Goal: Task Accomplishment & Management: Manage account settings

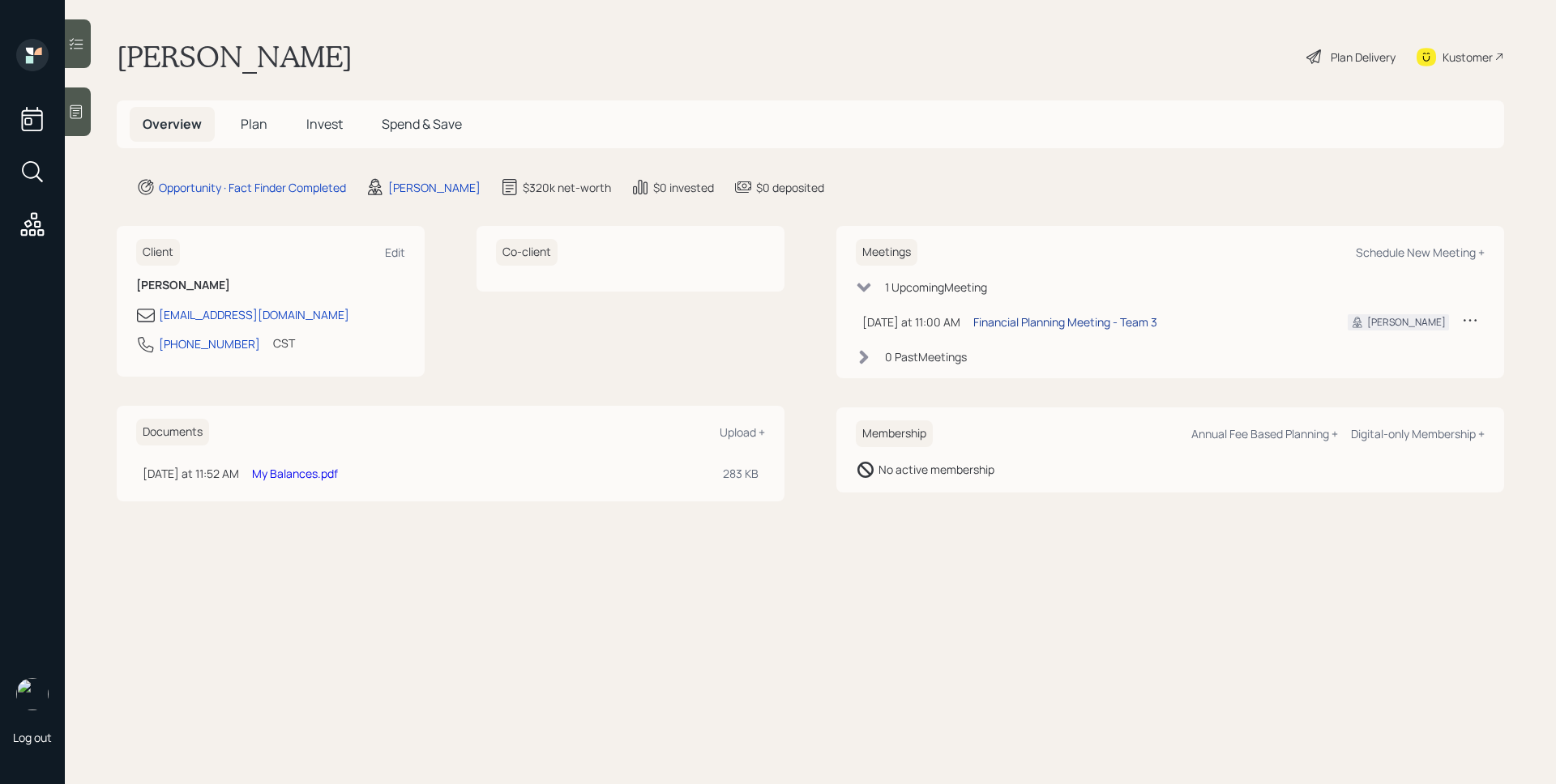
click at [1044, 323] on div "Financial Planning Meeting - Team 3" at bounding box center [1065, 322] width 184 height 17
click at [80, 106] on icon at bounding box center [77, 112] width 16 height 16
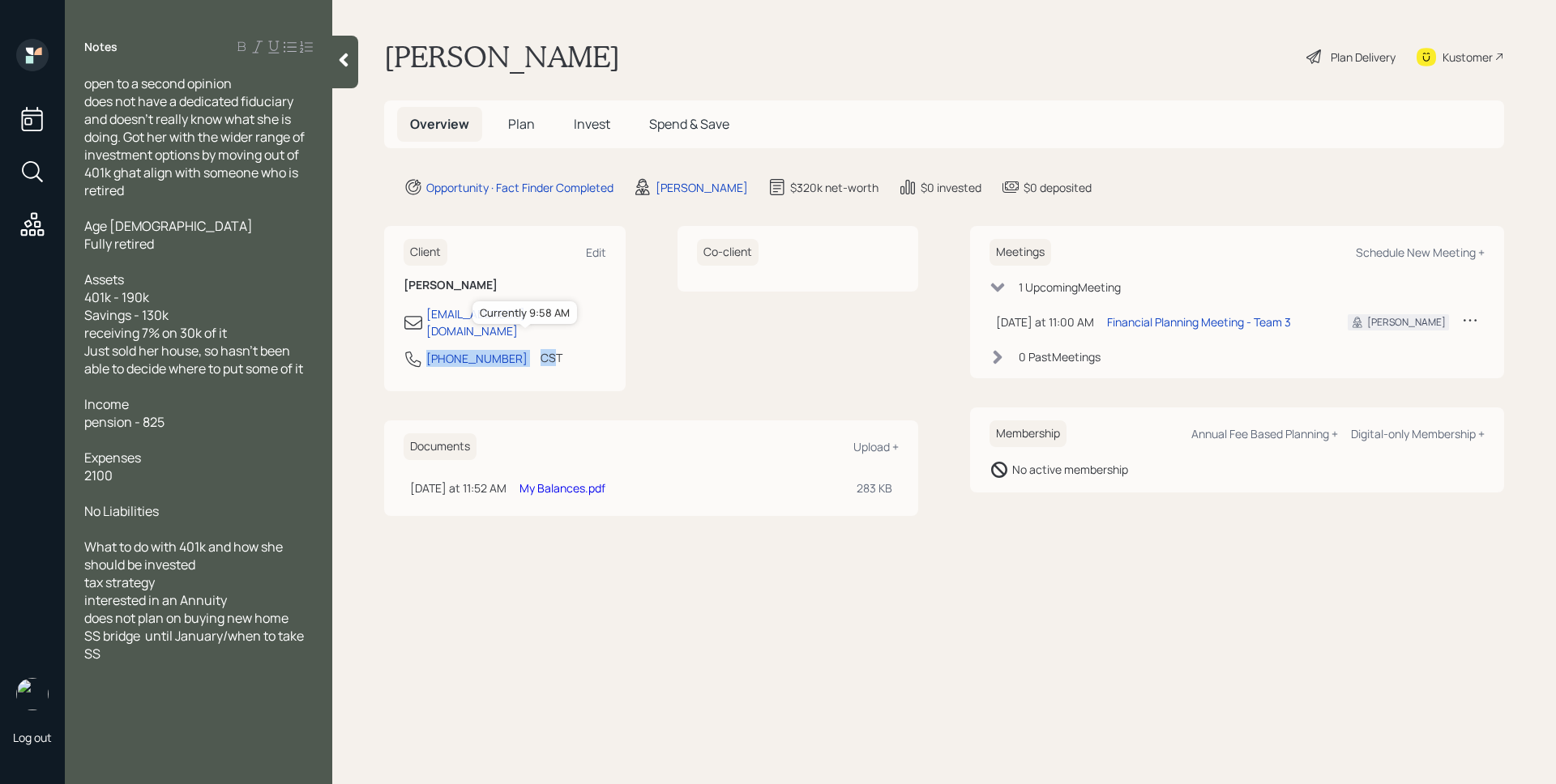
drag, startPoint x: 425, startPoint y: 346, endPoint x: 525, endPoint y: 341, distance: 100.1
click at [525, 349] on div "[PHONE_NUMBER] CST Currently 9:58 AM" at bounding box center [504, 364] width 202 height 29
click at [512, 350] on div "[PHONE_NUMBER] CST Currently 9:58 AM" at bounding box center [504, 364] width 202 height 29
drag, startPoint x: 504, startPoint y: 346, endPoint x: 424, endPoint y: 347, distance: 80.0
click at [424, 349] on div "[PHONE_NUMBER] CST Currently 9:58 AM" at bounding box center [504, 364] width 202 height 29
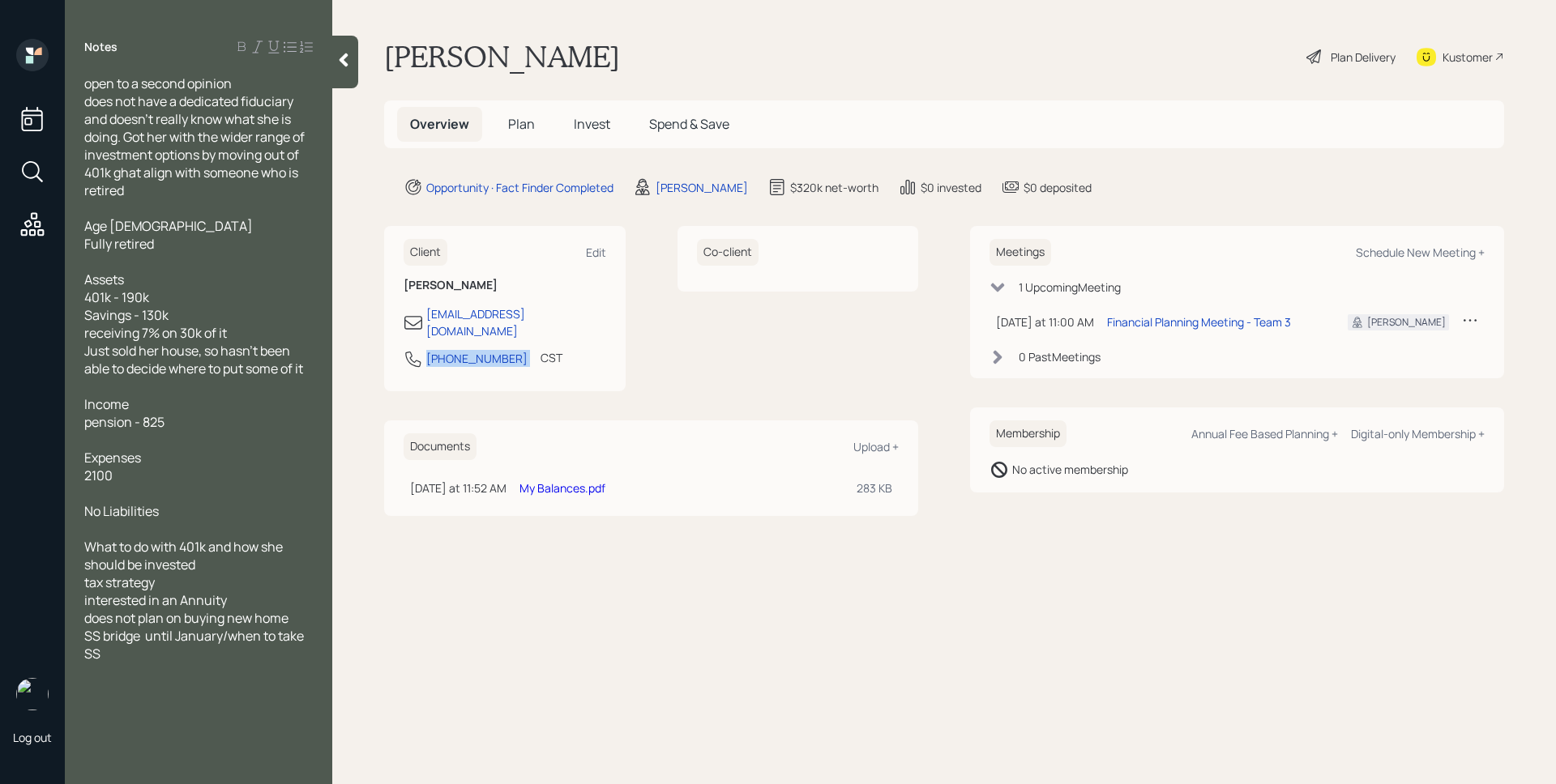
copy div "870-562-1204"
click at [1105, 529] on main "Carla Manning Plan Delivery Kustomer Overview Plan Invest Spend & Save Opportun…" at bounding box center [943, 392] width 1223 height 784
click at [1065, 72] on div "Carla Manning Plan Delivery Kustomer" at bounding box center [944, 57] width 1120 height 36
click at [521, 127] on span "Plan" at bounding box center [521, 124] width 26 height 18
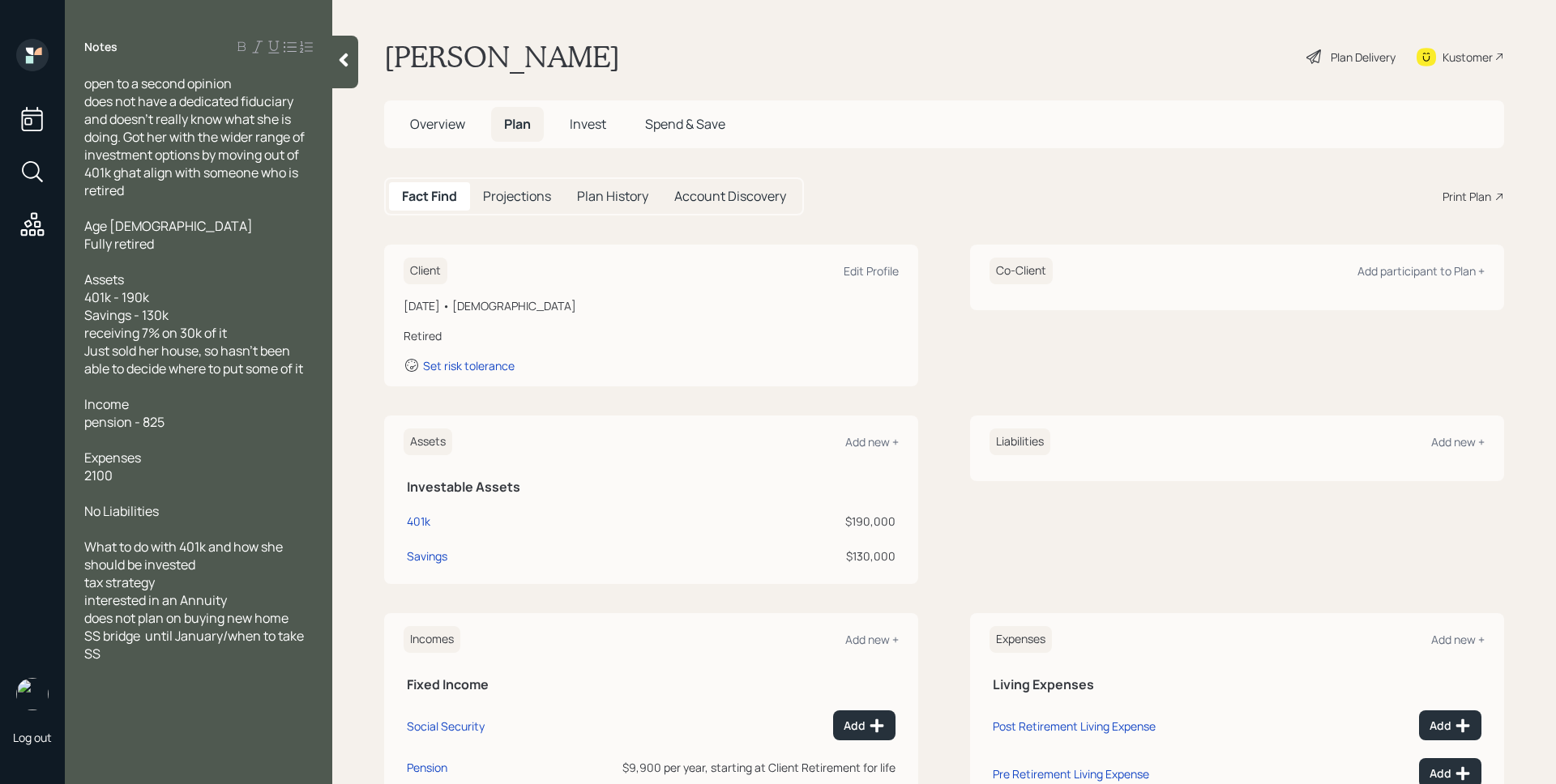
click at [928, 317] on div "Client Edit Profile January 1, 1959 • 66 years old Retired Set risk tolerance C…" at bounding box center [944, 315] width 1120 height 141
click at [885, 273] on div "Edit Profile" at bounding box center [871, 271] width 55 height 15
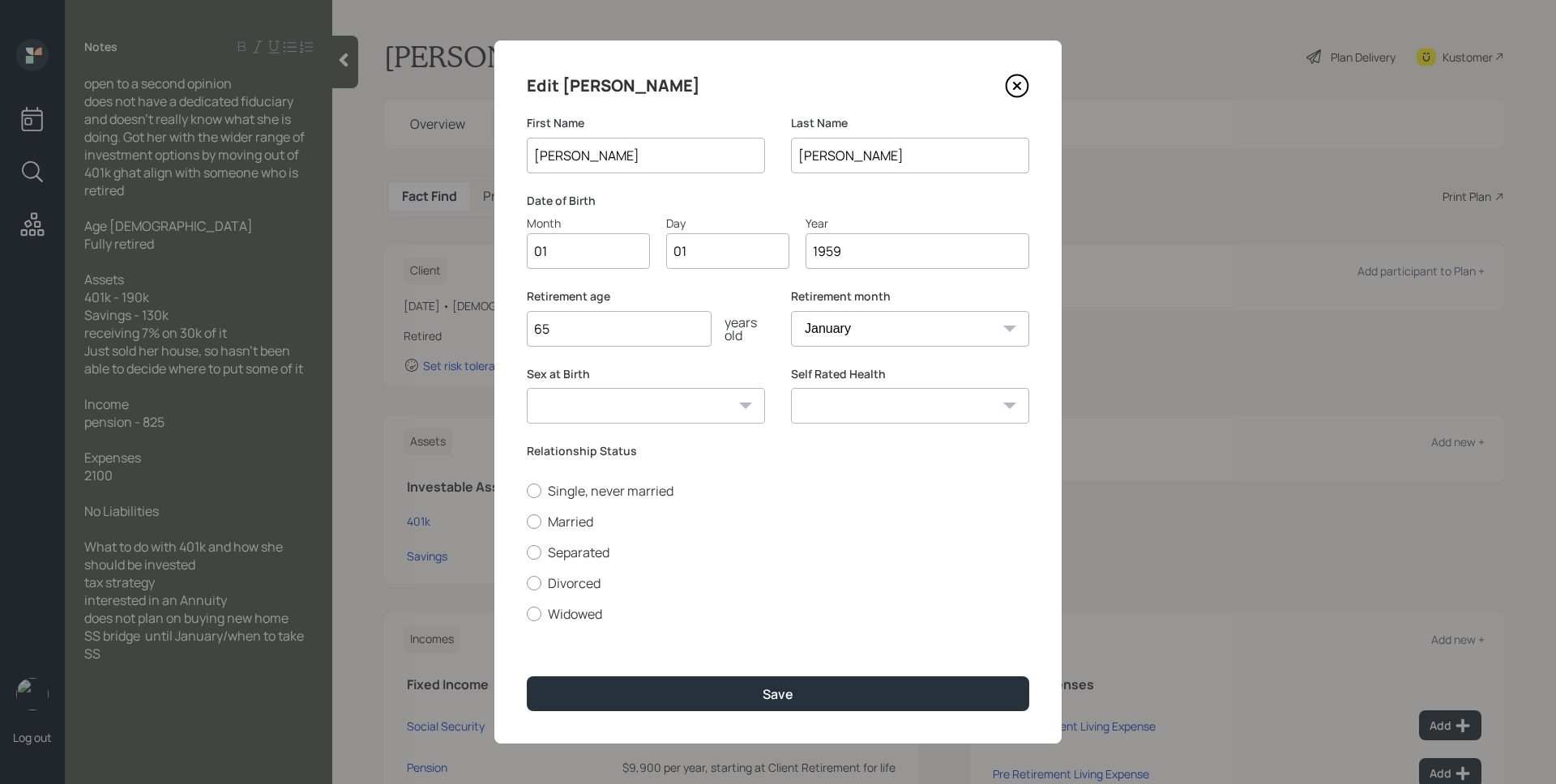
click at [598, 248] on input "01" at bounding box center [587, 251] width 123 height 36
type input "09"
type input "0"
type input "17"
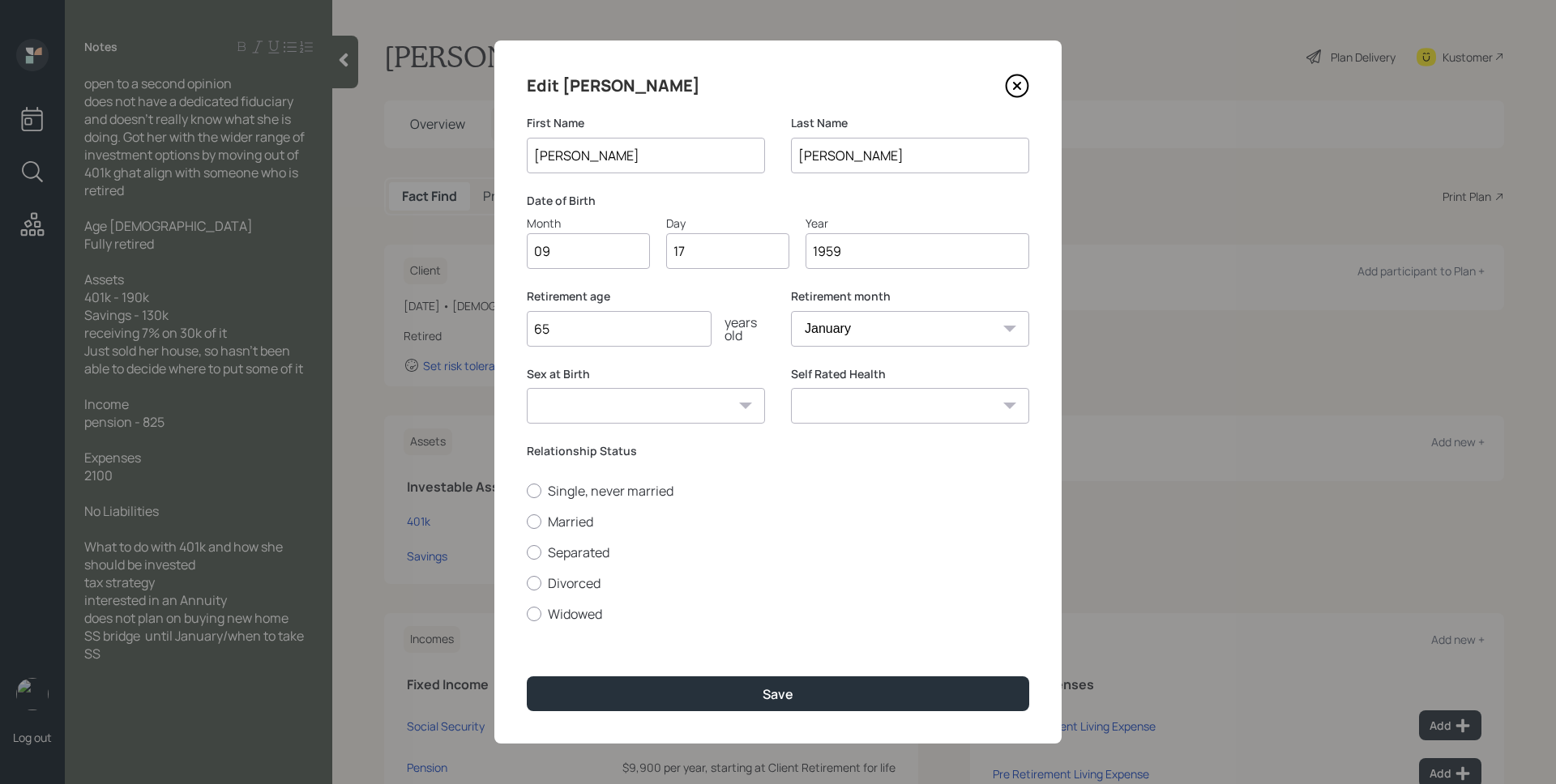
click at [642, 330] on input "65" at bounding box center [618, 328] width 185 height 36
click at [982, 323] on select "January February March April May June July August September October November De…" at bounding box center [909, 328] width 238 height 36
select select "8"
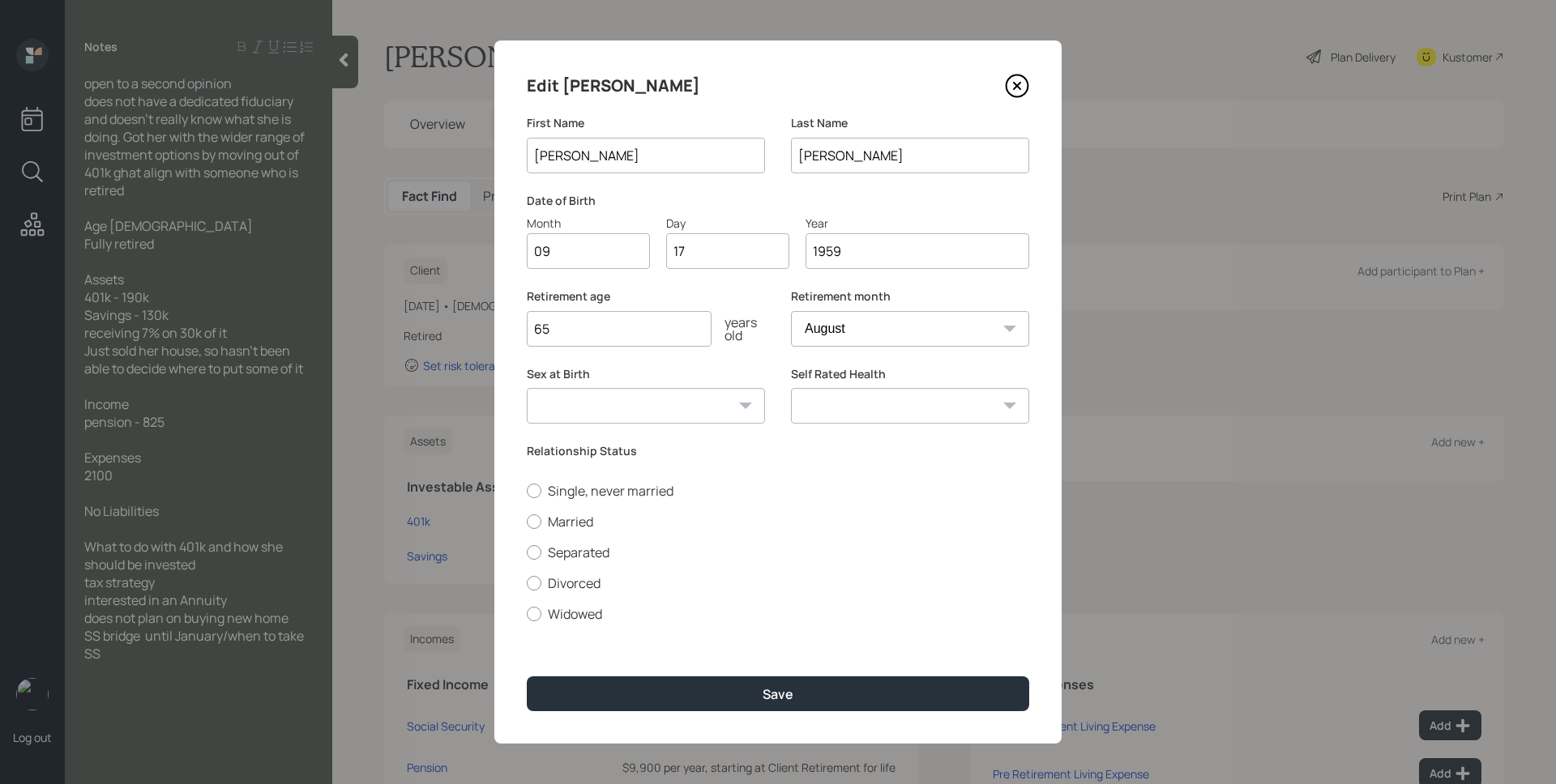
click at [791, 311] on select "January February March April May June July August September October November De…" at bounding box center [909, 328] width 238 height 36
click at [769, 464] on div "Relationship Status Single, never married Married Separated Divorced Widowed" at bounding box center [777, 532] width 503 height 180
click at [722, 438] on div "Sex at Birth Male Female Other / Prefer not to say" at bounding box center [645, 405] width 238 height 77
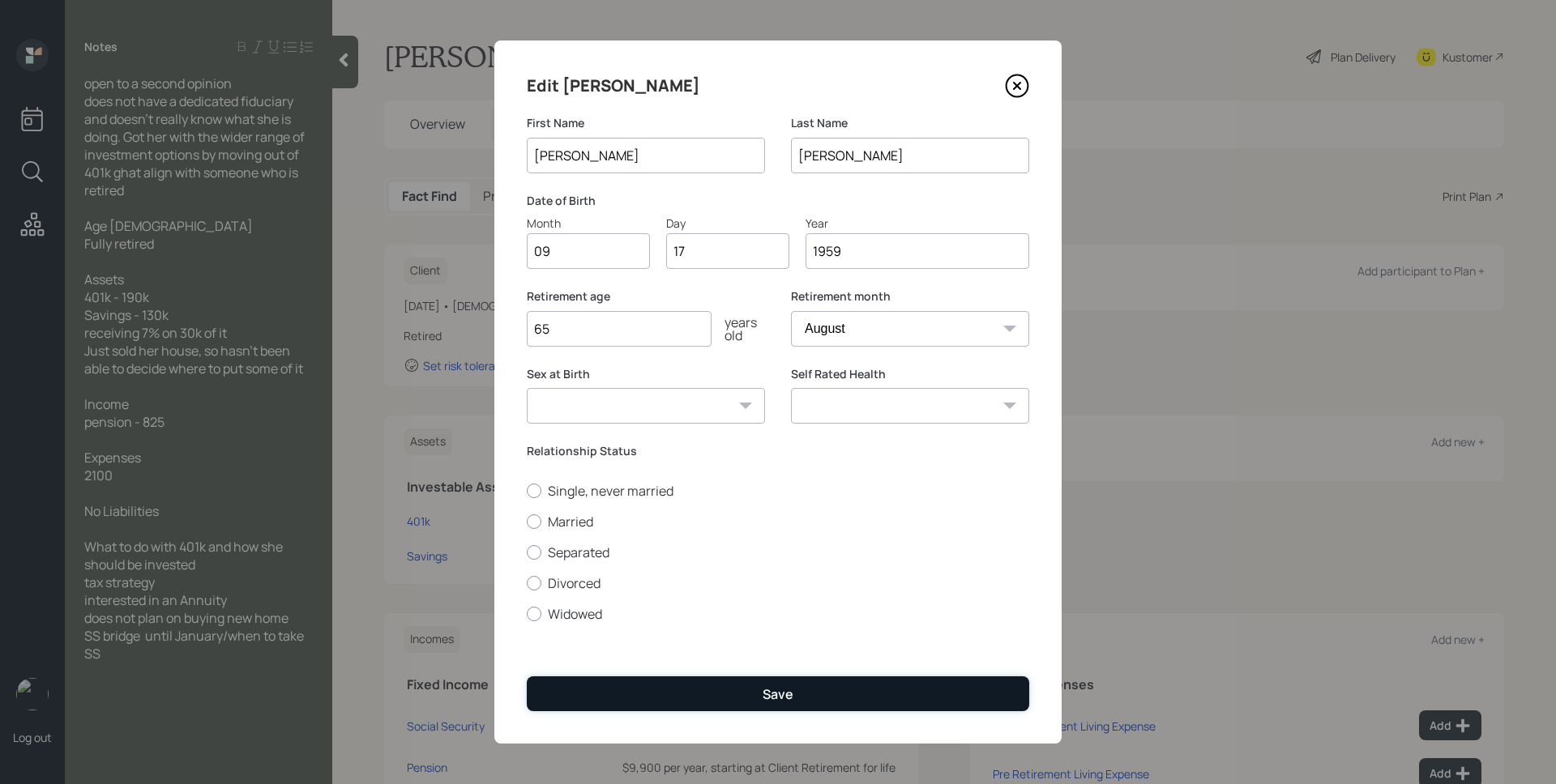
click at [880, 700] on button "Save" at bounding box center [777, 694] width 503 height 35
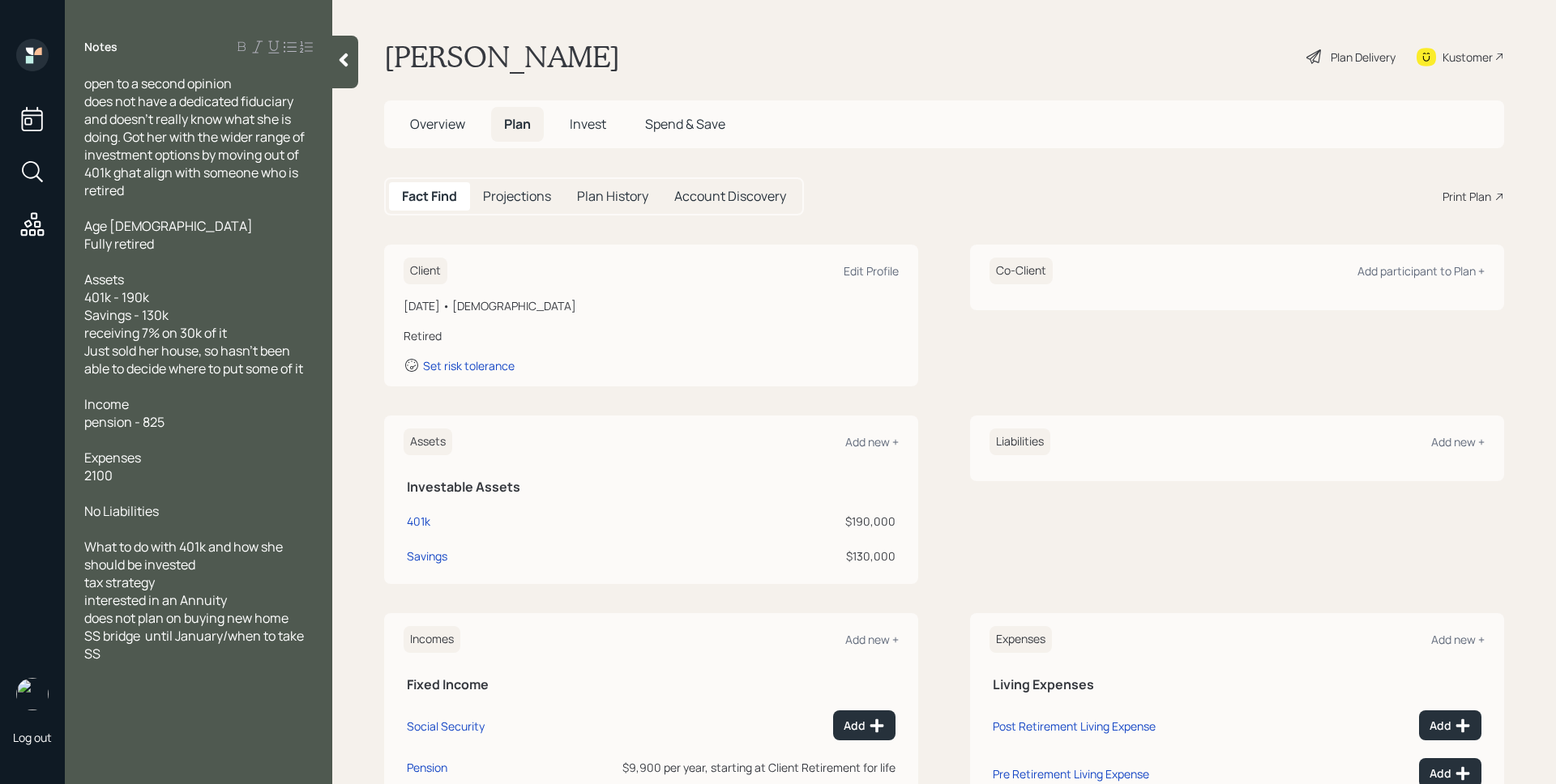
click at [1347, 52] on div "Plan Delivery" at bounding box center [1363, 57] width 65 height 17
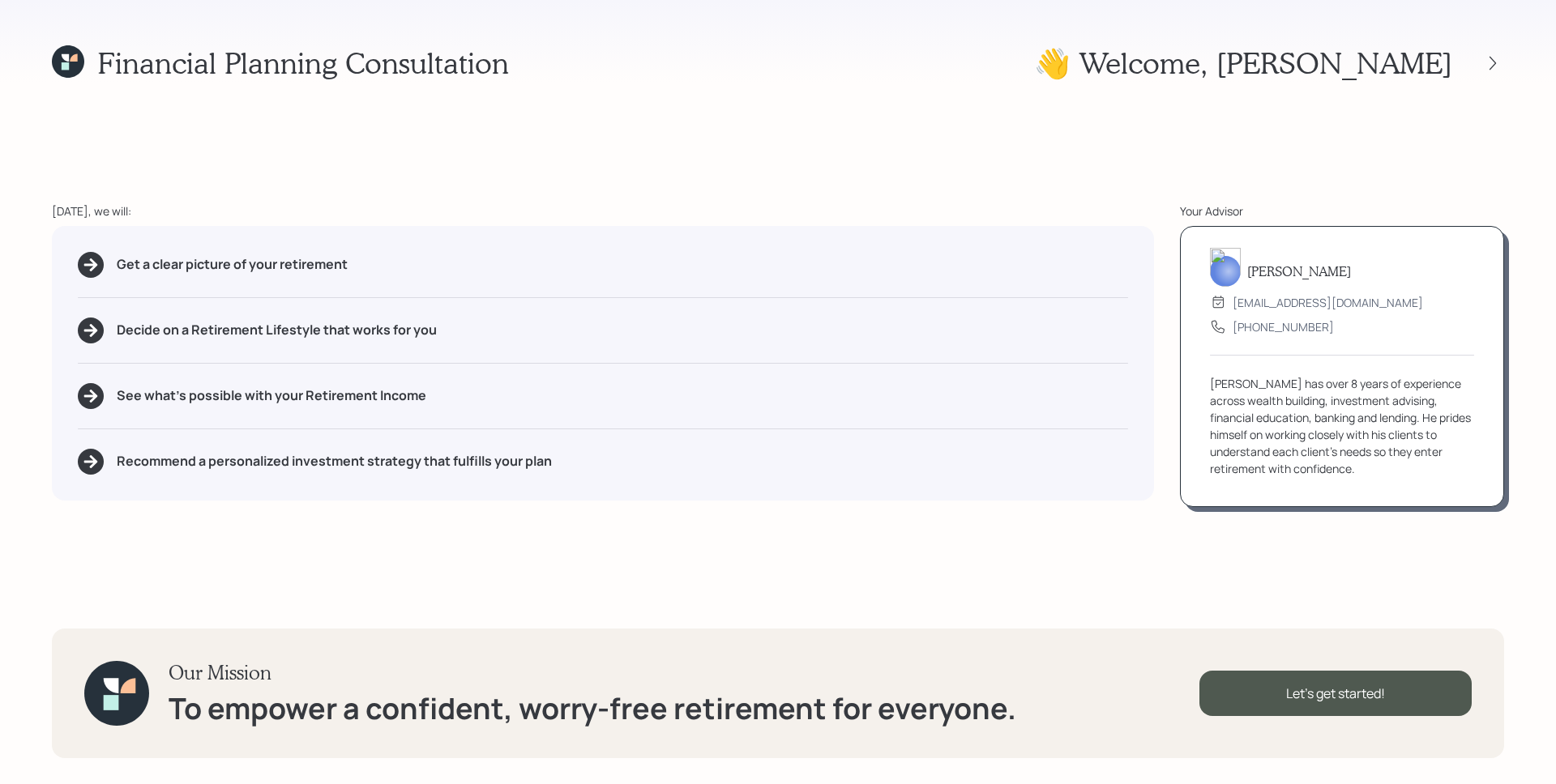
click at [144, 88] on div "Financial Planning Consultation 👋 Welcome , Carla Today, we will: Get a clear p…" at bounding box center [778, 392] width 1556 height 784
click at [445, 102] on div "Financial Planning Consultation 👋 Welcome , Carla Today, we will: Get a clear p…" at bounding box center [778, 392] width 1556 height 784
click at [1338, 458] on div "James has over 8 years of experience across wealth building, investment advisin…" at bounding box center [1342, 426] width 265 height 102
click at [1410, 542] on div "Financial Planning Consultation 👋 Welcome , Carla Today, we will: Get a clear p…" at bounding box center [778, 392] width 1556 height 784
click at [1371, 707] on div "Let's get started!" at bounding box center [1335, 694] width 272 height 46
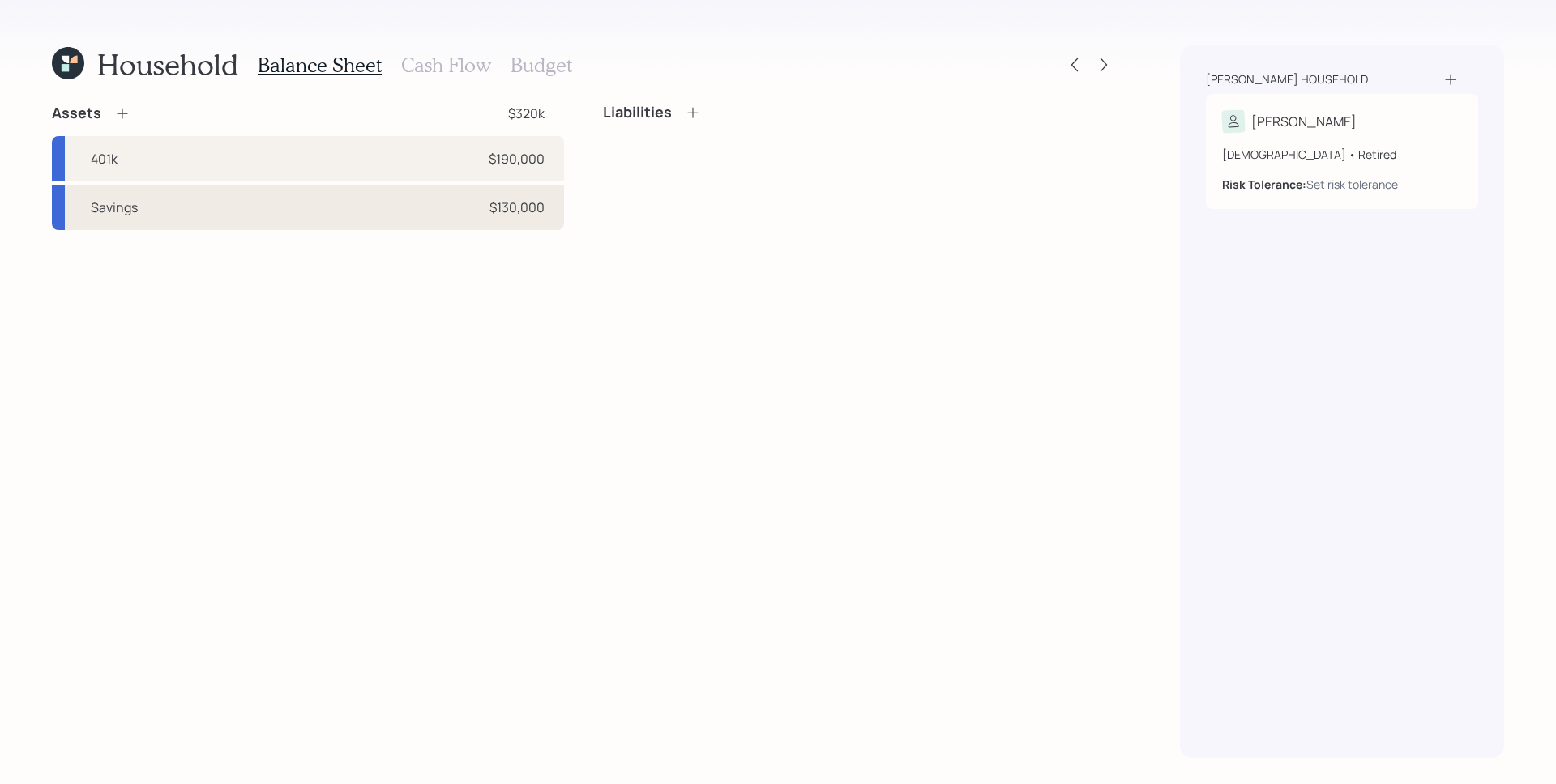
click at [375, 222] on div "Savings $130,000" at bounding box center [307, 208] width 512 height 46
select select "taxable"
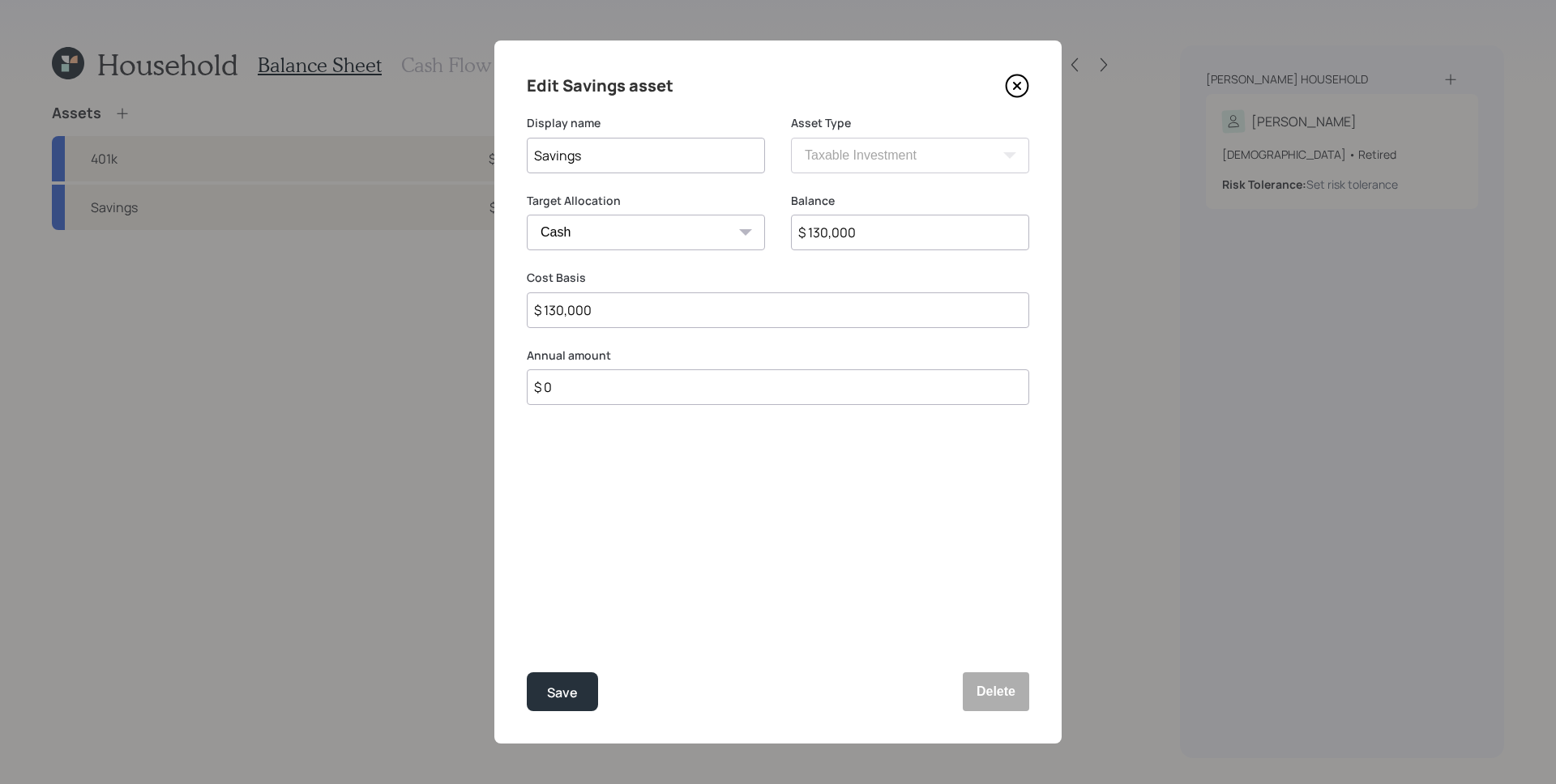
click at [845, 229] on input "$ 130,000" at bounding box center [909, 232] width 238 height 36
type input "$ 3"
type input "$ 31"
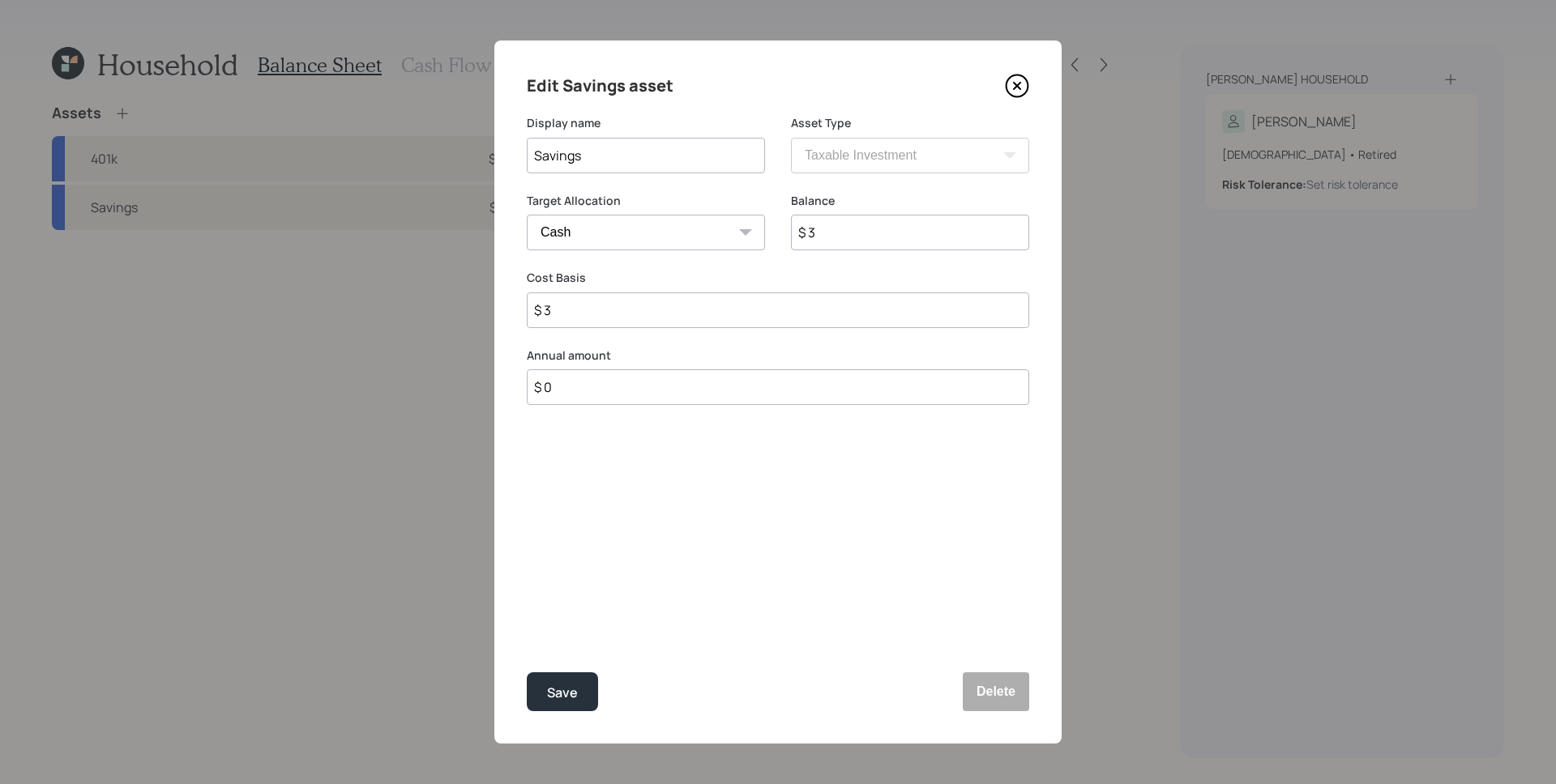
type input "$ 31"
type input "$ 310"
type input "$ 3,100"
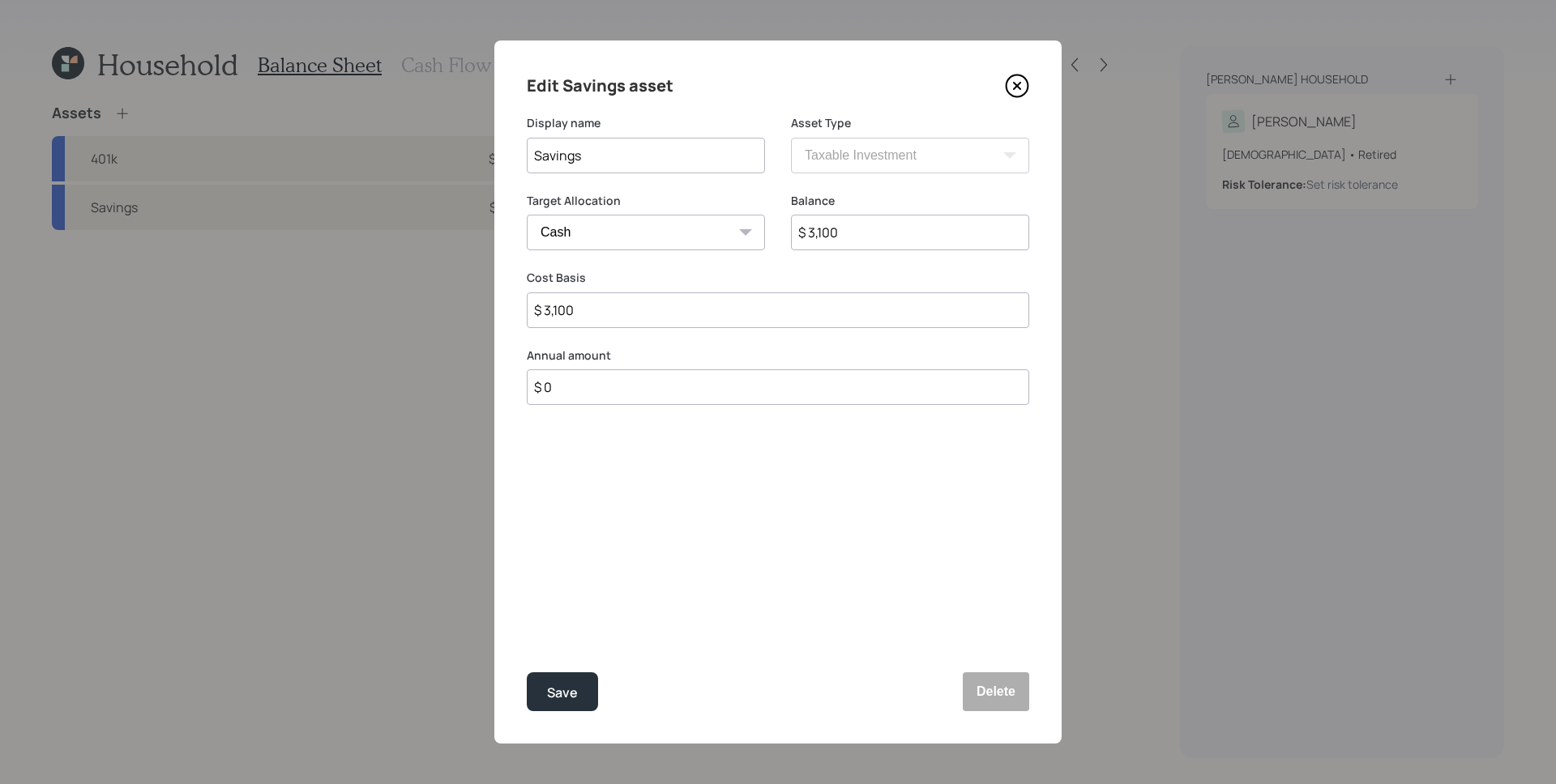
type input "$ 31,000"
click at [526, 672] on button "Save" at bounding box center [562, 691] width 71 height 39
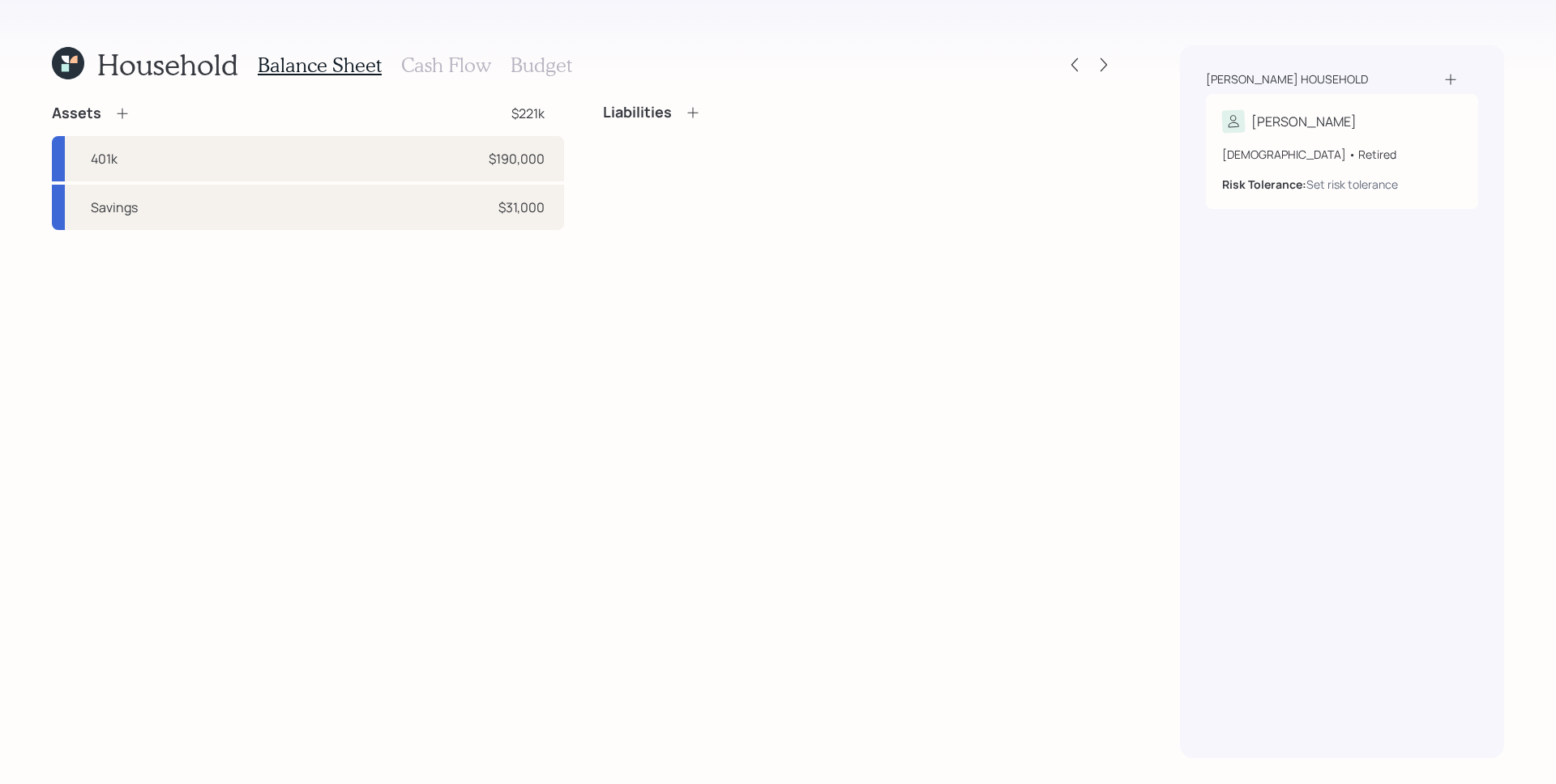
click at [119, 110] on icon at bounding box center [122, 113] width 16 height 16
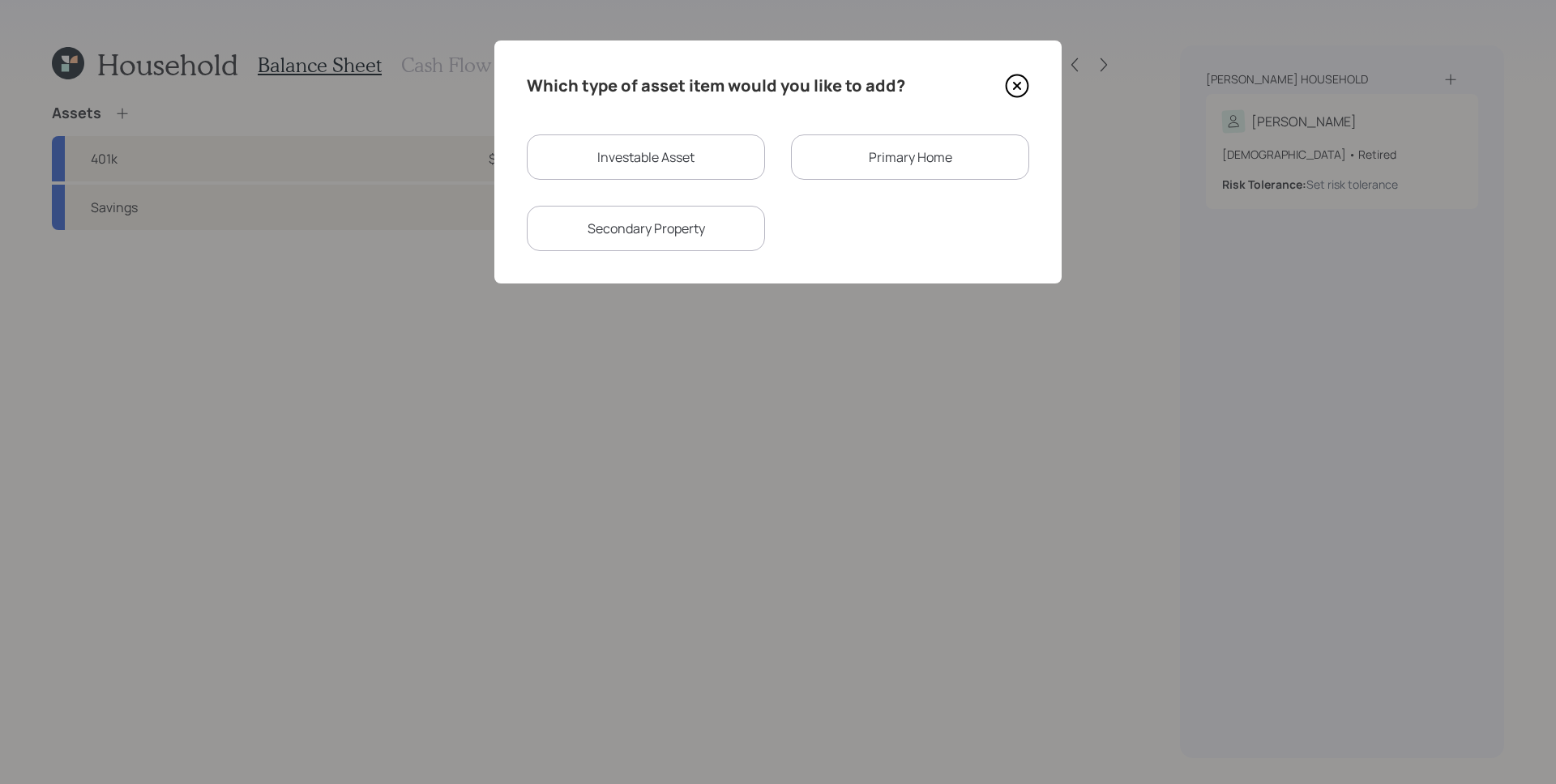
click at [618, 170] on div "Investable Asset" at bounding box center [645, 157] width 238 height 46
select select "taxable"
select select "balanced"
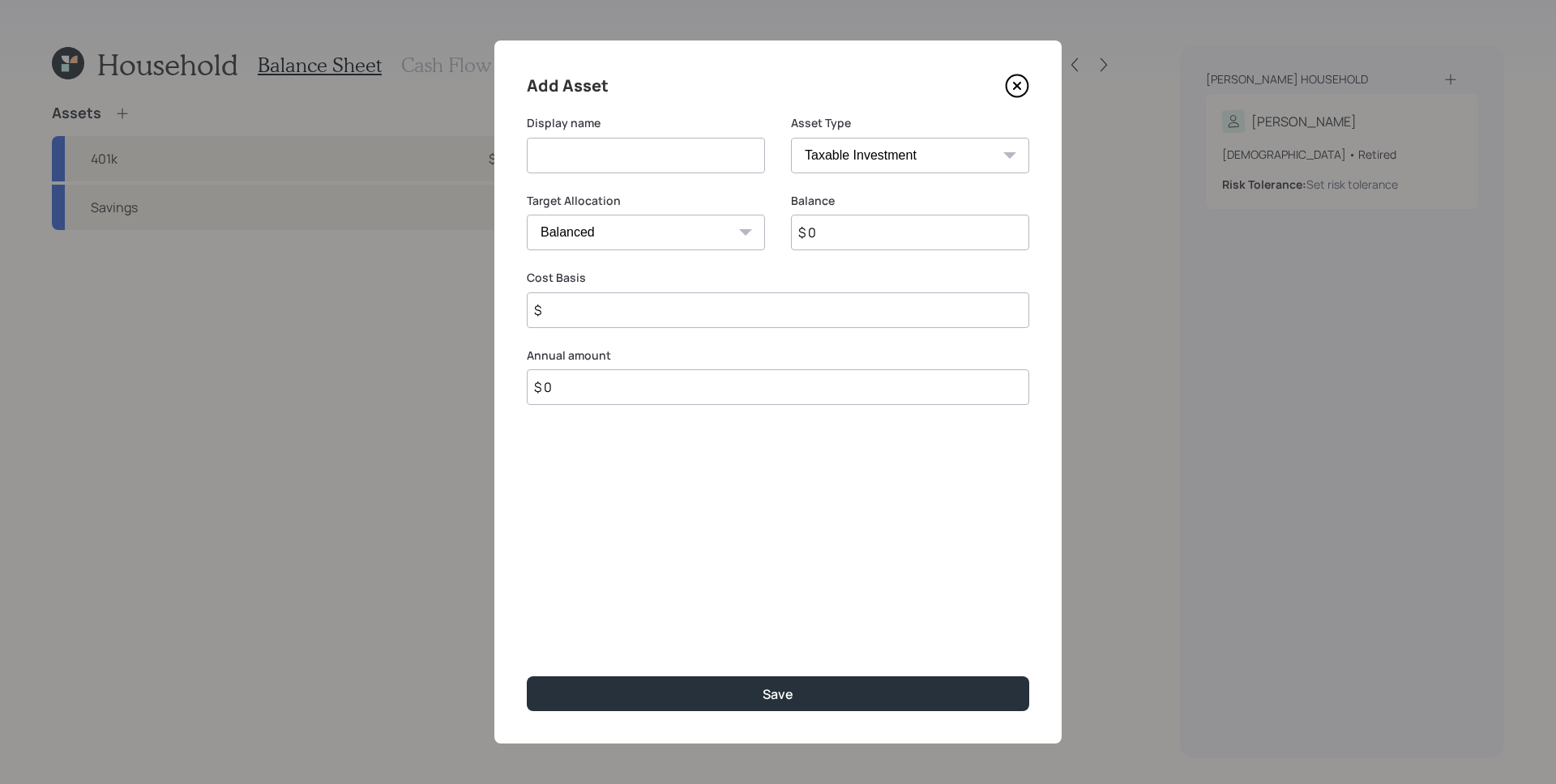
click at [620, 165] on input at bounding box center [645, 155] width 238 height 36
type input "Checking"
click at [703, 236] on select "Cash Conservative Balanced Aggressive" at bounding box center [645, 232] width 238 height 36
select select "uninvested"
click at [526, 214] on select "Cash Conservative Balanced Aggressive" at bounding box center [645, 232] width 238 height 36
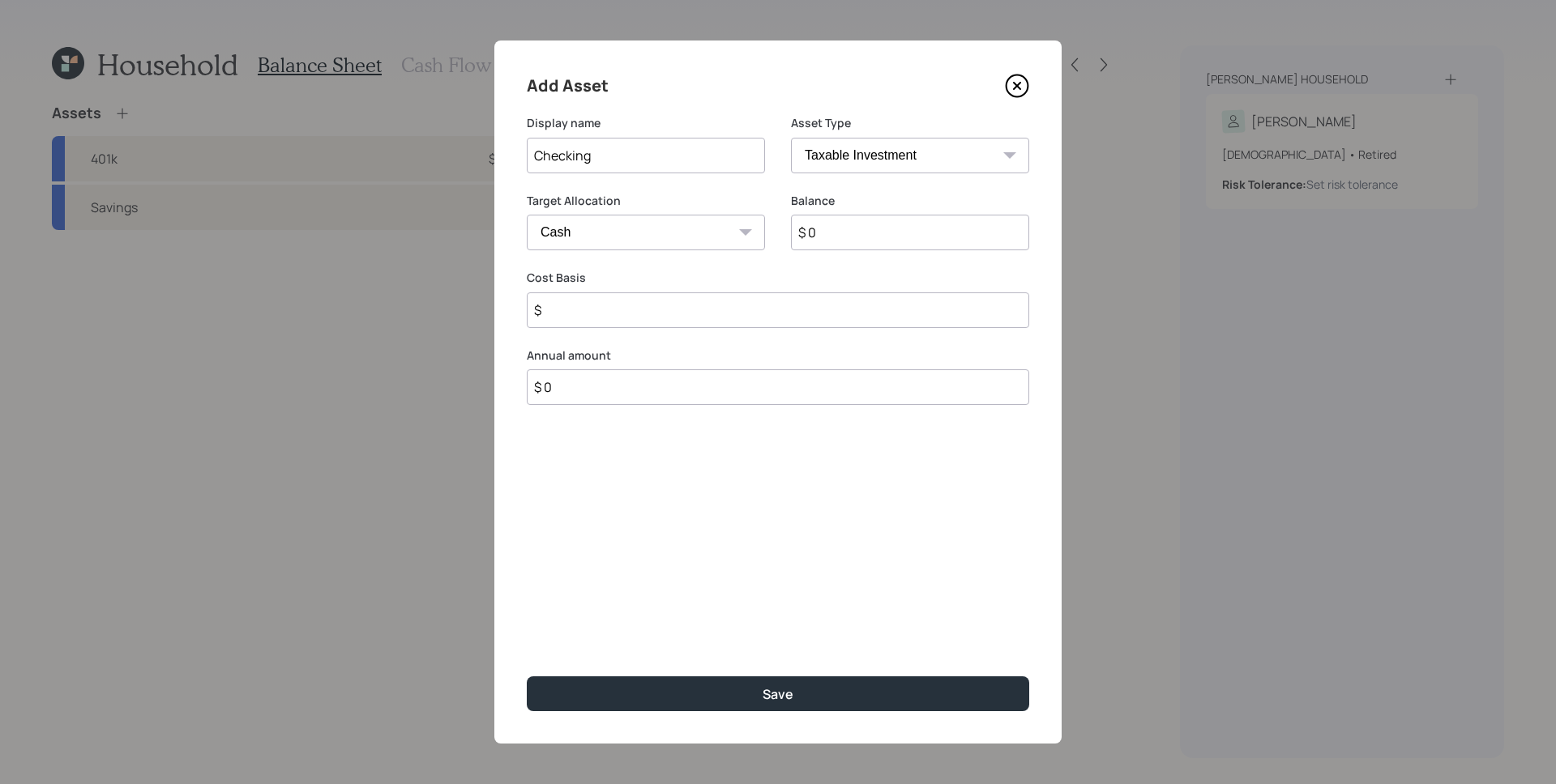
click at [888, 237] on input "$ 0" at bounding box center [909, 232] width 238 height 36
type input "$ 1"
type input "$ 10"
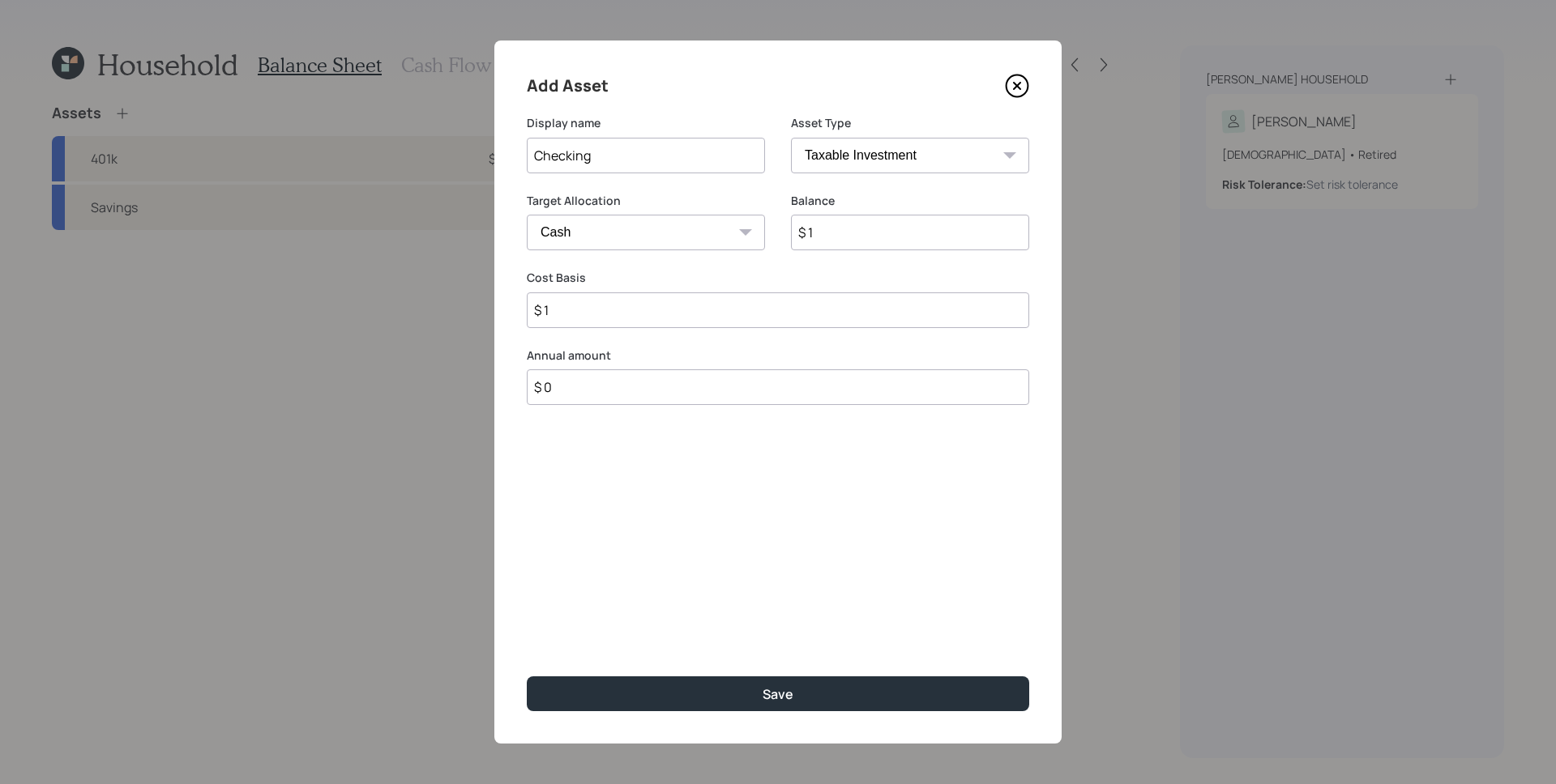
type input "$ 10"
type input "$ 100"
type input "$ 1,000"
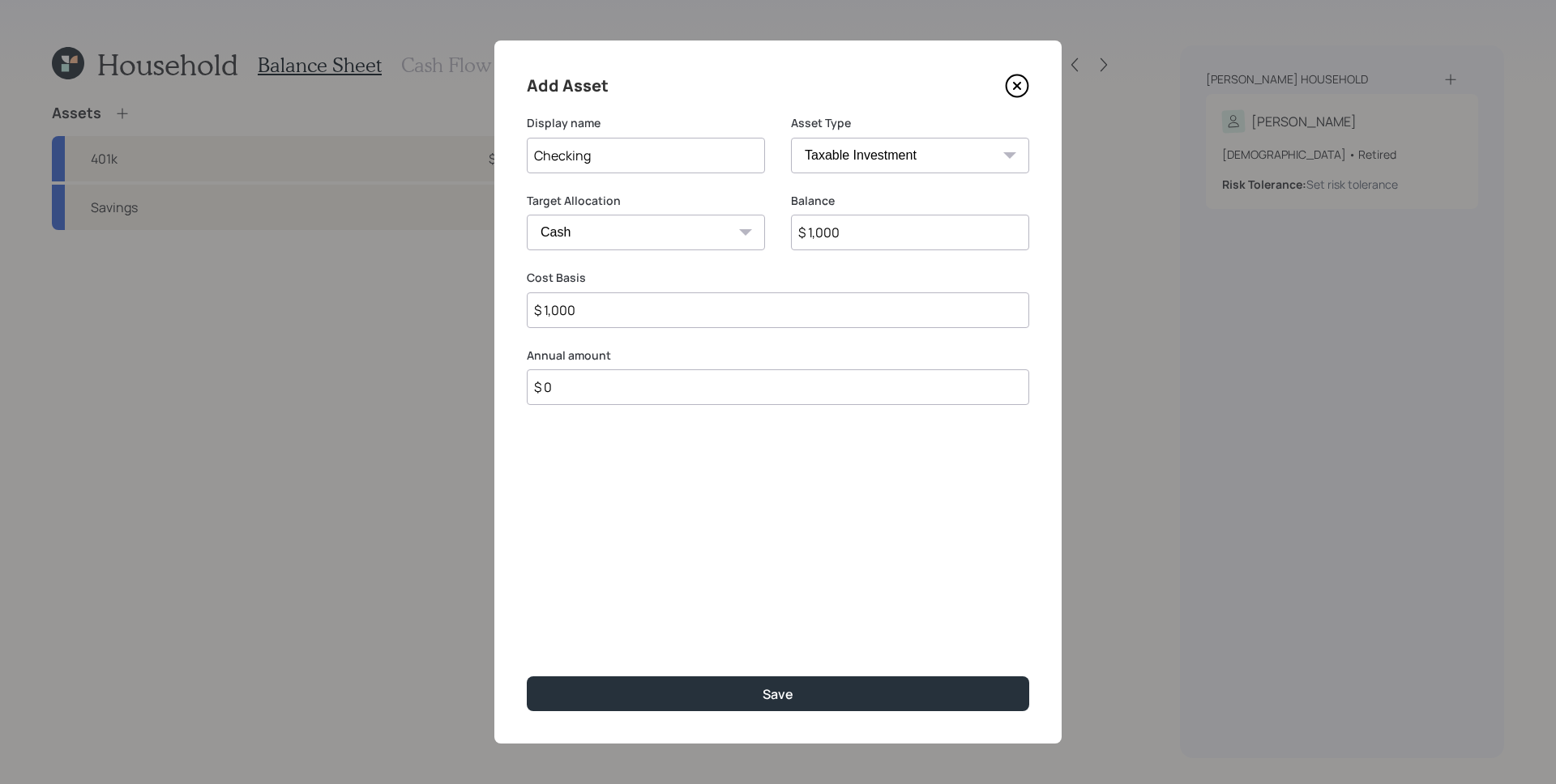
type input "$ 10,000"
type input "$ 100,000"
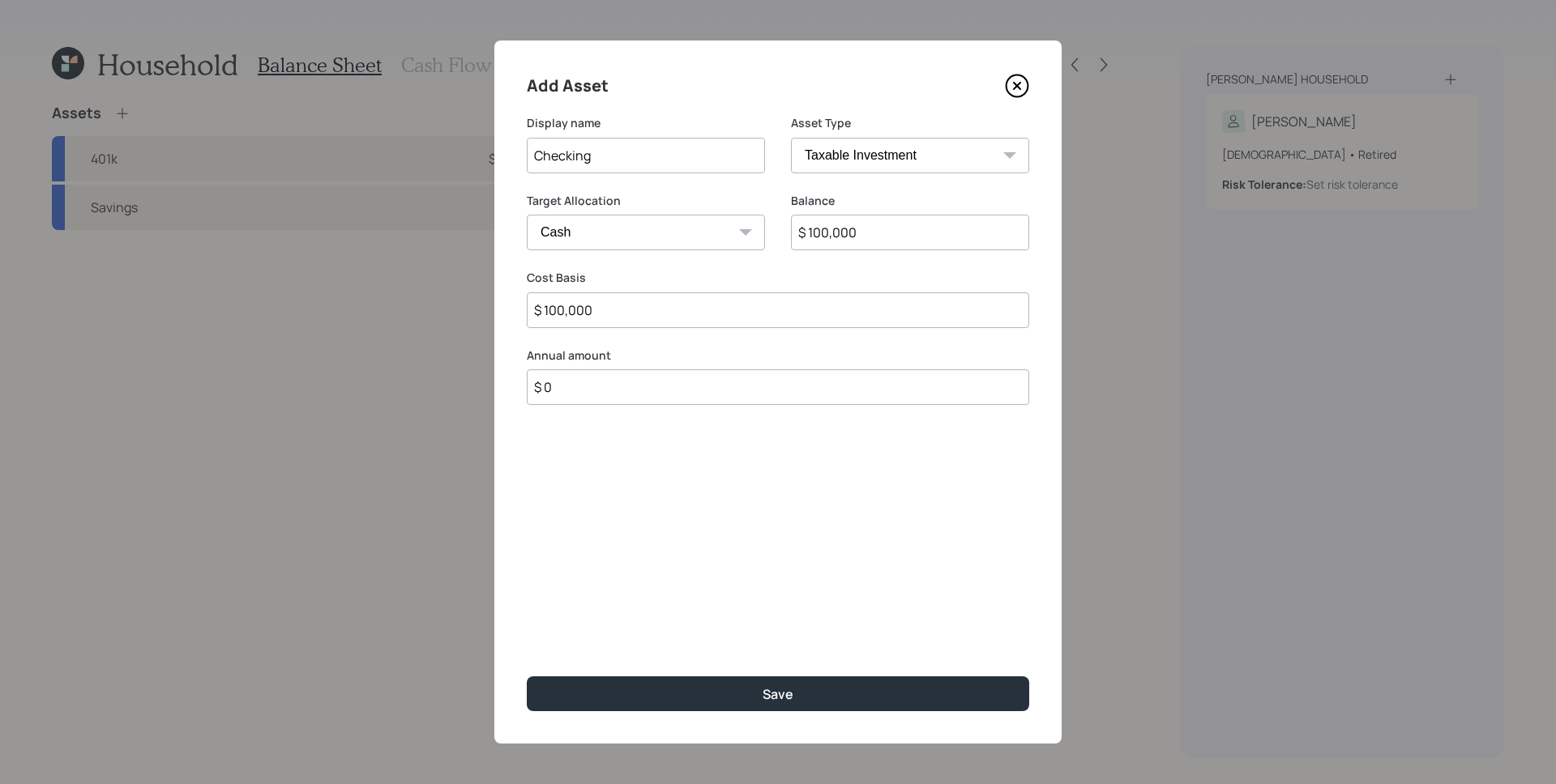
click at [526, 676] on button "Save" at bounding box center [777, 694] width 503 height 35
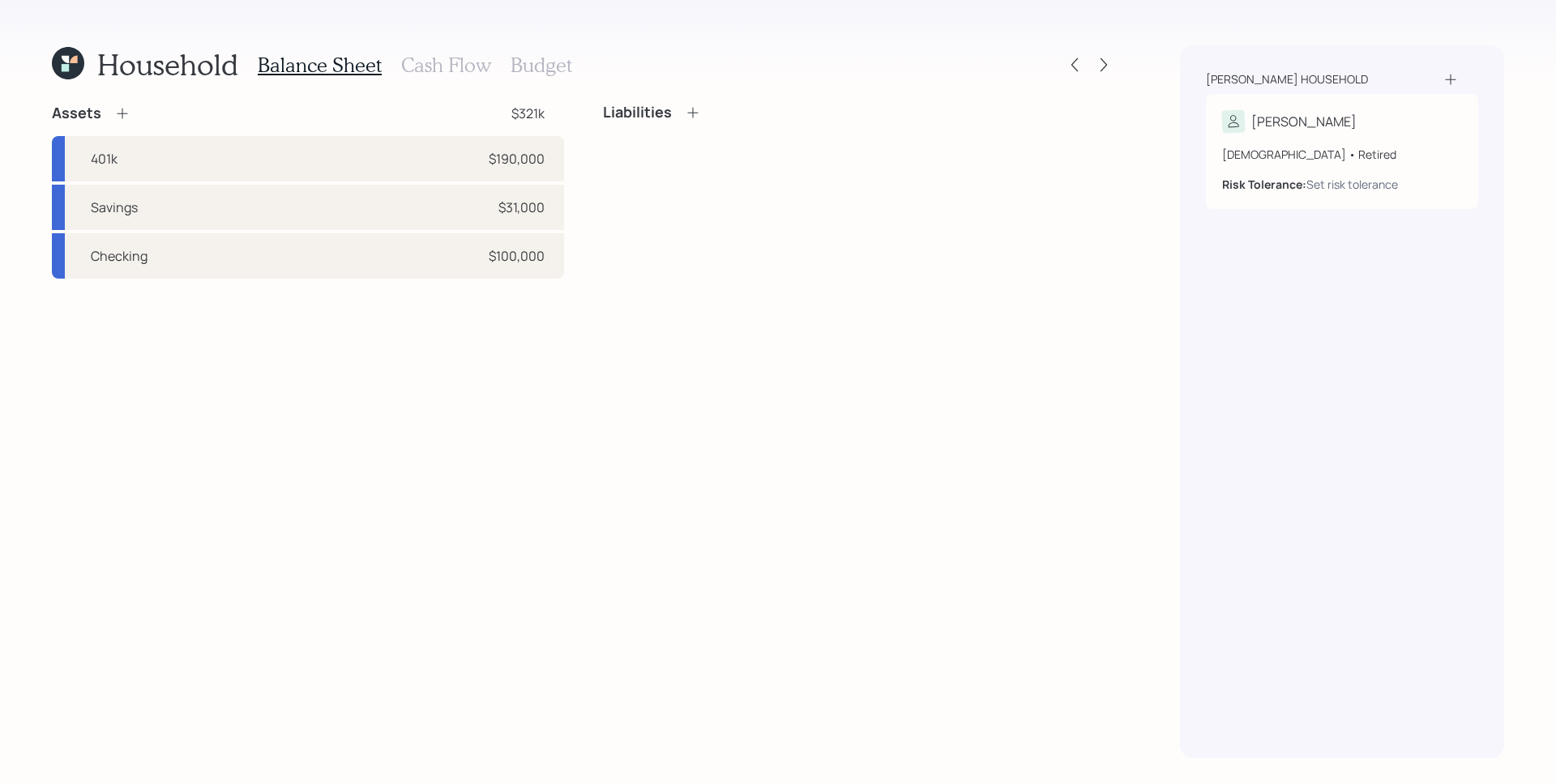
click at [439, 67] on h3 "Cash Flow" at bounding box center [446, 66] width 90 height 24
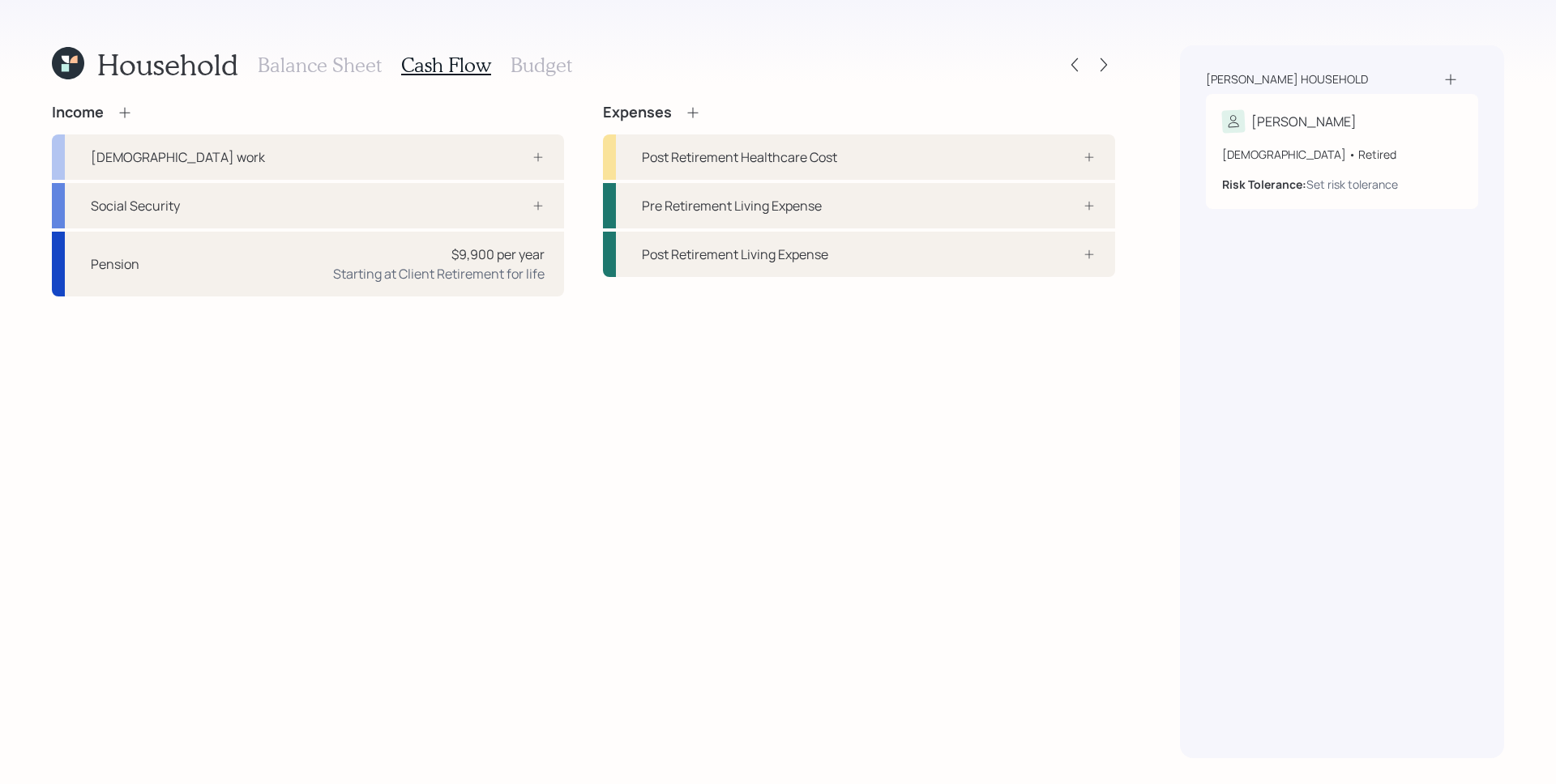
click at [700, 112] on div "Expenses" at bounding box center [858, 113] width 512 height 18
click at [696, 109] on icon at bounding box center [693, 113] width 16 height 16
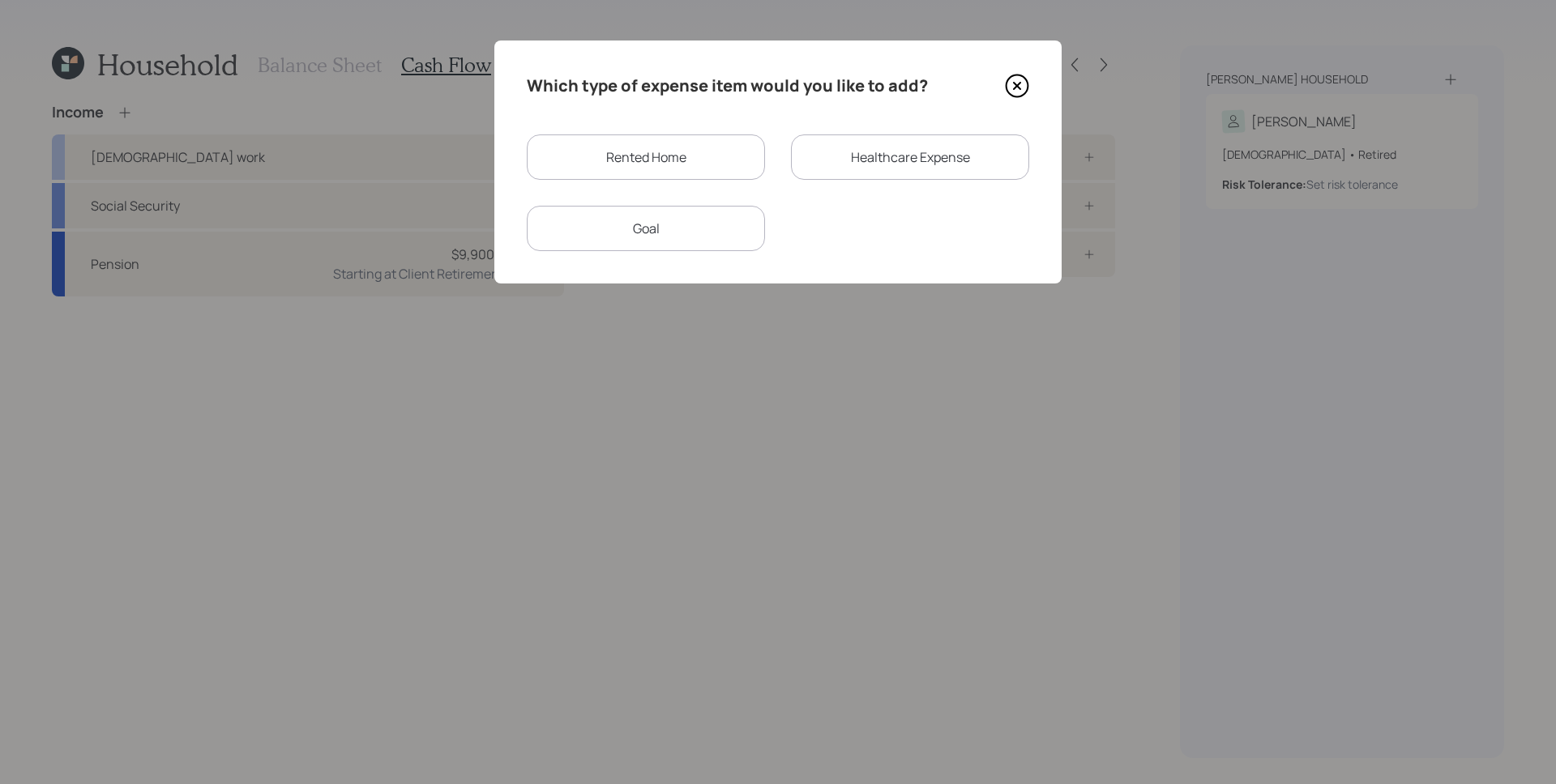
click at [700, 152] on div "Rented Home" at bounding box center [645, 157] width 238 height 46
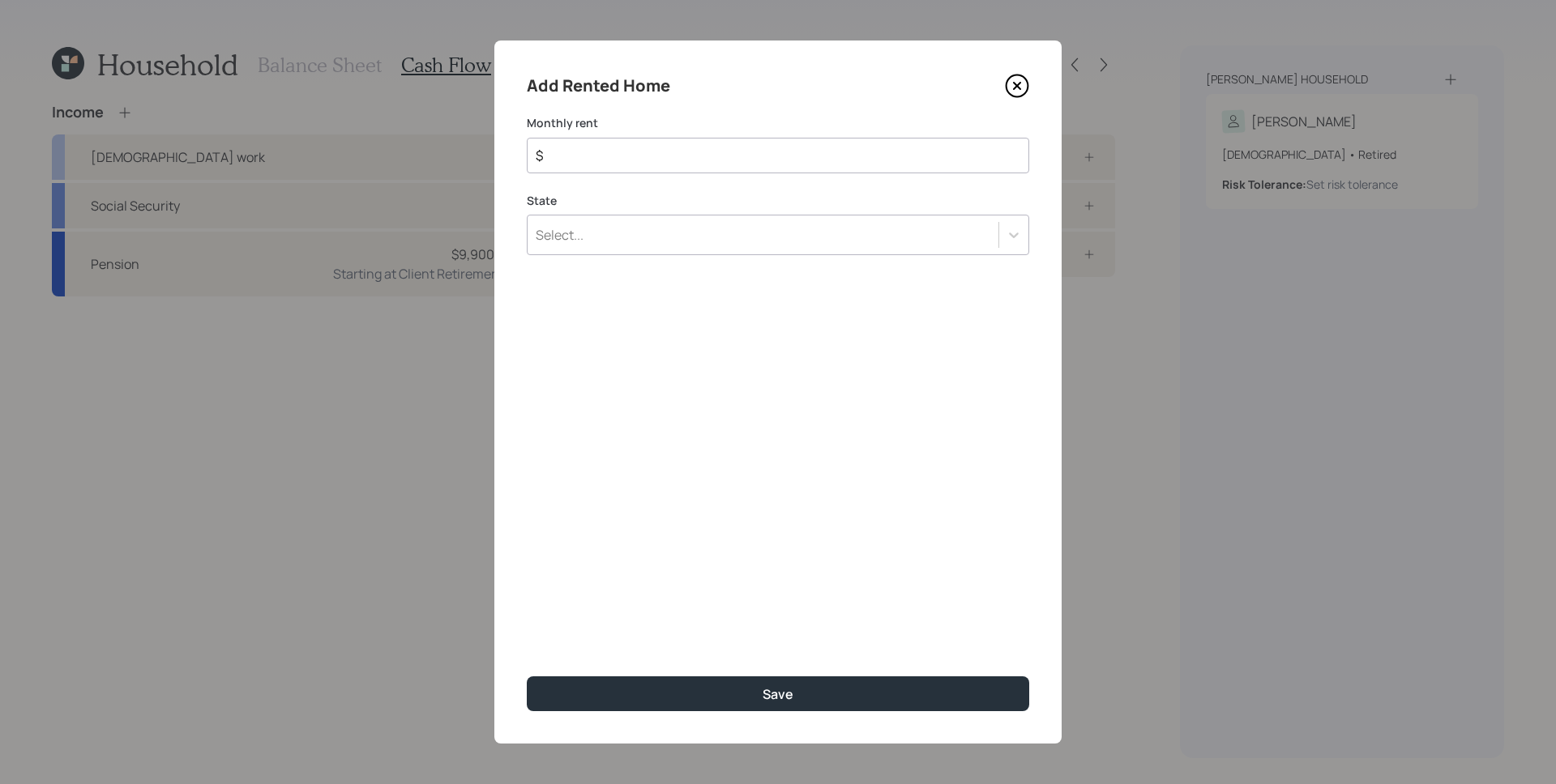
click at [701, 173] on div "Add Rented Home Monthly rent $ State Select... Save" at bounding box center [778, 391] width 567 height 703
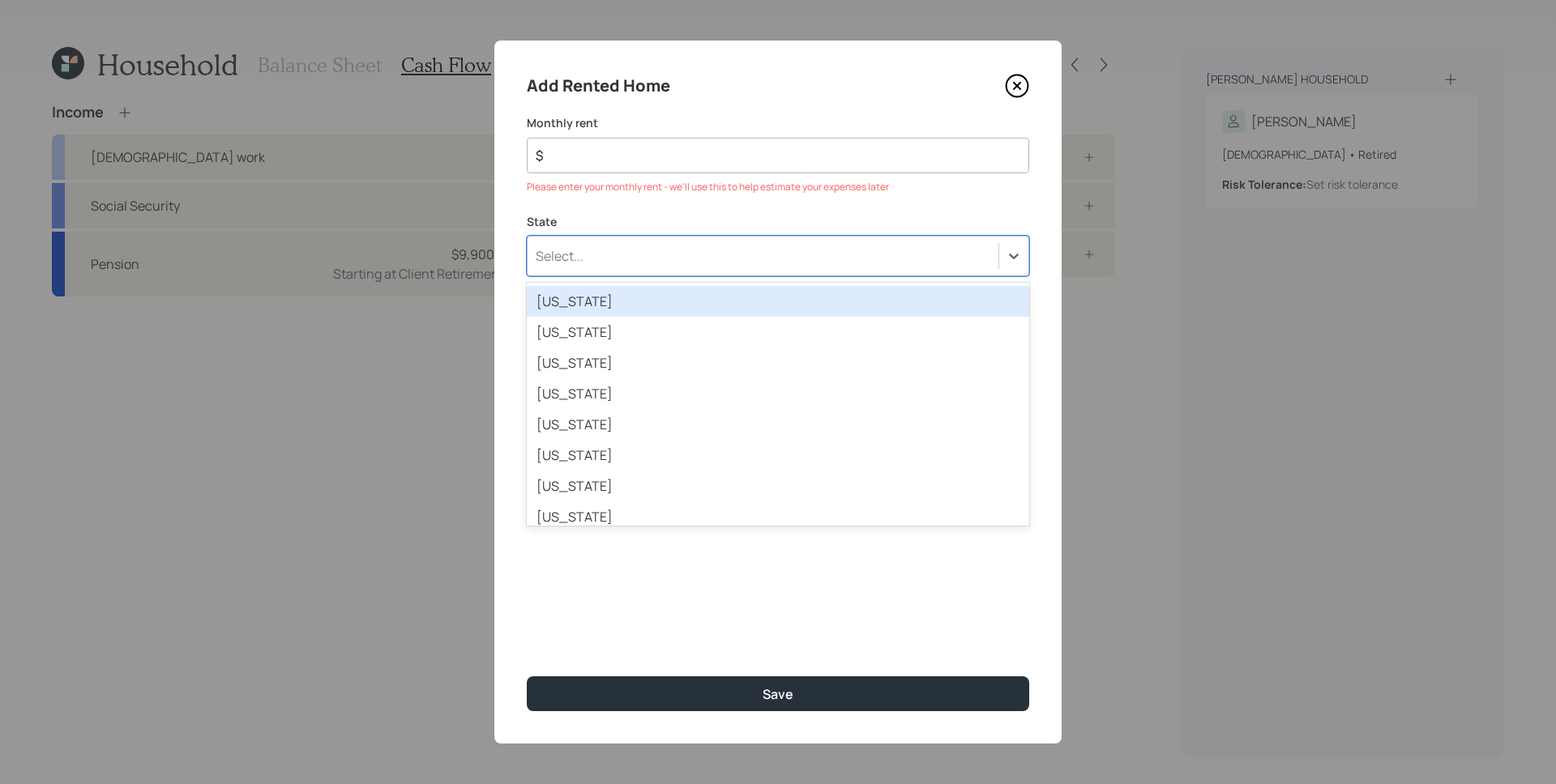
click at [675, 263] on div "Select..." at bounding box center [762, 256] width 471 height 27
type input "lou"
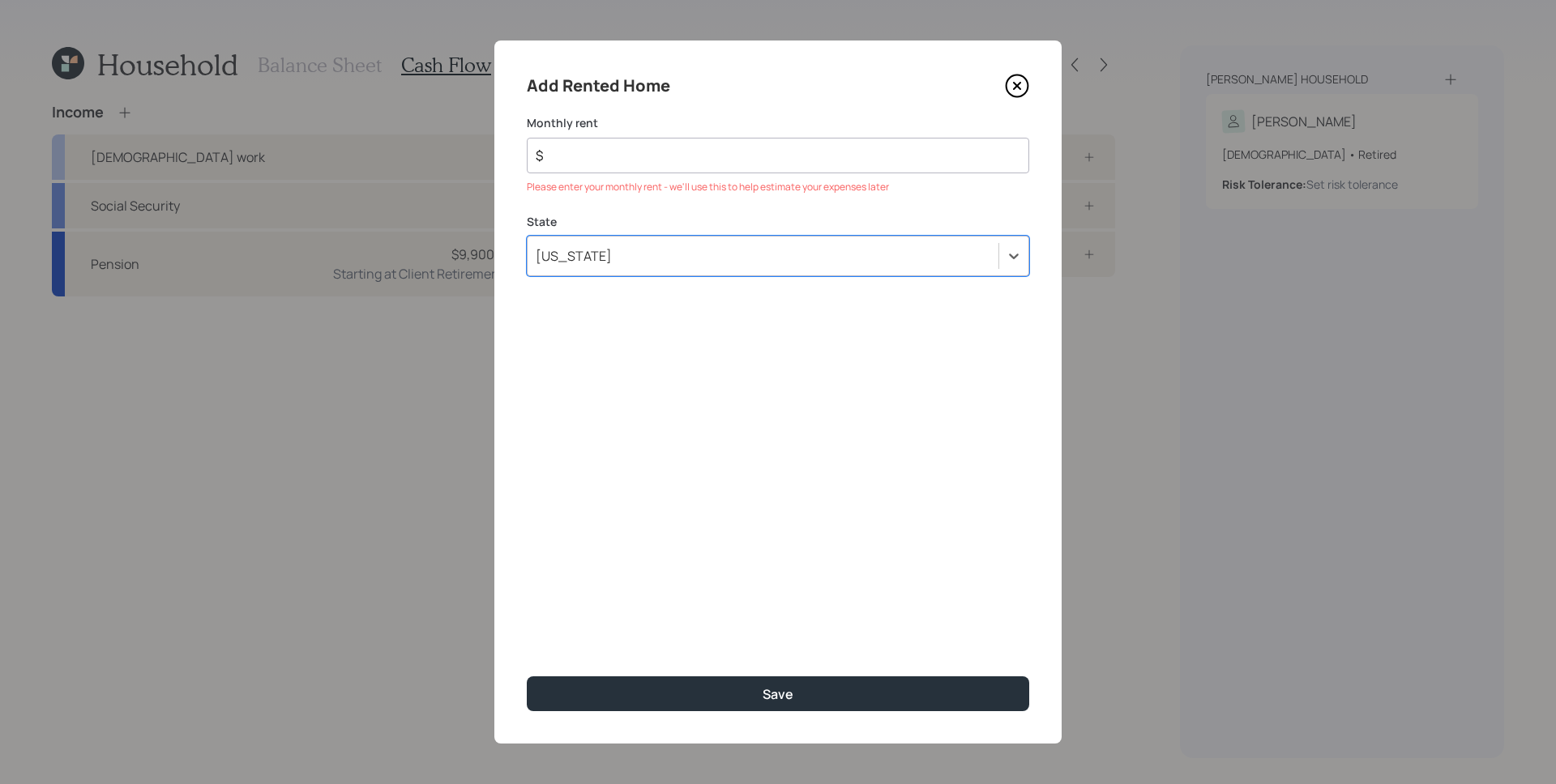
click at [631, 150] on input "$" at bounding box center [771, 155] width 475 height 19
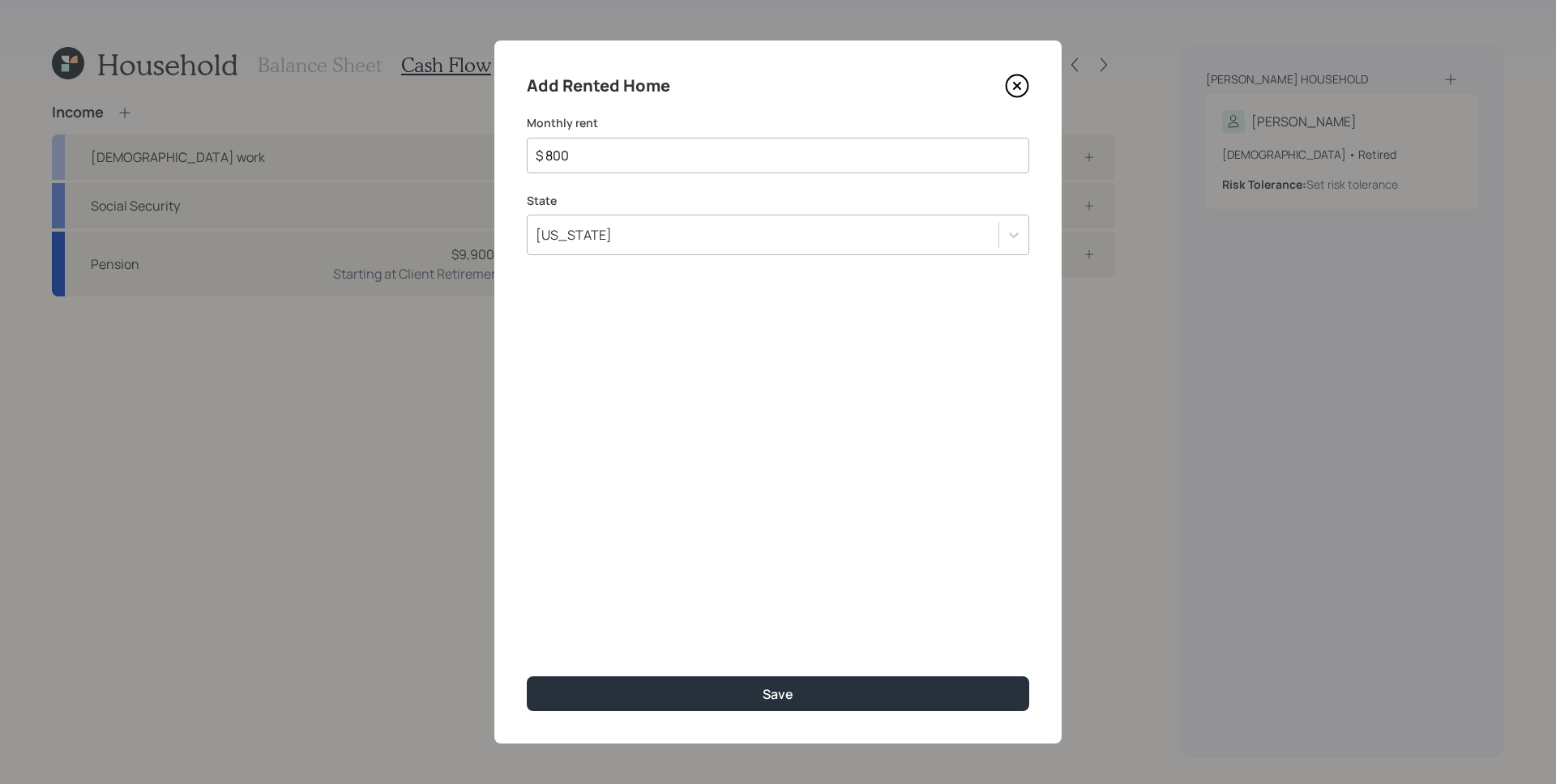
type input "$ 800"
click at [526, 676] on button "Save" at bounding box center [777, 694] width 503 height 35
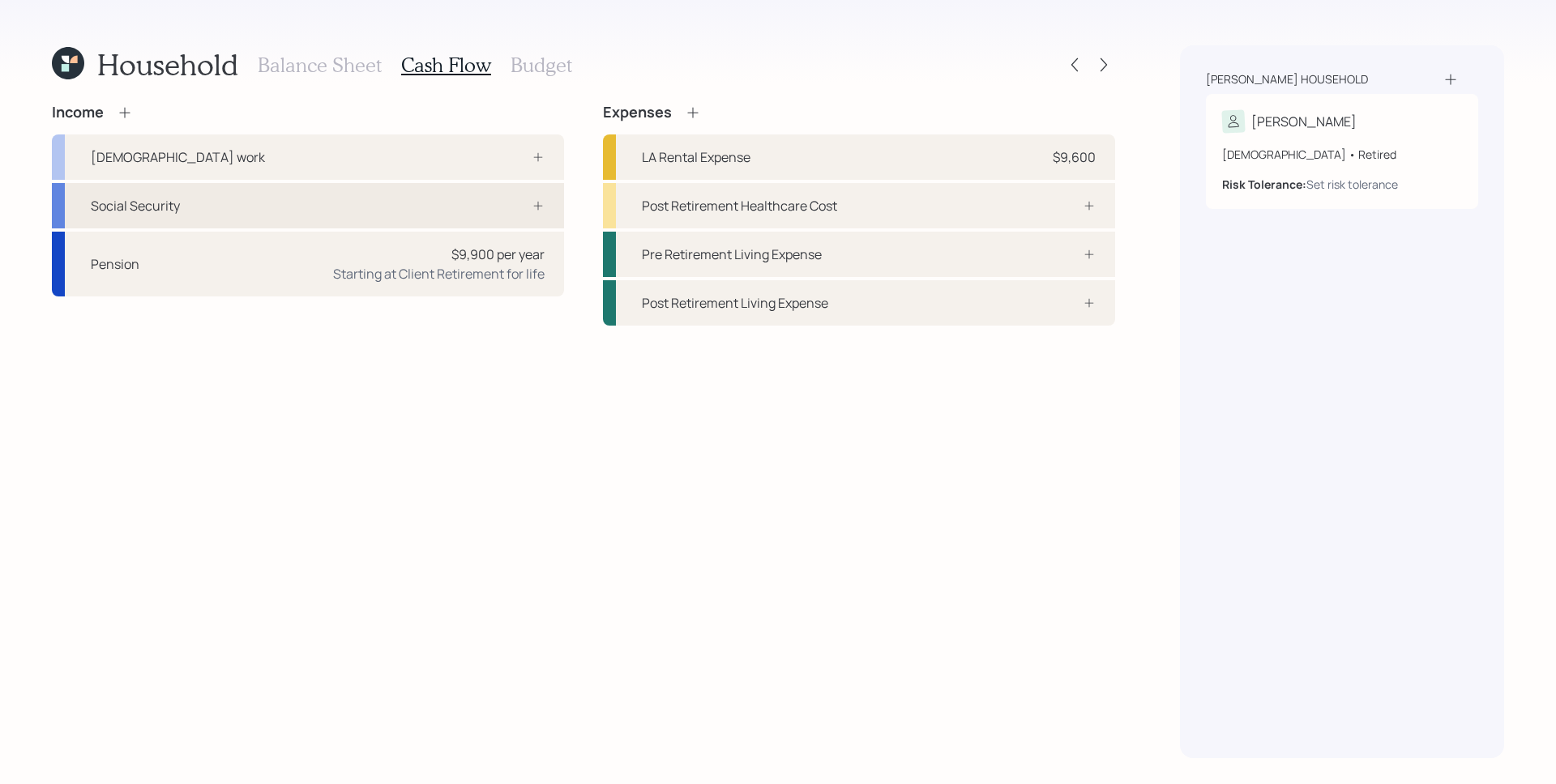
click at [489, 202] on div "Social Security" at bounding box center [307, 206] width 512 height 46
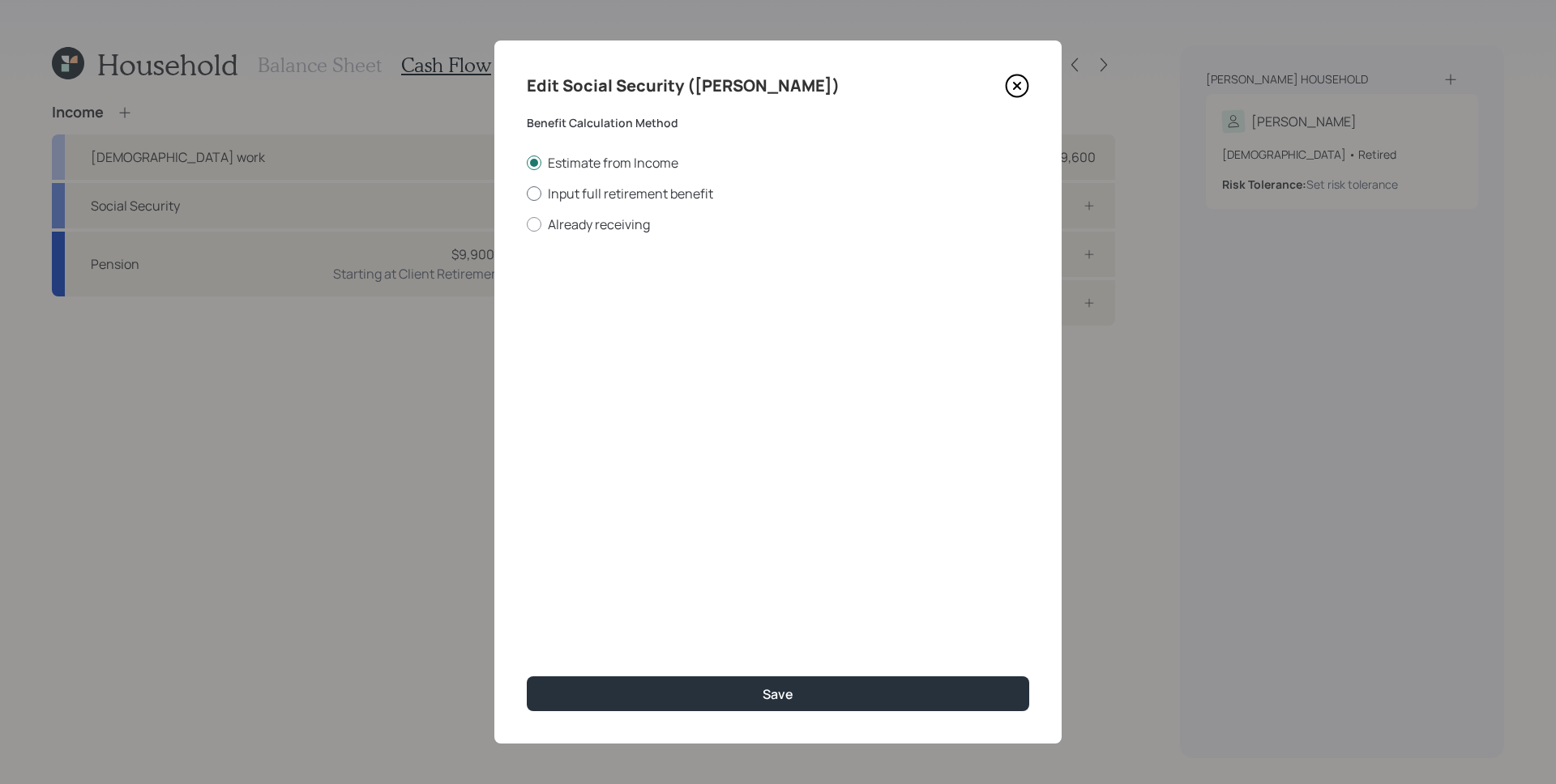
click at [620, 190] on label "Input full retirement benefit" at bounding box center [777, 194] width 503 height 18
click at [526, 192] on input "Input full retirement benefit" at bounding box center [525, 192] width 1 height 1
radio input "true"
click at [616, 299] on input "$" at bounding box center [777, 292] width 503 height 36
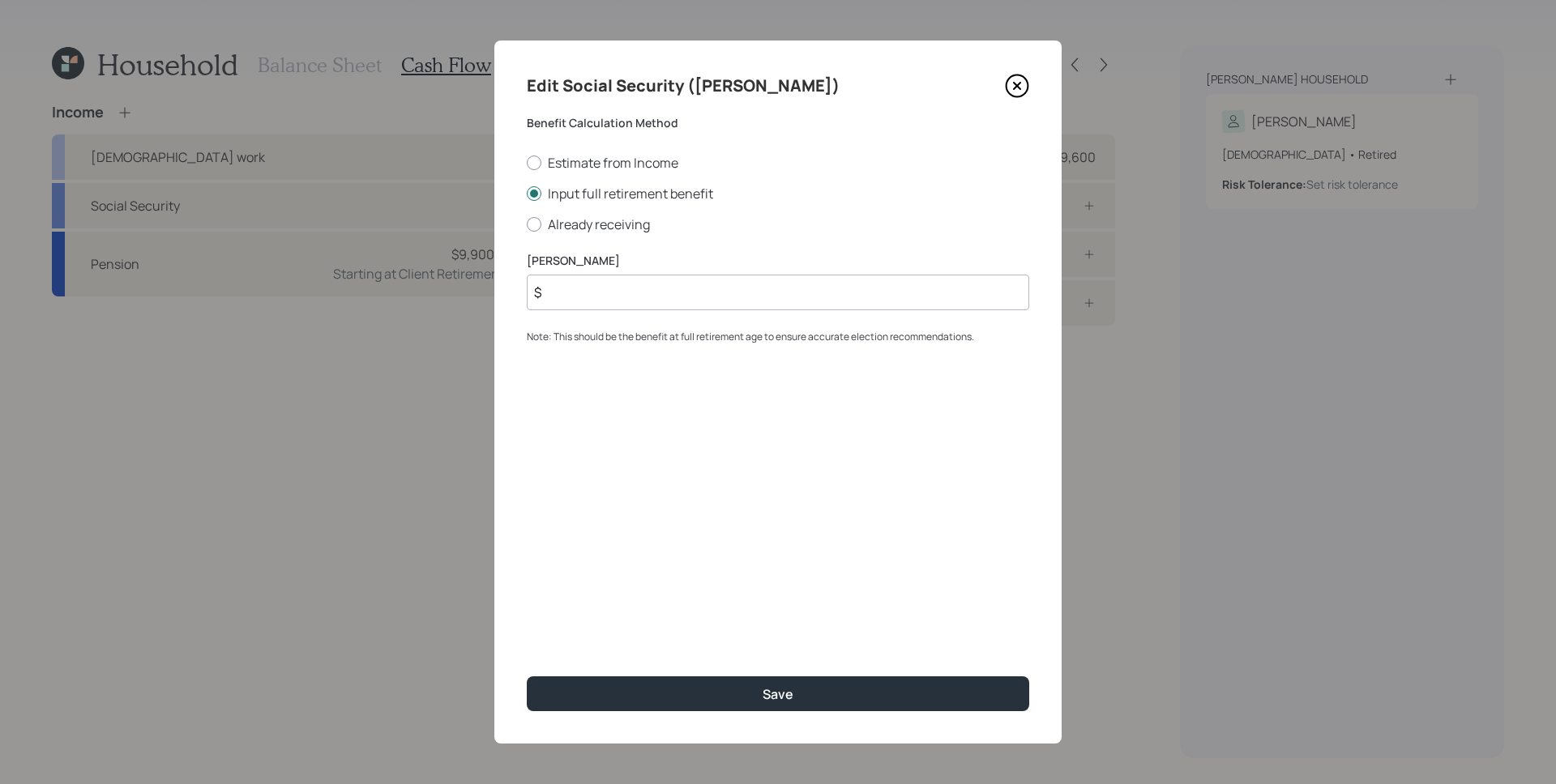
click at [616, 299] on input "$" at bounding box center [777, 292] width 503 height 36
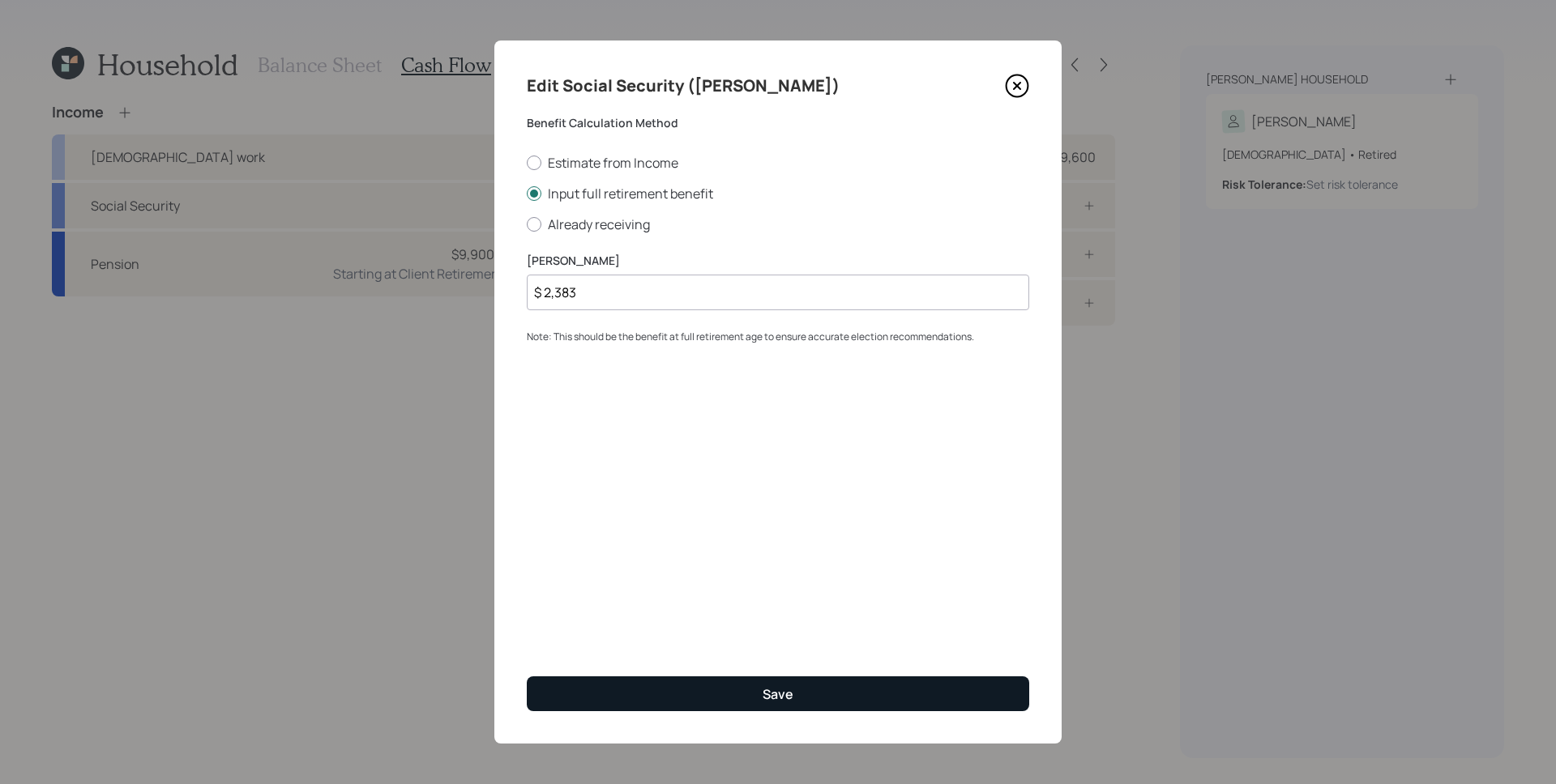
type input "$ 2,383"
click at [853, 694] on button "Save" at bounding box center [777, 694] width 503 height 35
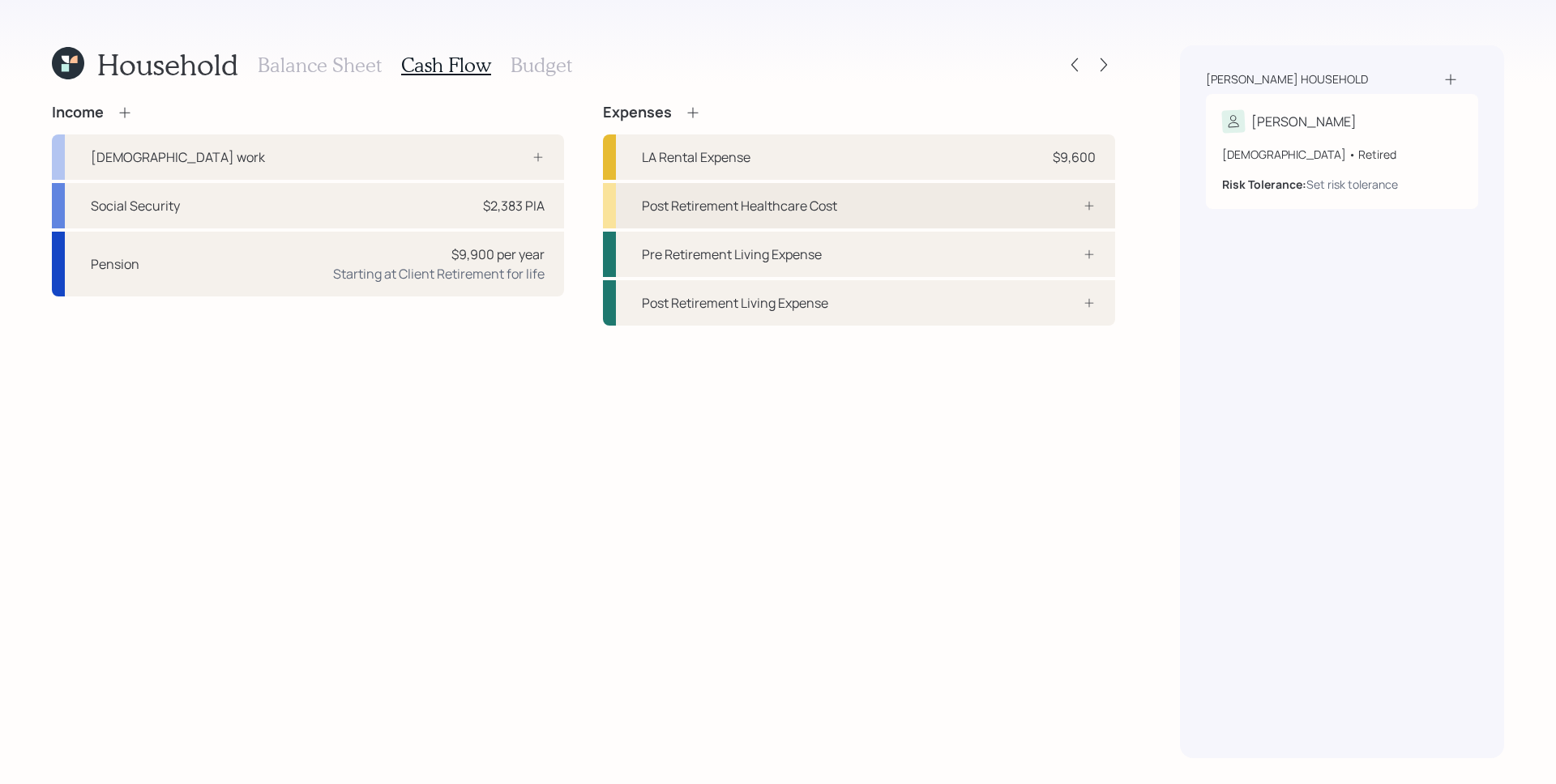
click at [744, 212] on div "Post Retirement Healthcare Cost" at bounding box center [740, 205] width 195 height 19
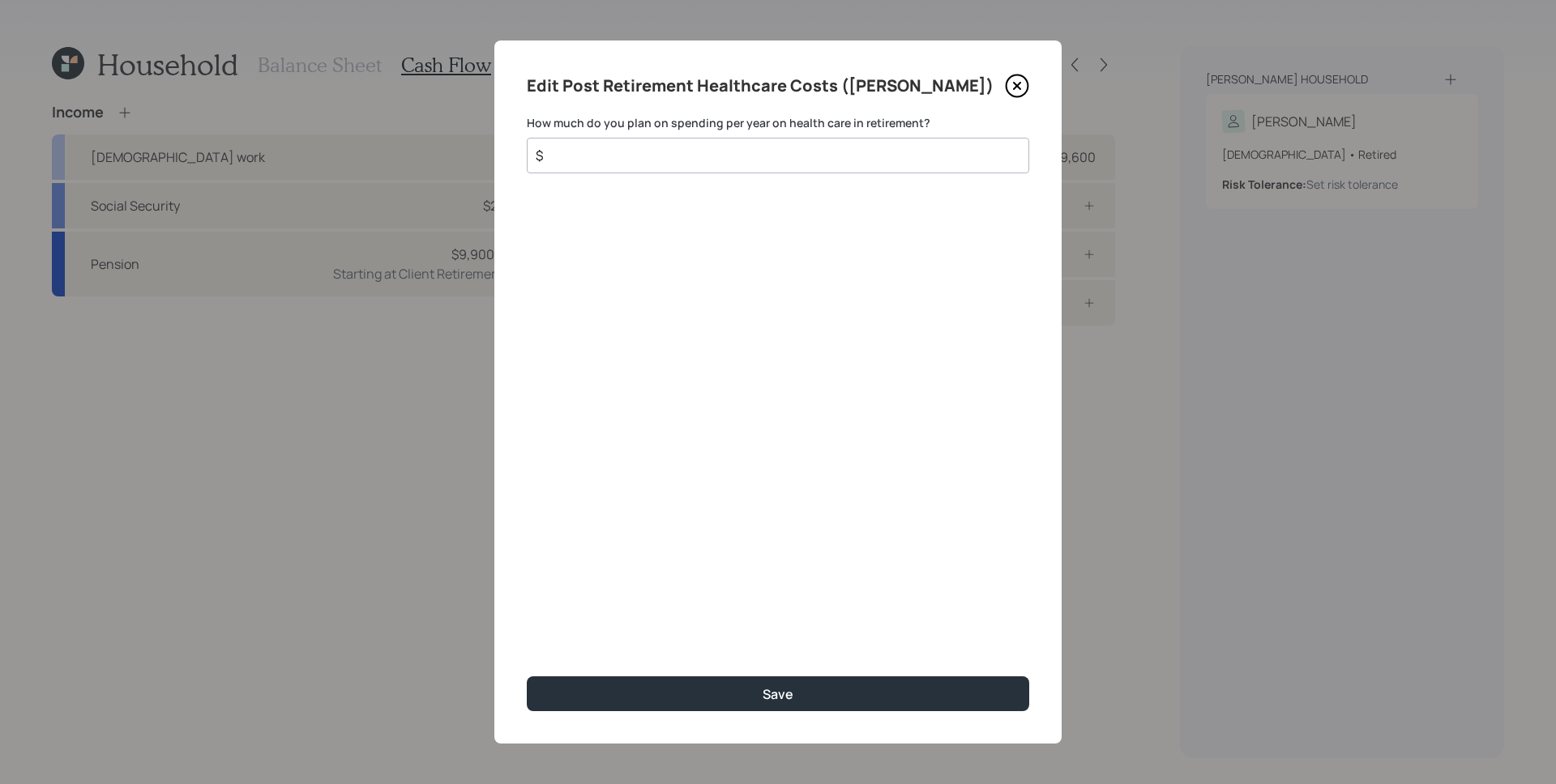
click at [732, 163] on input "$" at bounding box center [771, 155] width 475 height 19
type input "$ 4,100"
click at [526, 676] on button "Save" at bounding box center [777, 694] width 503 height 35
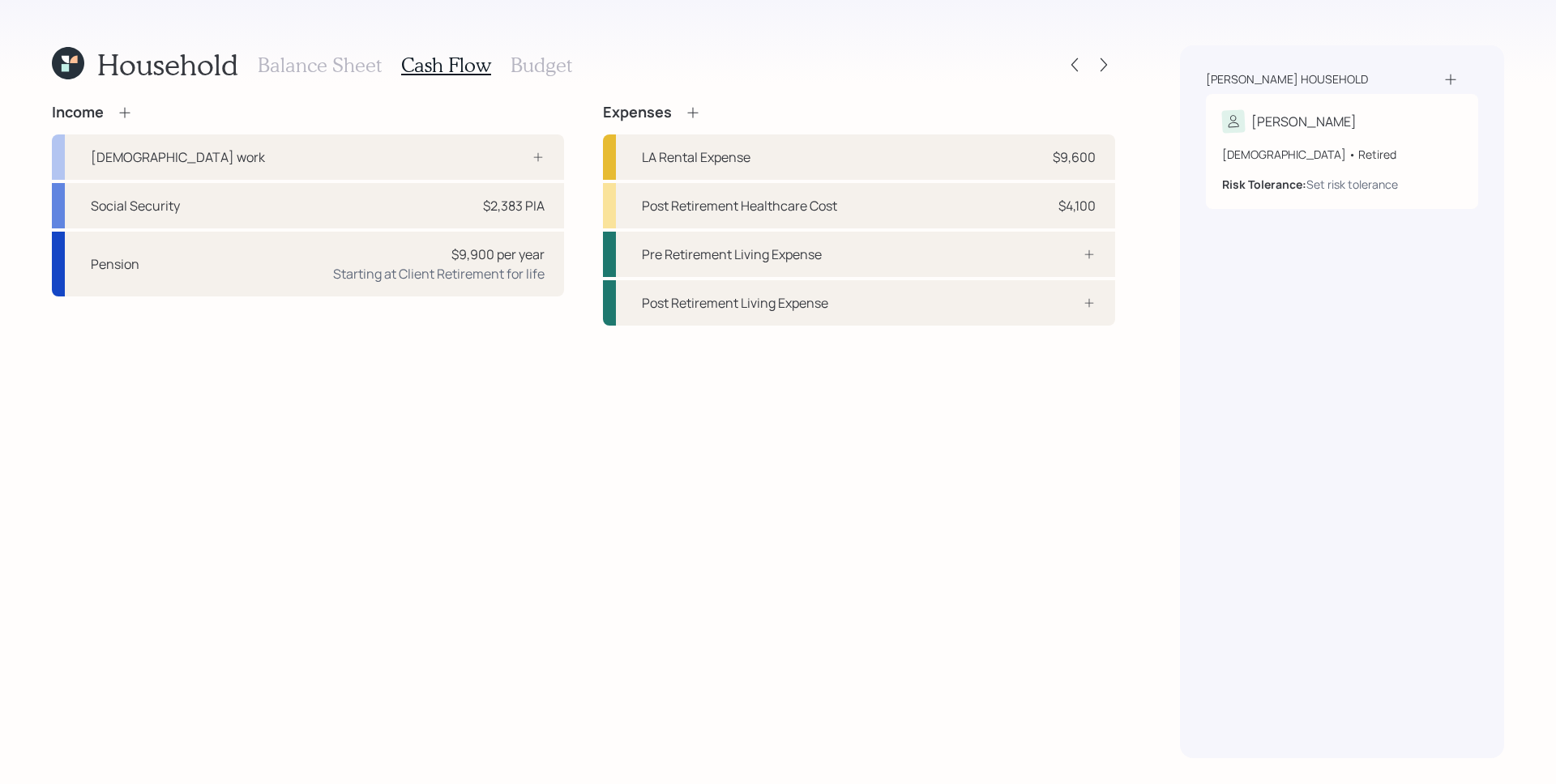
click at [868, 591] on div "Income Full-time work Social Security $2,383 PIA Pension $9,900 per year Starti…" at bounding box center [583, 431] width 1063 height 655
click at [976, 301] on div "Post Retirement Living Expense" at bounding box center [858, 303] width 512 height 46
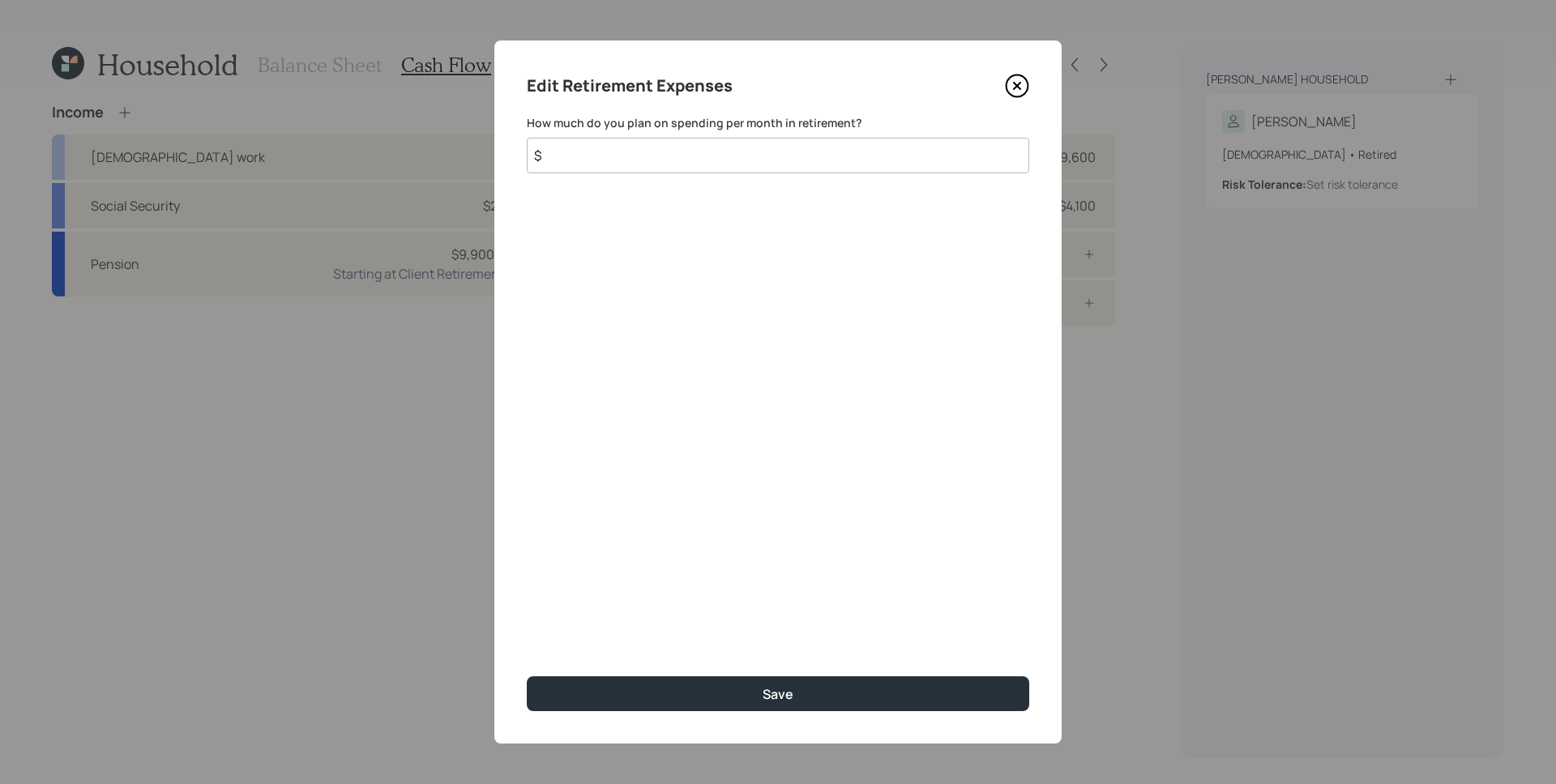
click at [628, 145] on input "$" at bounding box center [777, 155] width 503 height 36
type input "$ 1,300"
click at [526, 676] on button "Save" at bounding box center [777, 694] width 503 height 35
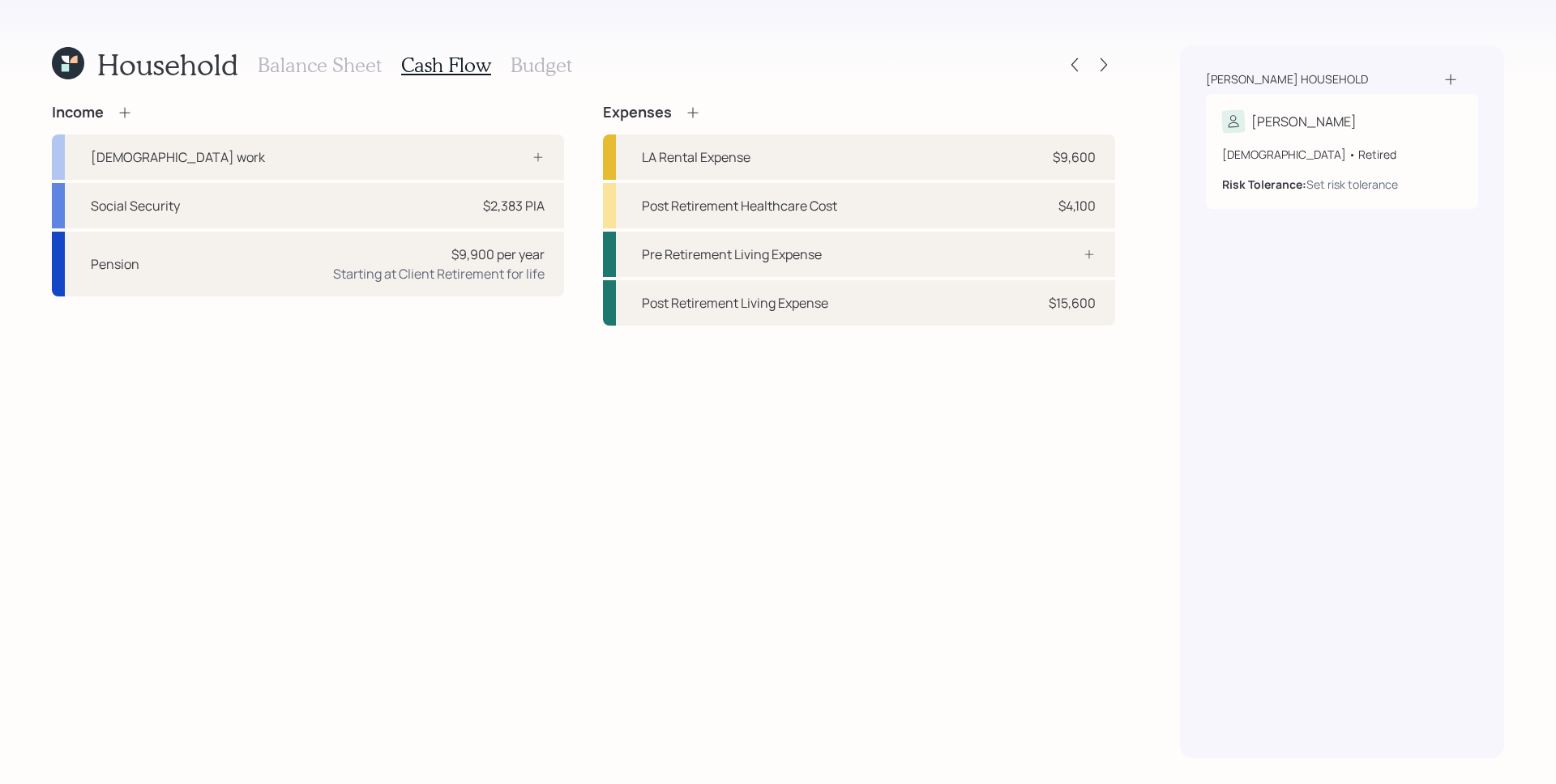
click at [773, 450] on div "Income Full-time work Social Security $2,383 PIA Pension $9,900 per year Starti…" at bounding box center [583, 431] width 1063 height 655
click at [541, 68] on h3 "Budget" at bounding box center [542, 66] width 62 height 24
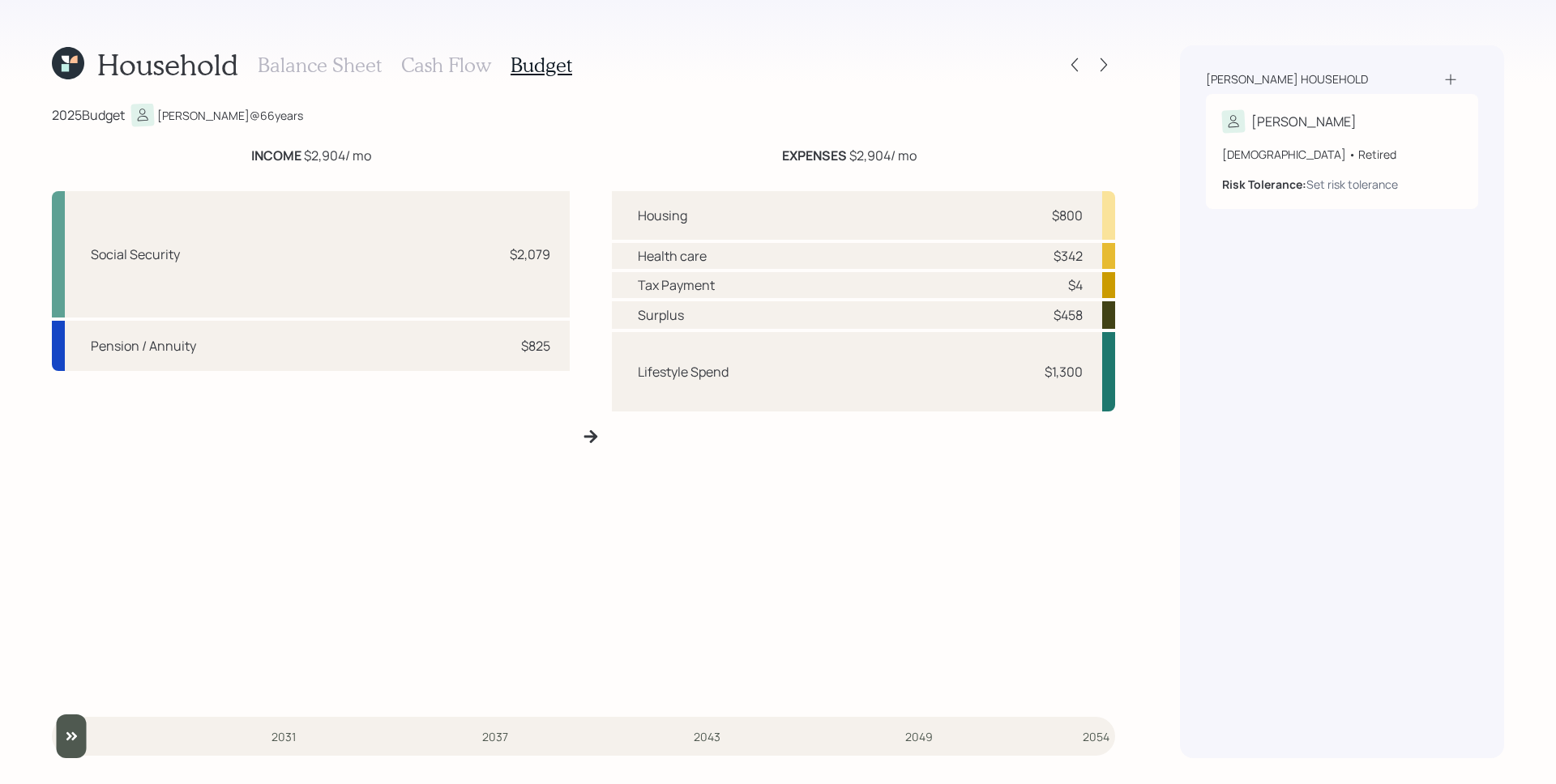
click at [450, 69] on h3 "Cash Flow" at bounding box center [446, 66] width 90 height 24
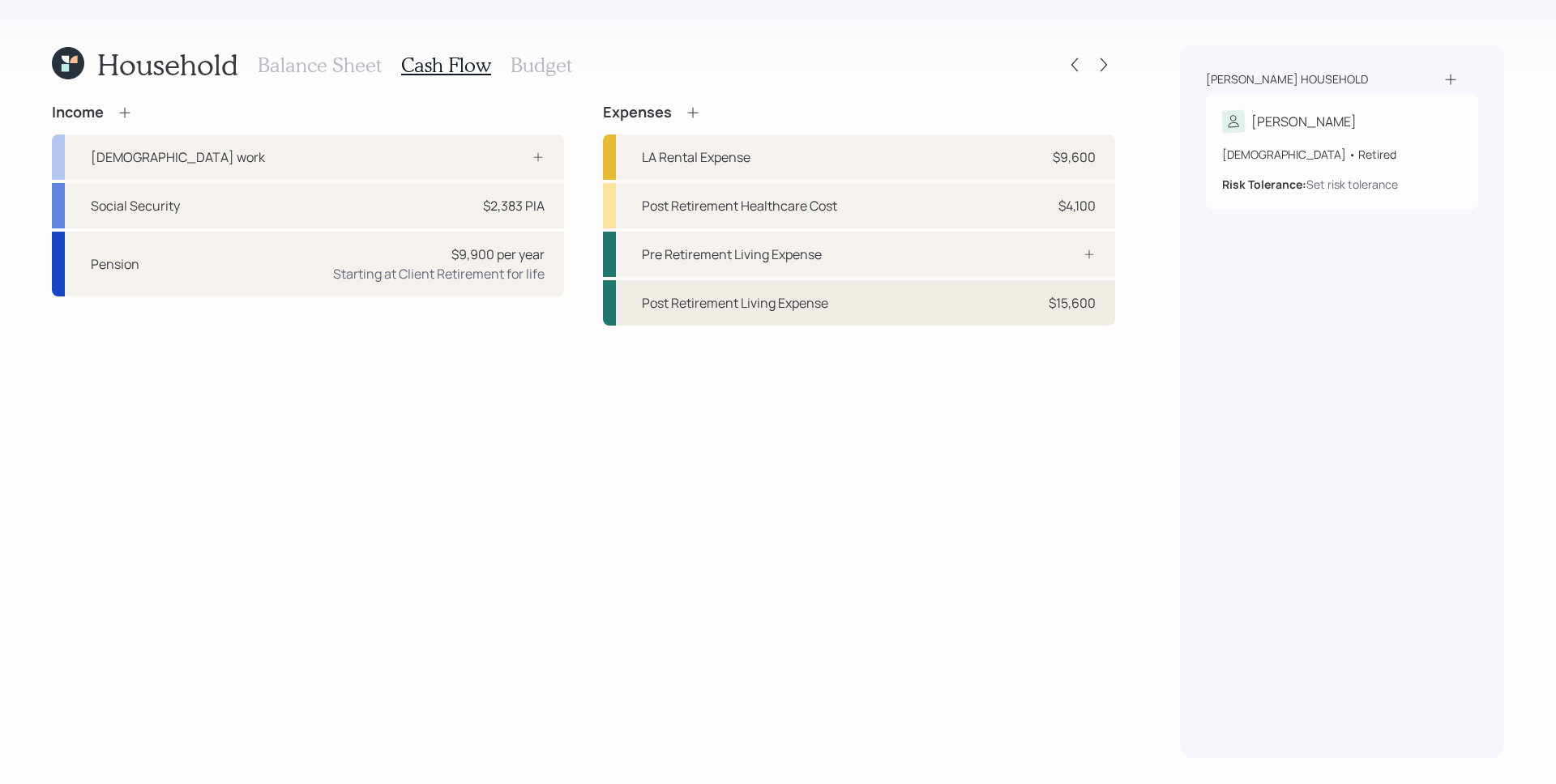
click at [1048, 308] on div "$15,600" at bounding box center [1072, 303] width 47 height 19
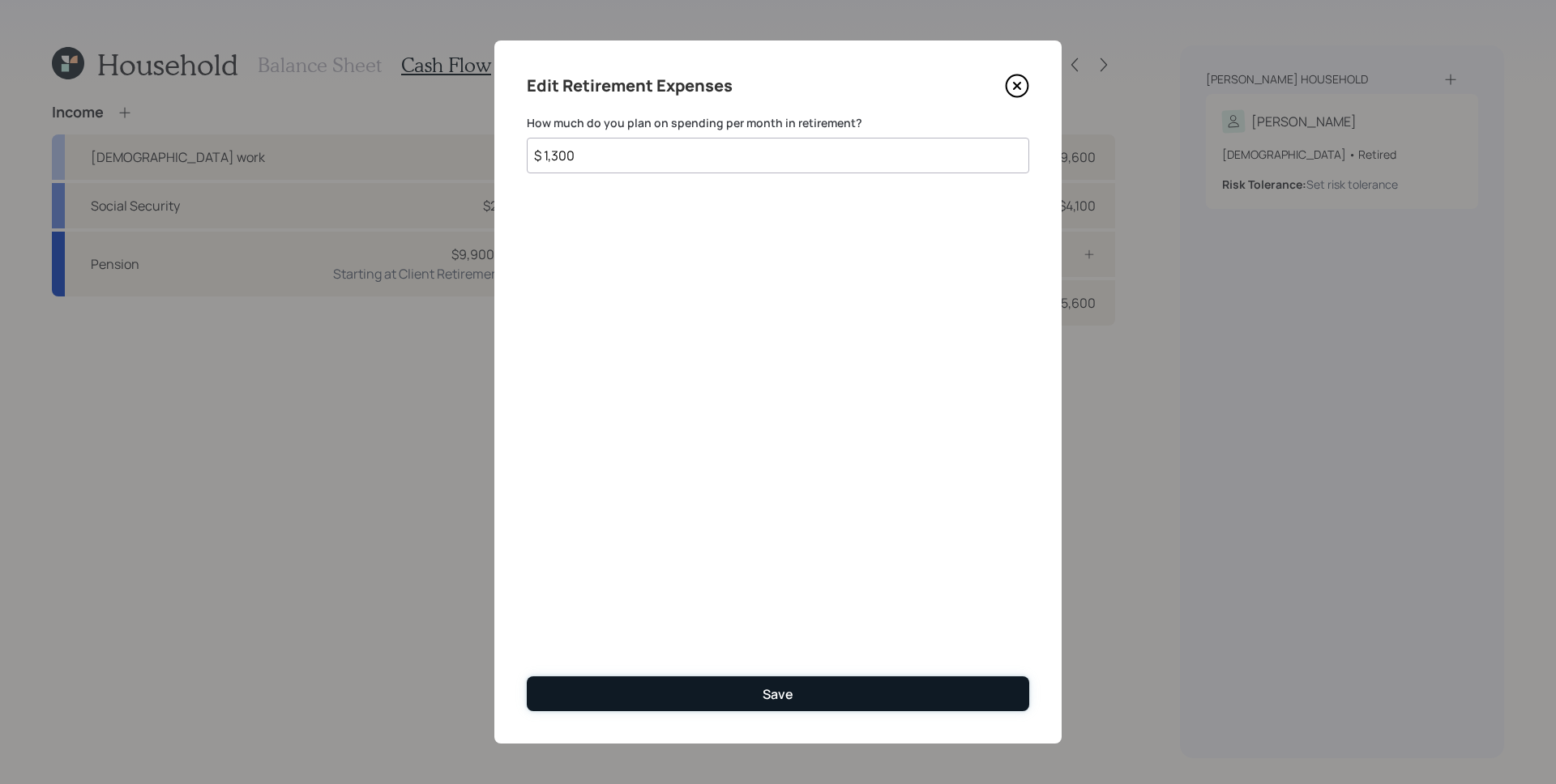
click at [750, 685] on button "Save" at bounding box center [777, 694] width 503 height 35
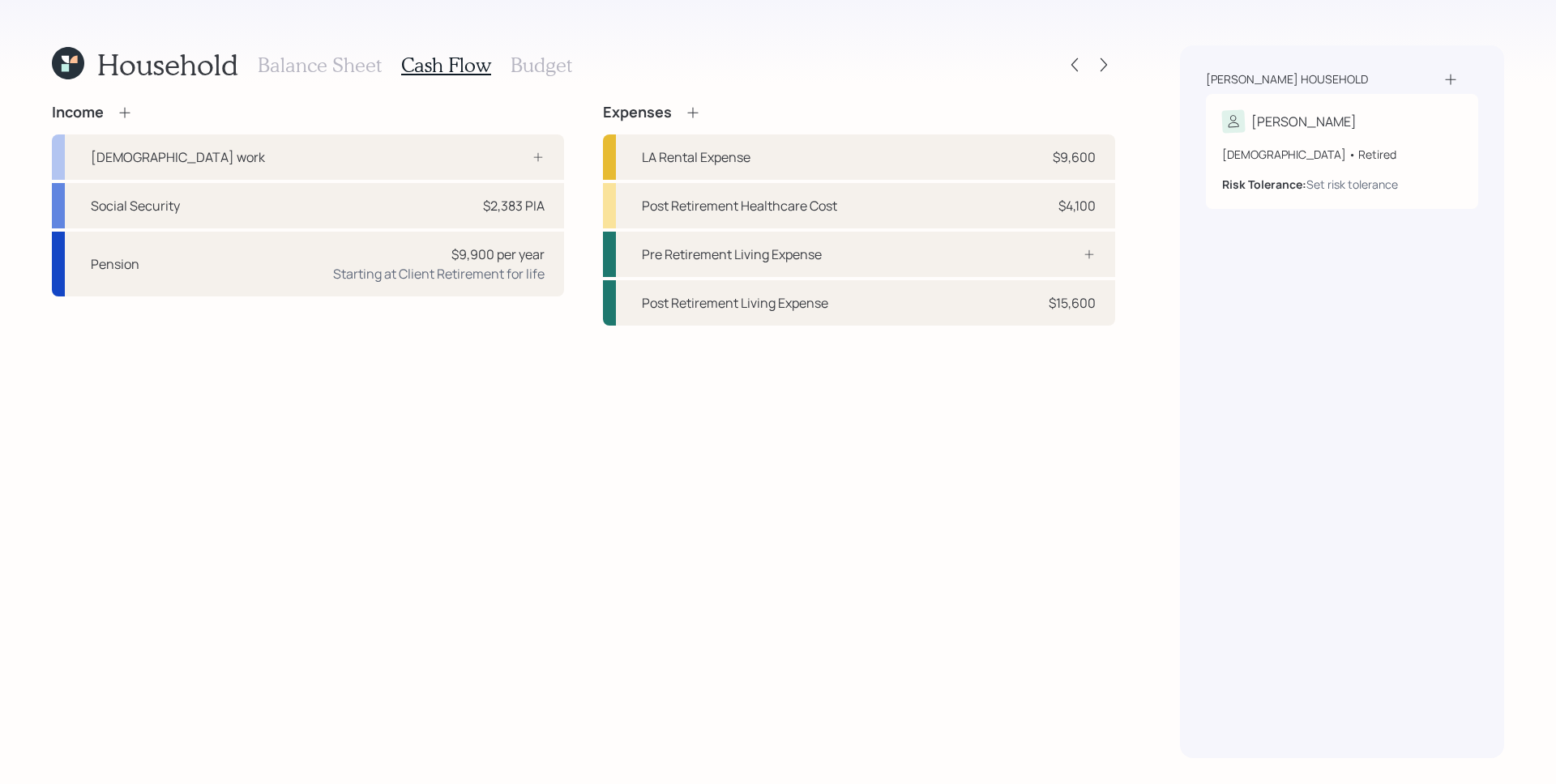
click at [338, 60] on h3 "Balance Sheet" at bounding box center [319, 66] width 124 height 24
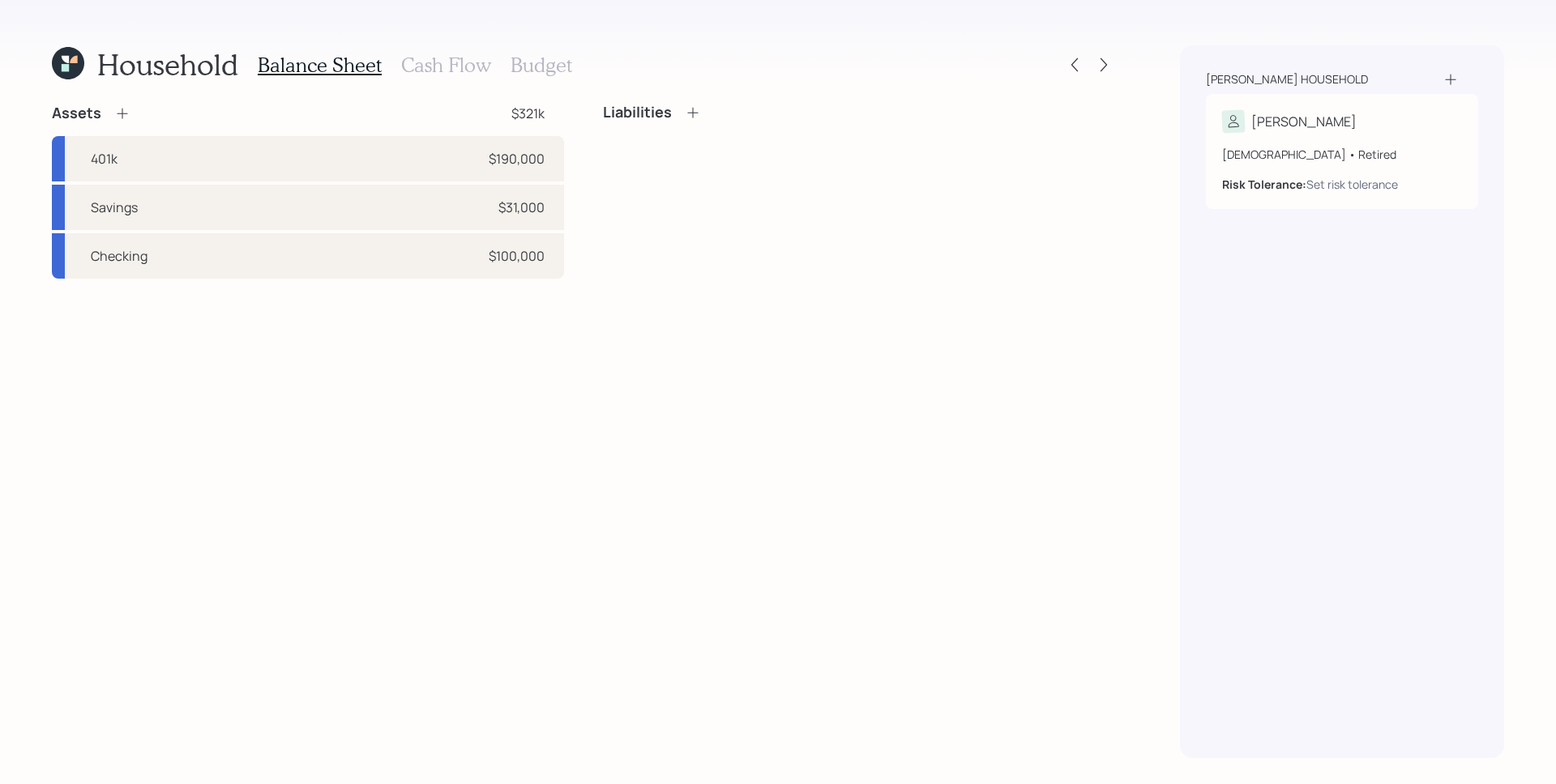
click at [439, 65] on h3 "Cash Flow" at bounding box center [446, 66] width 90 height 24
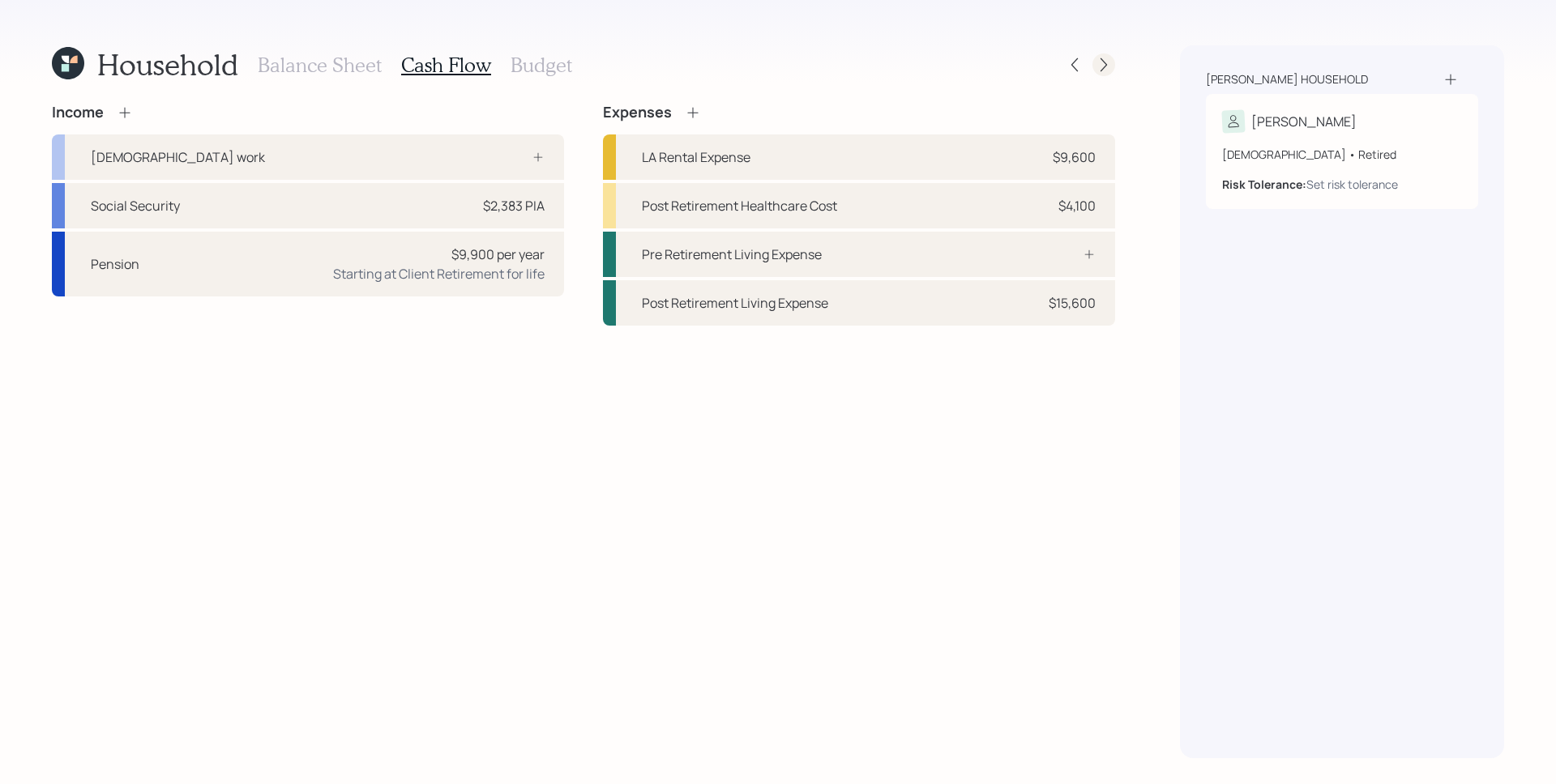
click at [1107, 62] on icon at bounding box center [1104, 65] width 16 height 16
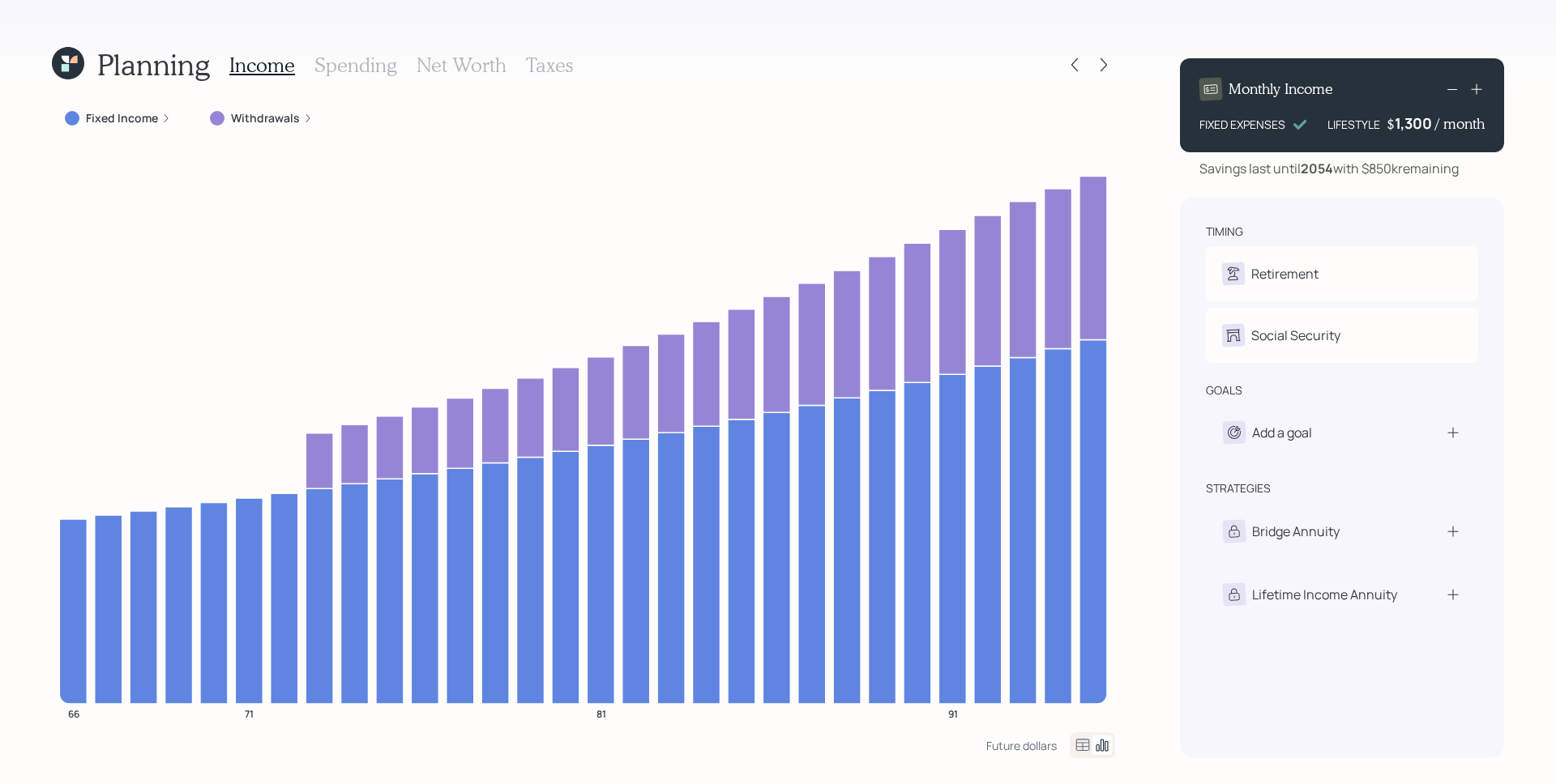
click at [78, 123] on div "Fixed Income" at bounding box center [118, 119] width 106 height 16
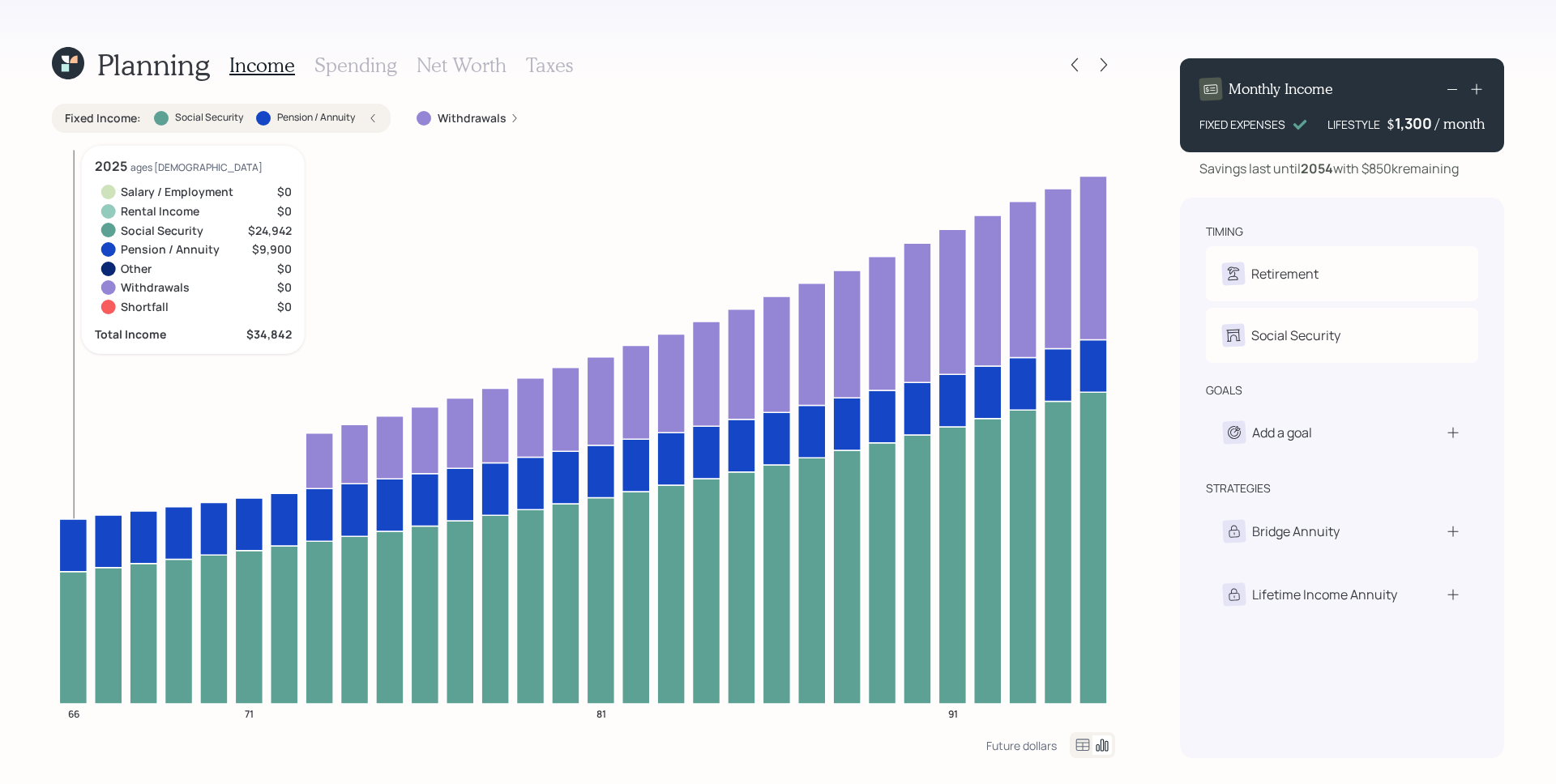
click at [69, 645] on icon at bounding box center [73, 636] width 27 height 132
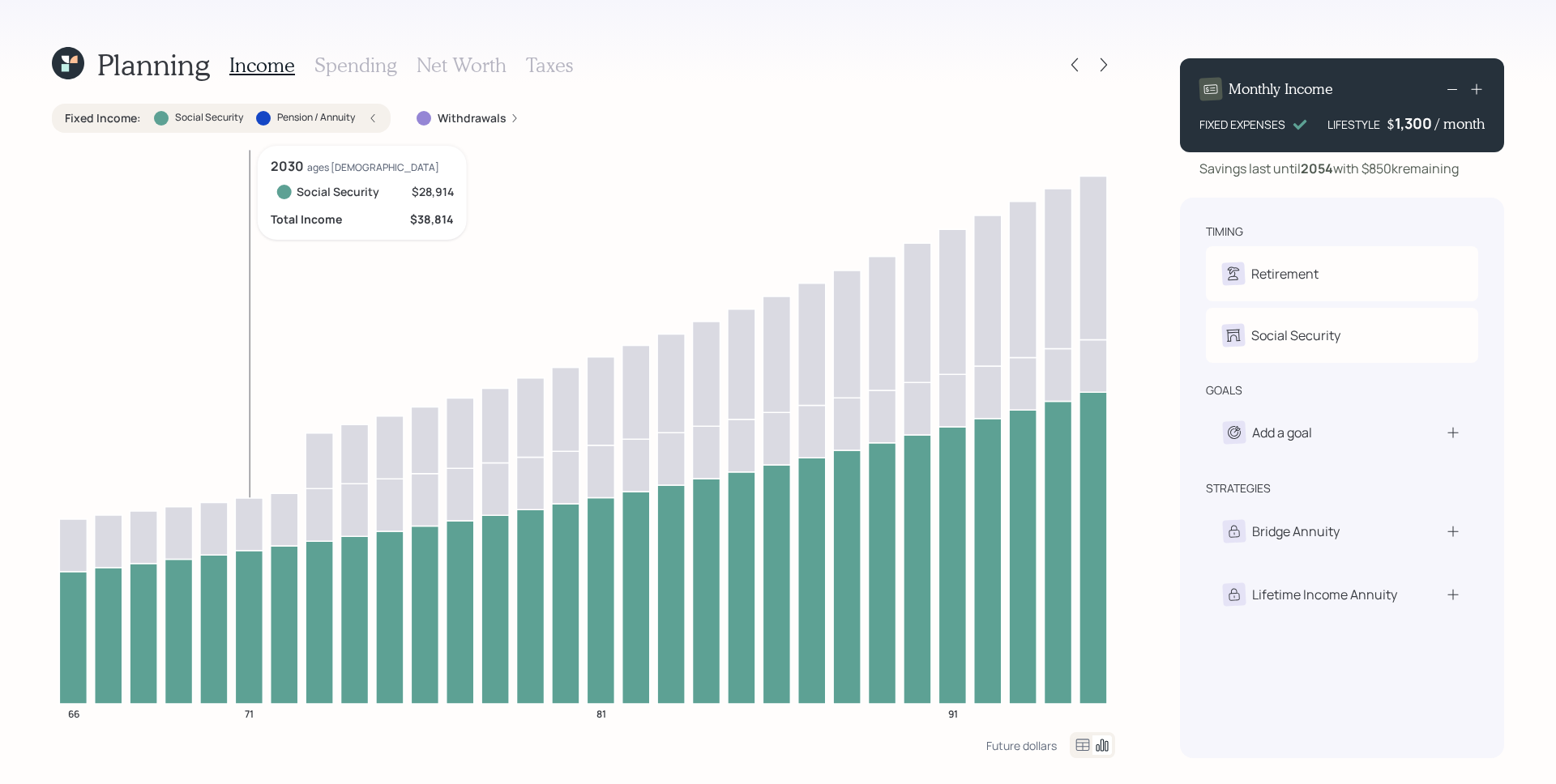
click at [245, 632] on icon at bounding box center [249, 626] width 27 height 153
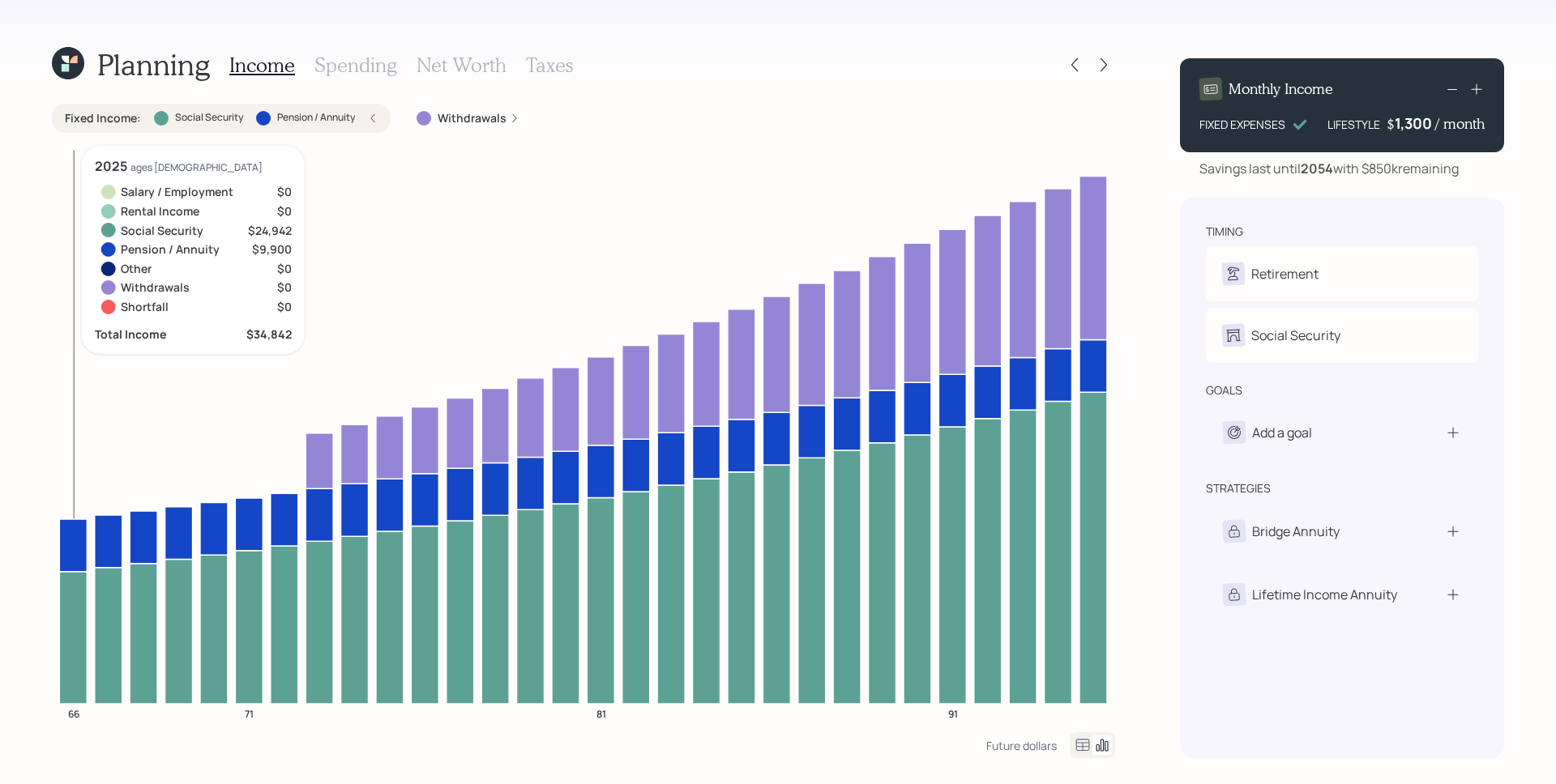
click at [67, 536] on icon at bounding box center [73, 545] width 27 height 53
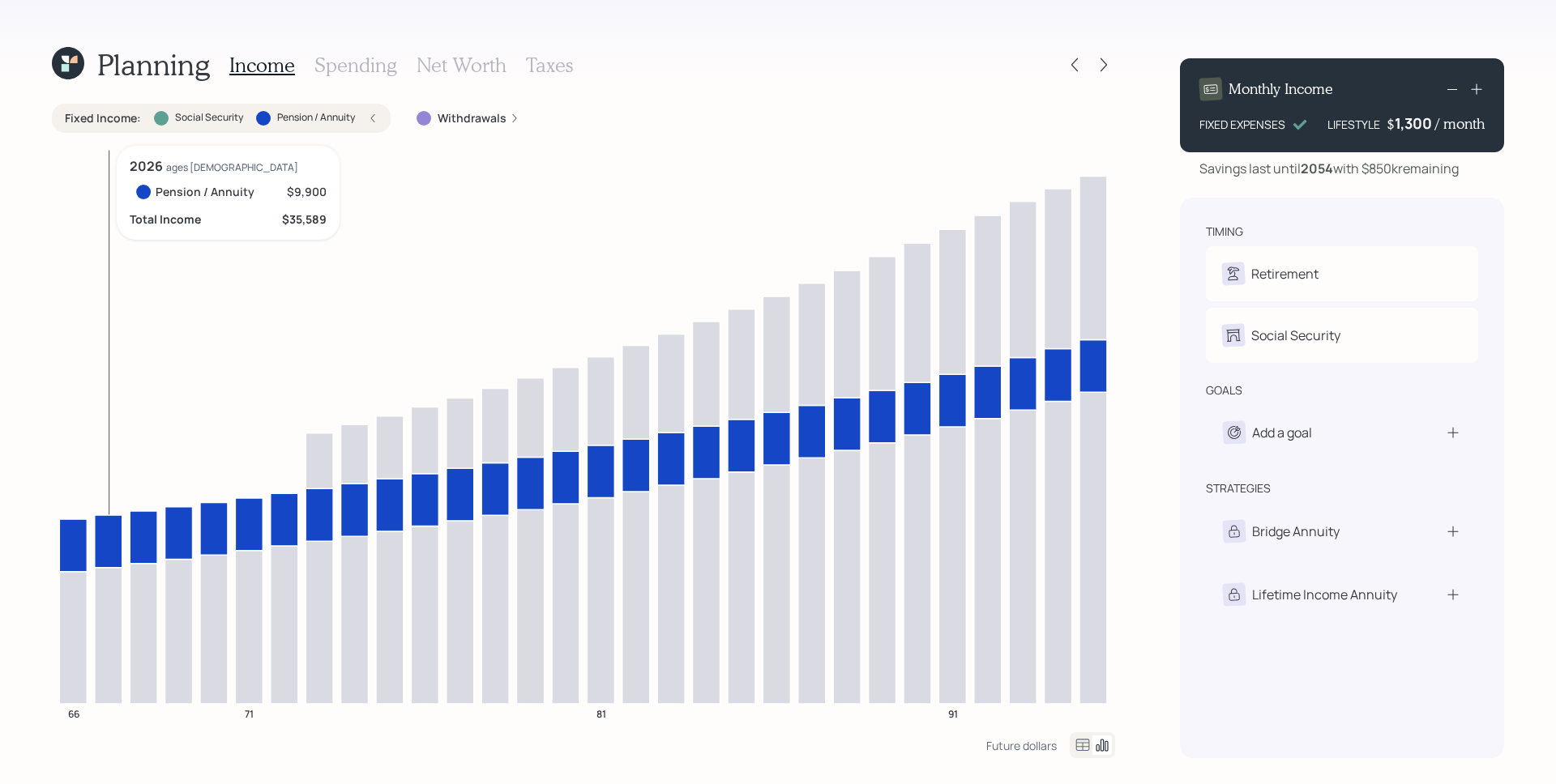
click at [116, 527] on icon at bounding box center [109, 542] width 27 height 53
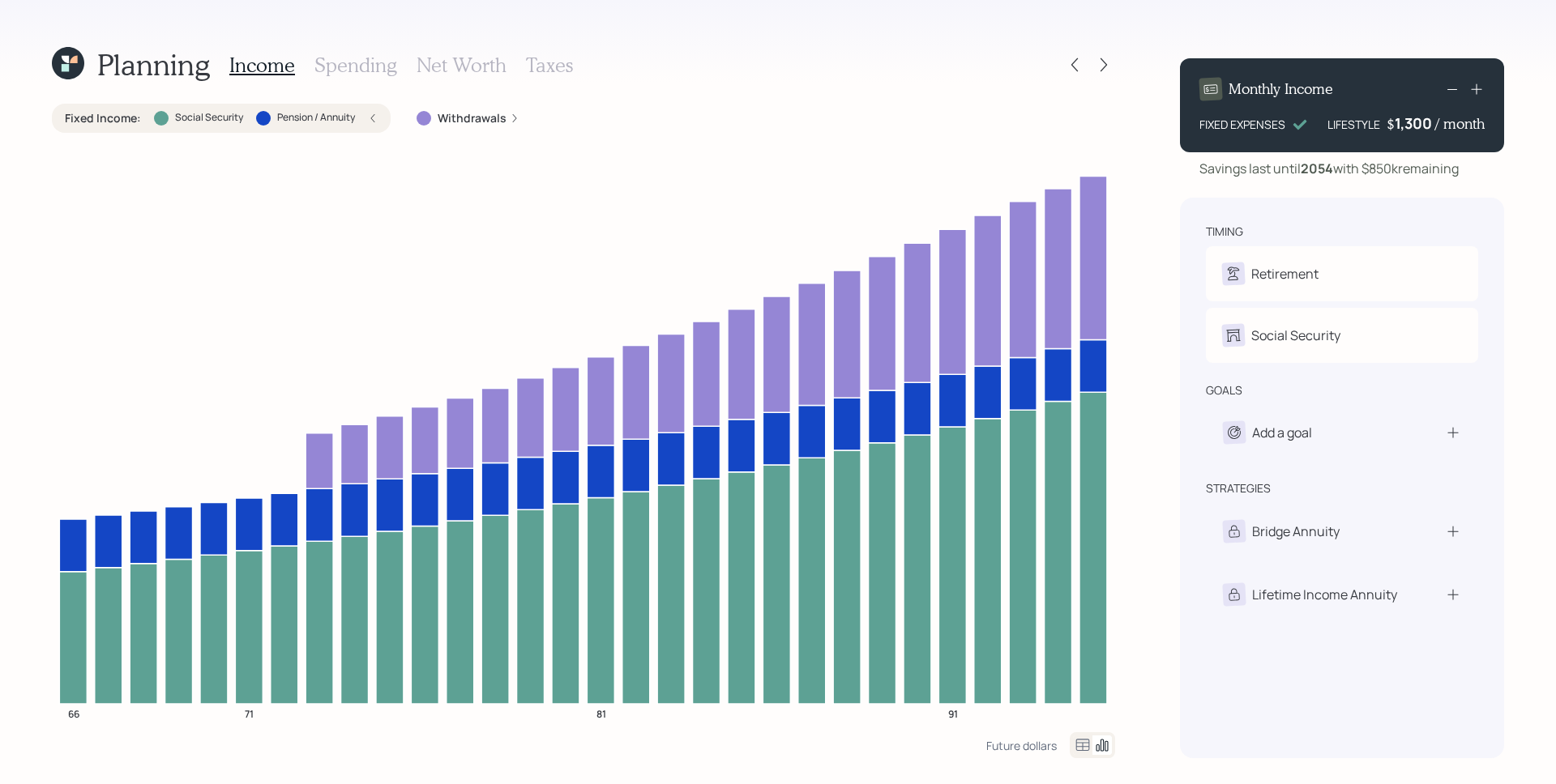
click at [380, 112] on div "Fixed Income : Social Security Pension / Annuity" at bounding box center [221, 119] width 338 height 29
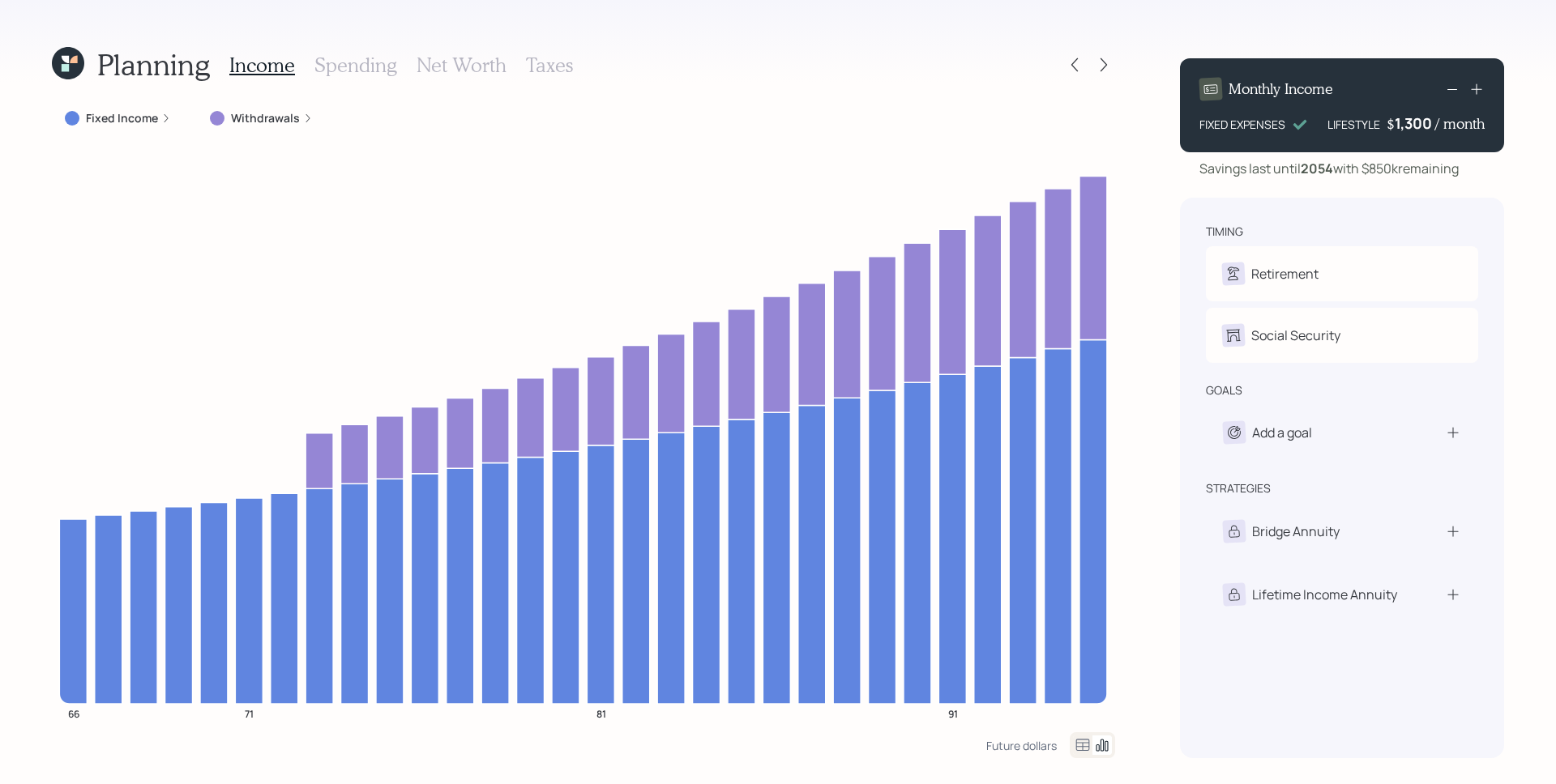
click at [279, 116] on label "Withdrawals" at bounding box center [265, 119] width 69 height 16
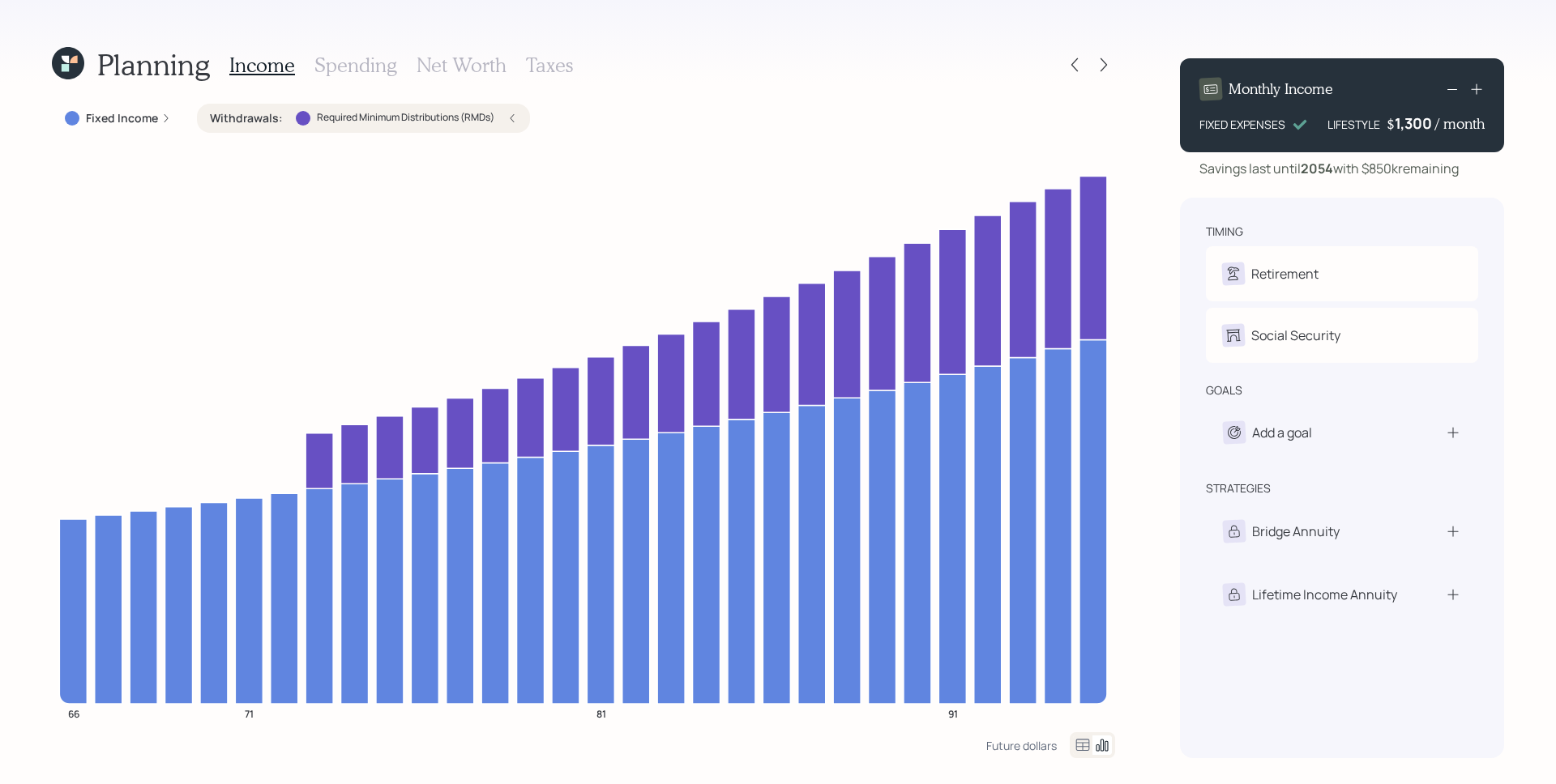
click at [164, 113] on icon at bounding box center [166, 118] width 10 height 10
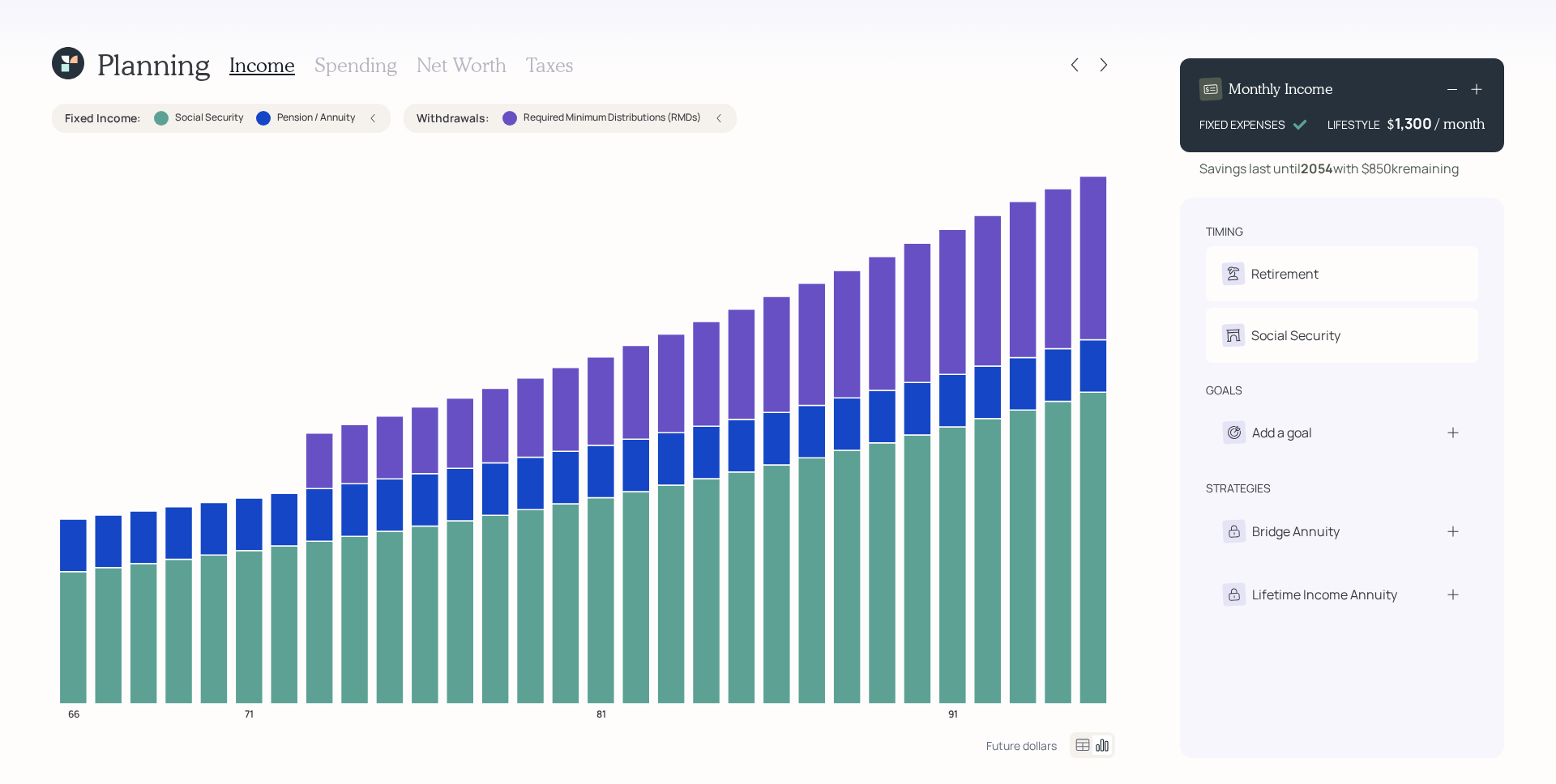
click at [715, 119] on div "Withdrawals : Required Minimum Distributions (RMDs)" at bounding box center [570, 119] width 307 height 16
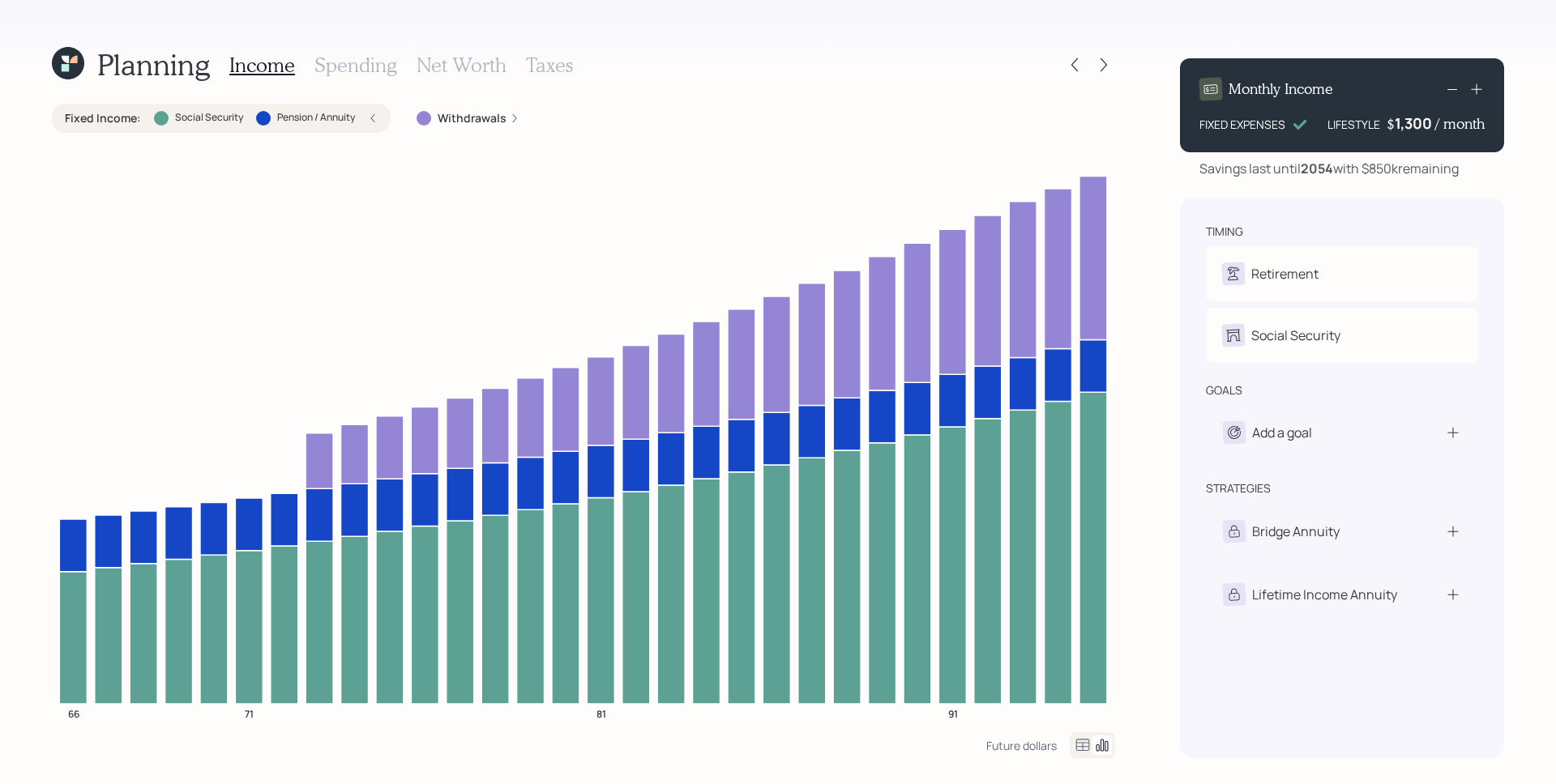
click at [383, 120] on div "Fixed Income : Social Security Pension / Annuity" at bounding box center [221, 119] width 338 height 29
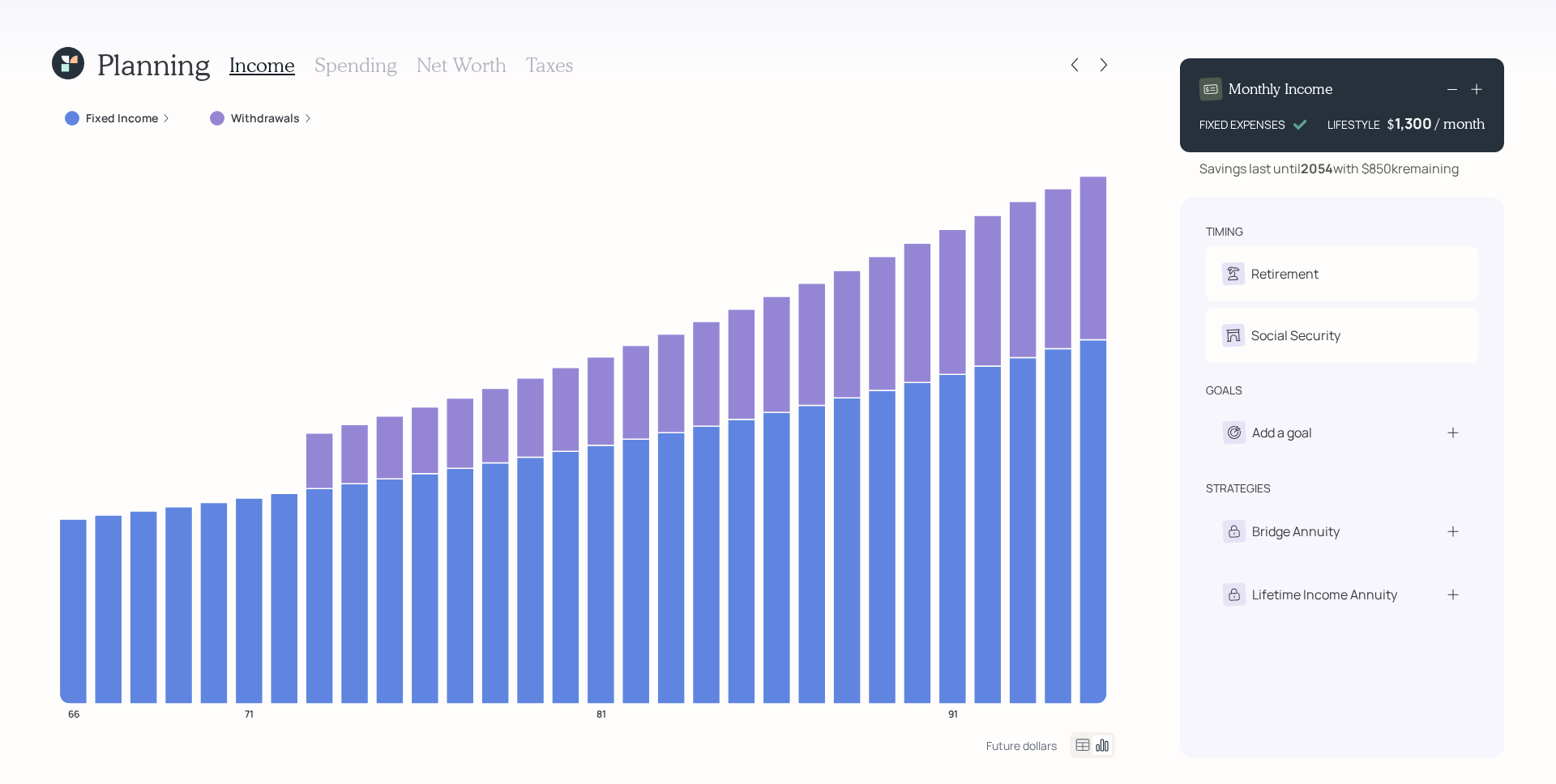
click at [262, 114] on label "Withdrawals" at bounding box center [265, 119] width 69 height 16
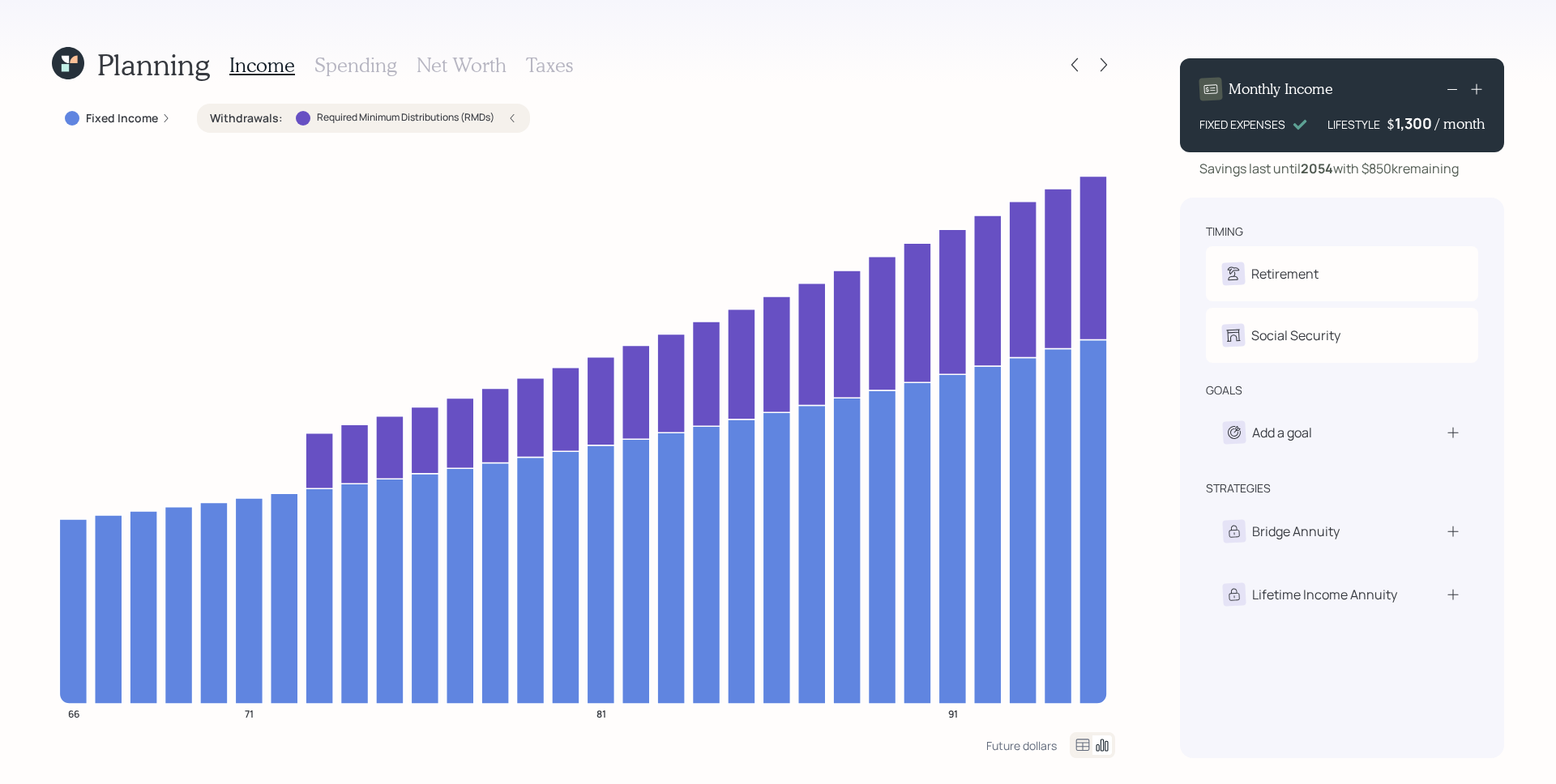
click at [519, 125] on div "Withdrawals : Required Minimum Distributions (RMDs)" at bounding box center [363, 119] width 333 height 29
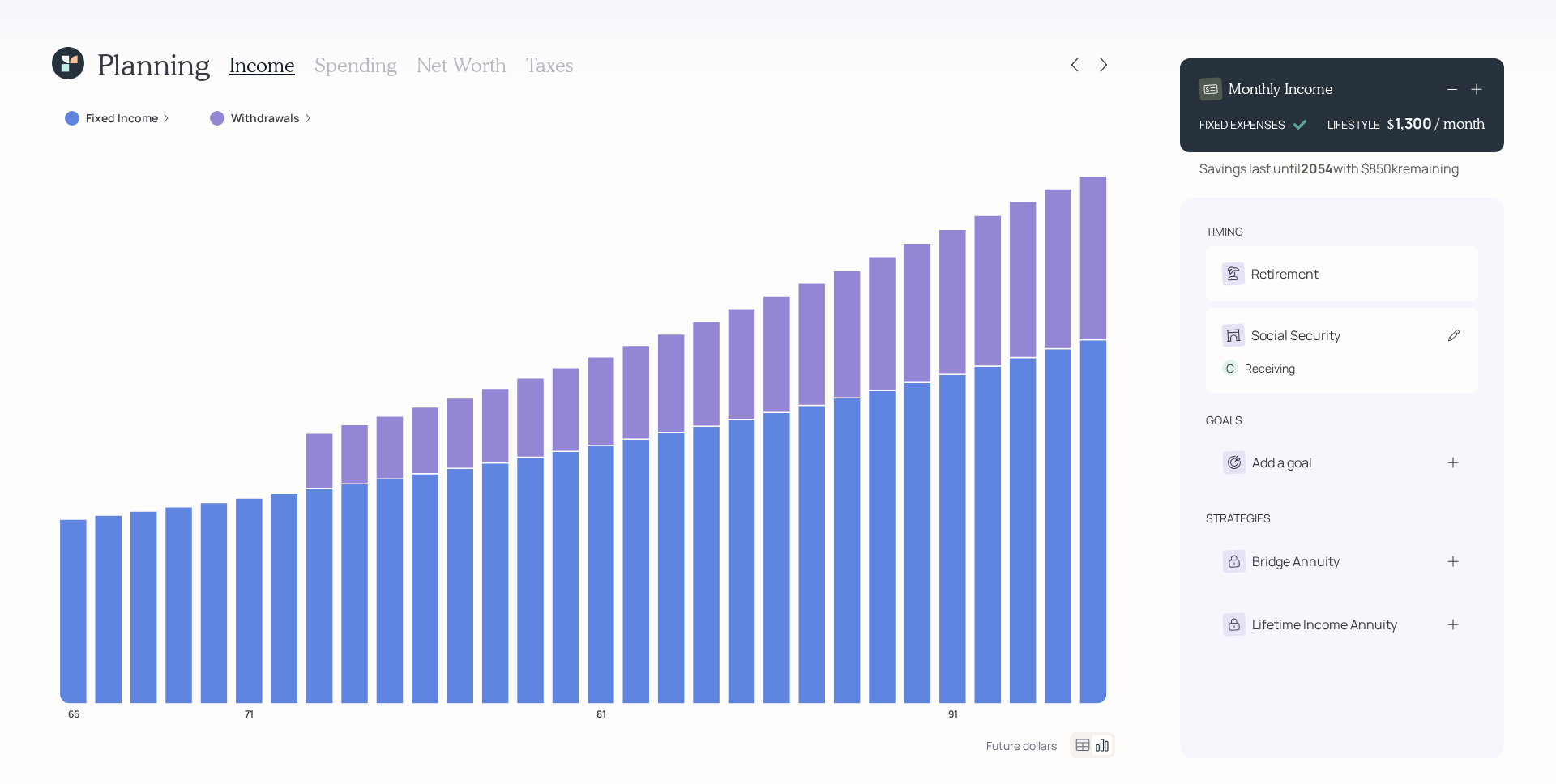
click at [1328, 337] on div "Social Security" at bounding box center [1296, 335] width 89 height 19
select select "8"
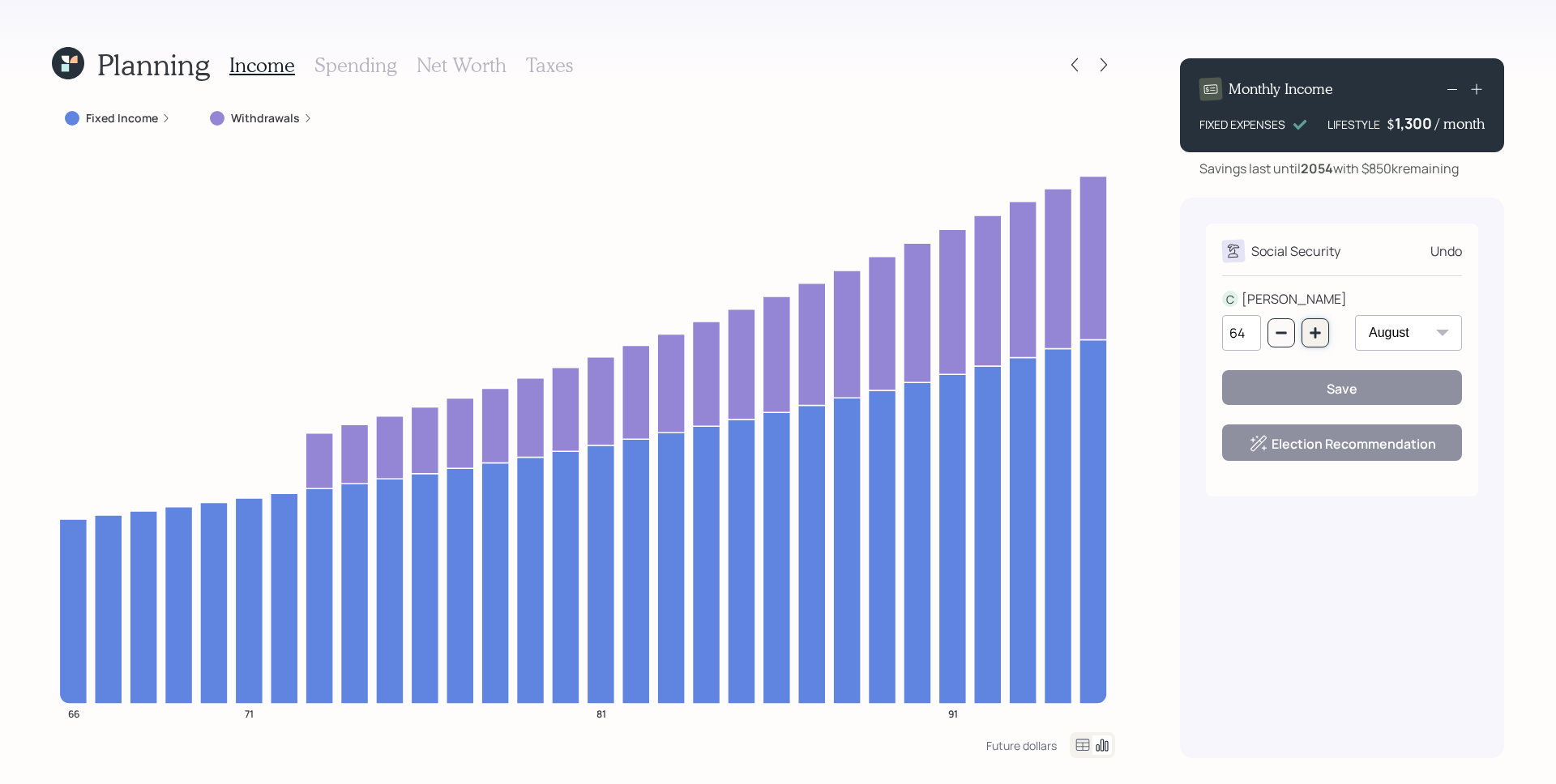
click at [1309, 332] on icon "button" at bounding box center [1314, 333] width 11 height 11
type input "65"
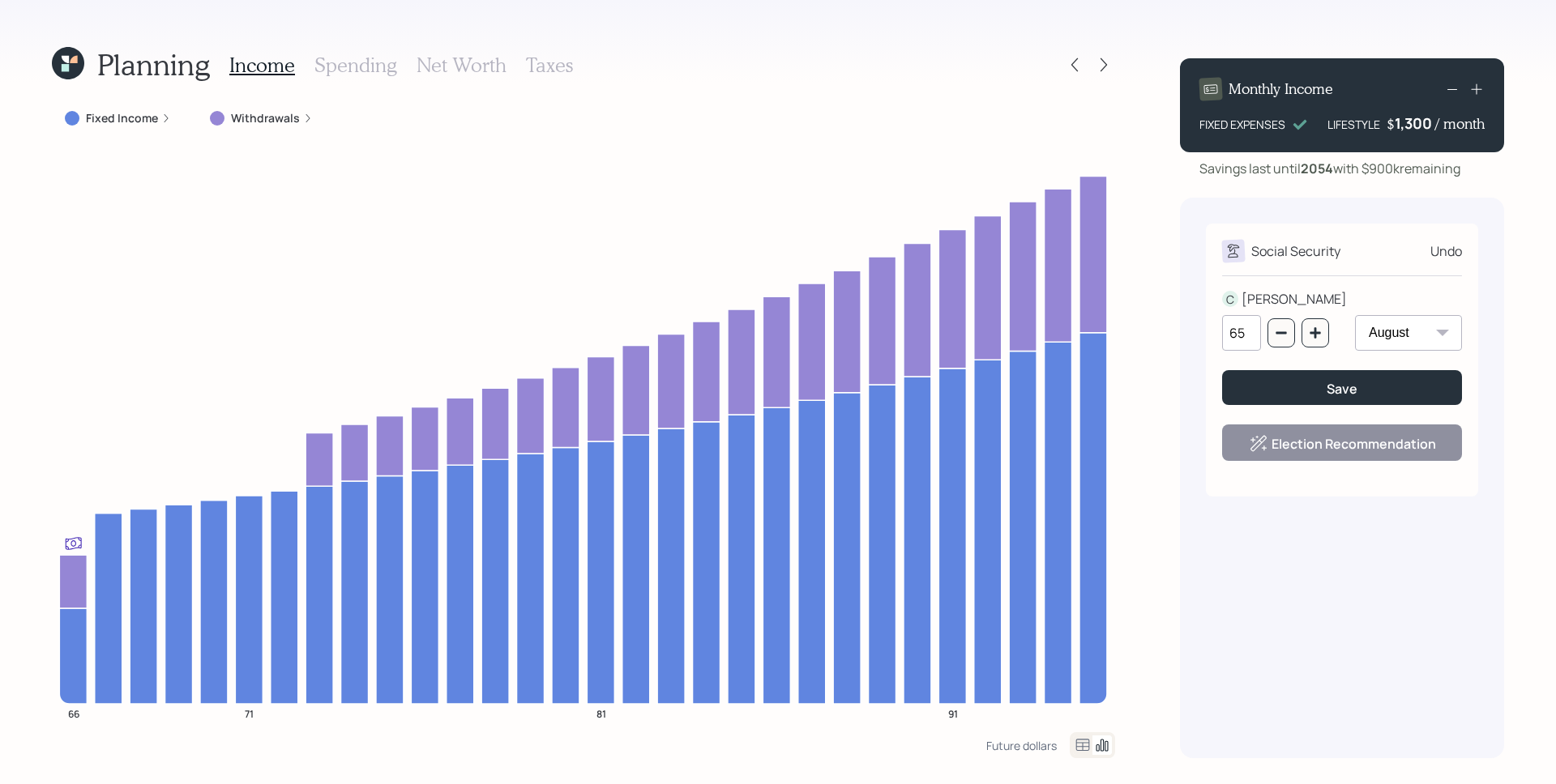
click at [1374, 335] on select "January February March April May June July August September October November De…" at bounding box center [1407, 333] width 107 height 36
select select "1"
click at [1354, 315] on select "January February March April May June July August September October November De…" at bounding box center [1407, 333] width 107 height 36
click at [1315, 325] on button "button" at bounding box center [1315, 333] width 27 height 29
type input "66"
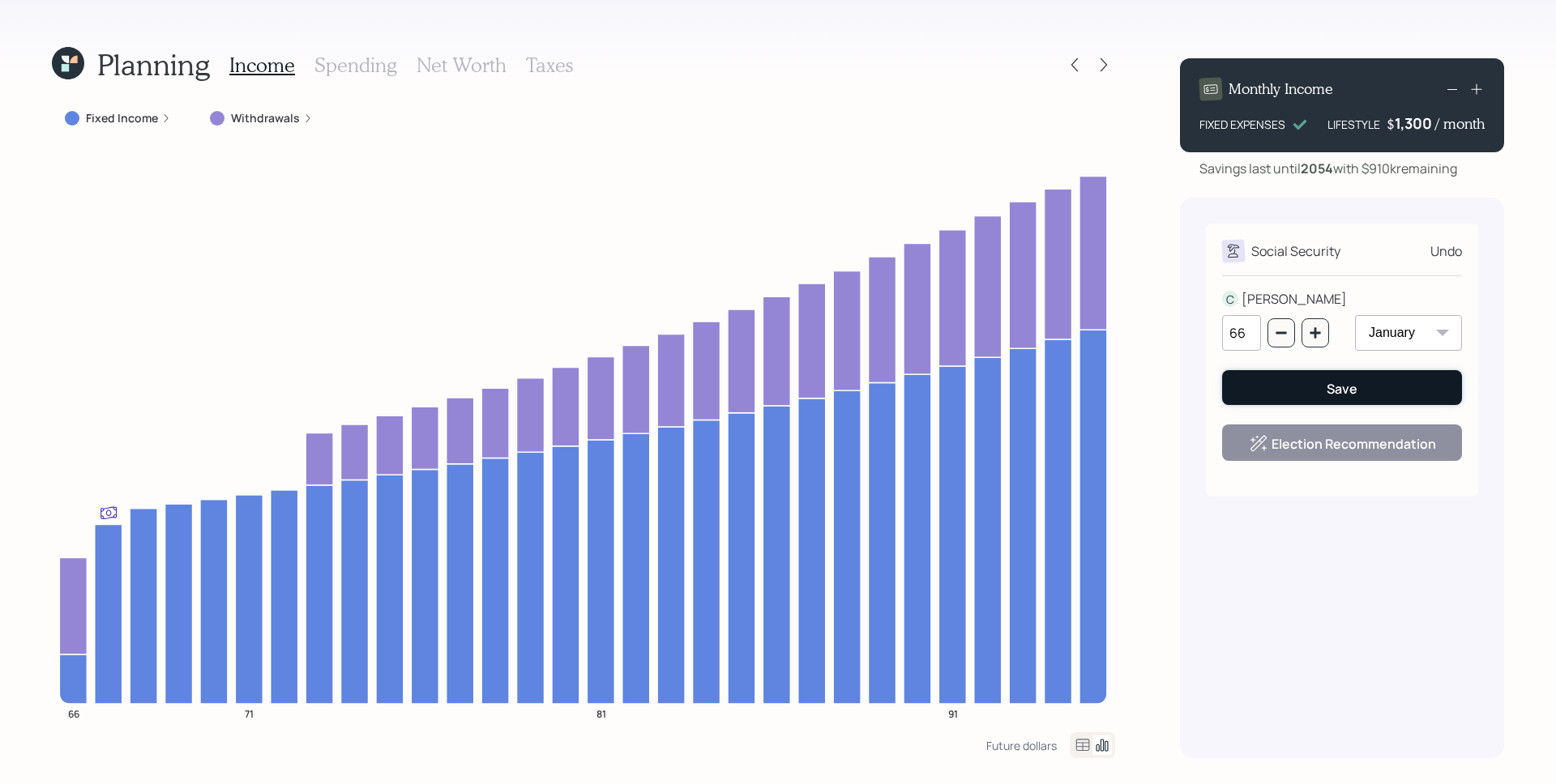
click at [1365, 387] on button "Save" at bounding box center [1342, 387] width 240 height 35
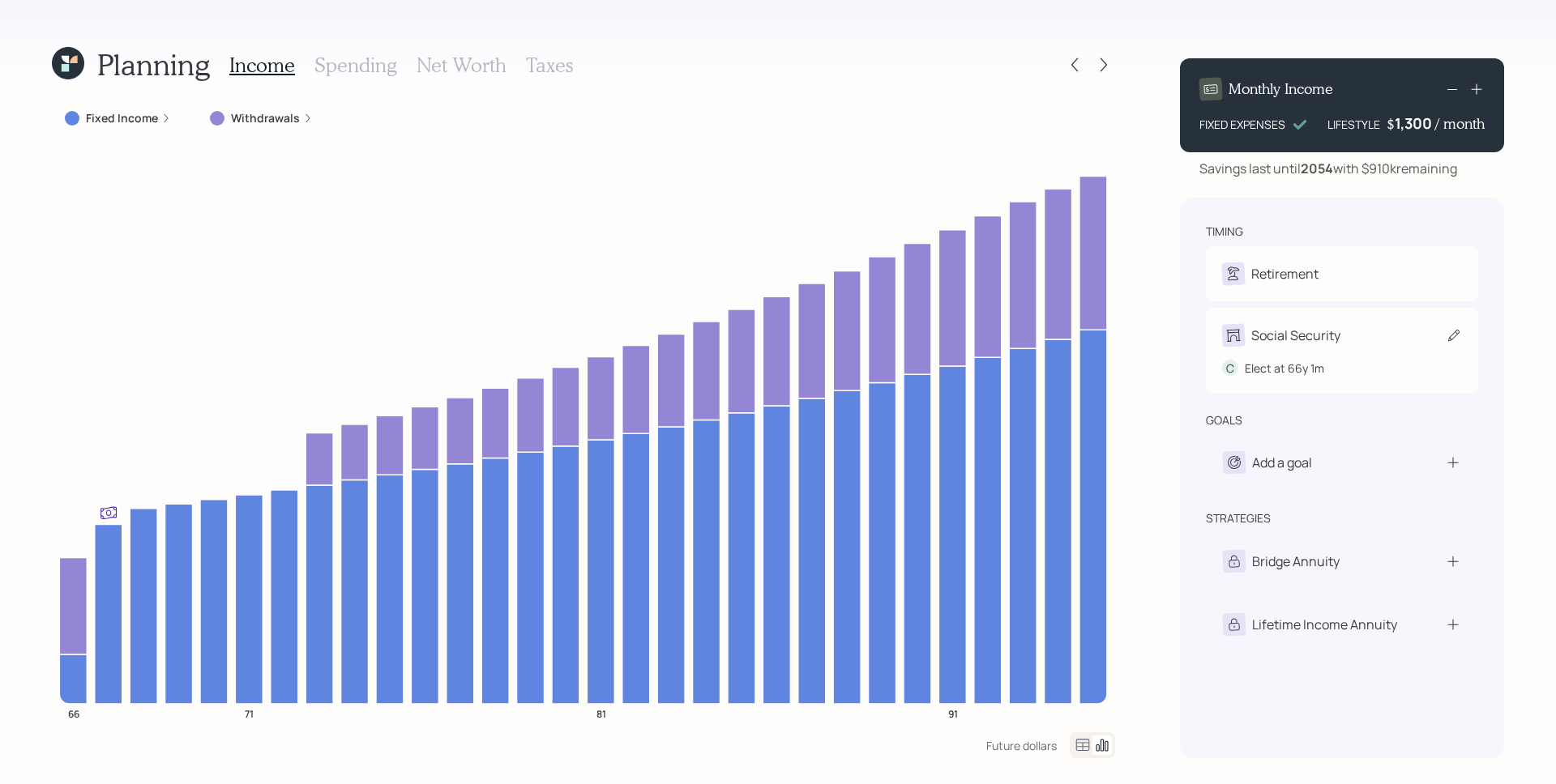
click at [1333, 335] on div "Social Security" at bounding box center [1296, 335] width 89 height 19
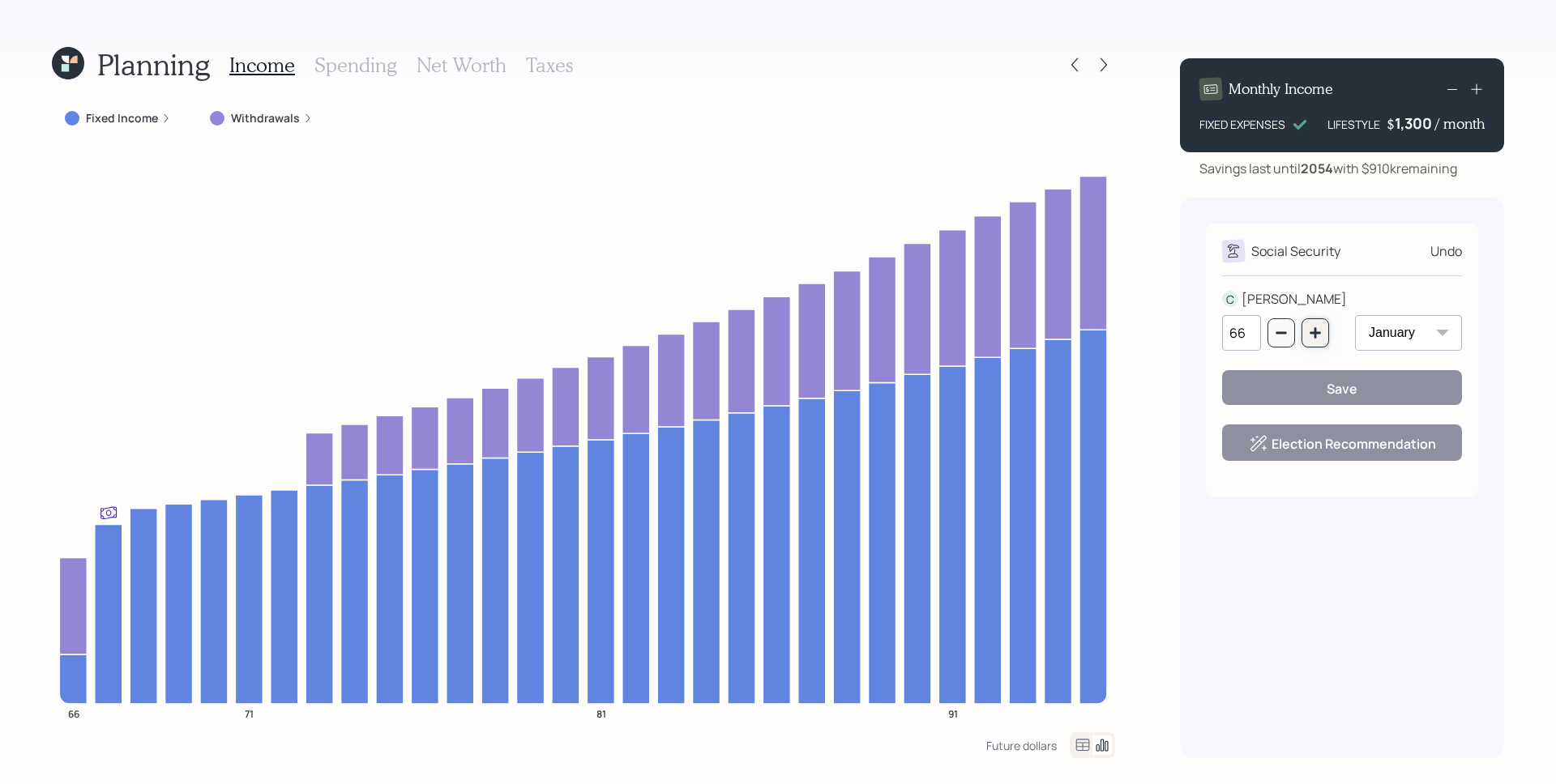
click at [1319, 335] on icon "button" at bounding box center [1315, 333] width 13 height 13
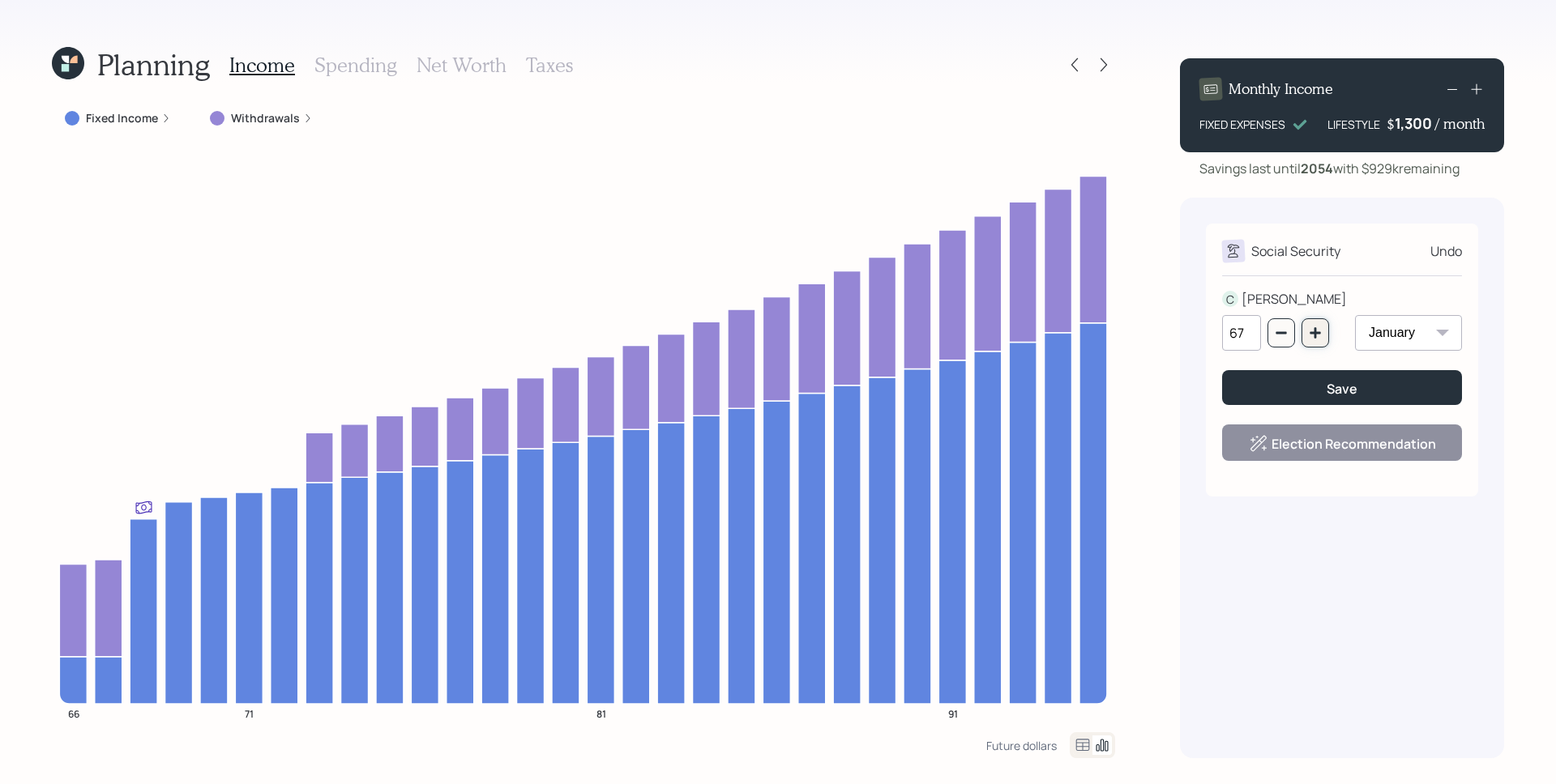
click at [1319, 335] on icon "button" at bounding box center [1315, 333] width 13 height 13
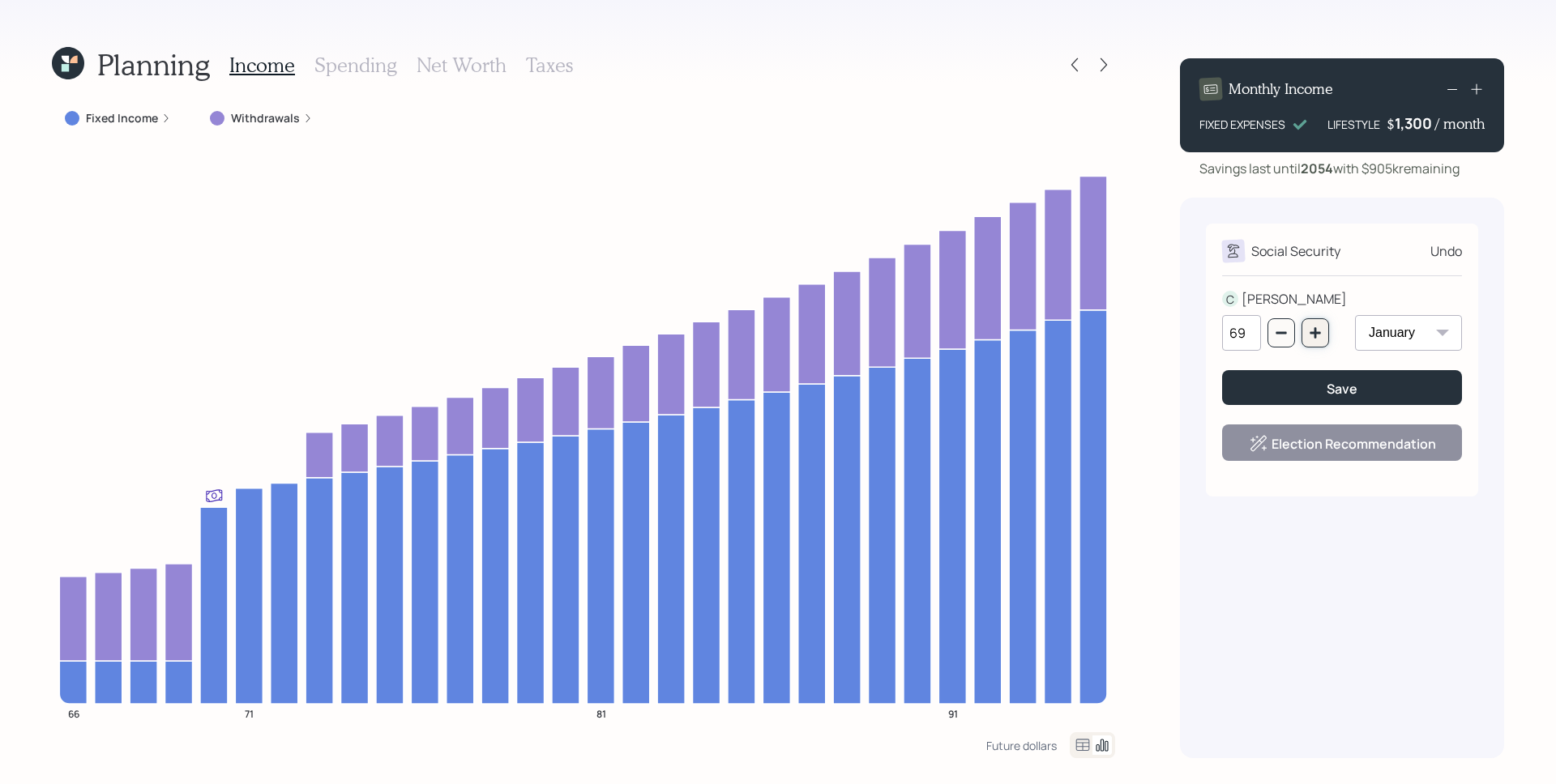
click at [1319, 335] on icon "button" at bounding box center [1315, 333] width 13 height 13
type input "70"
click at [1449, 330] on select "January February March April May June July August September October November De…" at bounding box center [1407, 333] width 107 height 36
click at [1354, 315] on select "January February March April May June July August September October November De…" at bounding box center [1407, 333] width 107 height 36
click at [1402, 340] on select "January February March April May June July August September October November De…" at bounding box center [1407, 333] width 107 height 36
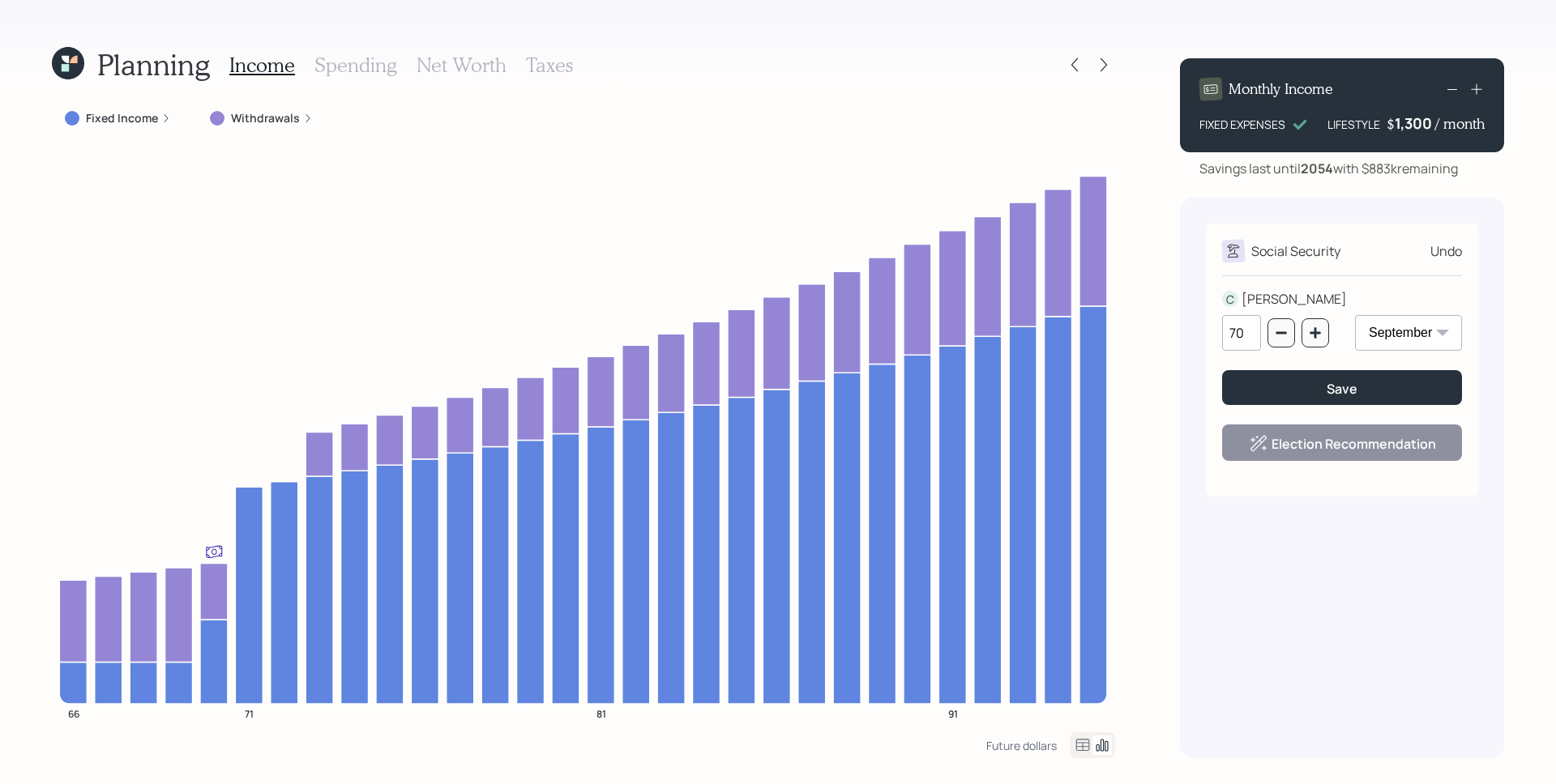
select select "8"
click at [1354, 315] on select "January February March April May June July August September October November De…" at bounding box center [1407, 333] width 107 height 36
click at [1284, 336] on icon "button" at bounding box center [1281, 333] width 13 height 13
click at [1280, 337] on icon "button" at bounding box center [1281, 333] width 13 height 13
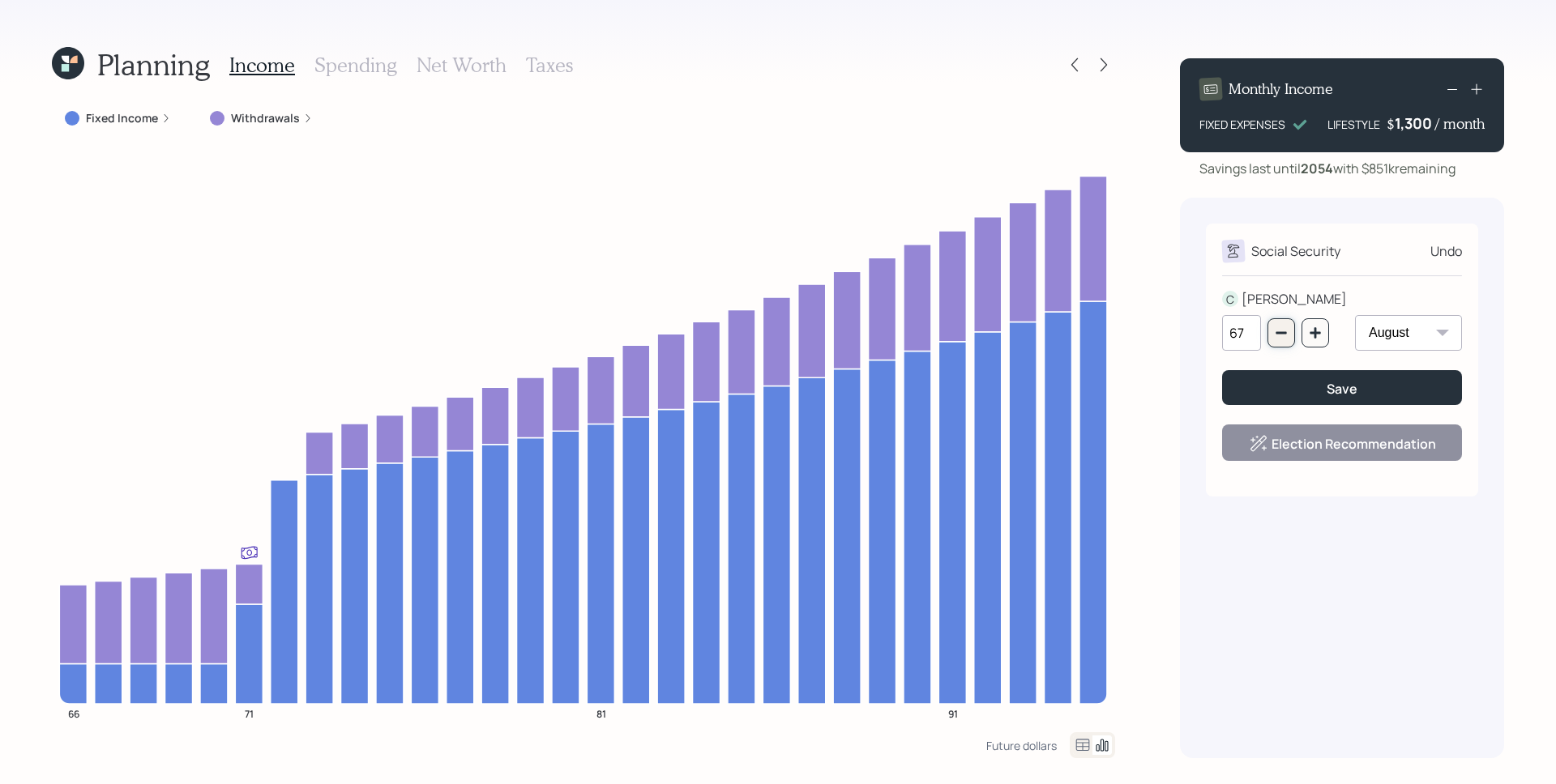
click at [1280, 337] on icon "button" at bounding box center [1281, 333] width 13 height 13
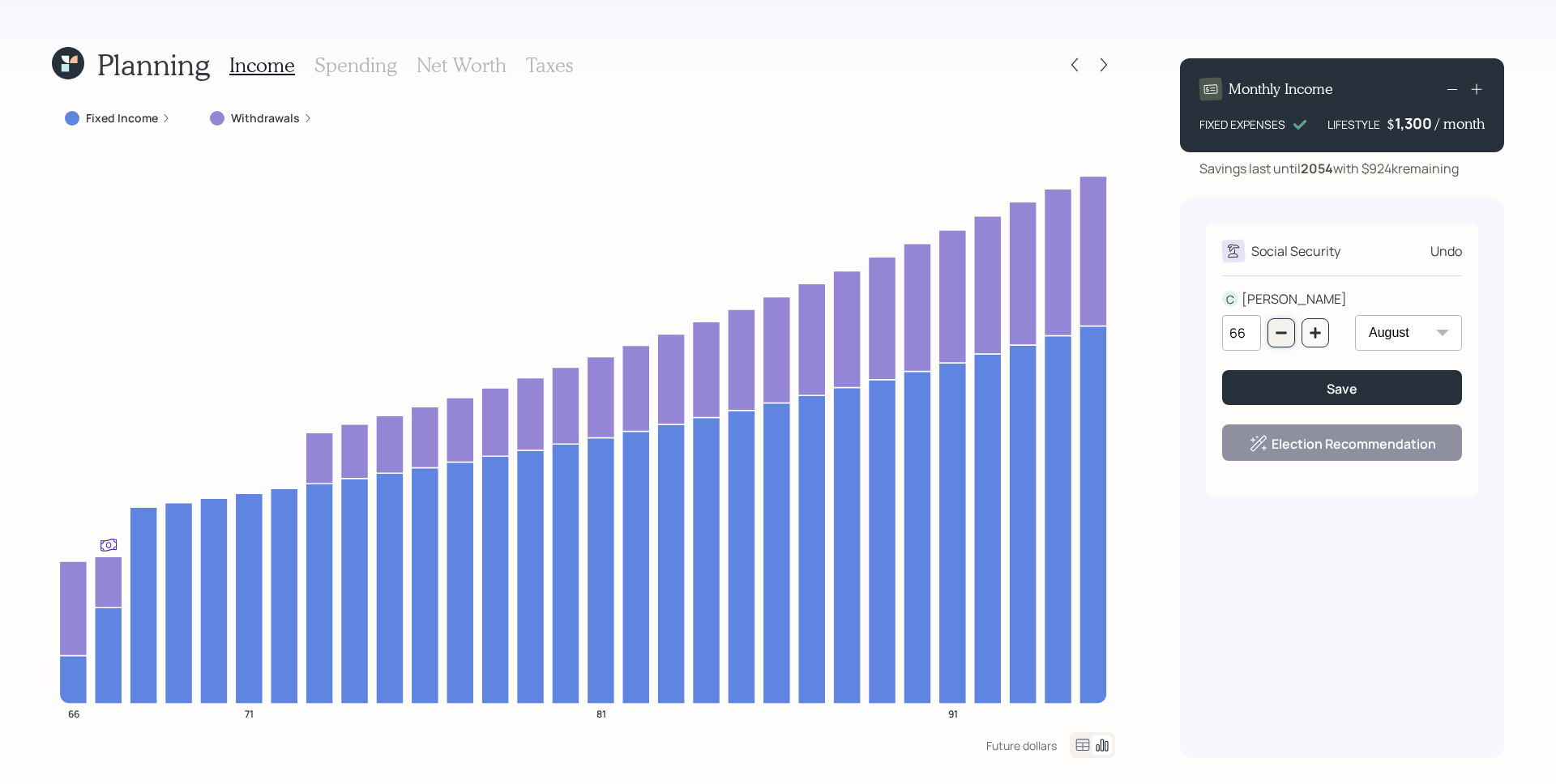
click at [1280, 337] on icon "button" at bounding box center [1281, 333] width 13 height 13
type input "65"
click at [1378, 331] on select "January February March April May June July August September October November De…" at bounding box center [1407, 333] width 107 height 36
select select "1"
click at [1354, 315] on select "January February March April May June July August September October November De…" at bounding box center [1407, 333] width 107 height 36
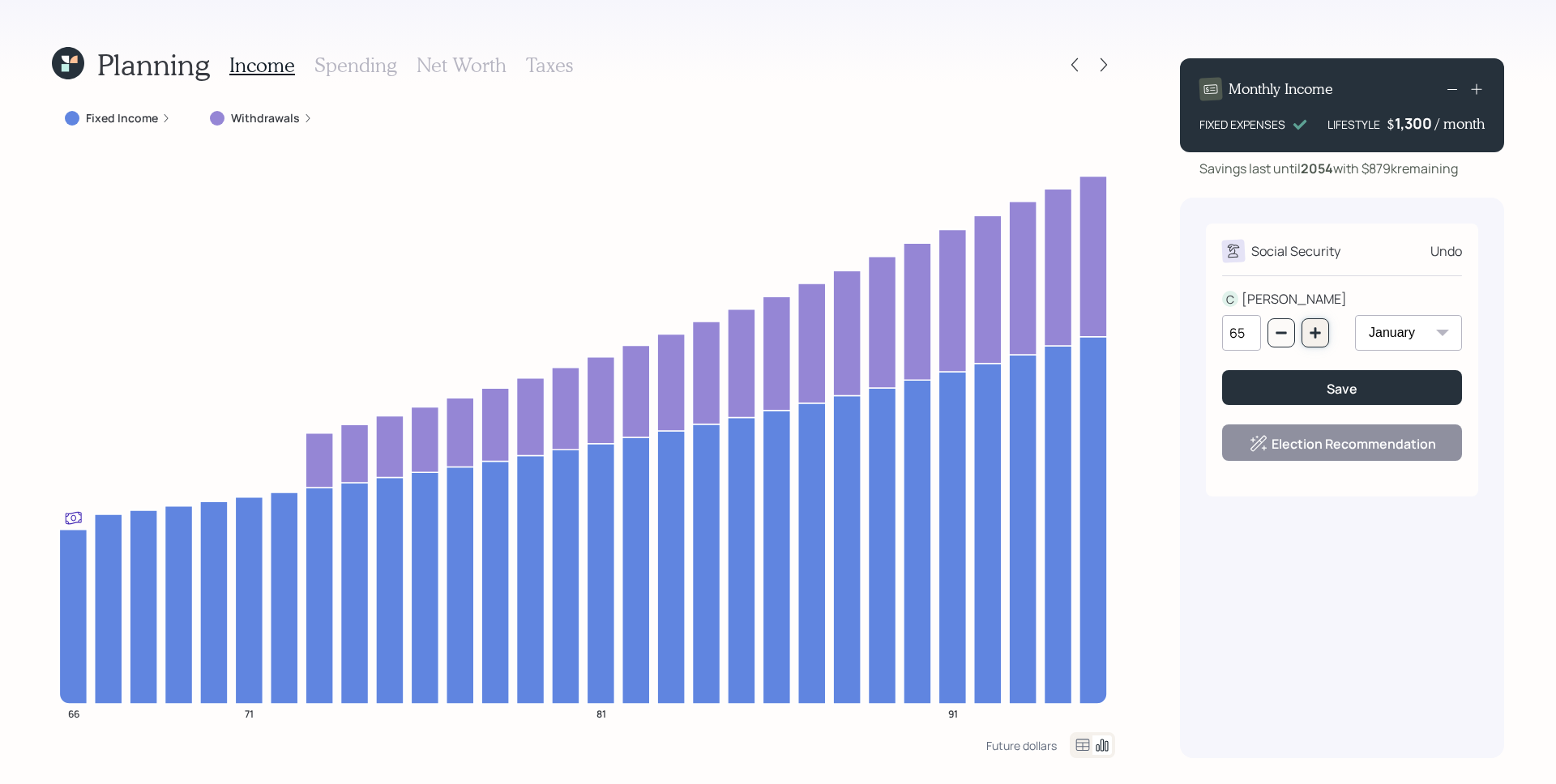
click at [1305, 327] on button "button" at bounding box center [1315, 333] width 27 height 29
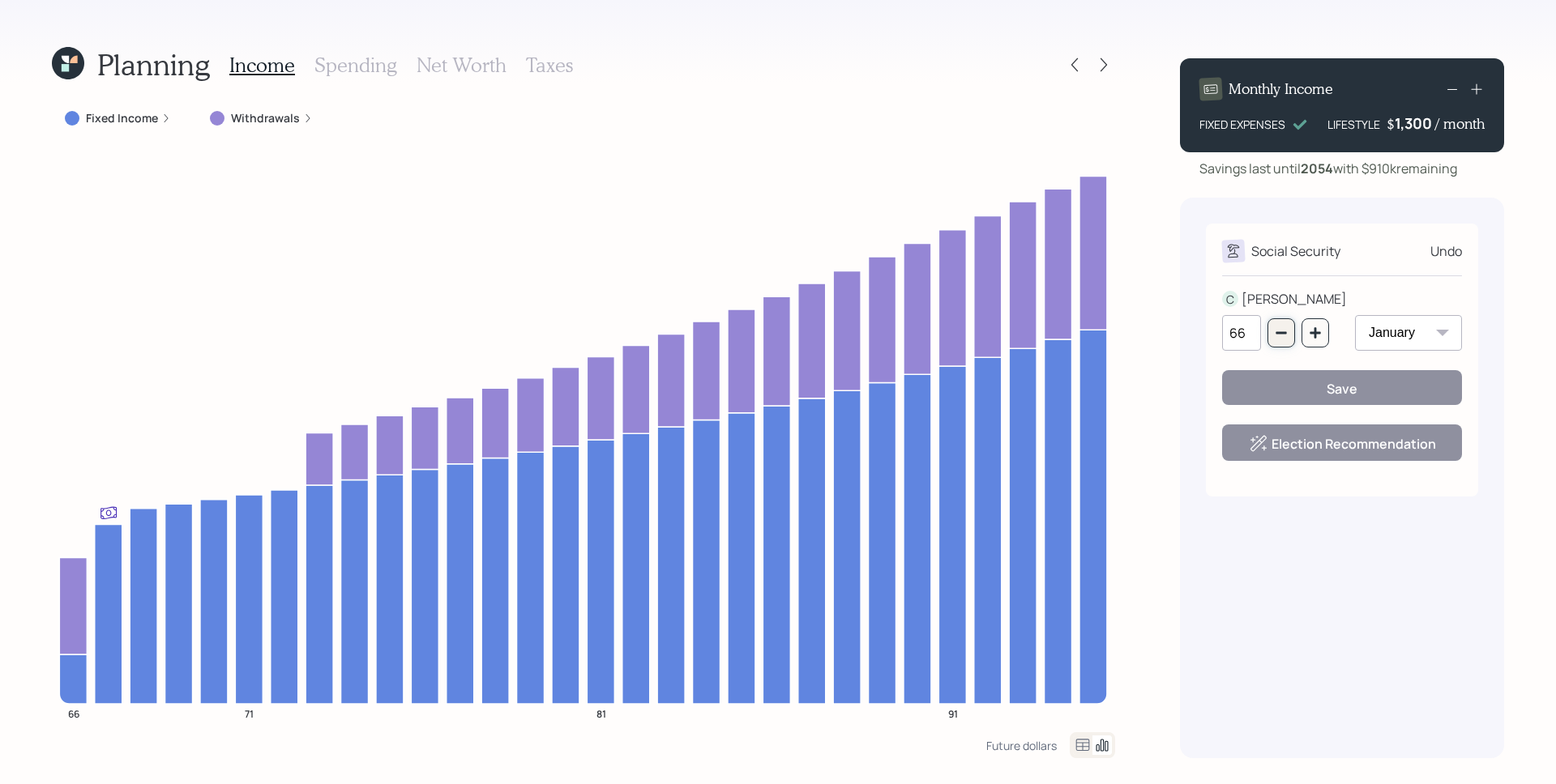
click at [1273, 334] on button "button" at bounding box center [1281, 333] width 27 height 29
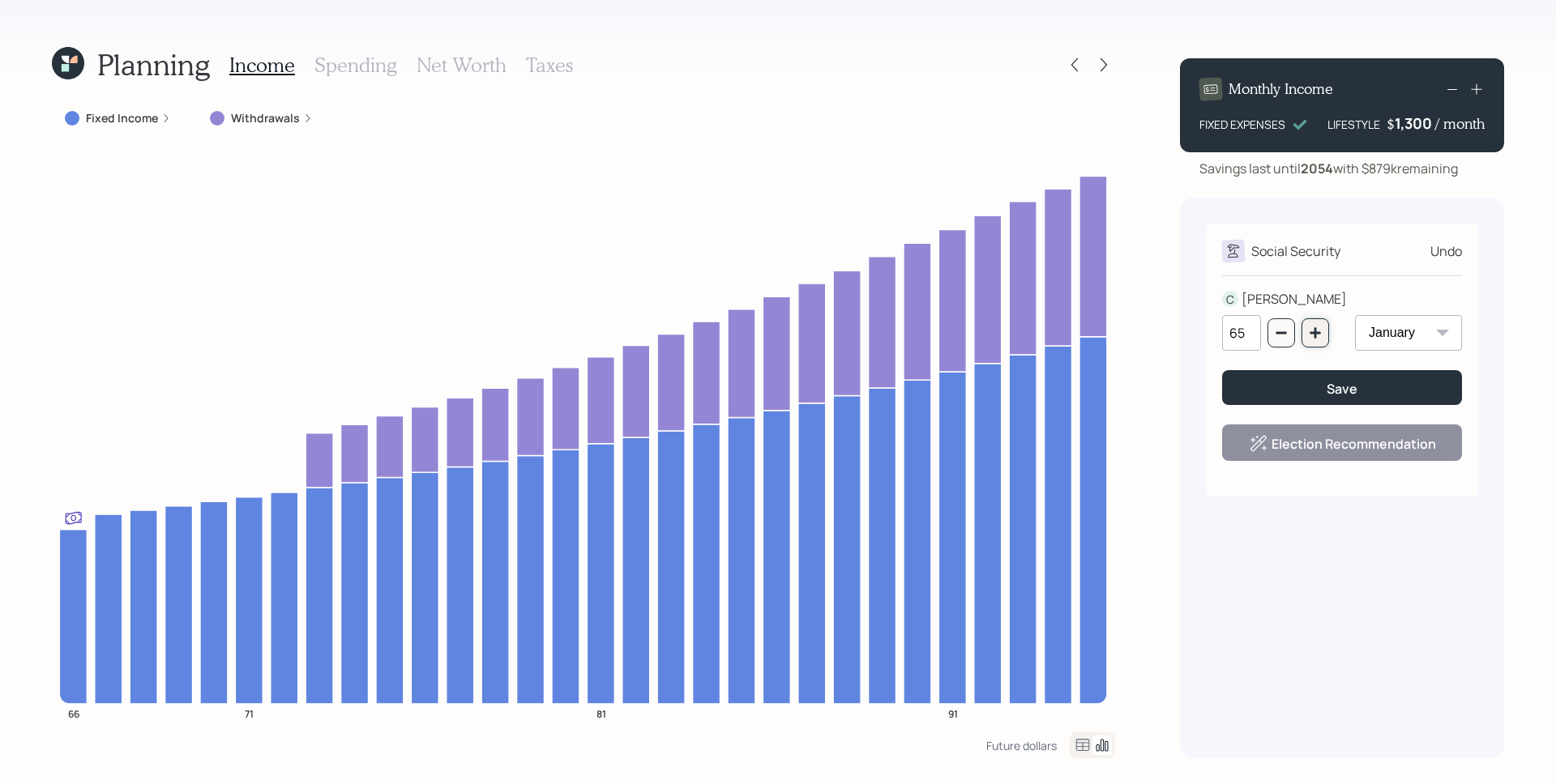
click at [1312, 340] on button "button" at bounding box center [1315, 333] width 27 height 29
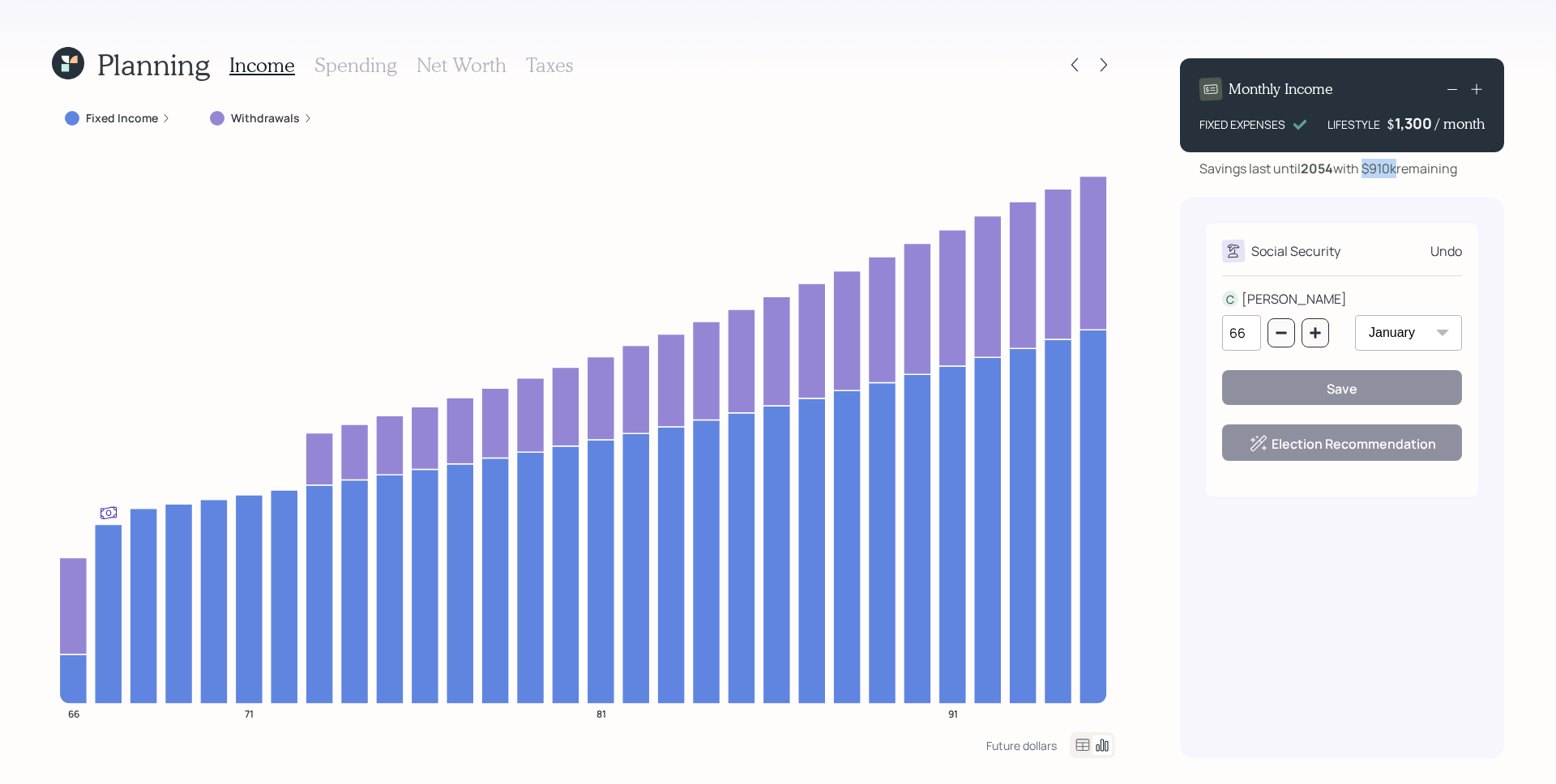
drag, startPoint x: 1368, startPoint y: 170, endPoint x: 1397, endPoint y: 173, distance: 29.2
click at [1397, 173] on div "Savings last until 2054 with $910k remaining" at bounding box center [1328, 168] width 257 height 19
click at [1388, 191] on div "Monthly Income FIXED EXPENSES LIFESTYLE $ 1,300 / month Savings last until 2054…" at bounding box center [1341, 402] width 324 height 713
click at [1162, 211] on div "Planning Income Spending Net Worth Taxes Fixed Income Withdrawals 66 71 81 91 F…" at bounding box center [778, 392] width 1556 height 784
click at [1325, 329] on button "button" at bounding box center [1315, 333] width 27 height 29
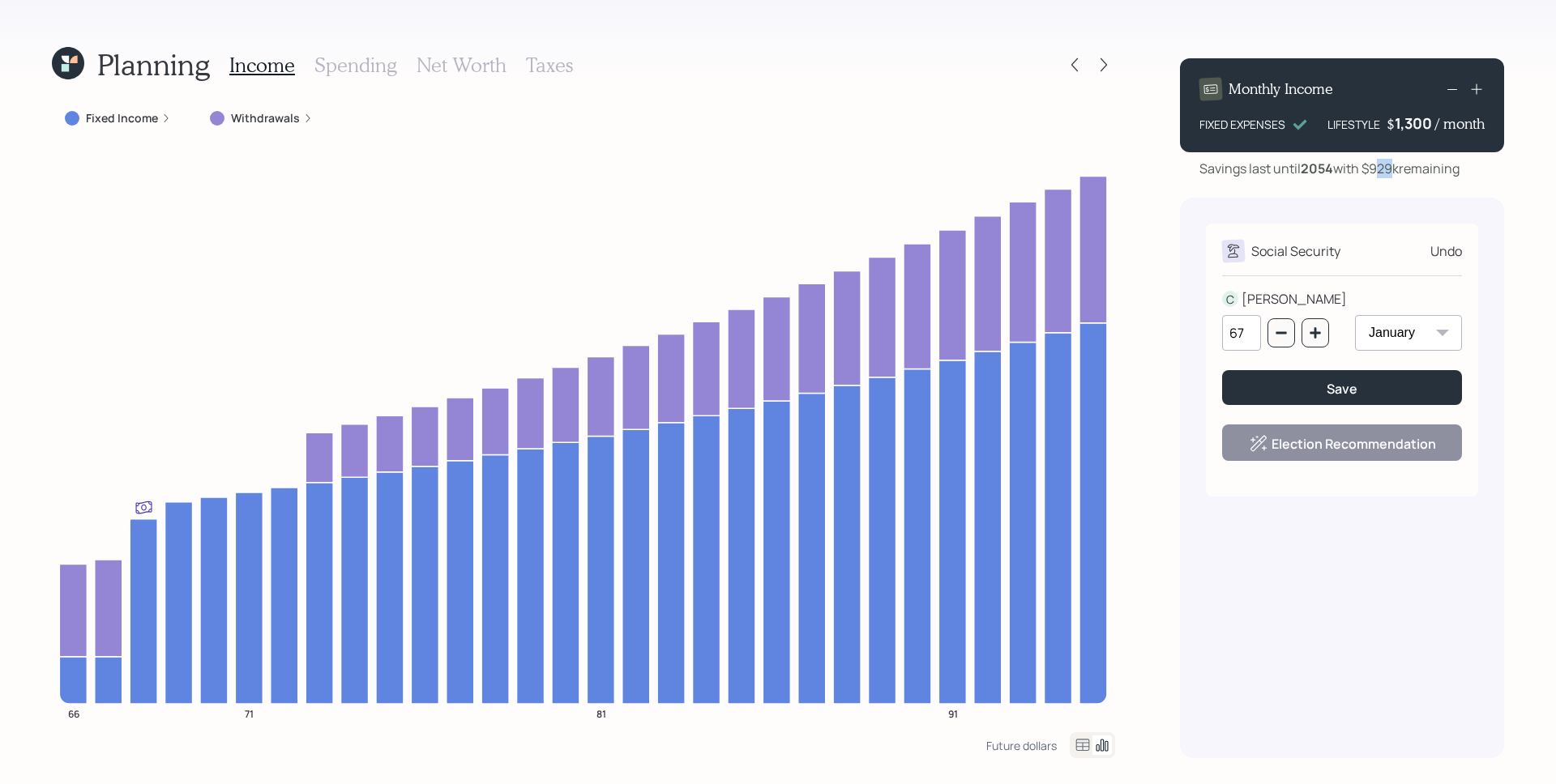
drag, startPoint x: 1377, startPoint y: 170, endPoint x: 1395, endPoint y: 170, distance: 18.0
click at [1395, 170] on div "Savings last until 2054 with $929k remaining" at bounding box center [1329, 168] width 260 height 19
click at [1392, 191] on div "Monthly Income FIXED EXPENSES LIFESTYLE $ 1,300 / month Savings last until 2054…" at bounding box center [1341, 402] width 324 height 713
click at [161, 118] on icon at bounding box center [166, 118] width 10 height 10
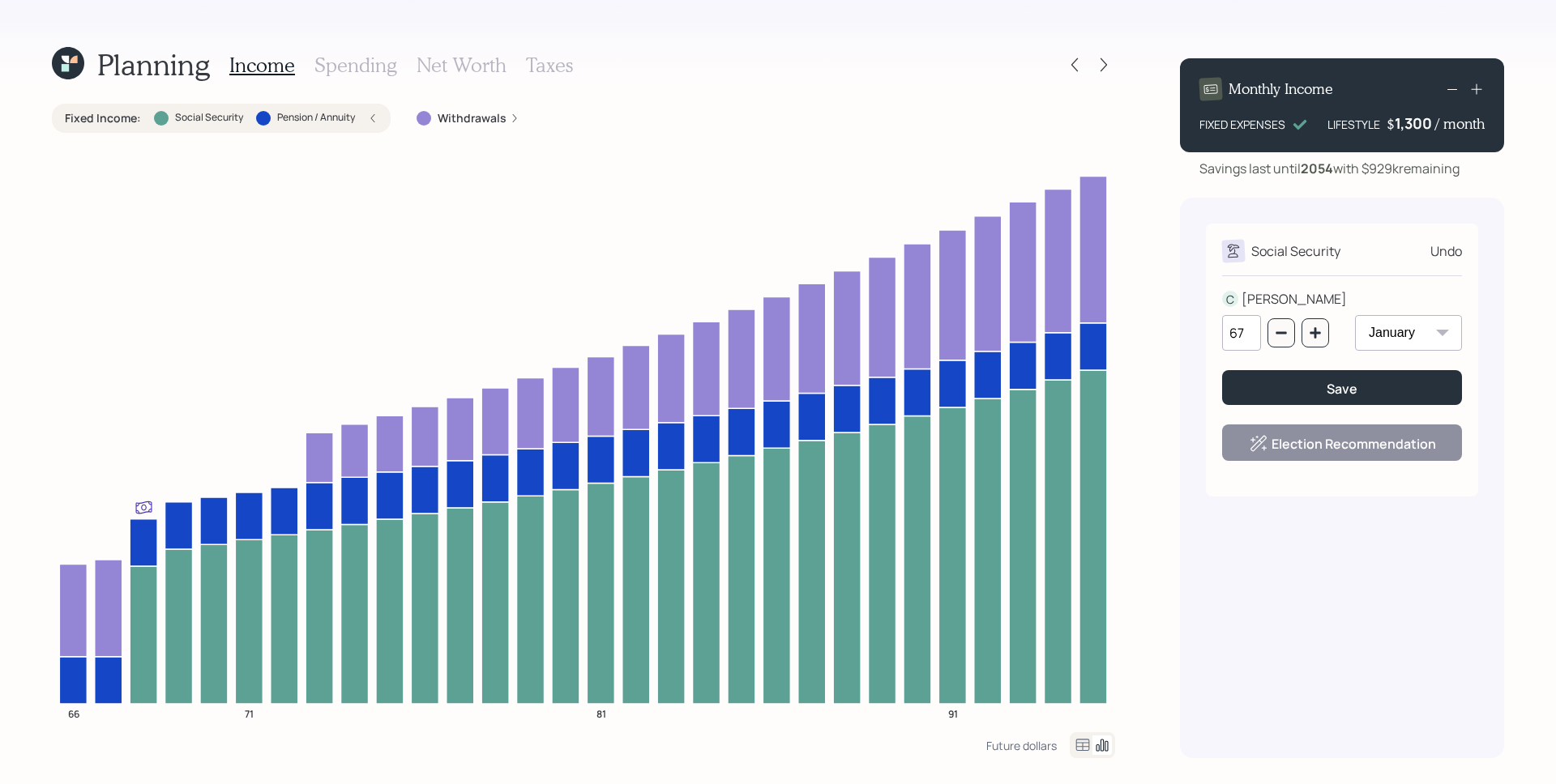
click at [384, 118] on div "Fixed Income : Social Security Pension / Annuity" at bounding box center [221, 119] width 338 height 29
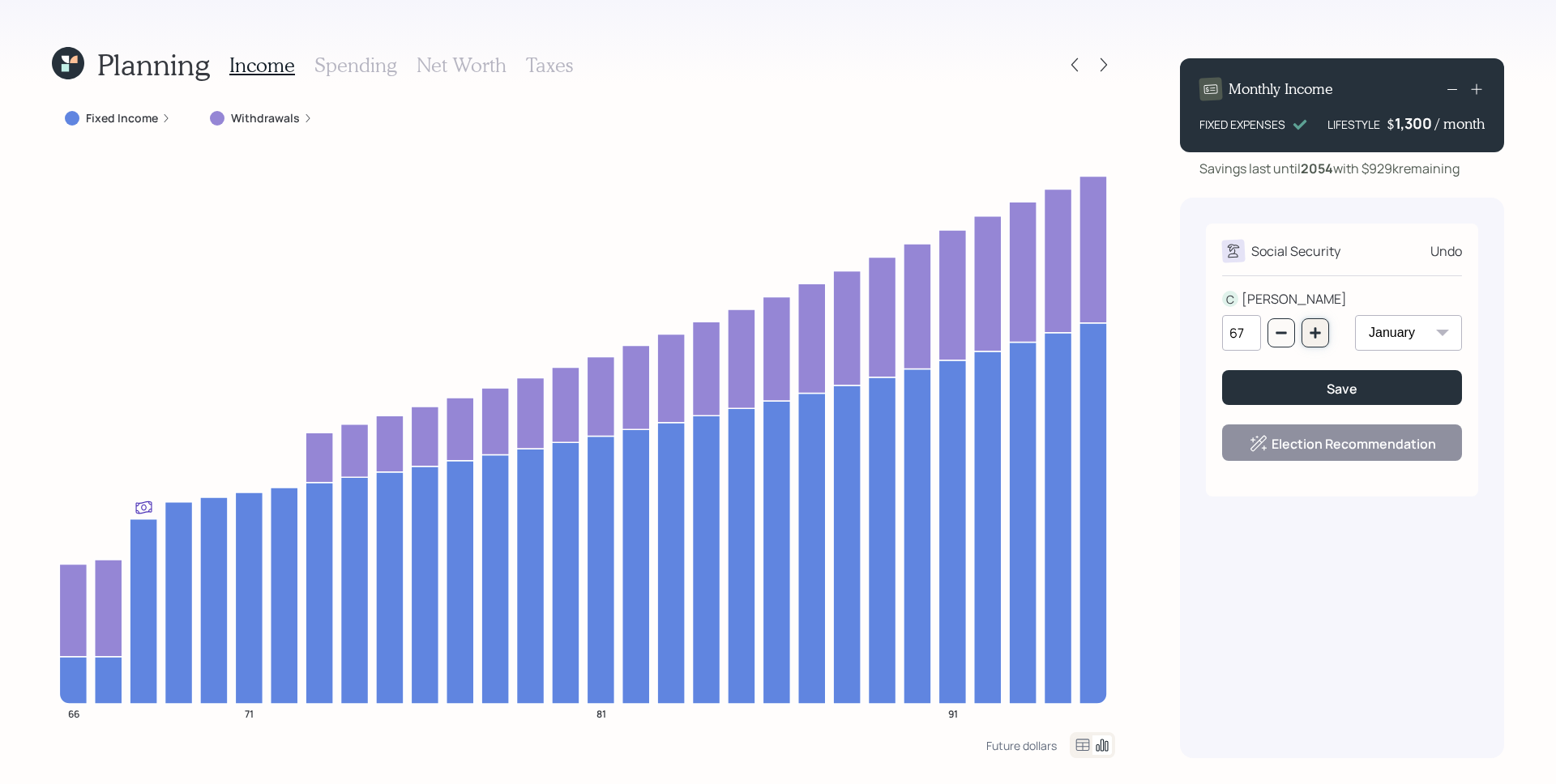
click at [1316, 332] on icon "button" at bounding box center [1314, 333] width 11 height 11
click at [1312, 346] on button "button" at bounding box center [1315, 333] width 27 height 29
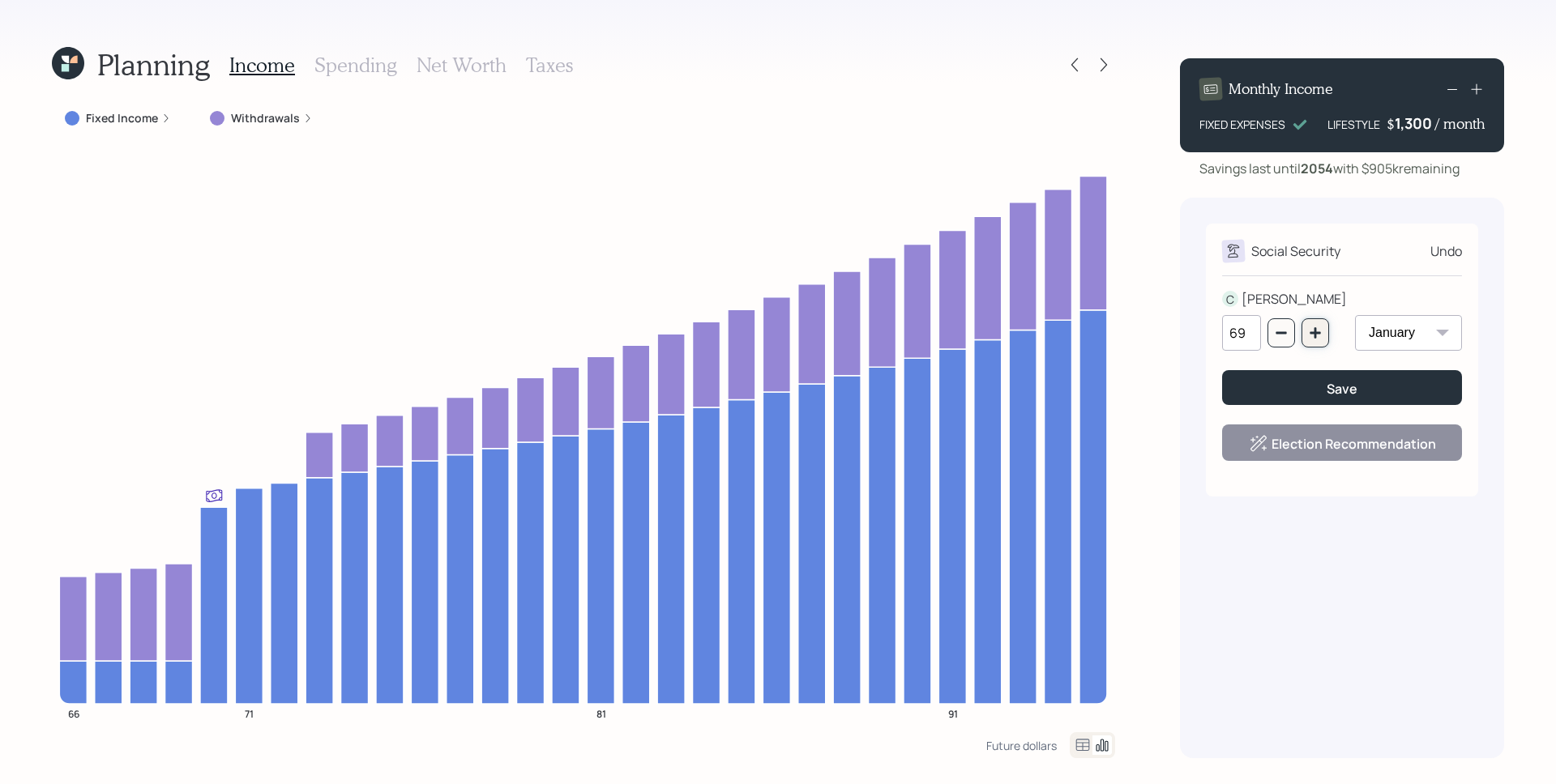
click at [1312, 346] on button "button" at bounding box center [1315, 333] width 27 height 29
click at [1268, 325] on button "button" at bounding box center [1281, 333] width 27 height 29
click at [1269, 331] on button "button" at bounding box center [1281, 333] width 27 height 29
click at [1286, 337] on icon "button" at bounding box center [1281, 333] width 13 height 13
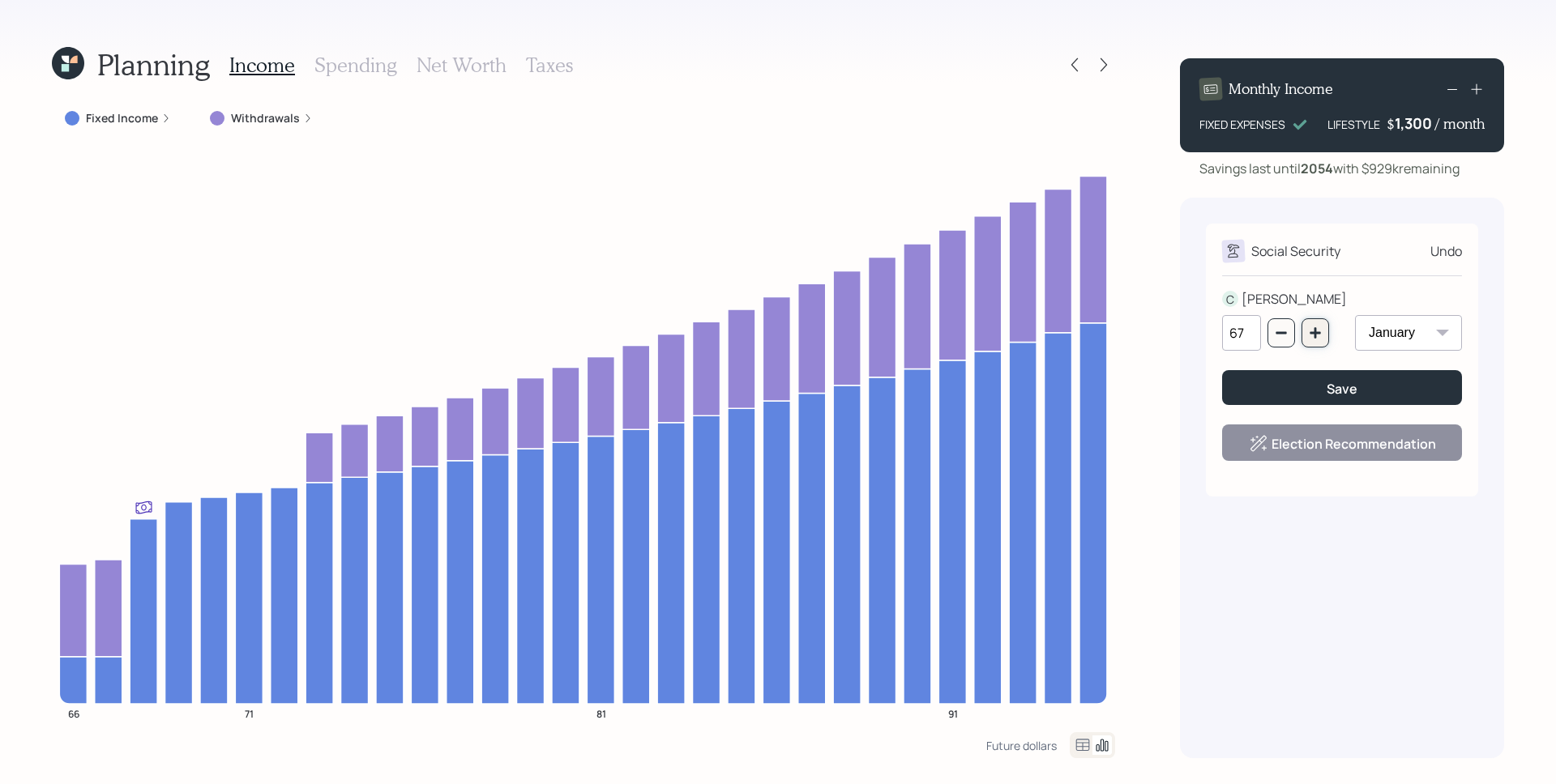
click at [1314, 329] on icon "button" at bounding box center [1314, 333] width 11 height 11
drag, startPoint x: 1374, startPoint y: 170, endPoint x: 1403, endPoint y: 170, distance: 29.0
click at [1403, 170] on div "Savings last until 2054 with $931k remaining" at bounding box center [1328, 168] width 257 height 19
click at [1355, 225] on div "Social Security Undo C CARLA 68 January February March April May June July Augu…" at bounding box center [1342, 359] width 272 height 273
click at [1277, 337] on icon "button" at bounding box center [1281, 333] width 13 height 13
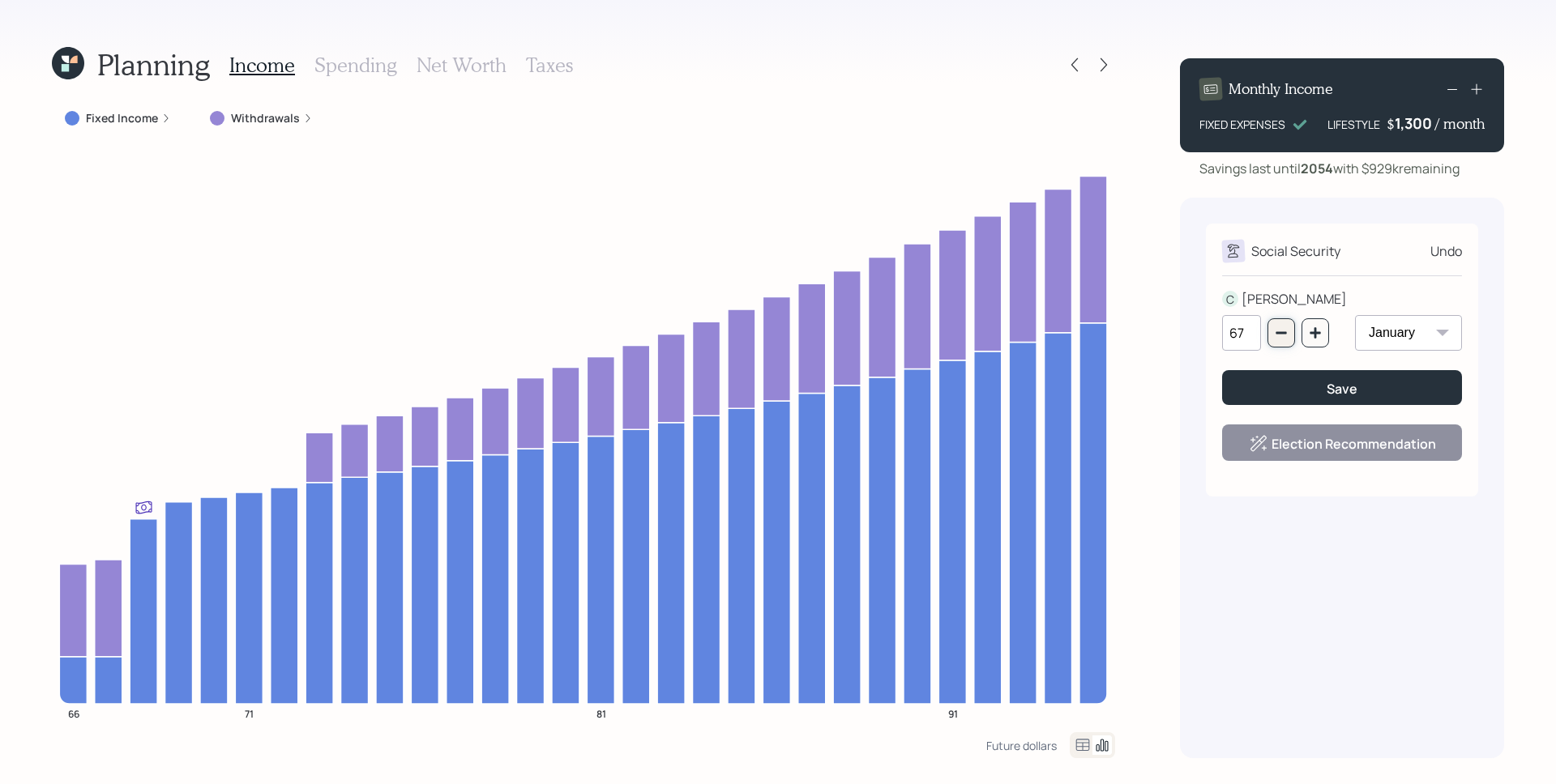
click at [1277, 337] on icon "button" at bounding box center [1281, 333] width 13 height 13
type input "66"
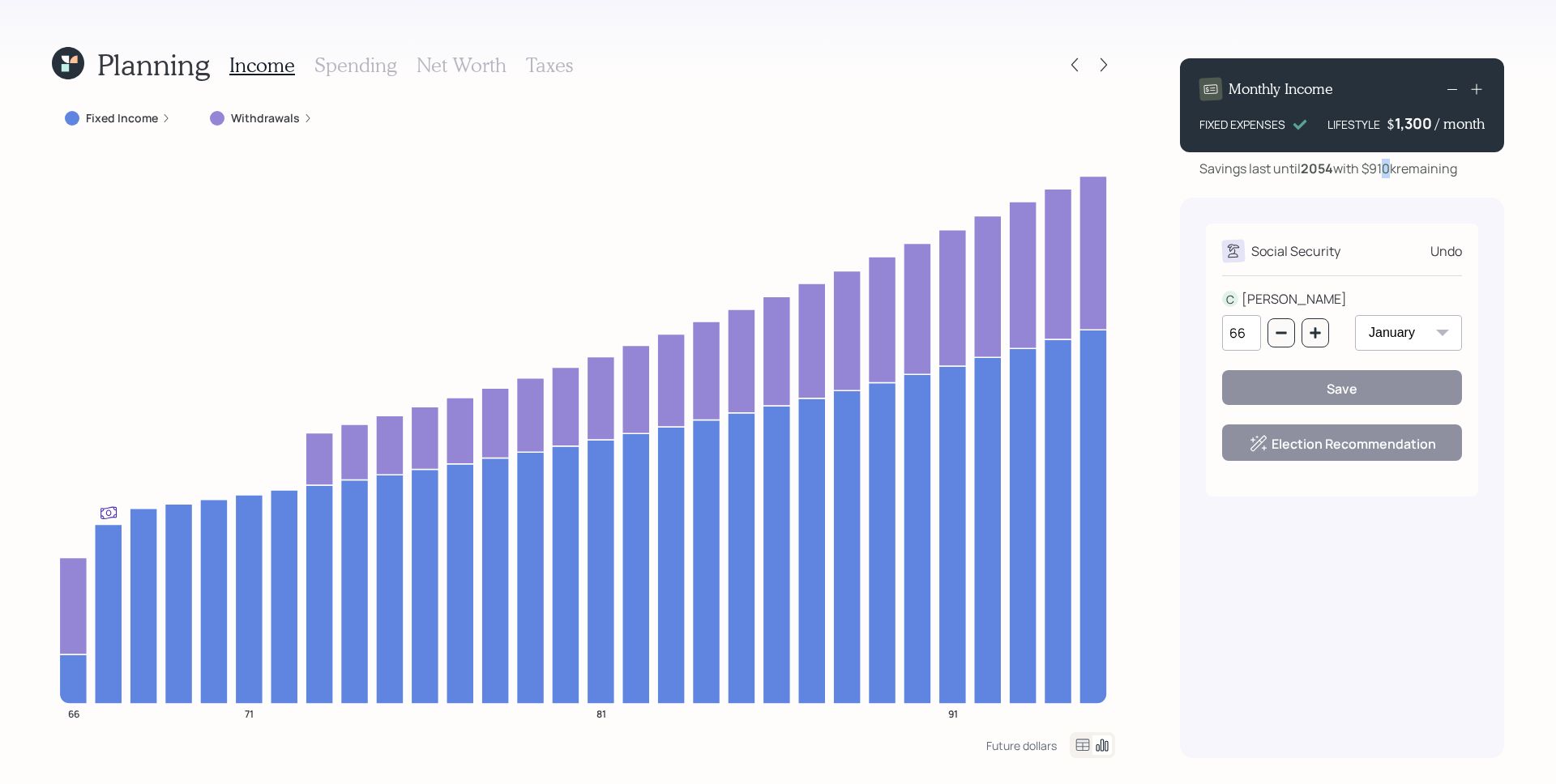
drag, startPoint x: 1384, startPoint y: 167, endPoint x: 1396, endPoint y: 166, distance: 12.0
click at [1396, 166] on div "Savings last until 2054 with $910k remaining" at bounding box center [1328, 168] width 257 height 19
click at [1383, 214] on div "Social Security Undo C CARLA 66 January February March April May June July Augu…" at bounding box center [1341, 478] width 324 height 561
click at [1447, 253] on div "Undo" at bounding box center [1446, 251] width 32 height 19
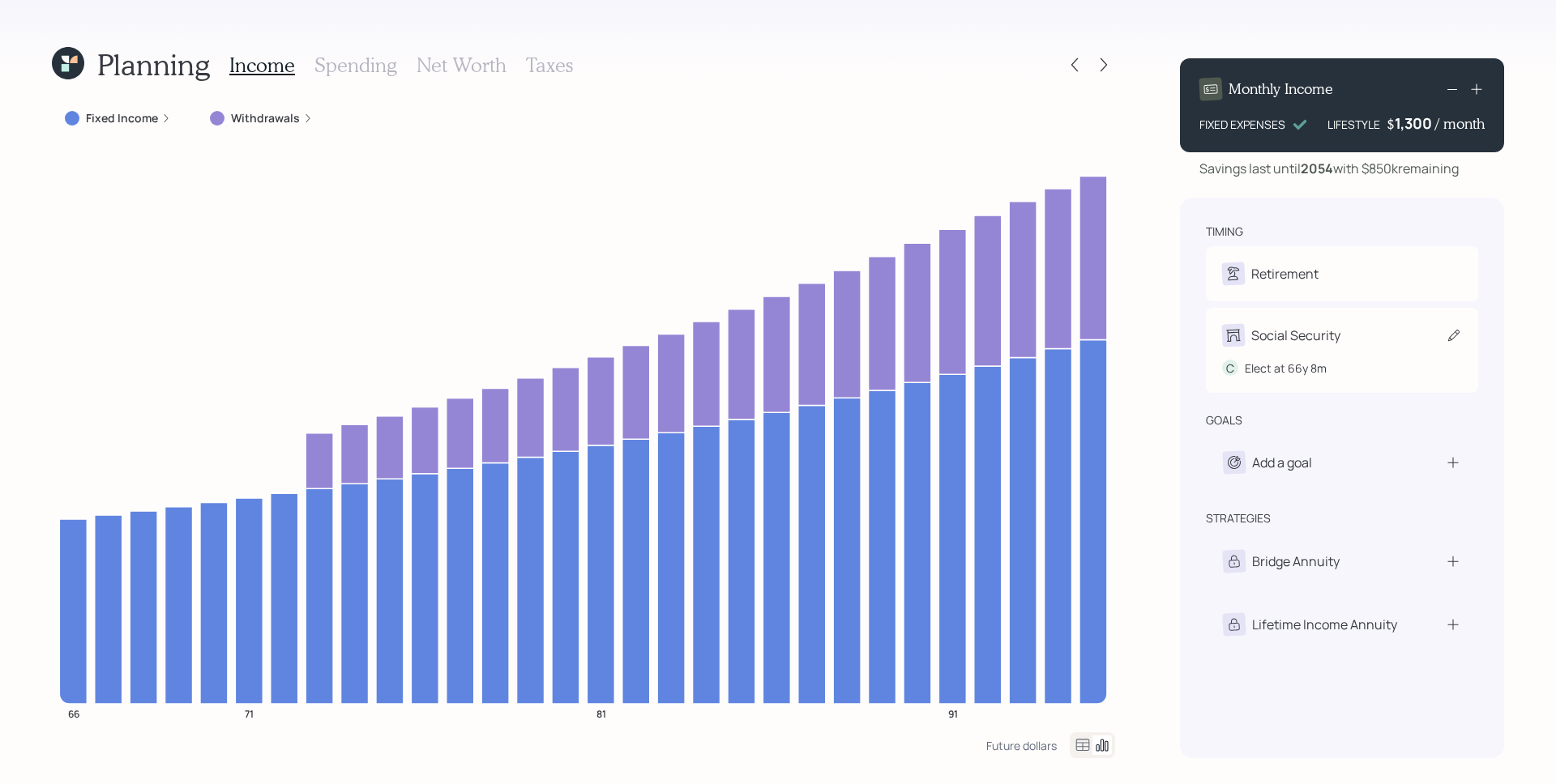
click at [1323, 325] on div "Social Security" at bounding box center [1296, 335] width 89 height 19
select select "8"
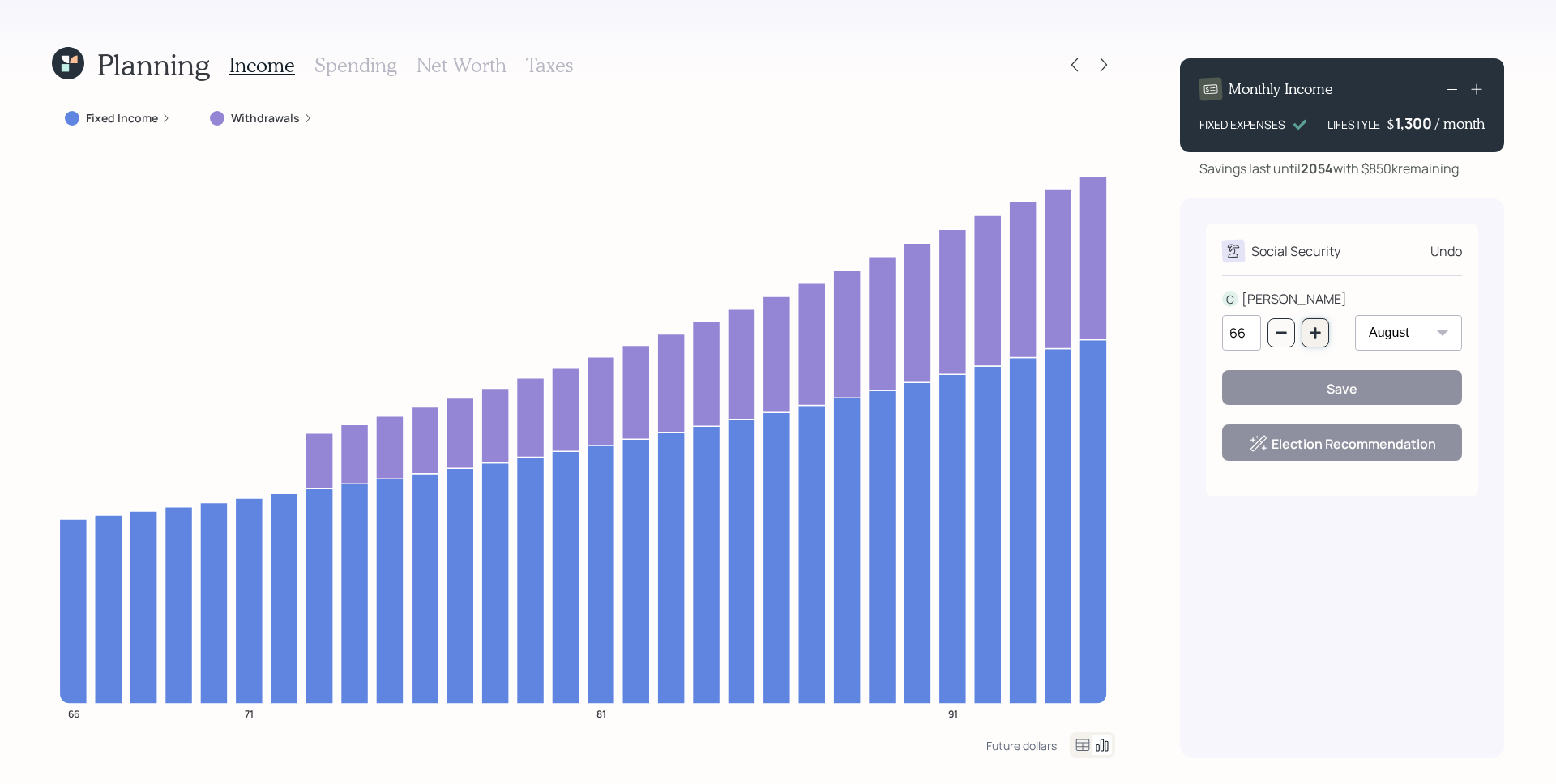
click at [1322, 335] on button "button" at bounding box center [1315, 333] width 27 height 29
type input "67"
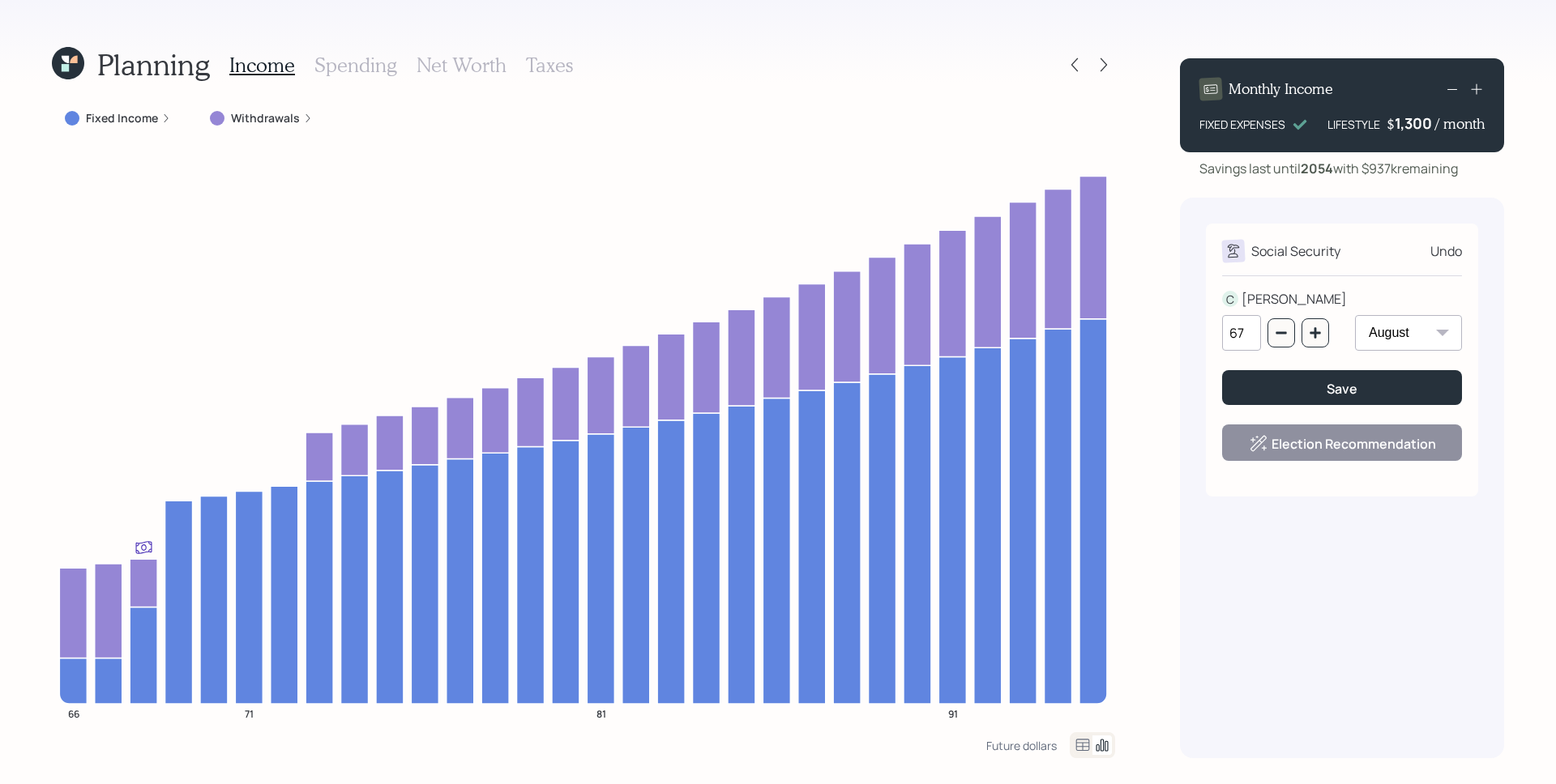
click at [1421, 325] on select "January February March April May June July August September October November De…" at bounding box center [1407, 333] width 107 height 36
select select "1"
click at [1354, 315] on select "January February March April May June July August September October November De…" at bounding box center [1407, 333] width 107 height 36
click at [1287, 327] on icon "button" at bounding box center [1281, 333] width 13 height 13
type input "66"
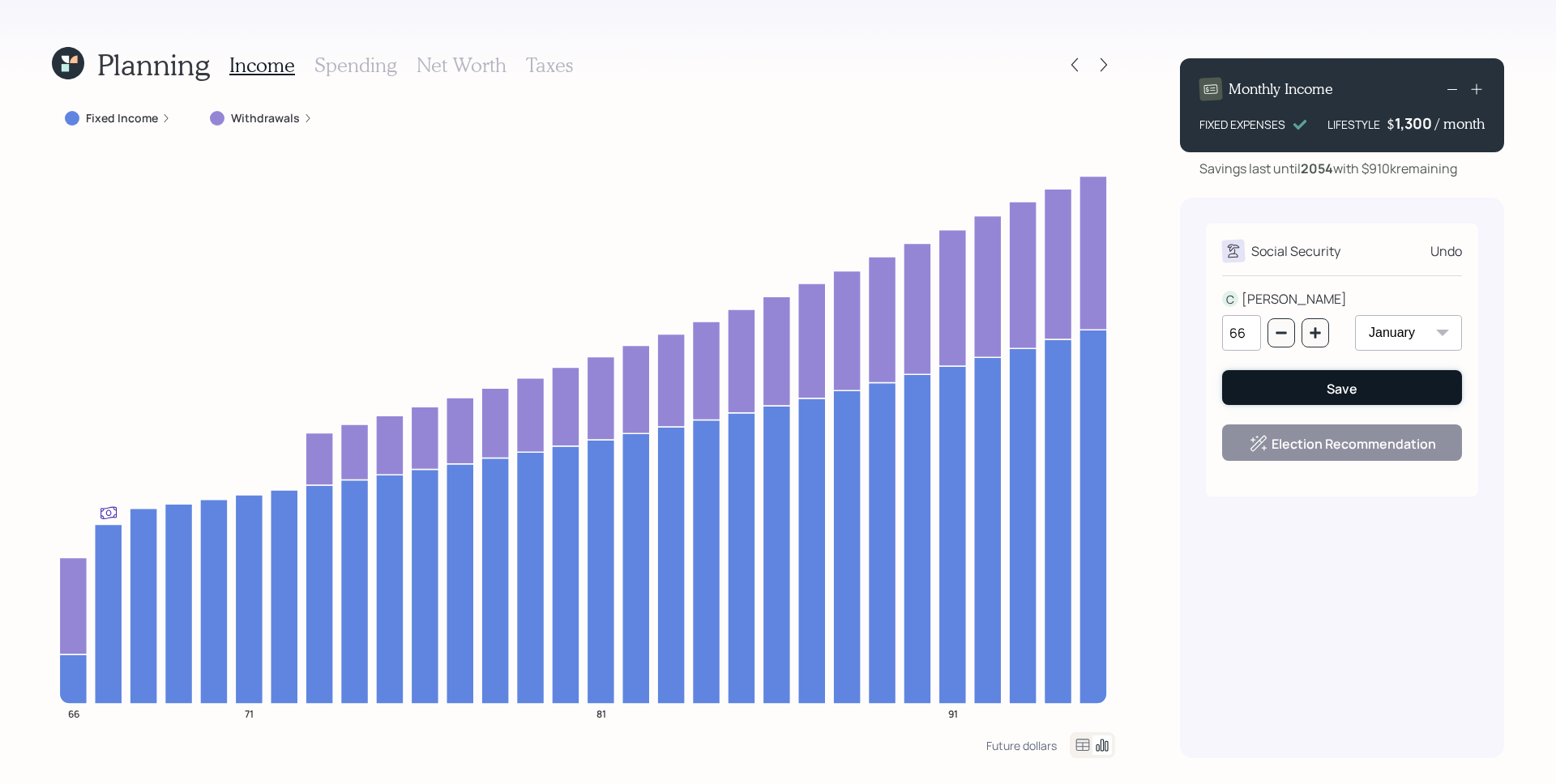
click at [1316, 383] on button "Save" at bounding box center [1342, 387] width 240 height 35
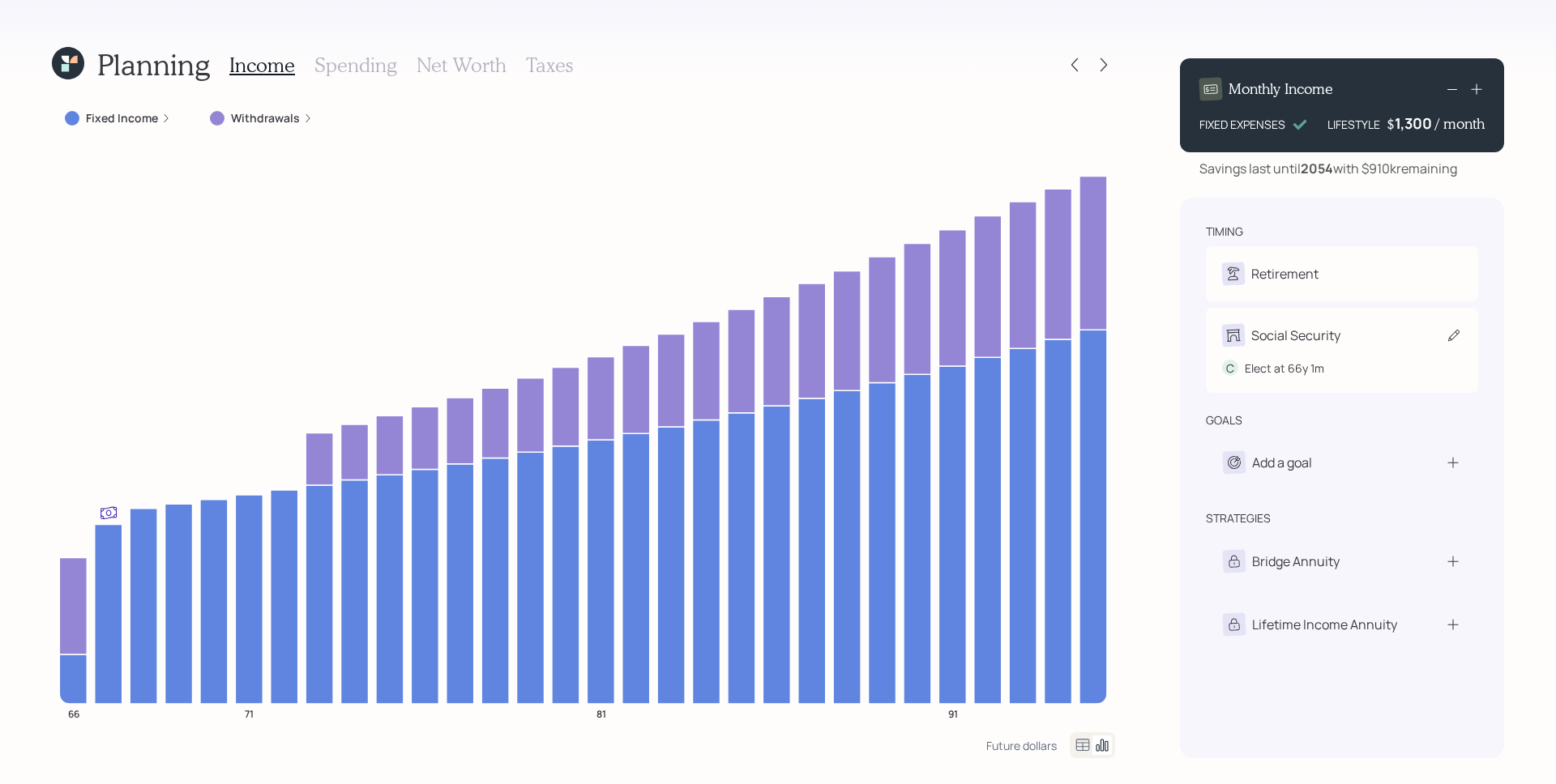
click at [1346, 328] on div "Social Security" at bounding box center [1342, 335] width 240 height 23
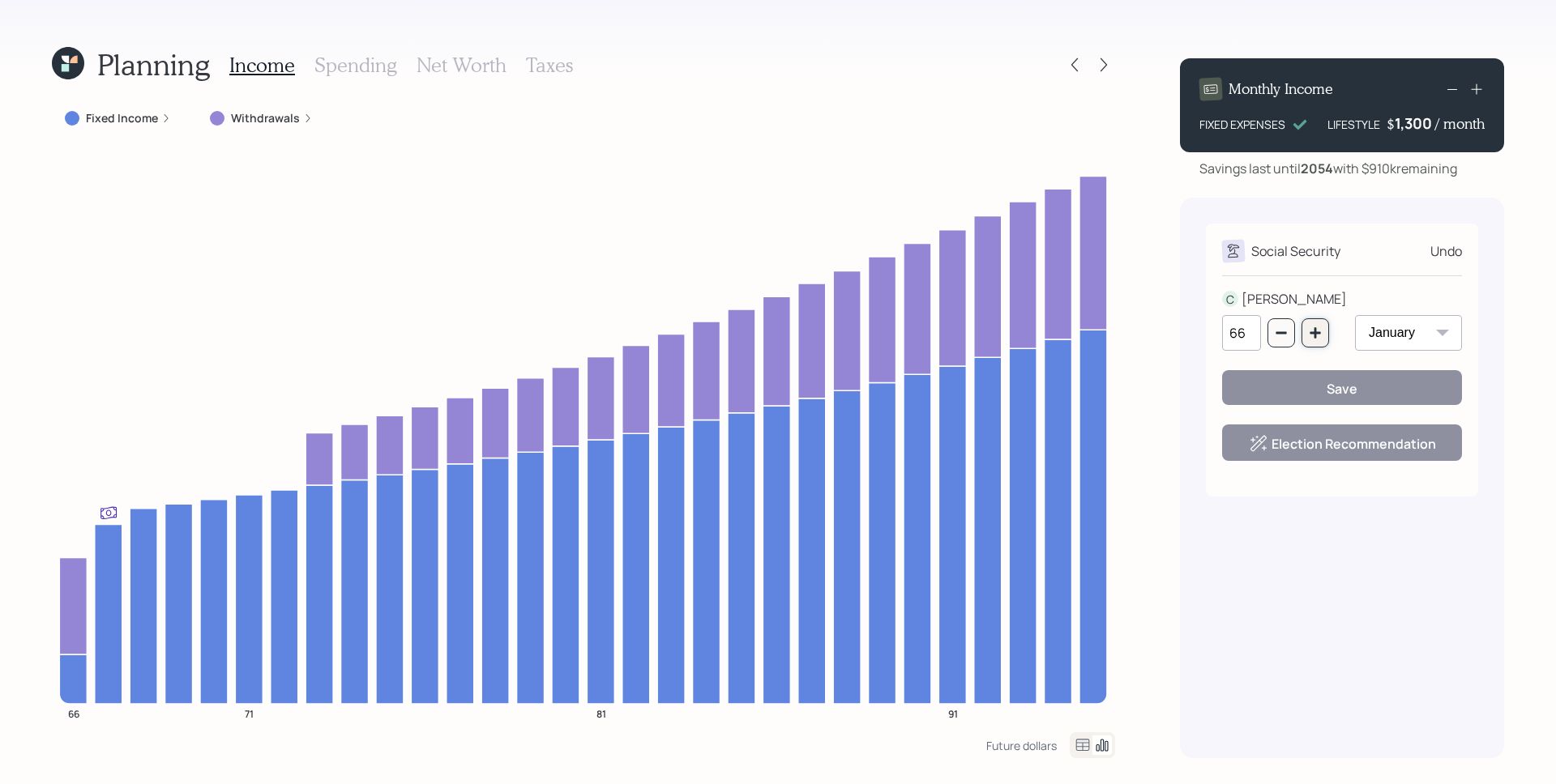
click at [1315, 337] on icon "button" at bounding box center [1314, 333] width 11 height 11
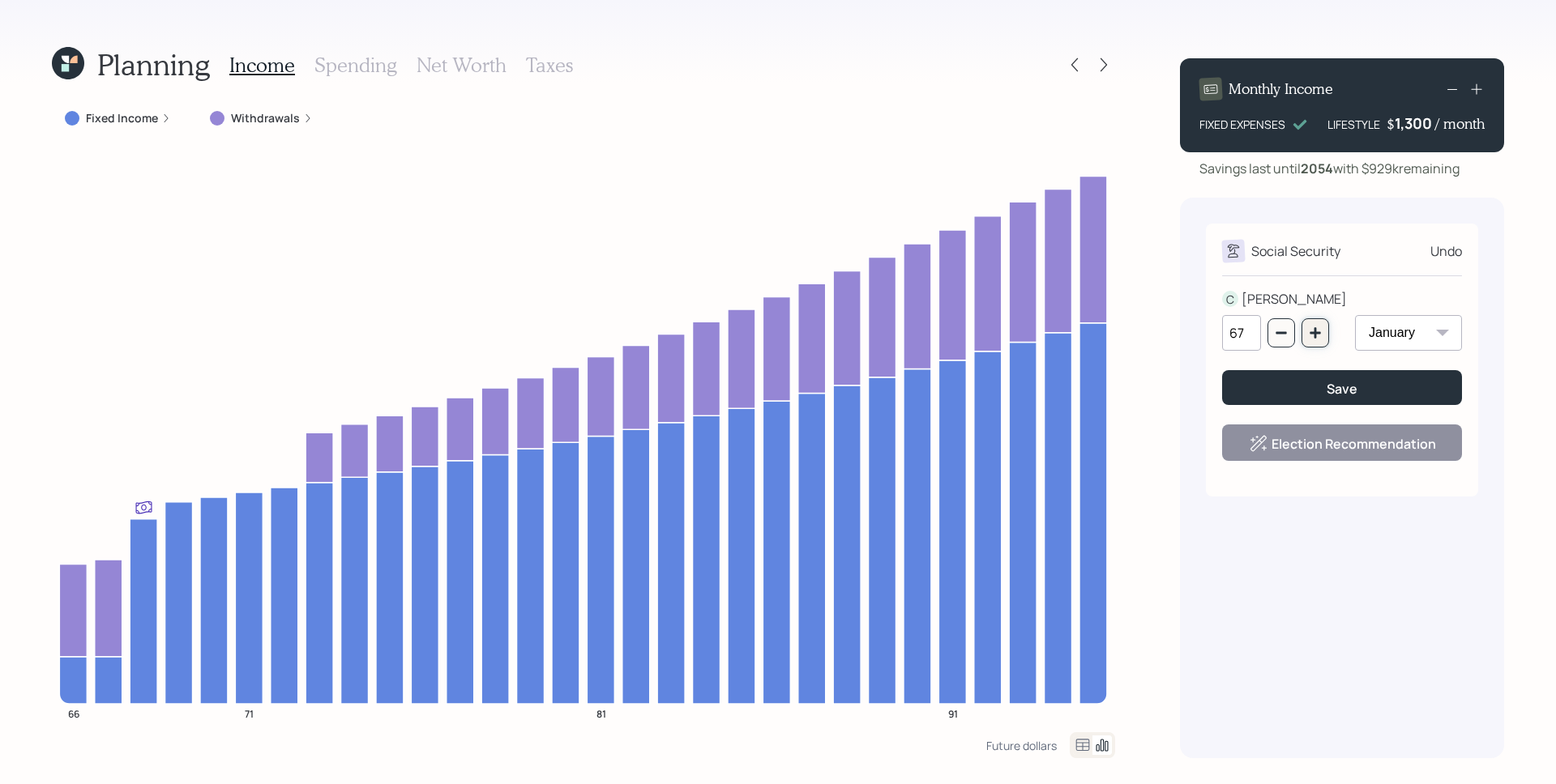
click at [1313, 324] on button "button" at bounding box center [1315, 333] width 27 height 29
click at [1282, 331] on icon "button" at bounding box center [1281, 333] width 13 height 13
type input "66"
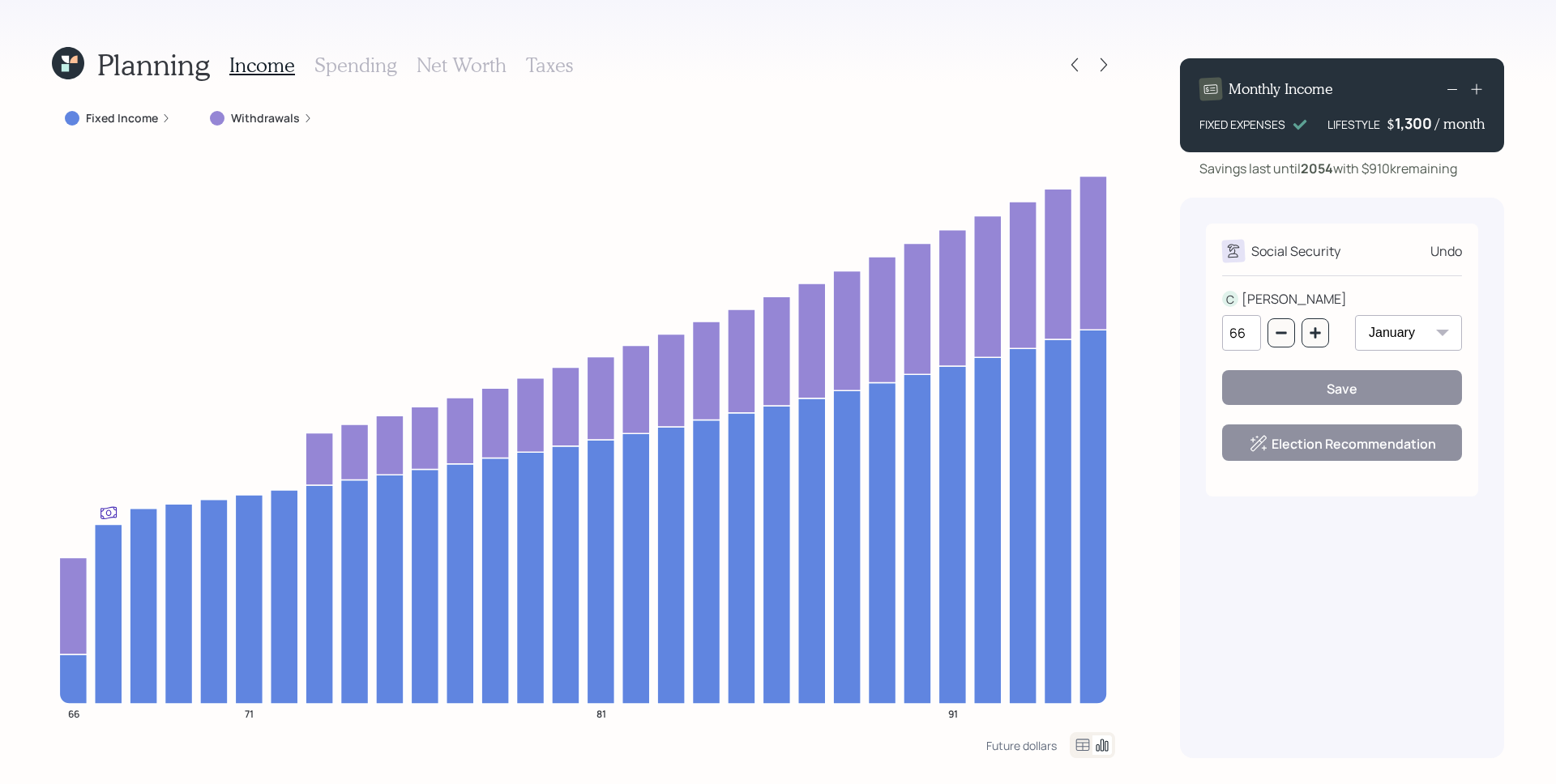
click at [1449, 253] on div "Undo" at bounding box center [1446, 251] width 32 height 19
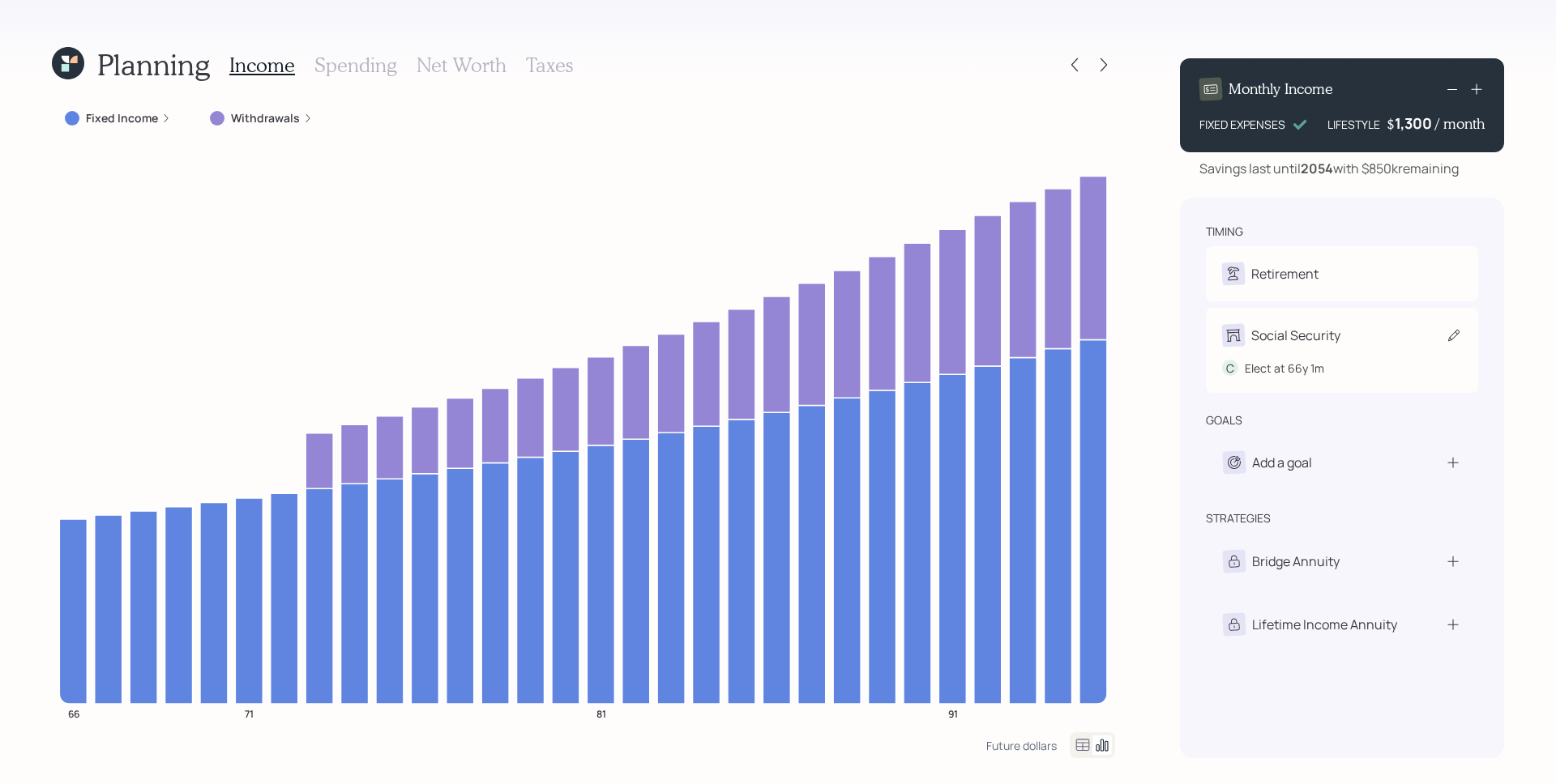
click at [1314, 366] on div "Elect at 66y 1m" at bounding box center [1283, 367] width 79 height 17
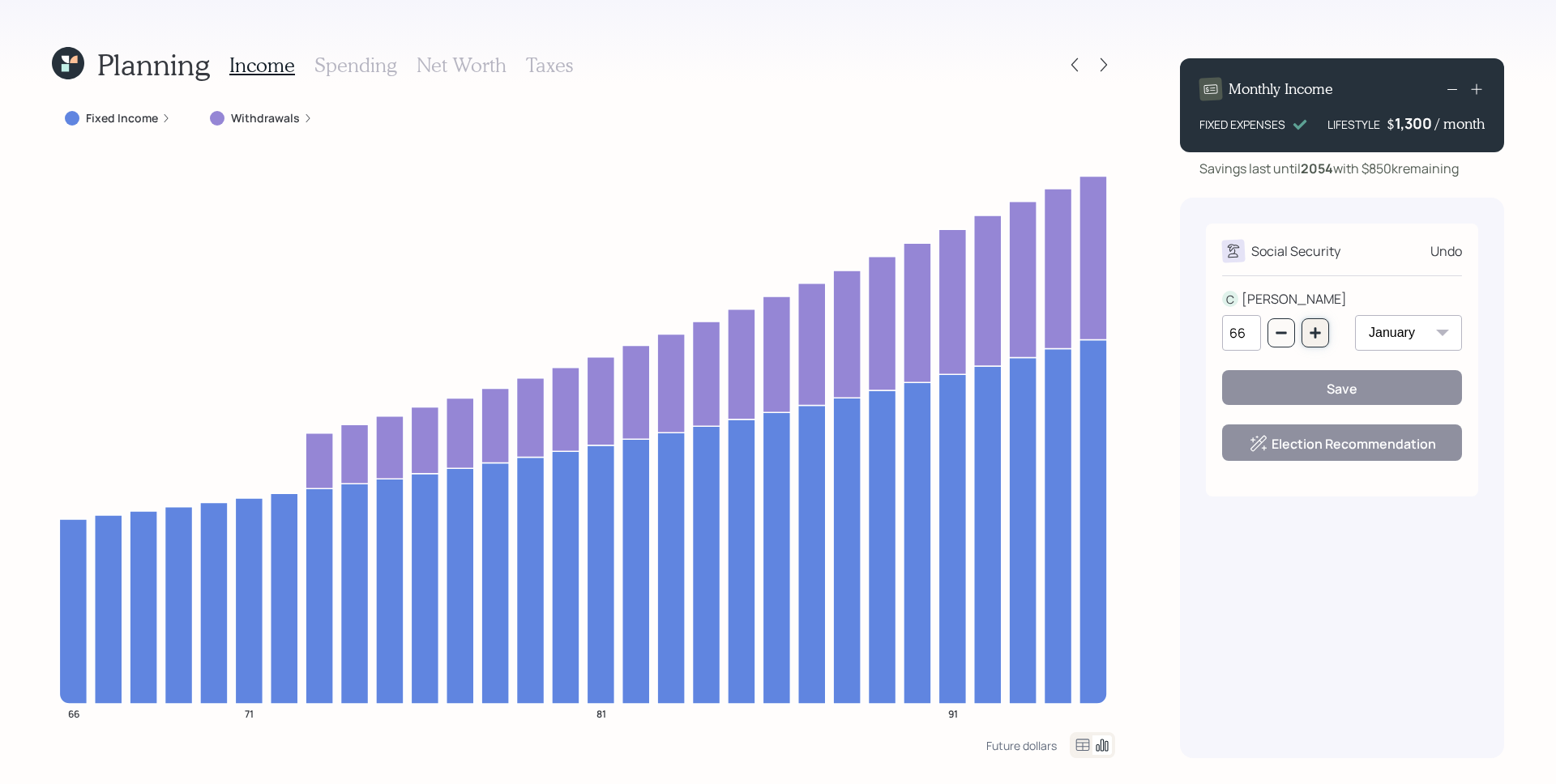
click at [1323, 335] on button "button" at bounding box center [1315, 333] width 27 height 29
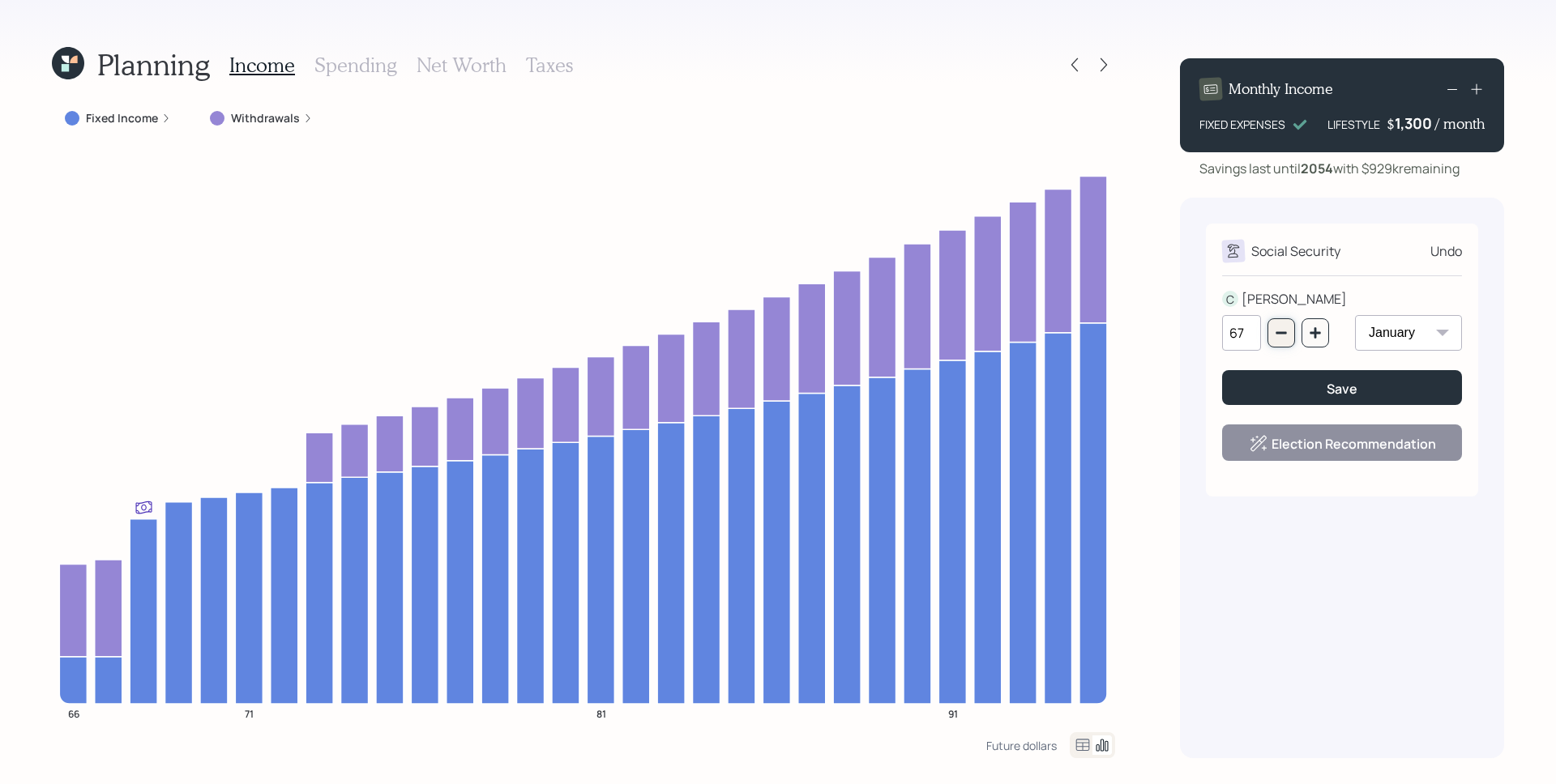
click at [1278, 325] on button "button" at bounding box center [1281, 333] width 27 height 29
type input "66"
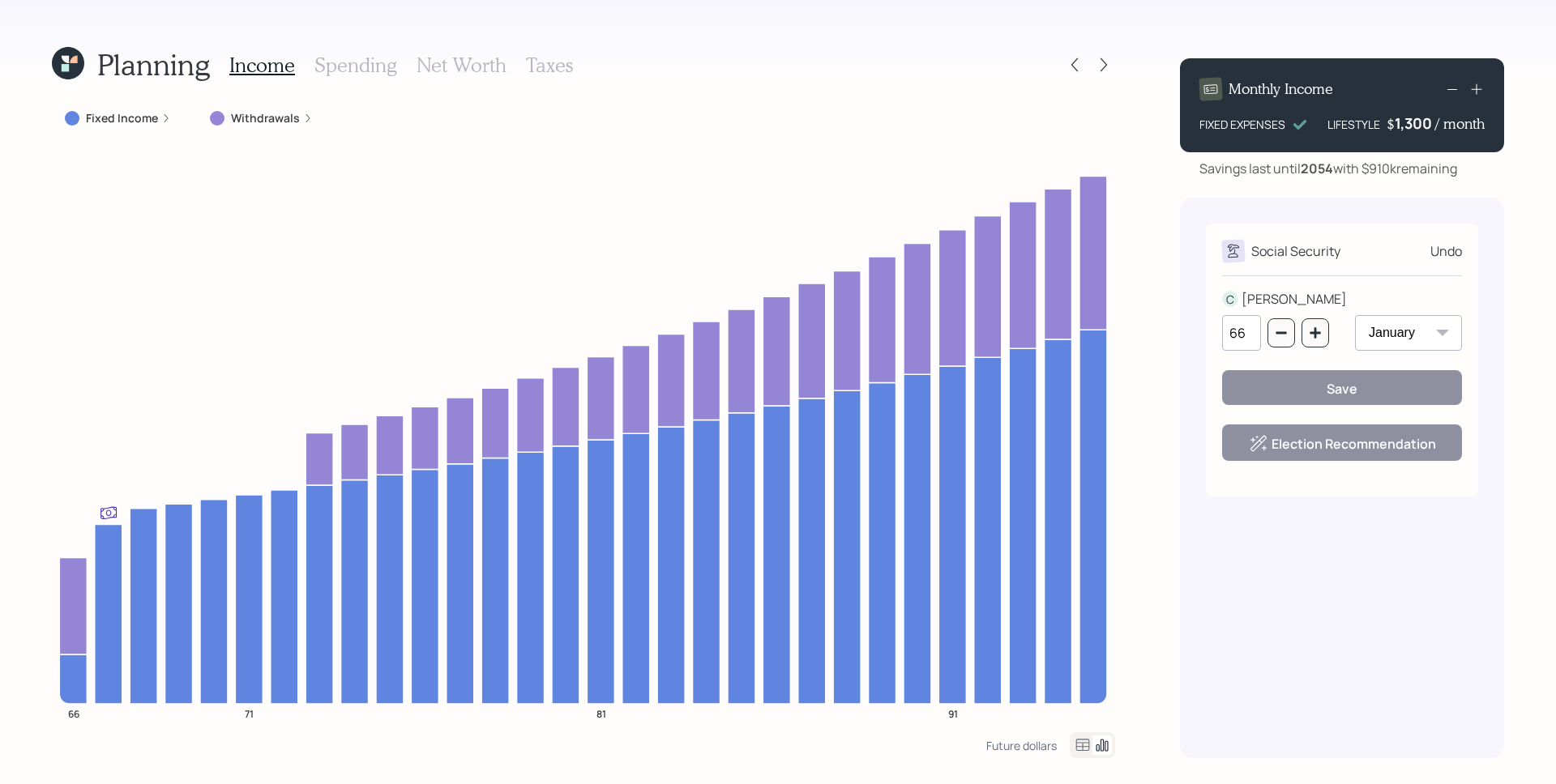
click at [1496, 336] on div "Social Security Undo C CARLA 66 January February March April May June July Augu…" at bounding box center [1341, 478] width 324 height 561
click at [1079, 62] on icon at bounding box center [1074, 65] width 16 height 16
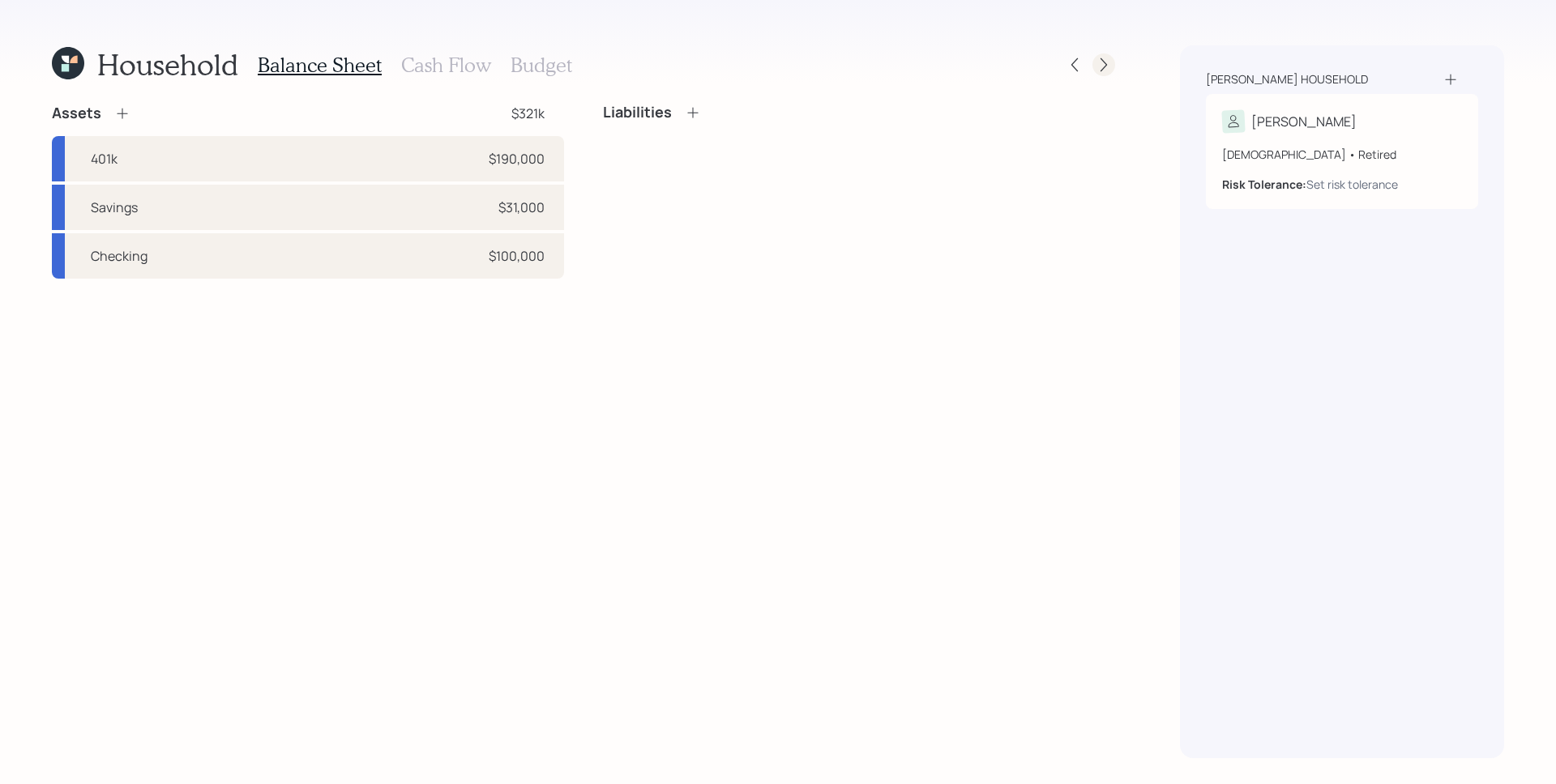
click at [1104, 59] on icon at bounding box center [1104, 65] width 16 height 16
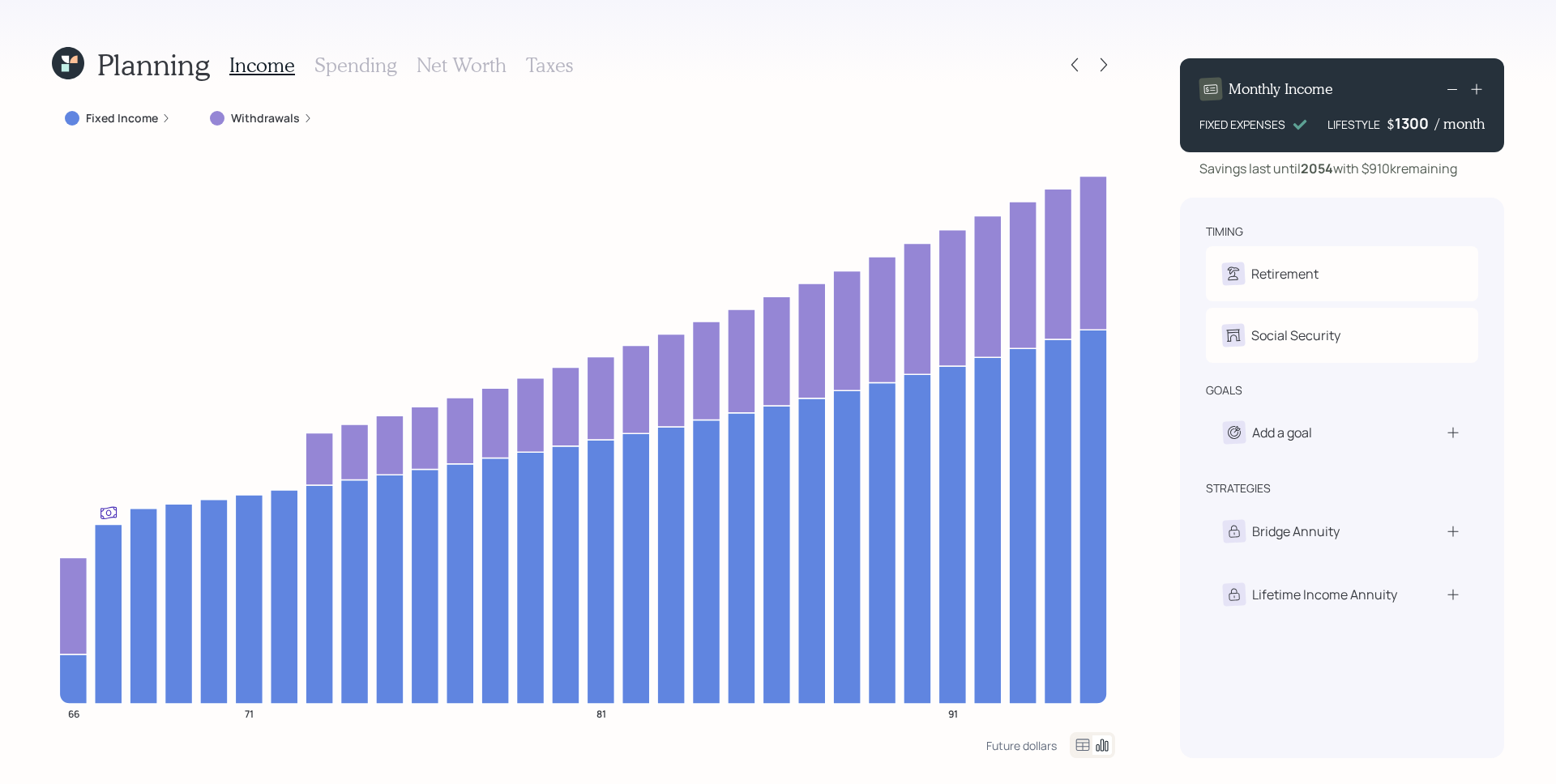
click at [1404, 127] on div "1300" at bounding box center [1415, 122] width 40 height 19
click at [1387, 197] on div "Monthly Income FIXED EXPENSES LIFESTYLE $ 2600 / month Savings last until 2054 …" at bounding box center [1341, 402] width 324 height 713
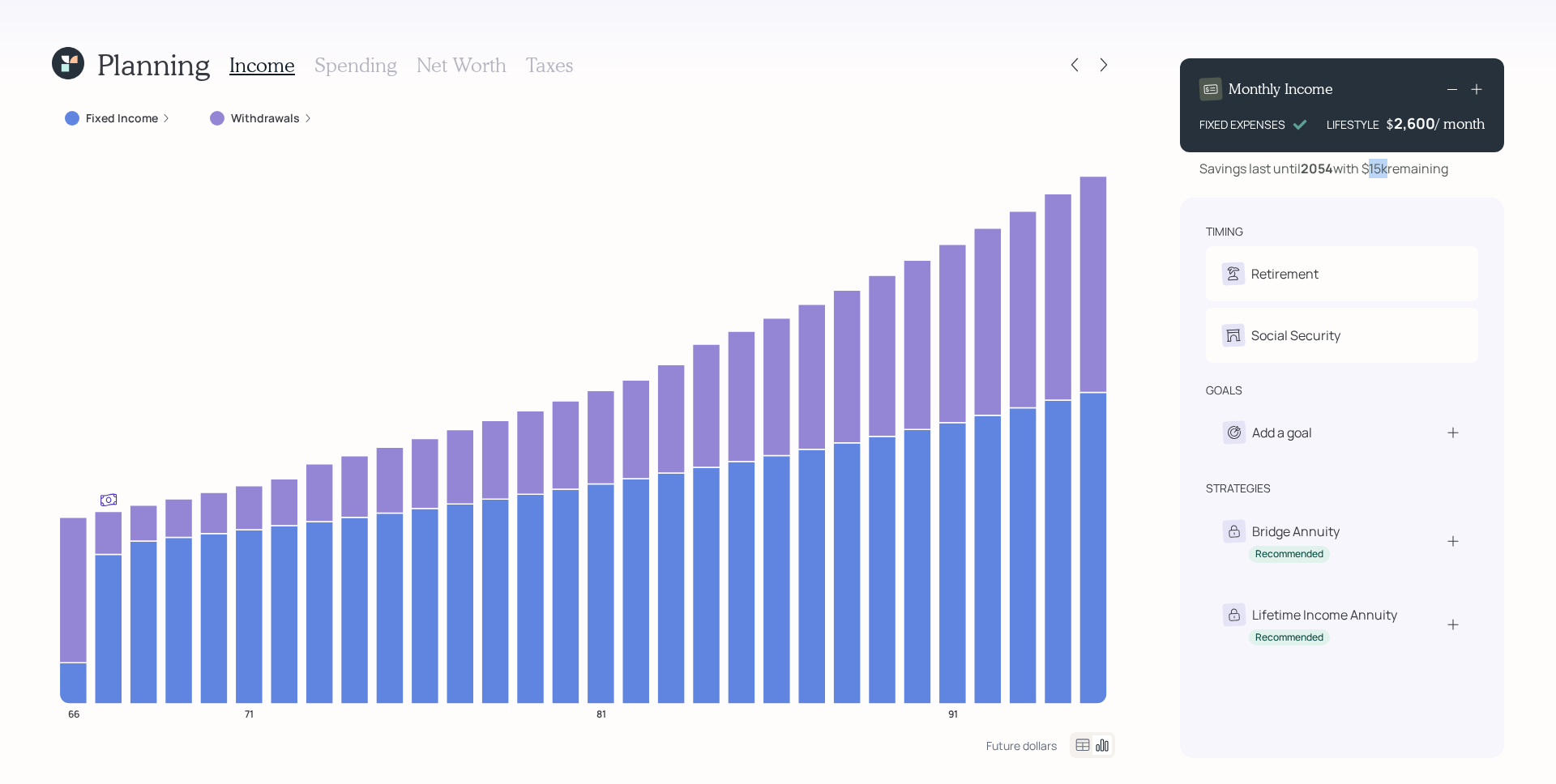
drag, startPoint x: 1376, startPoint y: 167, endPoint x: 1389, endPoint y: 169, distance: 13.2
click at [1389, 168] on div "Savings last until 2054 with $15k remaining" at bounding box center [1323, 168] width 249 height 19
click at [1384, 210] on div "timing Retirement C Retired Social Security C Elect at 66y 1m goals Add a goal …" at bounding box center [1341, 478] width 324 height 561
drag, startPoint x: 1374, startPoint y: 173, endPoint x: 1388, endPoint y: 173, distance: 14.0
click at [1388, 173] on div "Savings last until 2054 with $15k remaining" at bounding box center [1323, 168] width 249 height 19
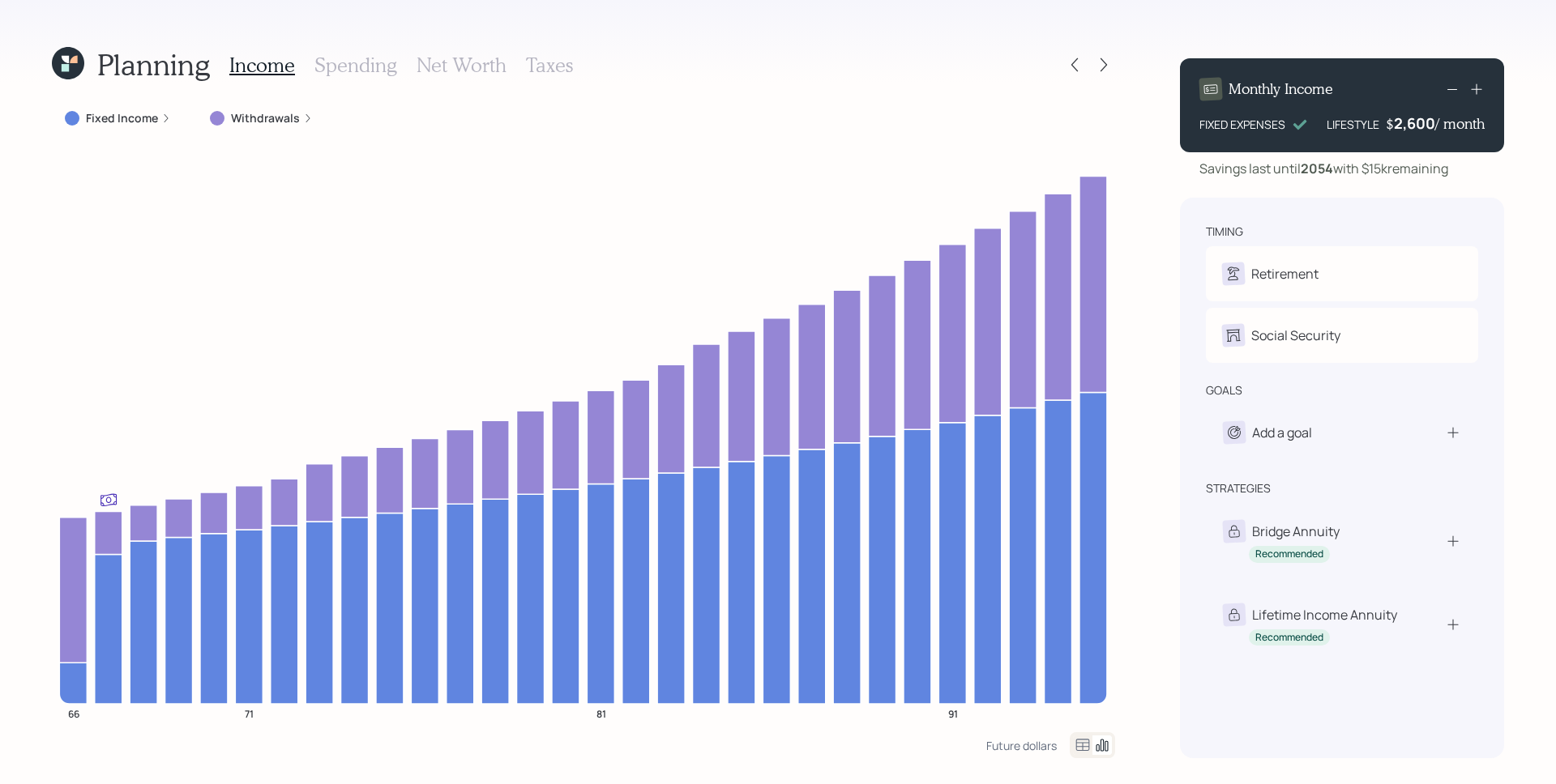
click at [1397, 199] on div "timing Retirement C Retired Social Security C Elect at 66y 1m goals Add a goal …" at bounding box center [1341, 478] width 324 height 561
click at [1414, 132] on div "2600" at bounding box center [1415, 122] width 40 height 19
click at [1379, 201] on div "timing Retirement C Retired Social Security C Elect at 66y 1m goals Add a goal …" at bounding box center [1341, 478] width 324 height 561
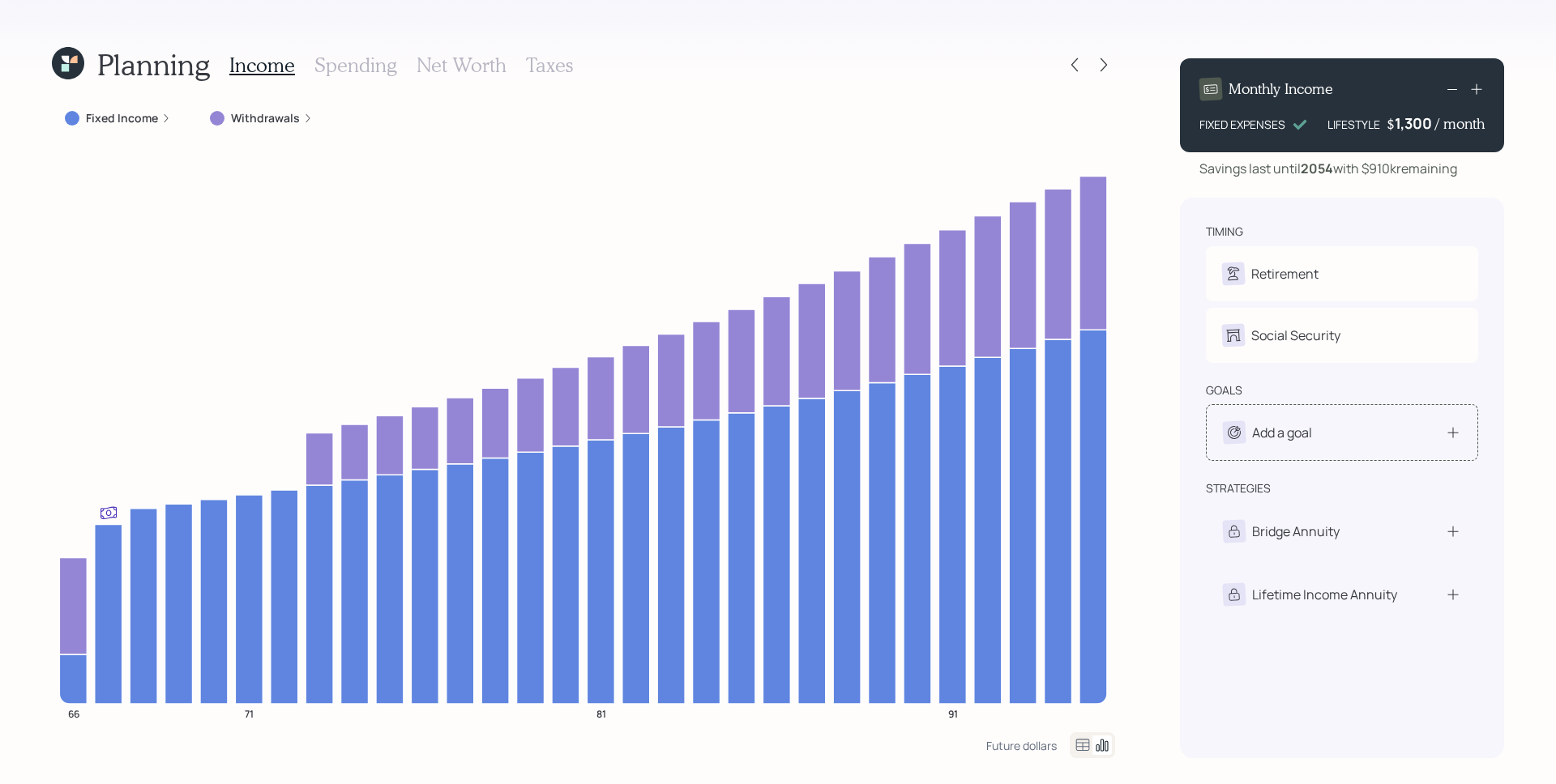
click at [1316, 445] on div "Add a goal" at bounding box center [1342, 432] width 272 height 57
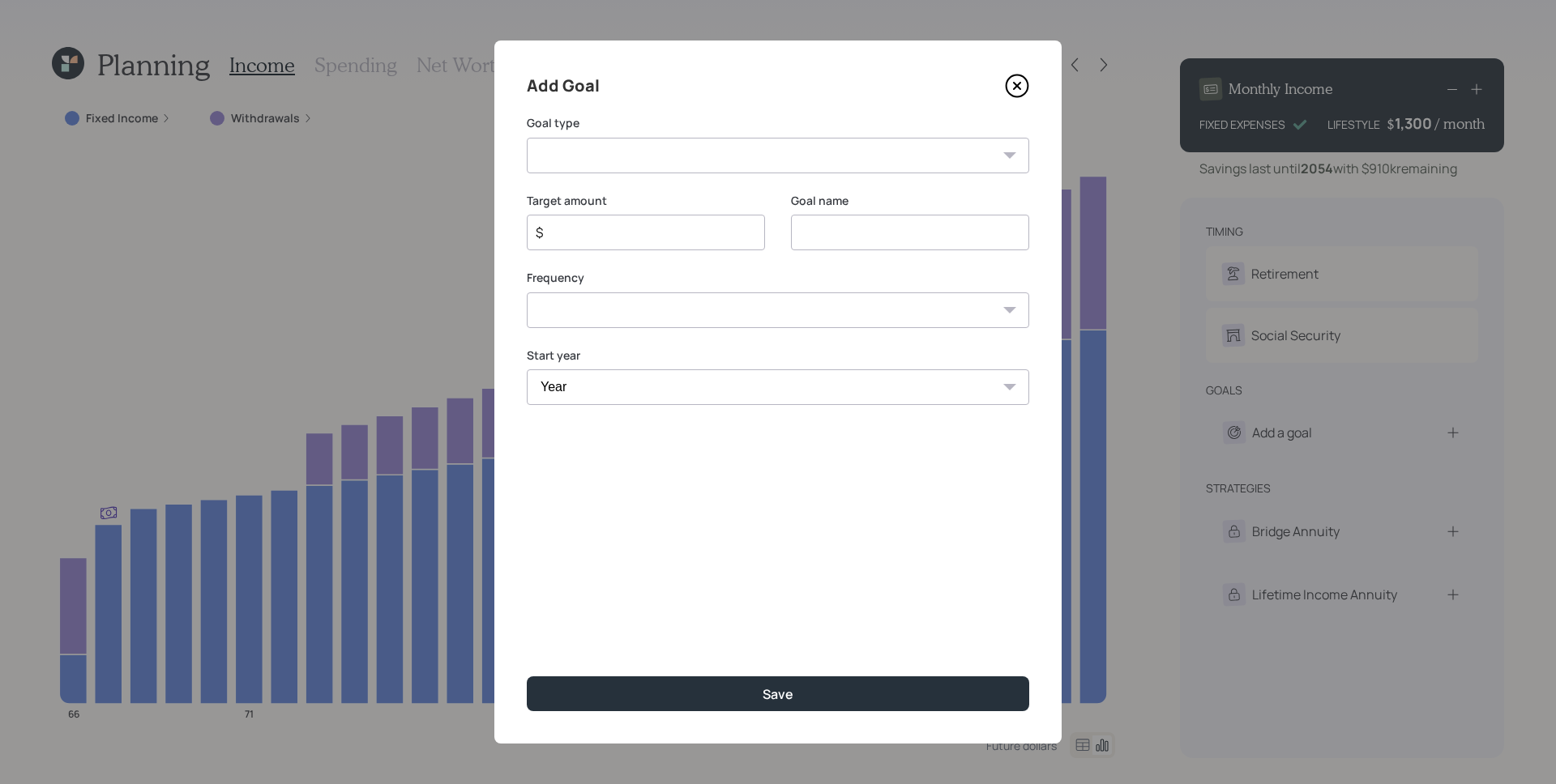
click at [806, 155] on select "Create an emergency fund Donate to charity Purchase a home Make a purchase Supp…" at bounding box center [777, 155] width 503 height 36
select select "vacation"
click at [526, 138] on select "Create an emergency fund Donate to charity Purchase a home Make a purchase Supp…" at bounding box center [777, 155] width 503 height 36
type input "Plan for travel"
click at [636, 320] on select "One time Every 1 year Every 2 years Every 3 years Every 4 years Every 5 years E…" at bounding box center [777, 310] width 503 height 36
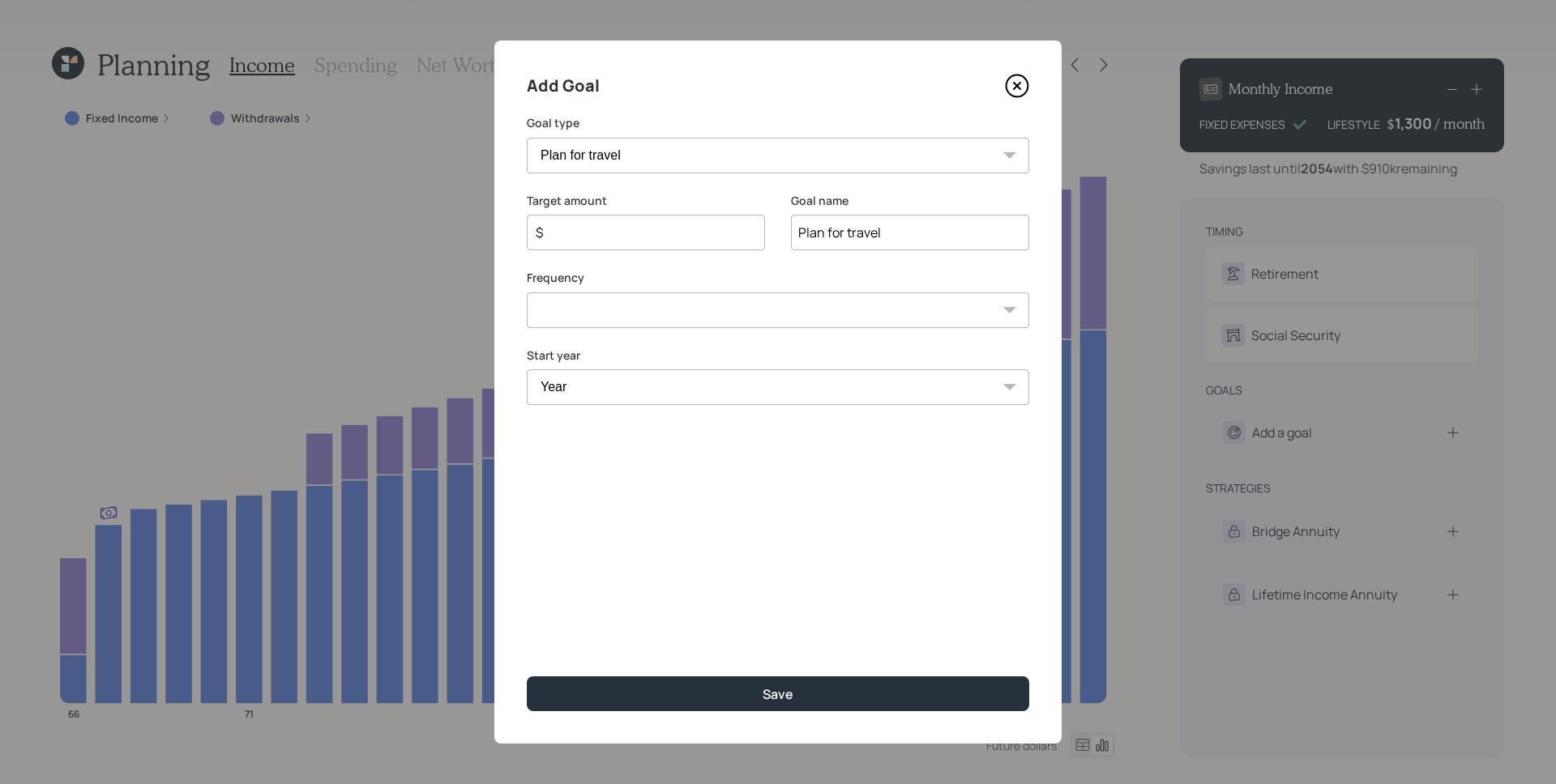
select select "3"
click at [526, 293] on select "One time Every 1 year Every 2 years Every 3 years Every 4 years Every 5 years E…" at bounding box center [777, 310] width 503 height 36
click at [625, 386] on select "Year 2025 2026 2027 2028 2029 2030 2031 2032 2033 2034 2035 2036 2037 2038 2039…" at bounding box center [645, 387] width 238 height 36
select select "2028"
click at [526, 369] on select "Year 2025 2026 2027 2028 2029 2030 2031 2032 2033 2034 2035 2036 2037 2038 2039…" at bounding box center [645, 387] width 238 height 36
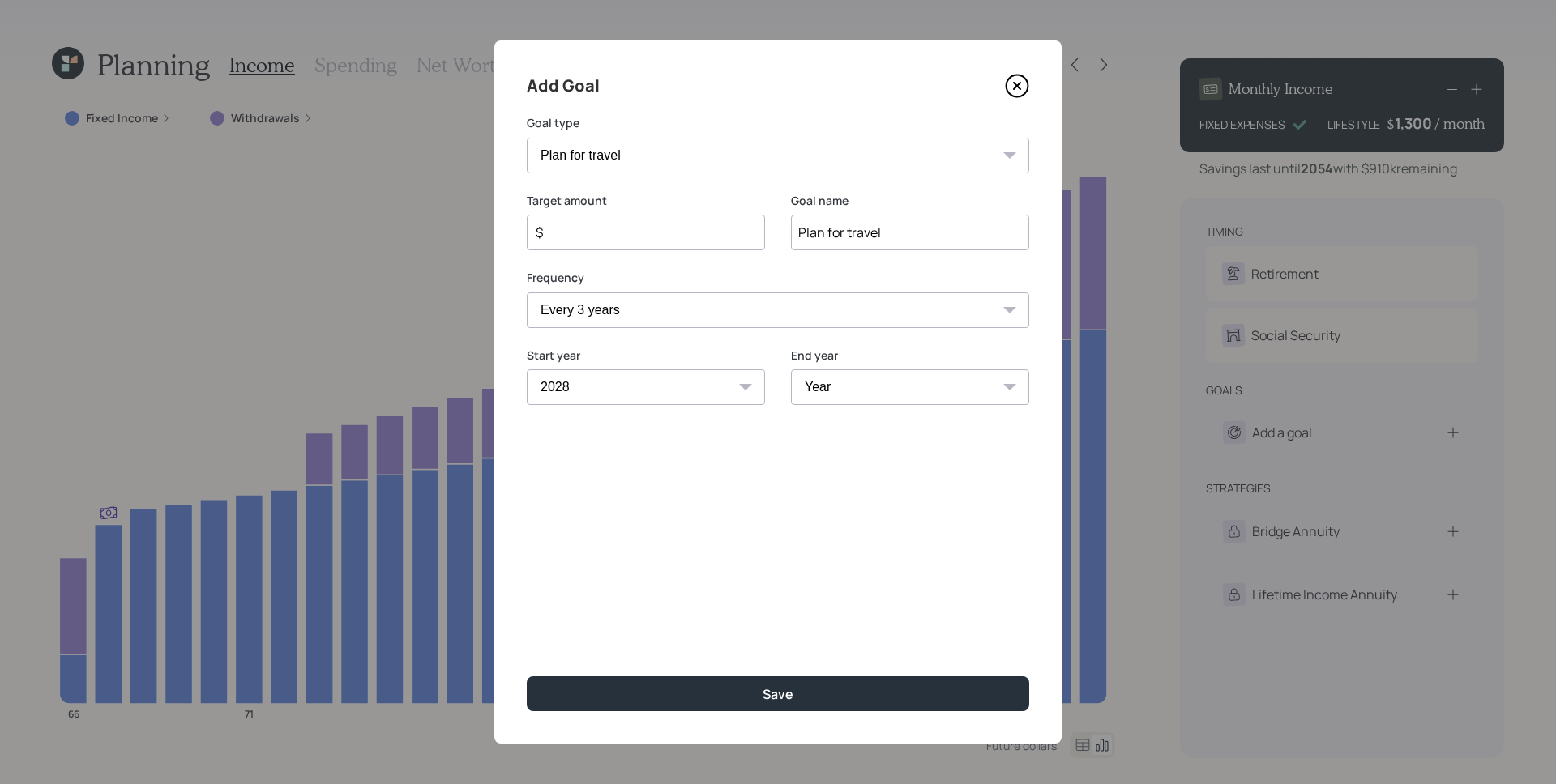
click at [842, 392] on select "Year 2028 2029 2030 2031 2032 2033 2034 2035 2036 2037 2038 2039 2040 2041 2042…" at bounding box center [909, 387] width 238 height 36
select select "2053"
click at [791, 369] on select "Year 2028 2029 2030 2031 2032 2033 2034 2035 2036 2037 2038 2039 2040 2041 2042…" at bounding box center [909, 387] width 238 height 36
click at [598, 230] on input "$" at bounding box center [638, 232] width 211 height 19
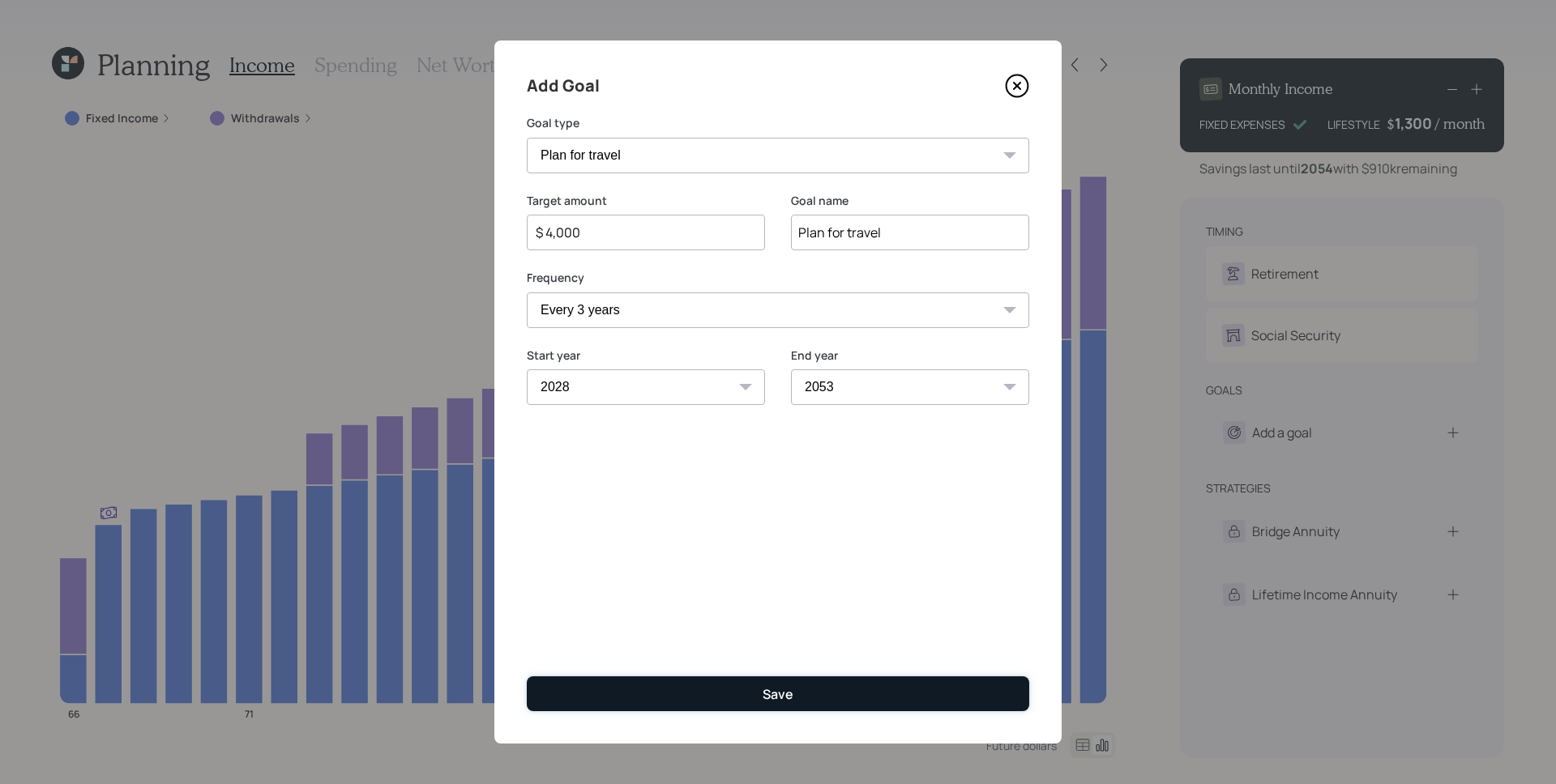
click at [821, 686] on button "Save" at bounding box center [777, 694] width 503 height 35
type input "$"
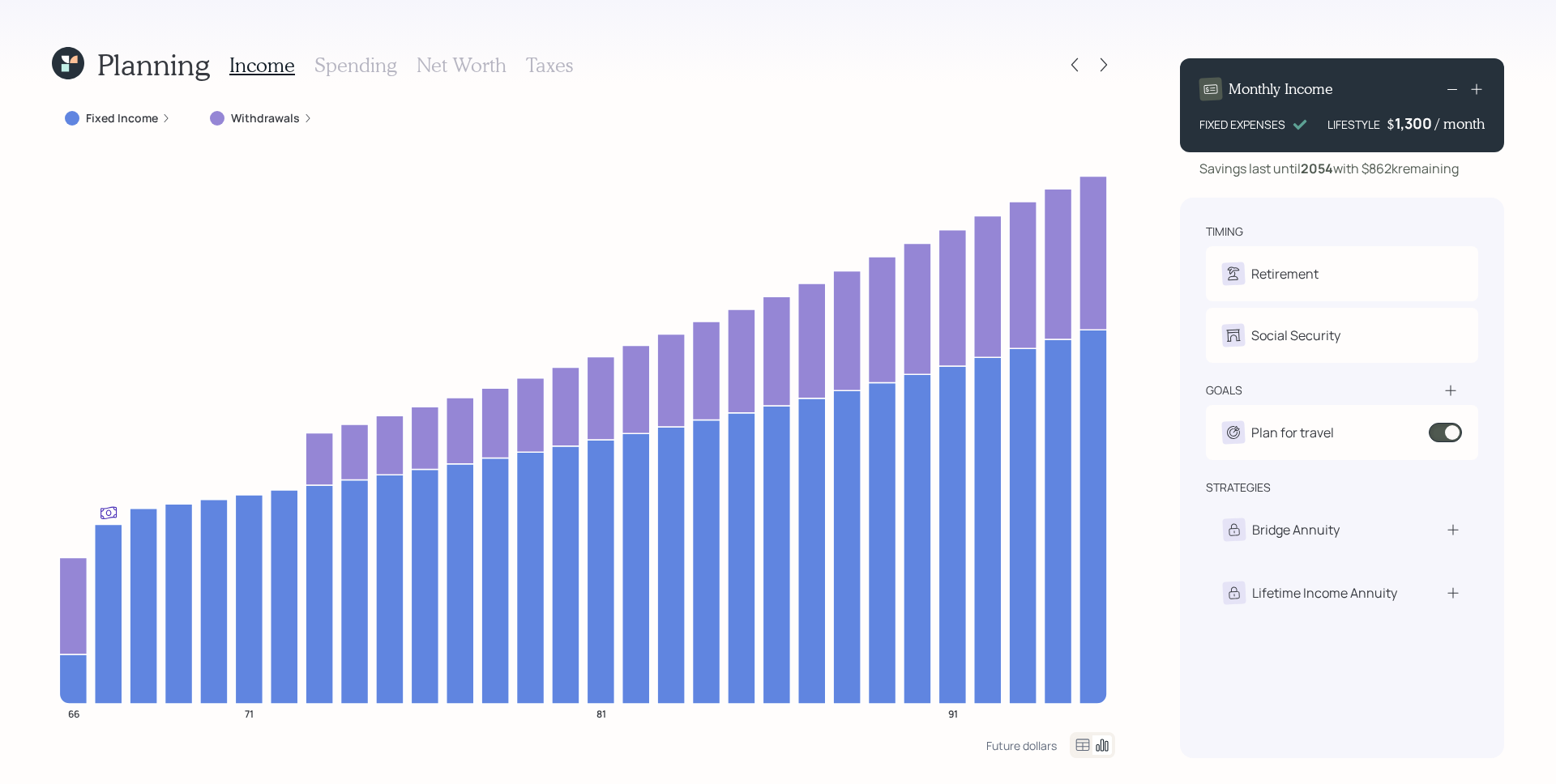
click at [358, 73] on h3 "Spending" at bounding box center [356, 66] width 83 height 24
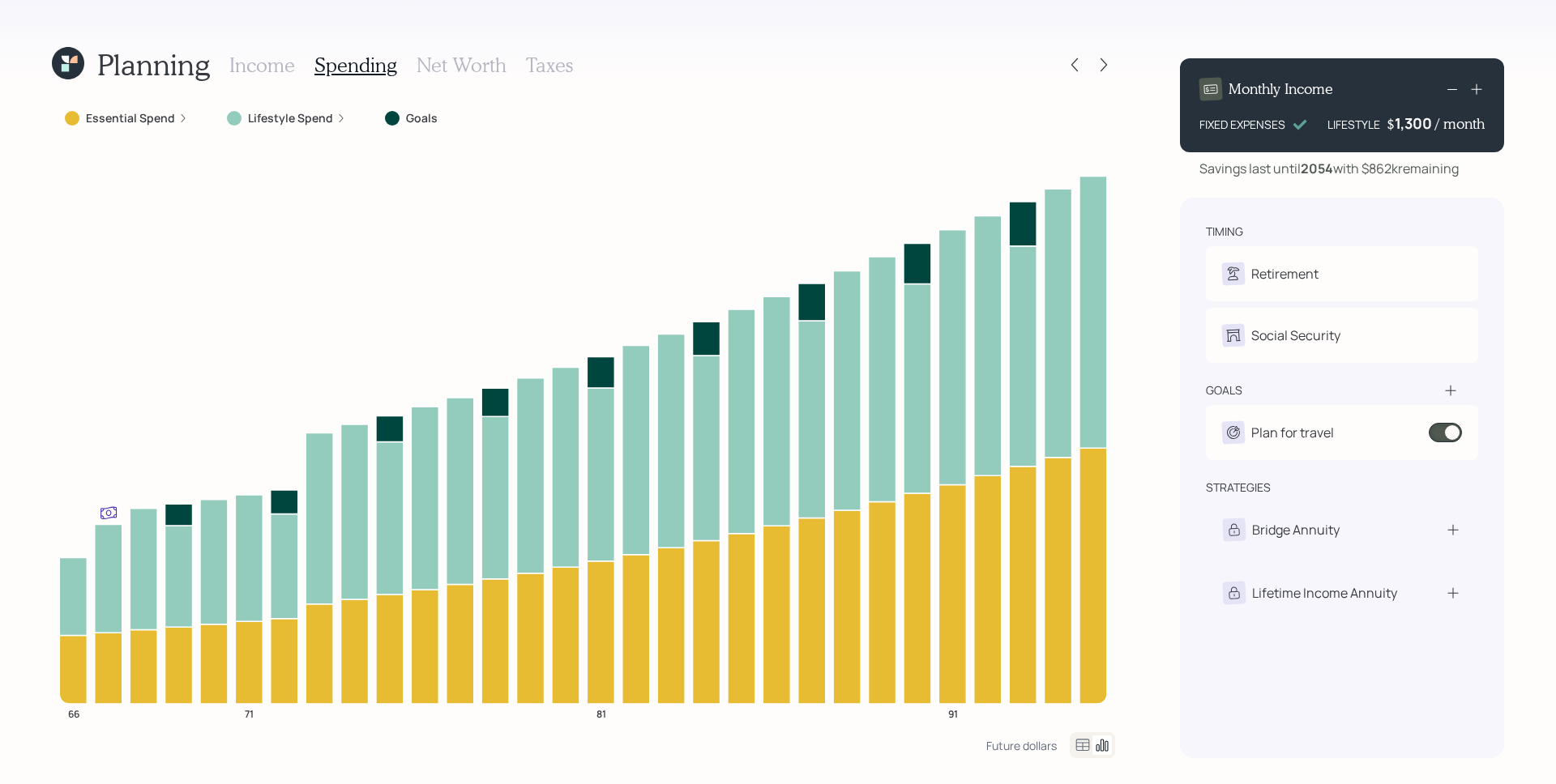
click at [292, 117] on label "Lifestyle Spend" at bounding box center [290, 119] width 85 height 16
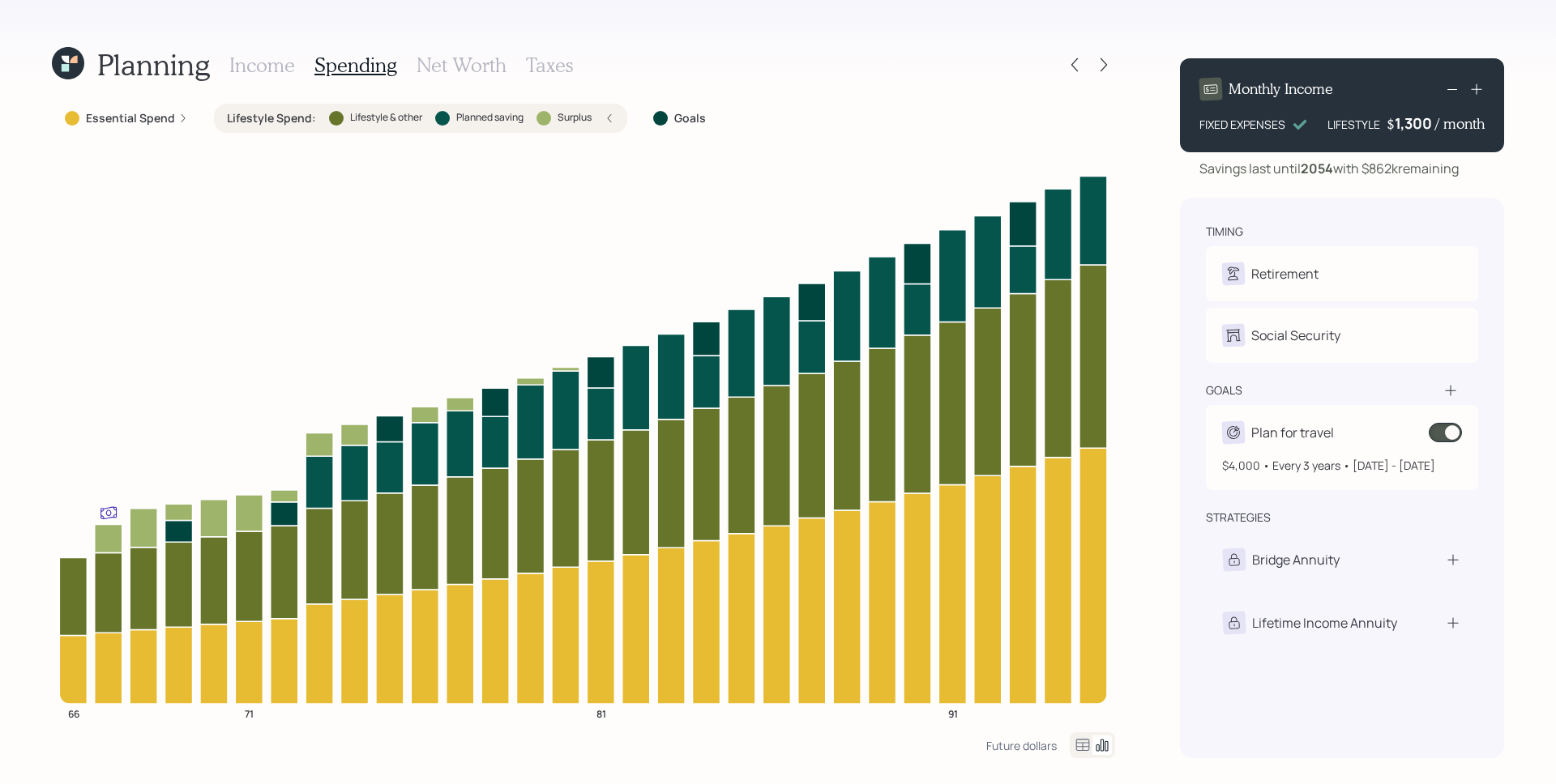
click at [1392, 426] on div "Plan for travel" at bounding box center [1342, 432] width 240 height 23
select select "3"
select select "2028"
select select "2053"
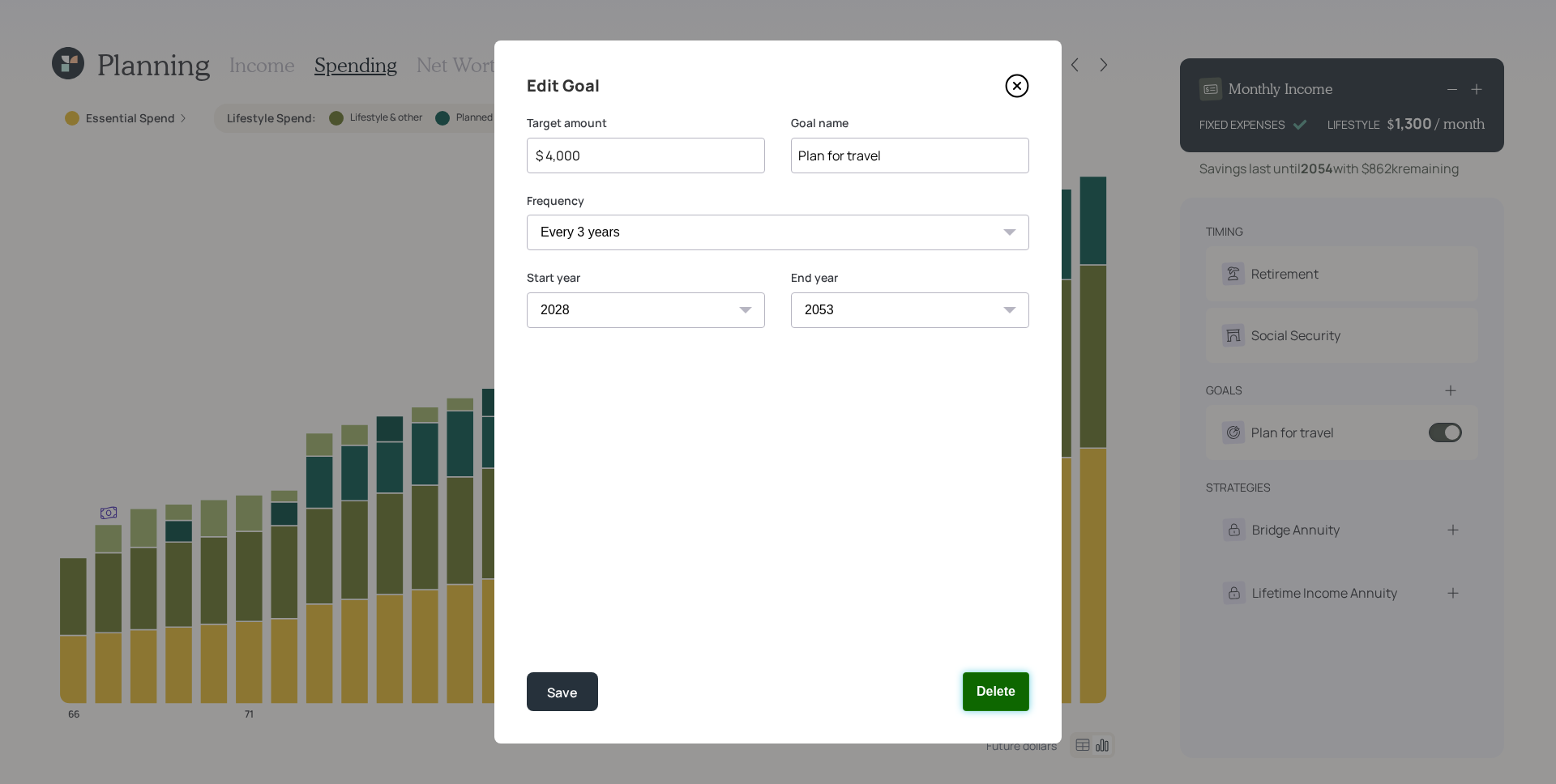
click at [1017, 676] on button "Delete" at bounding box center [995, 691] width 67 height 39
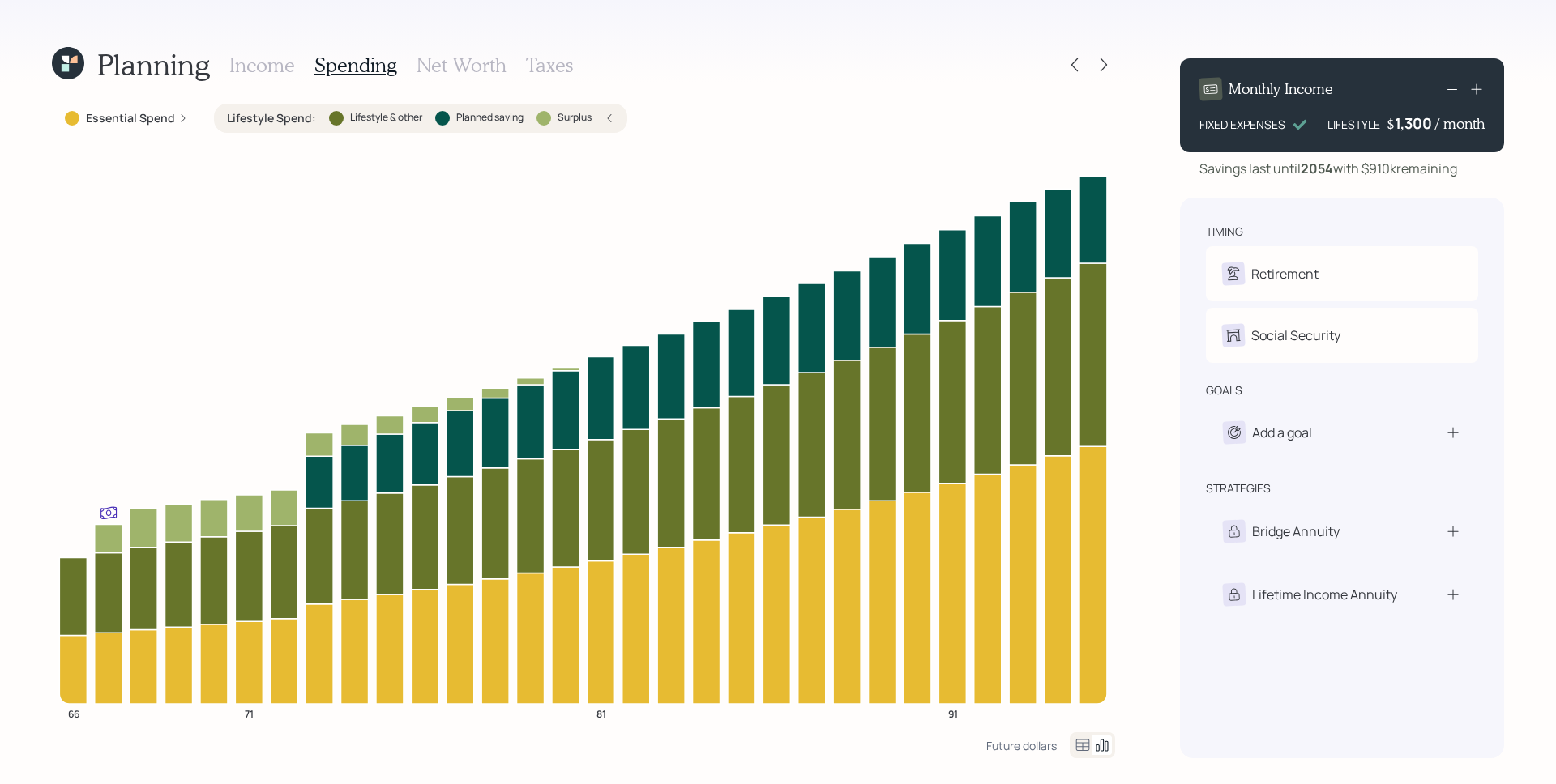
click at [557, 64] on h3 "Taxes" at bounding box center [549, 66] width 47 height 24
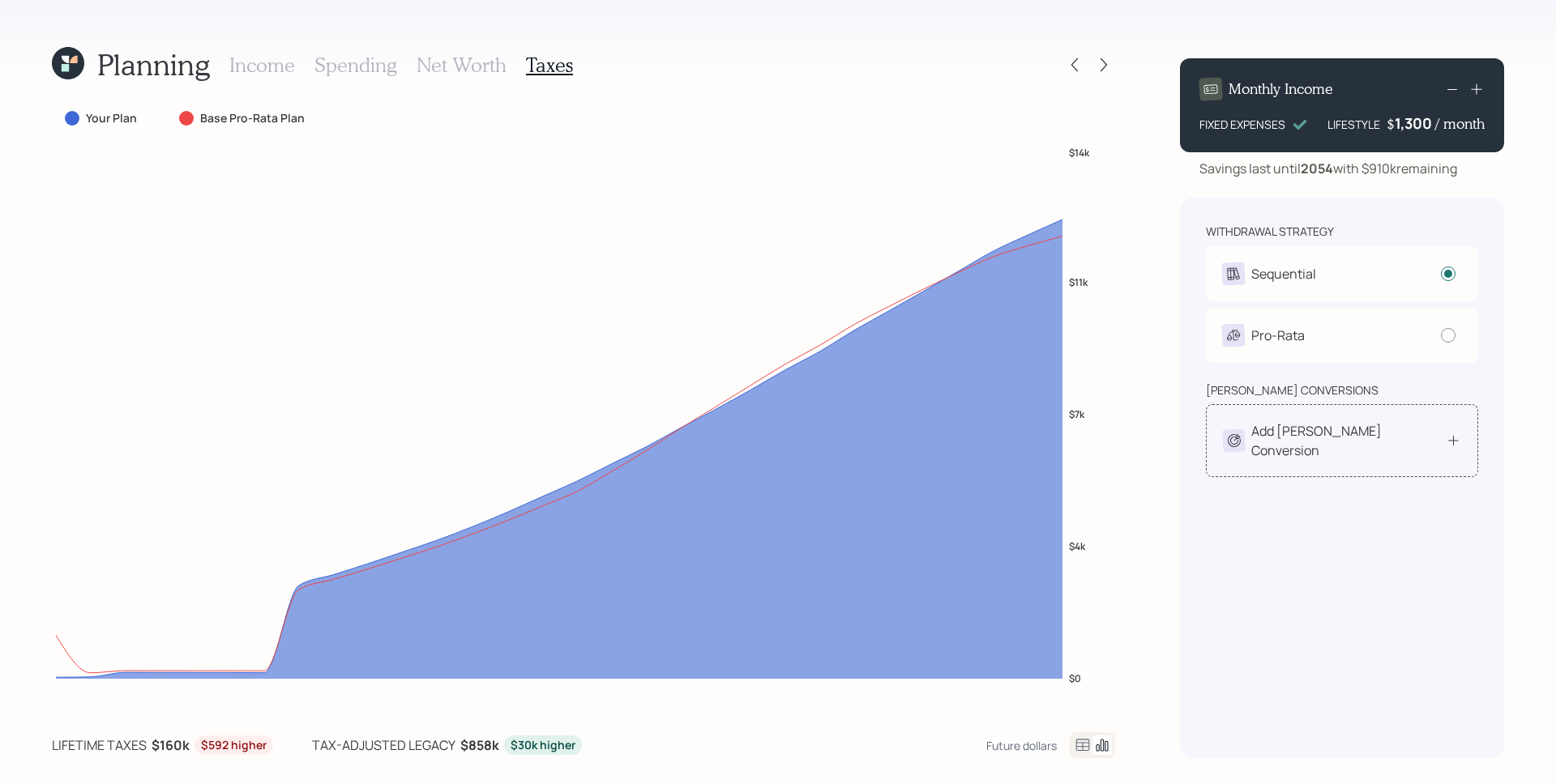
click at [1295, 441] on div "Add Roth Conversion" at bounding box center [1348, 440] width 194 height 39
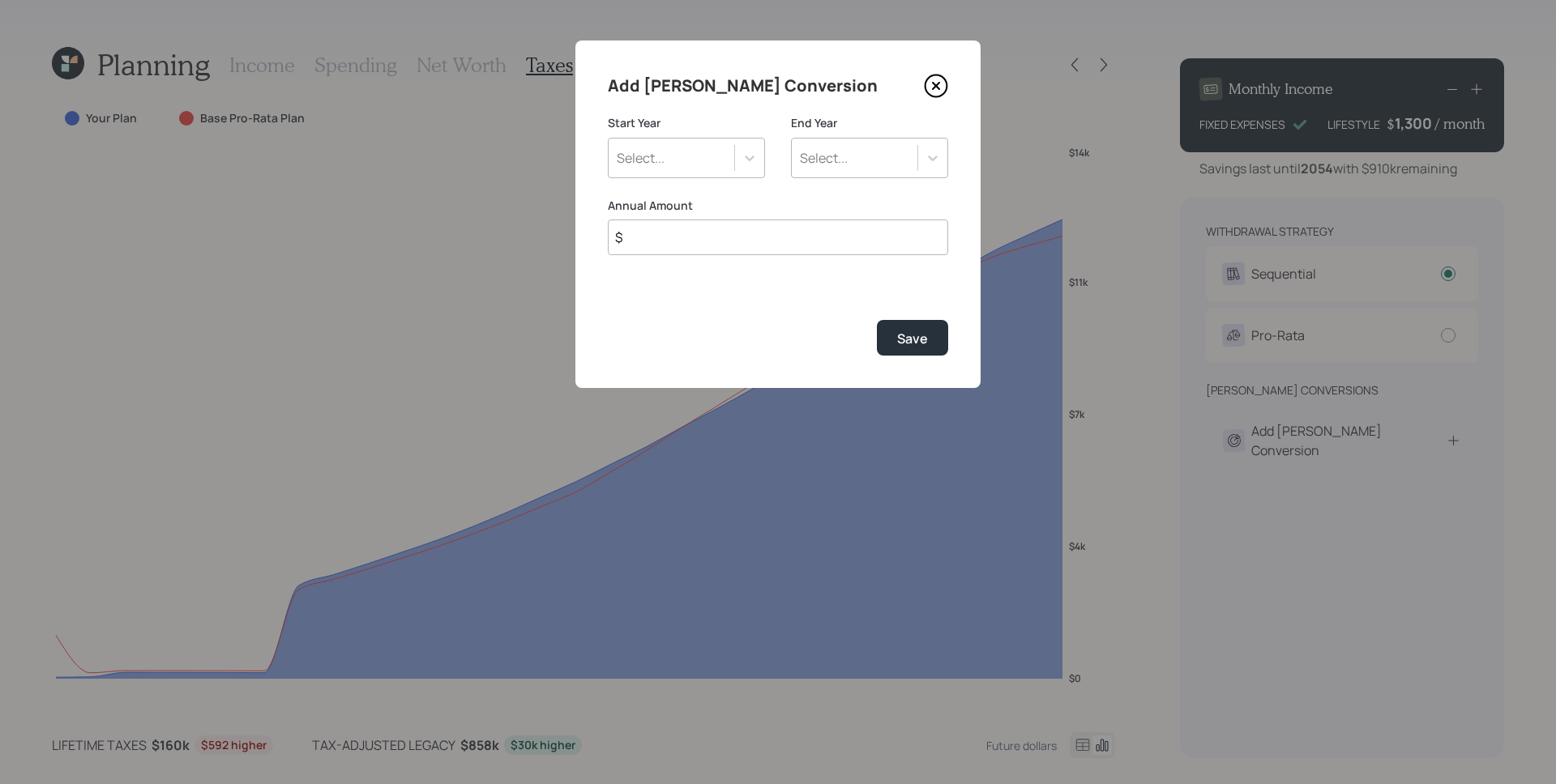
click at [676, 154] on div "Select..." at bounding box center [671, 158] width 126 height 27
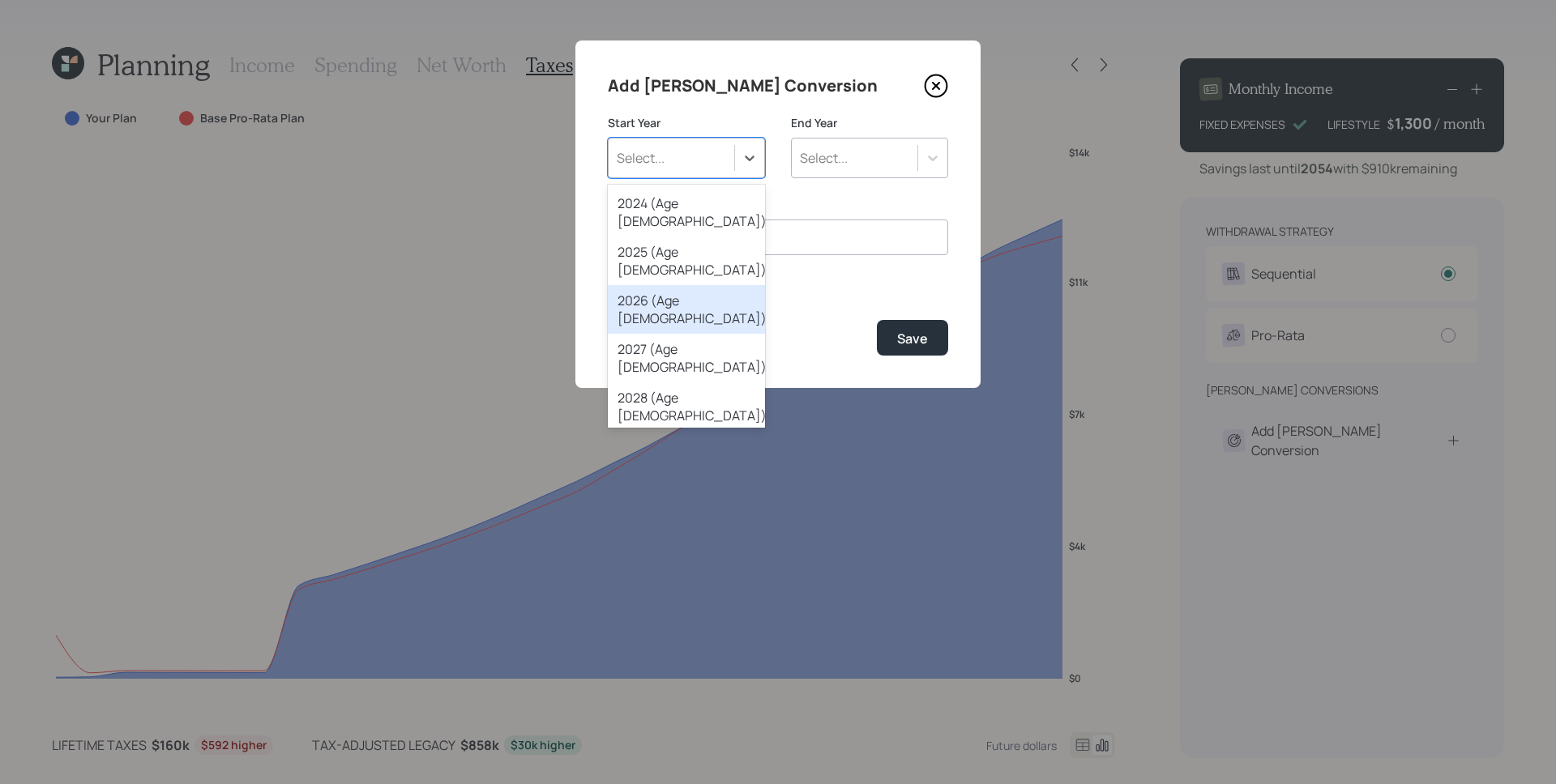
drag, startPoint x: 678, startPoint y: 260, endPoint x: 767, endPoint y: 222, distance: 96.8
click at [679, 285] on div "2026 (Age 67)" at bounding box center [686, 309] width 157 height 48
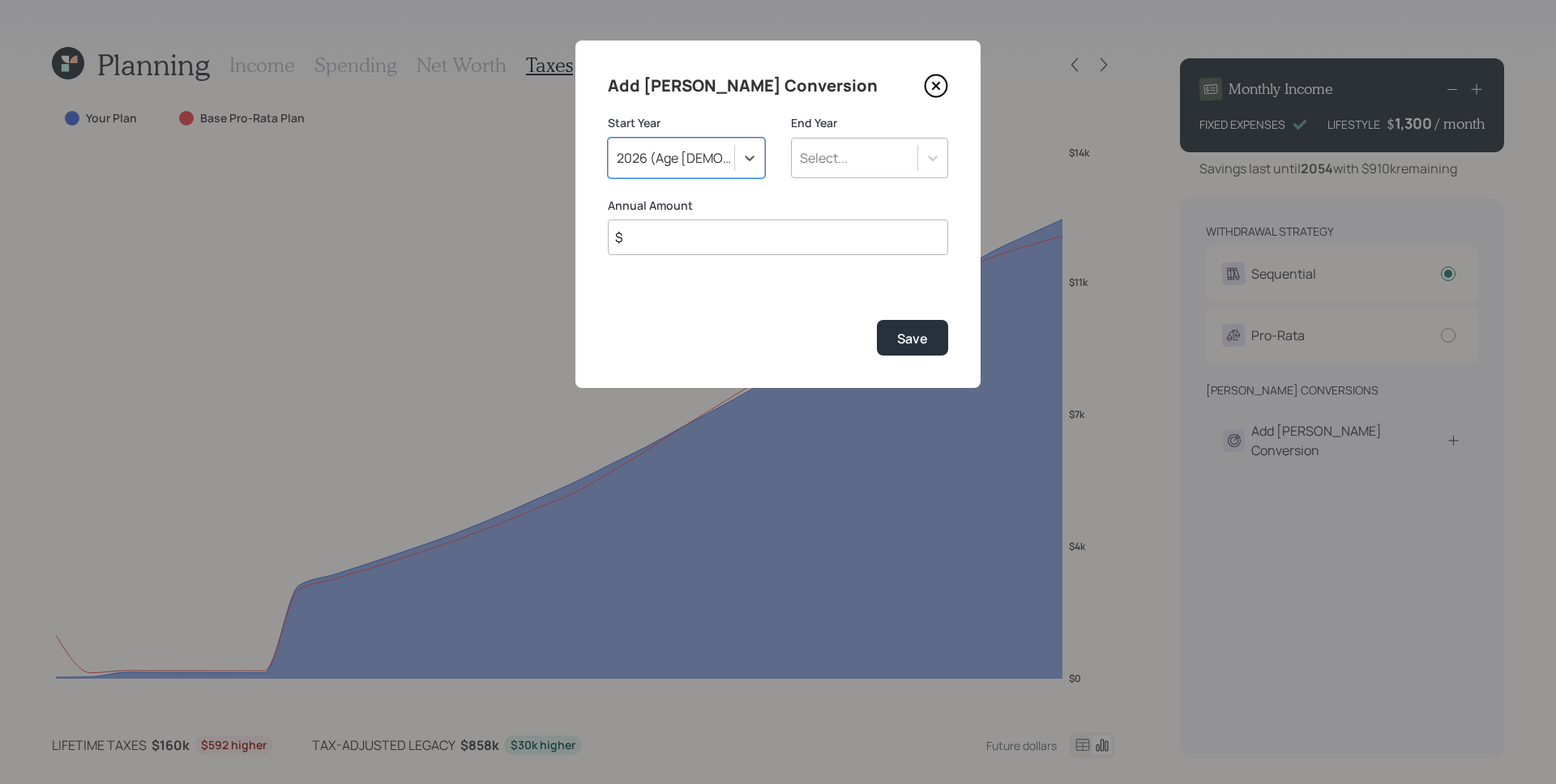
click at [854, 150] on div "Select..." at bounding box center [855, 158] width 126 height 27
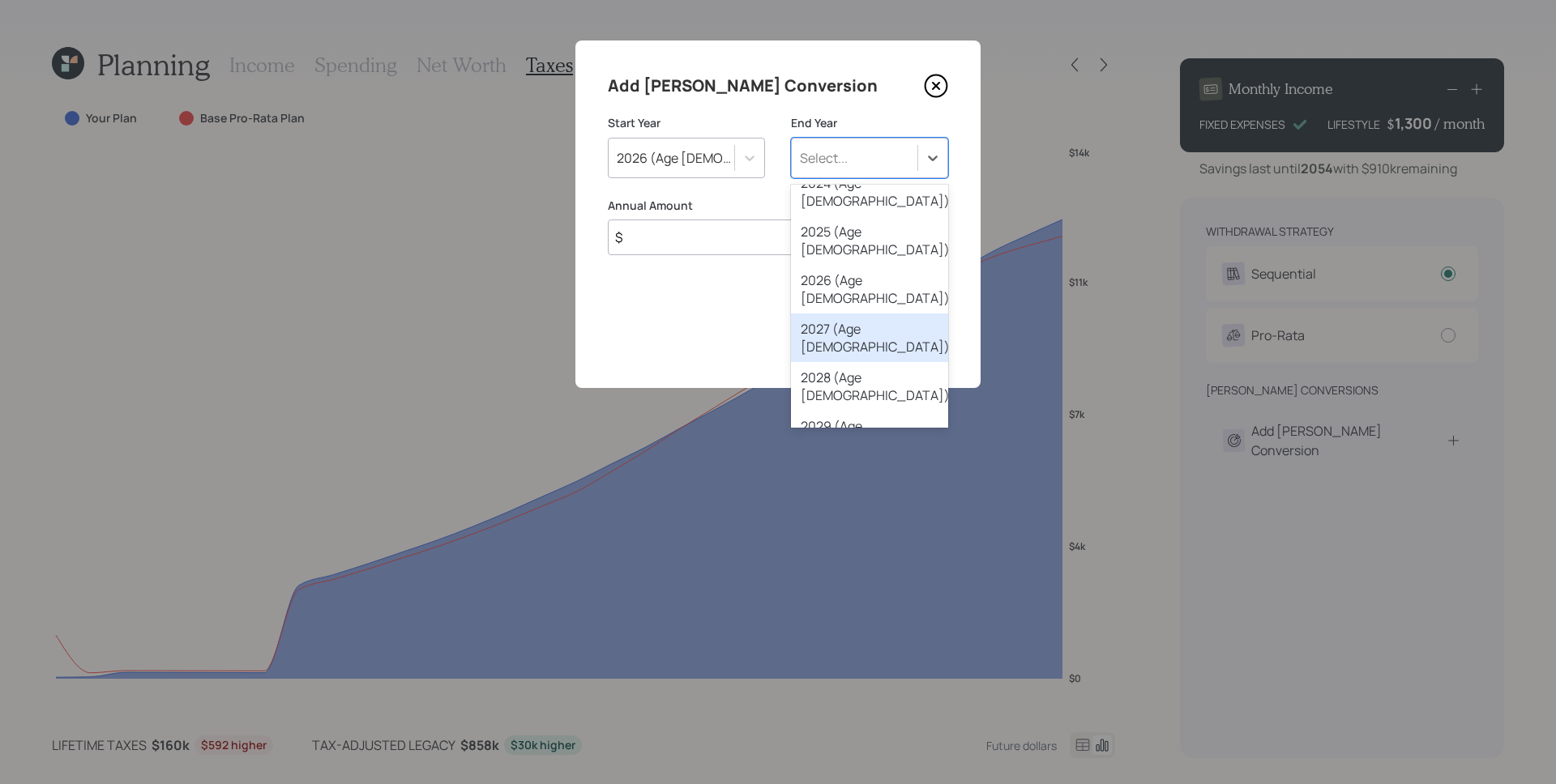
scroll to position [24, 0]
click at [867, 504] on div "2031 (Age 72)" at bounding box center [869, 528] width 157 height 48
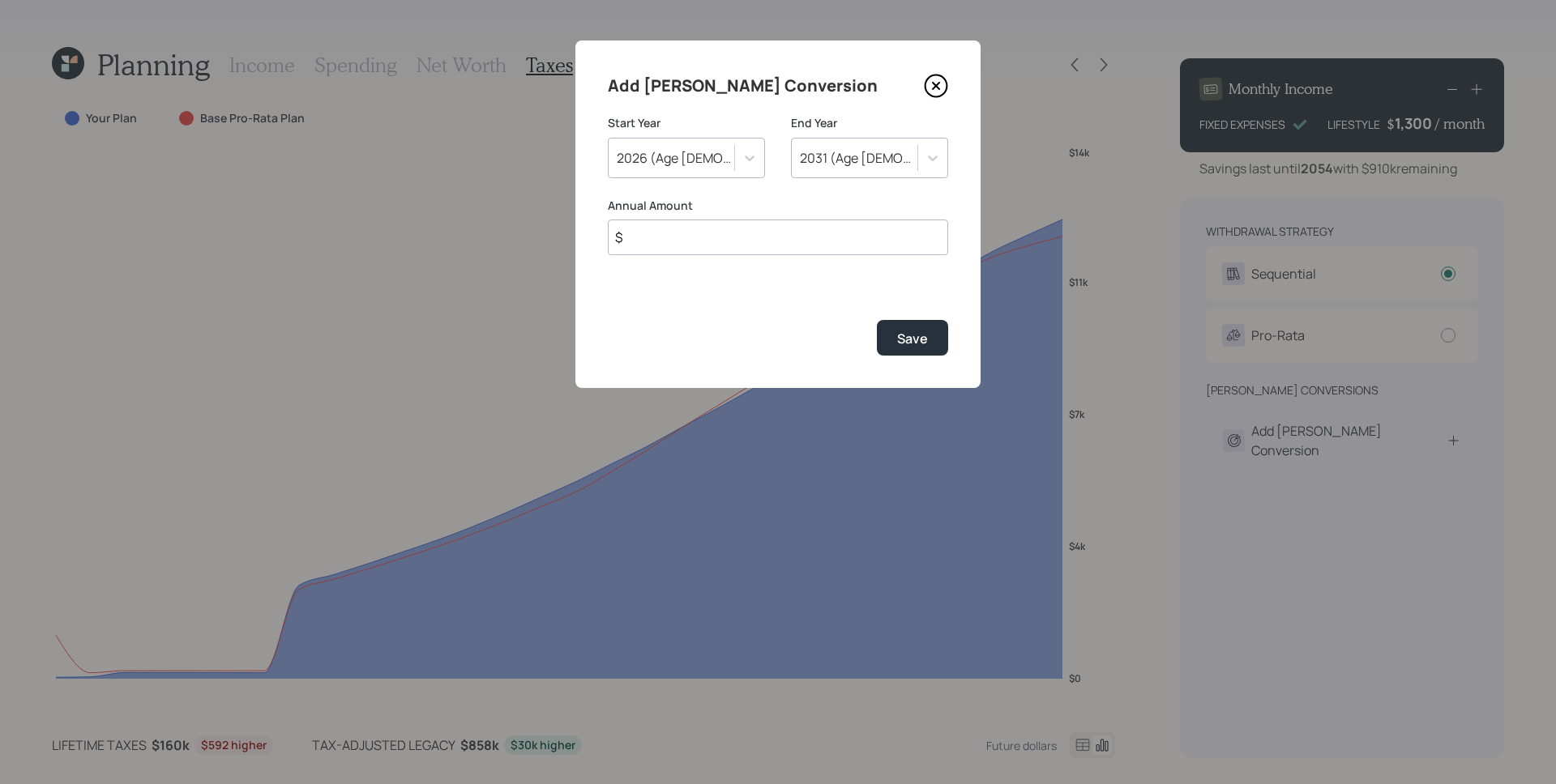
click at [708, 248] on input "$" at bounding box center [777, 237] width 340 height 36
type input "$ 20,000"
click at [877, 320] on button "Save" at bounding box center [912, 337] width 71 height 35
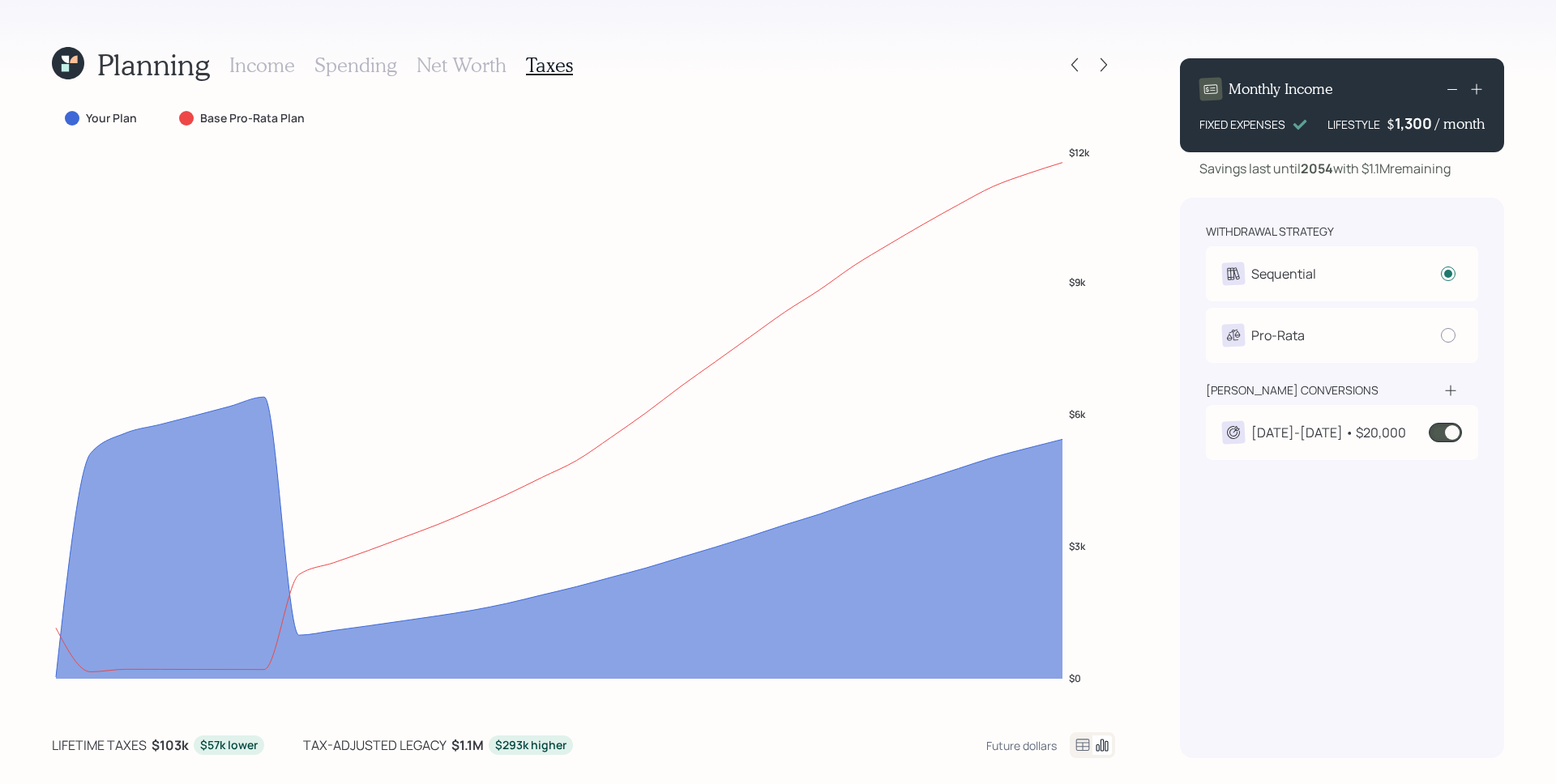
click at [1332, 438] on div "2026-2031 • $20,000" at bounding box center [1329, 432] width 155 height 19
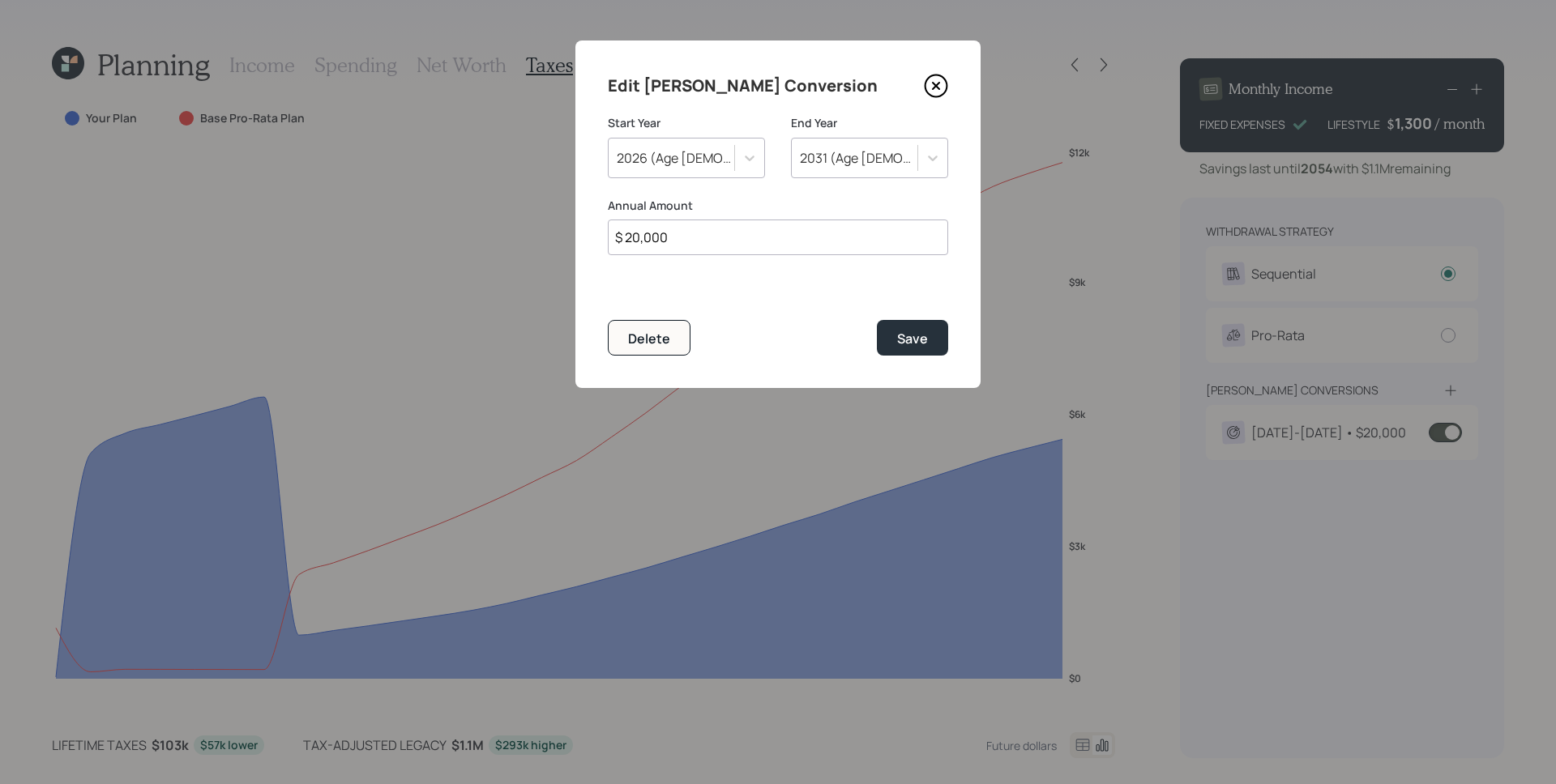
click at [824, 262] on div "Edit Roth Conversion Start Year 2026 (Age 67) End Year 2031 (Age 72) Annual Amo…" at bounding box center [778, 213] width 405 height 347
click at [800, 234] on input "$ 20,000" at bounding box center [777, 237] width 340 height 36
type input "$ 10,000"
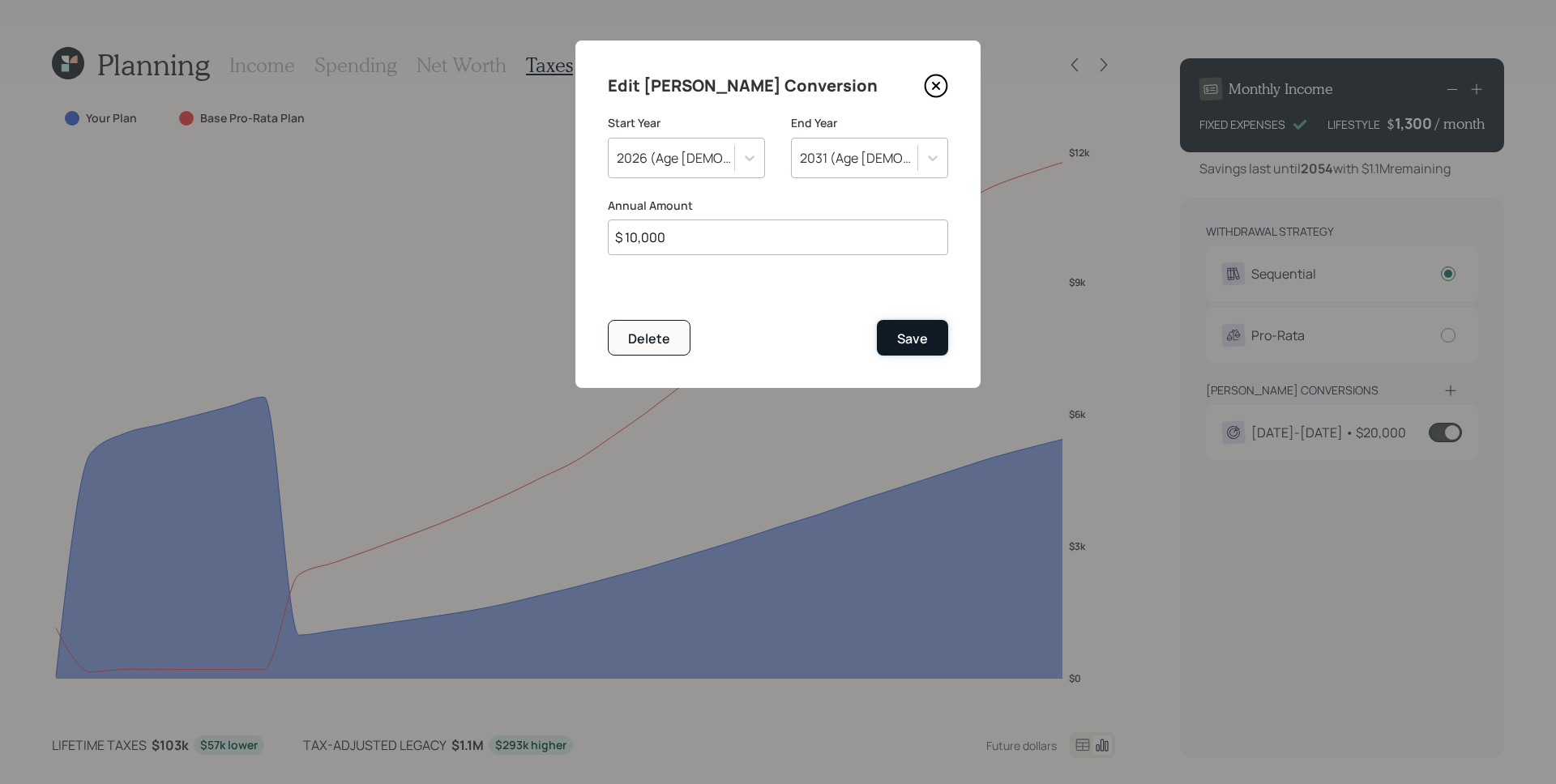
click at [928, 331] on button "Save" at bounding box center [912, 337] width 71 height 35
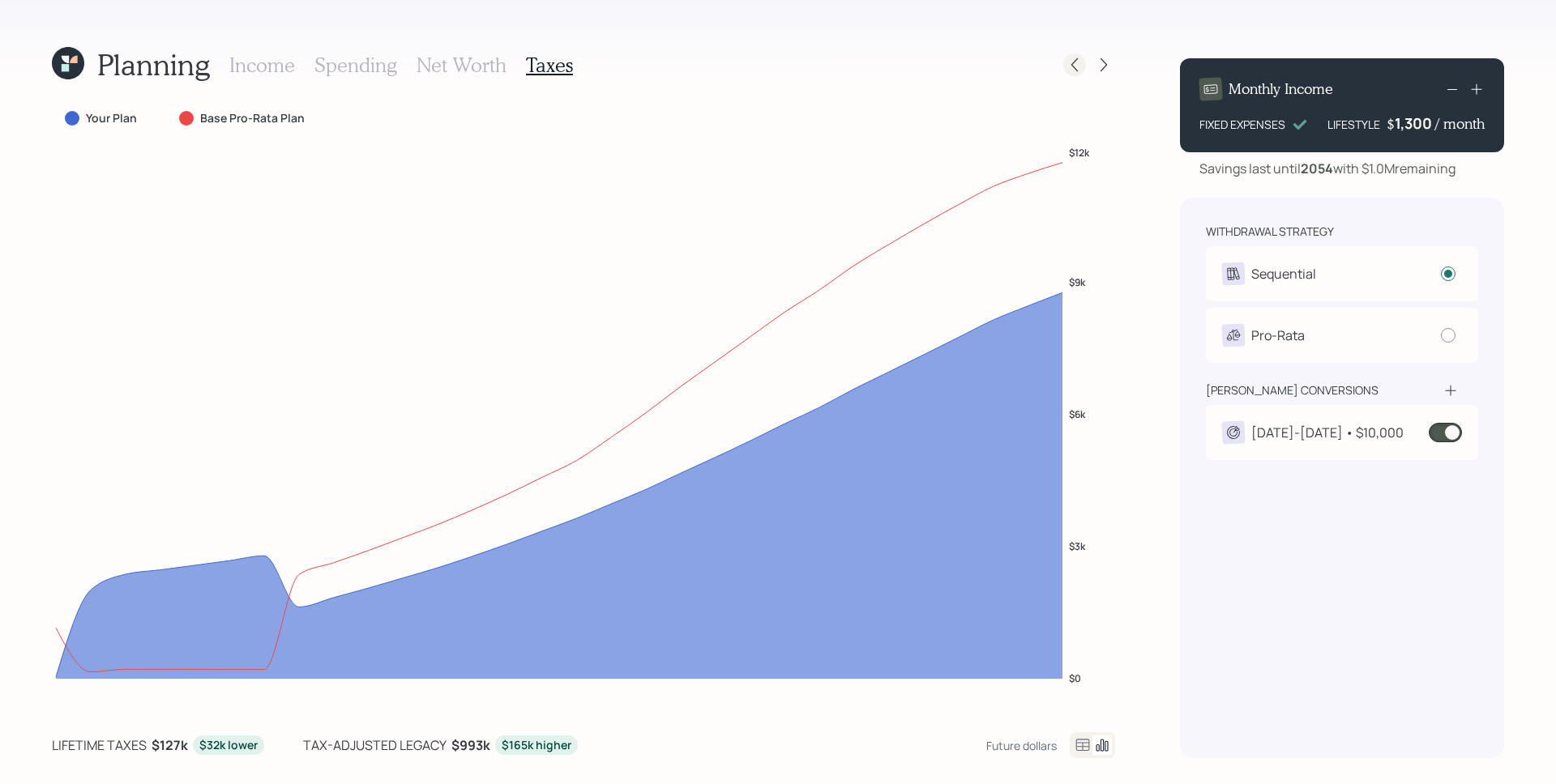
click at [1063, 67] on div at bounding box center [1074, 65] width 23 height 23
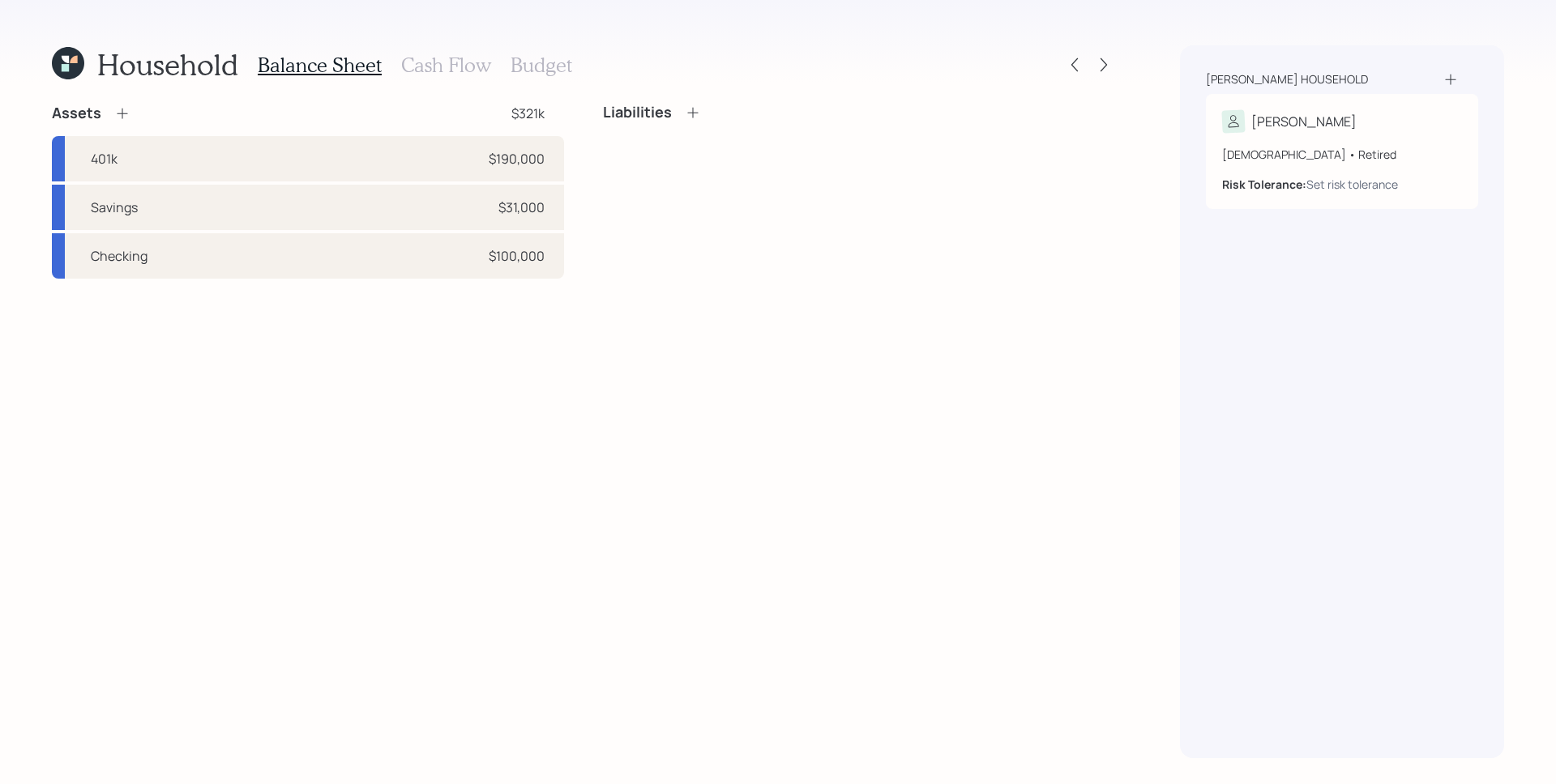
click at [439, 69] on h3 "Cash Flow" at bounding box center [446, 66] width 90 height 24
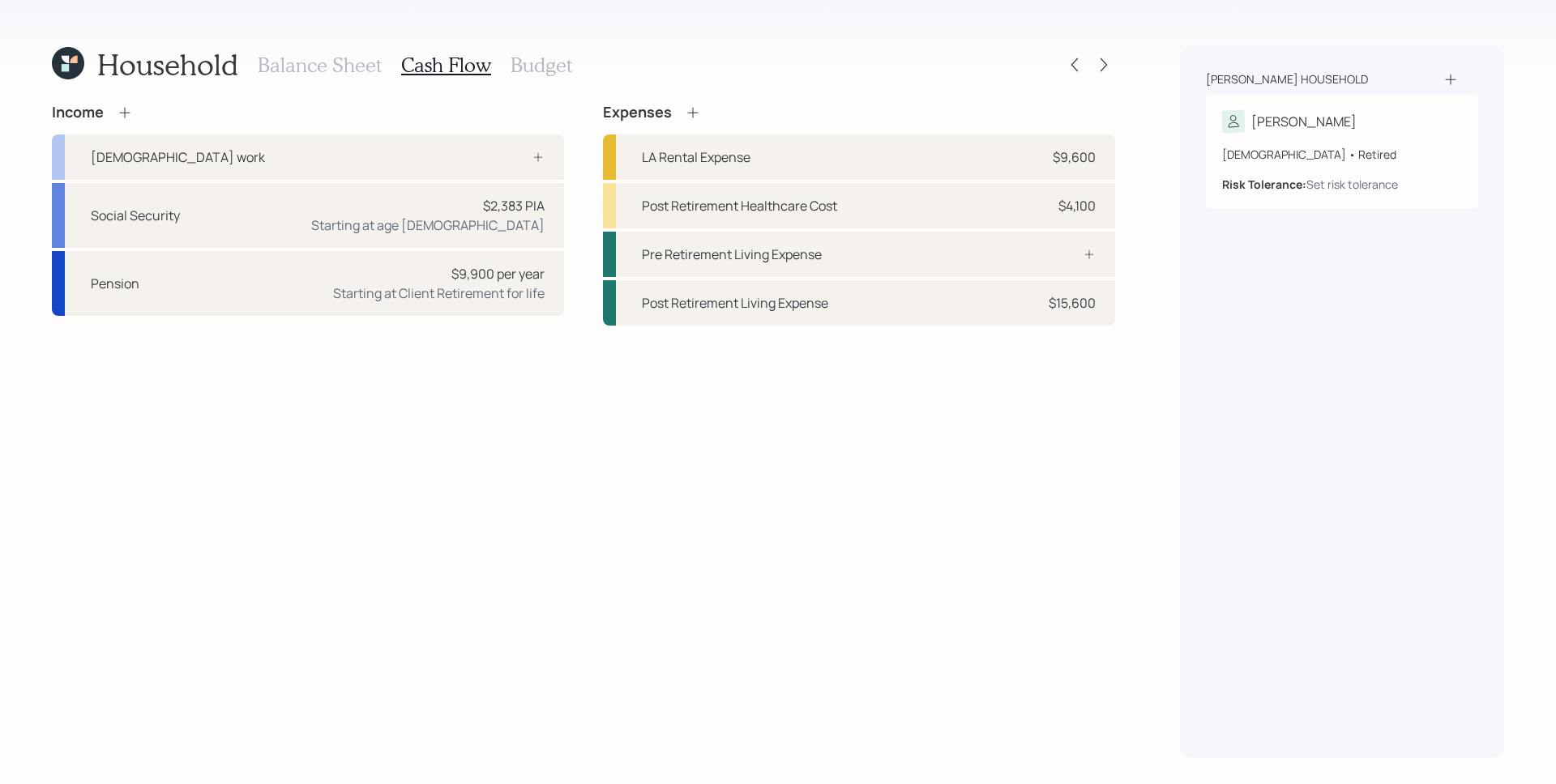
click at [1115, 52] on div "Household Balance Sheet Cash Flow Budget Income Full-time work Social Security …" at bounding box center [778, 392] width 1556 height 784
click at [1104, 63] on icon at bounding box center [1104, 65] width 16 height 16
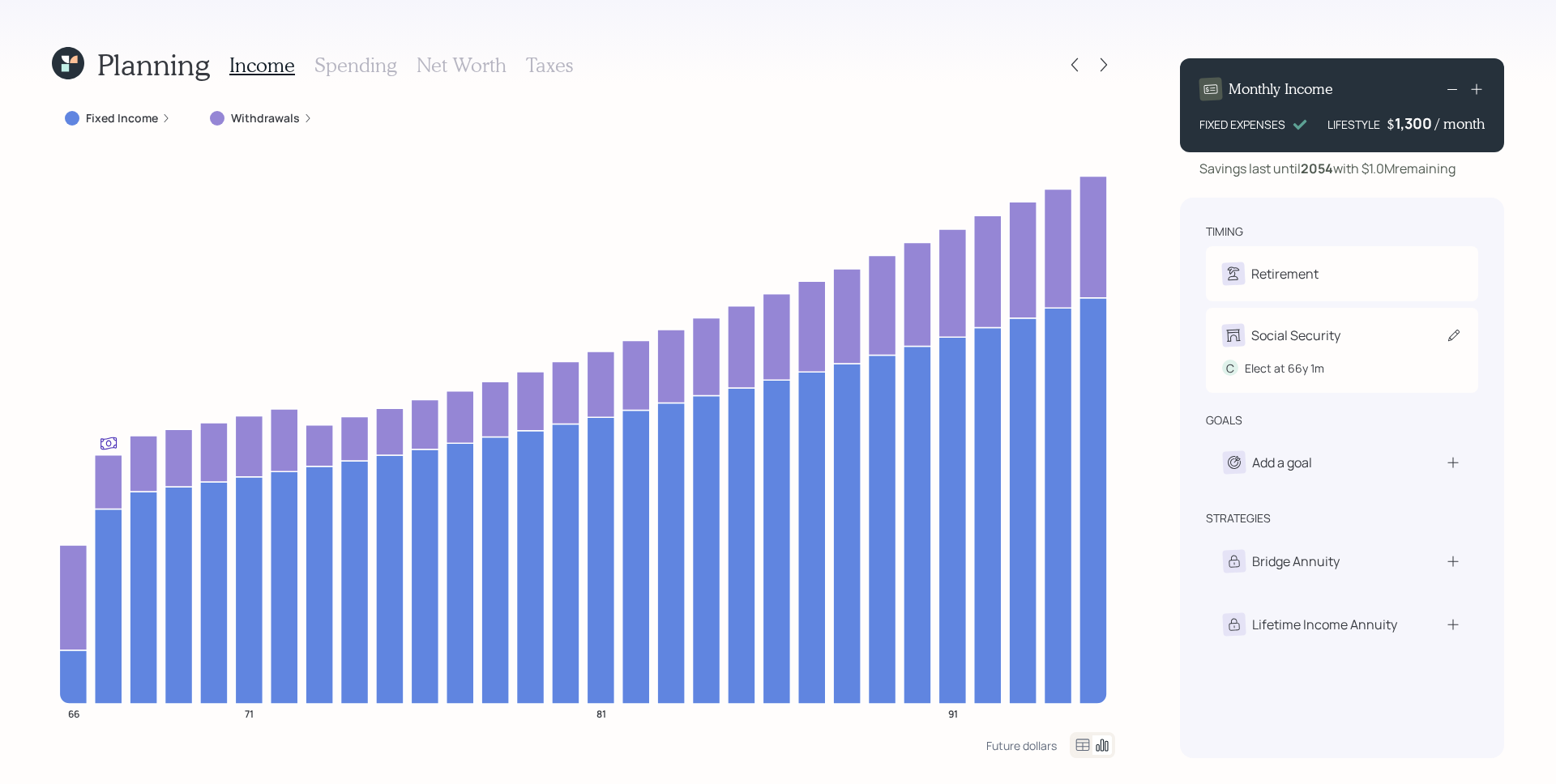
click at [1334, 364] on div "Social Security C Elect at 66y 1m" at bounding box center [1342, 350] width 272 height 85
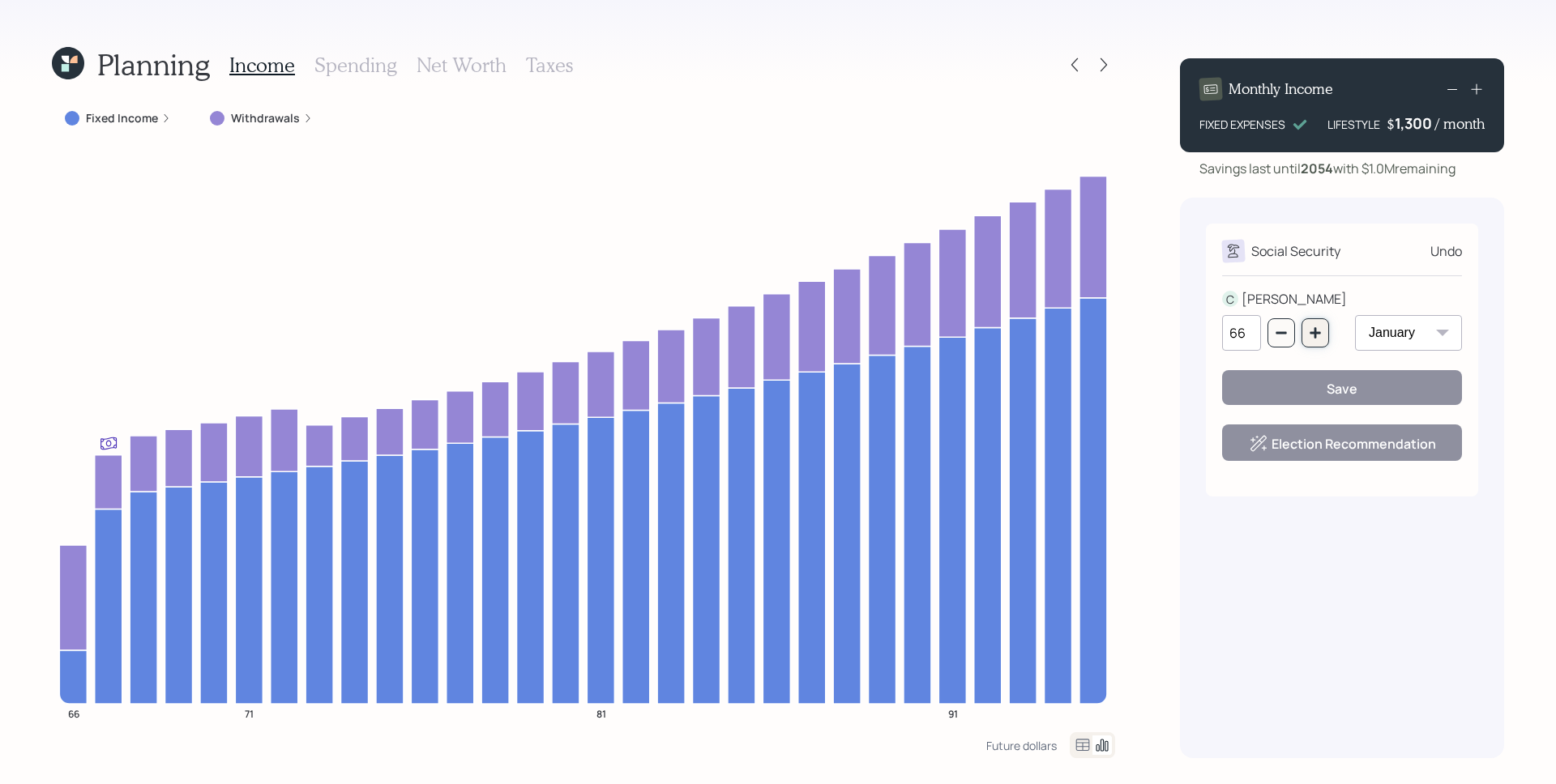
click at [1308, 320] on button "button" at bounding box center [1315, 333] width 27 height 29
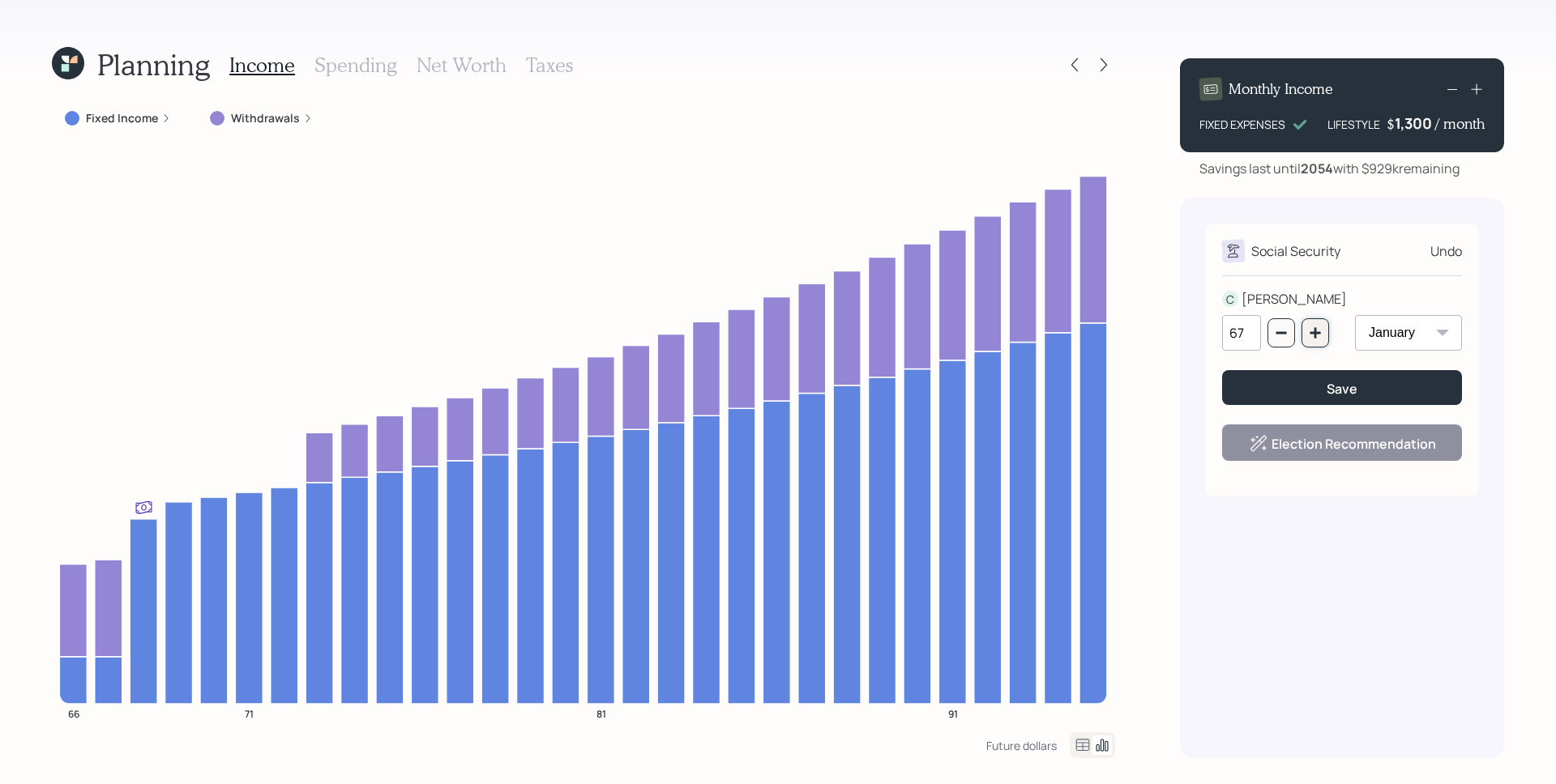
click at [1311, 325] on button "button" at bounding box center [1315, 333] width 27 height 29
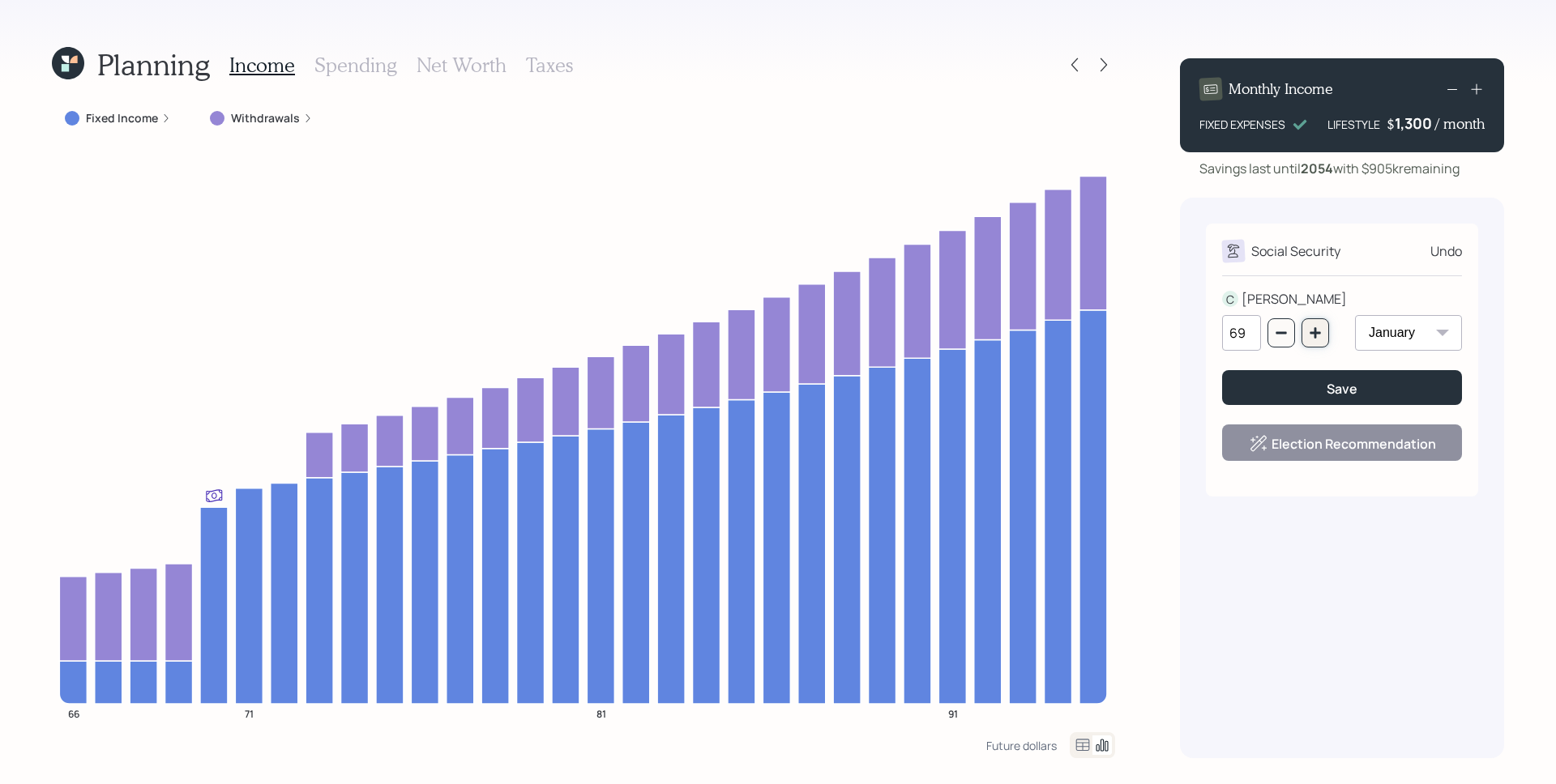
click at [1311, 325] on button "button" at bounding box center [1315, 333] width 27 height 29
type input "70"
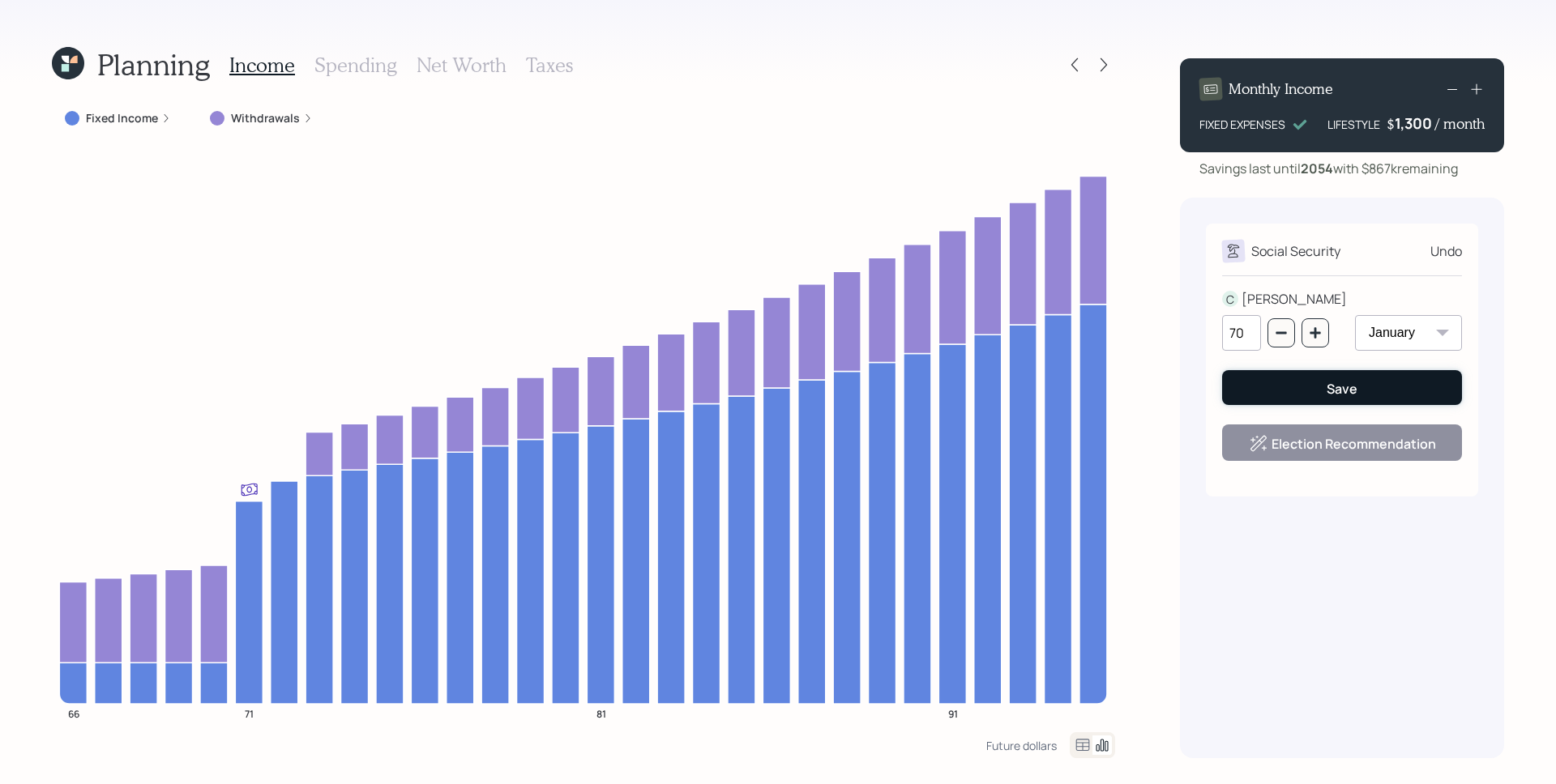
click at [1316, 389] on button "Save" at bounding box center [1342, 387] width 240 height 35
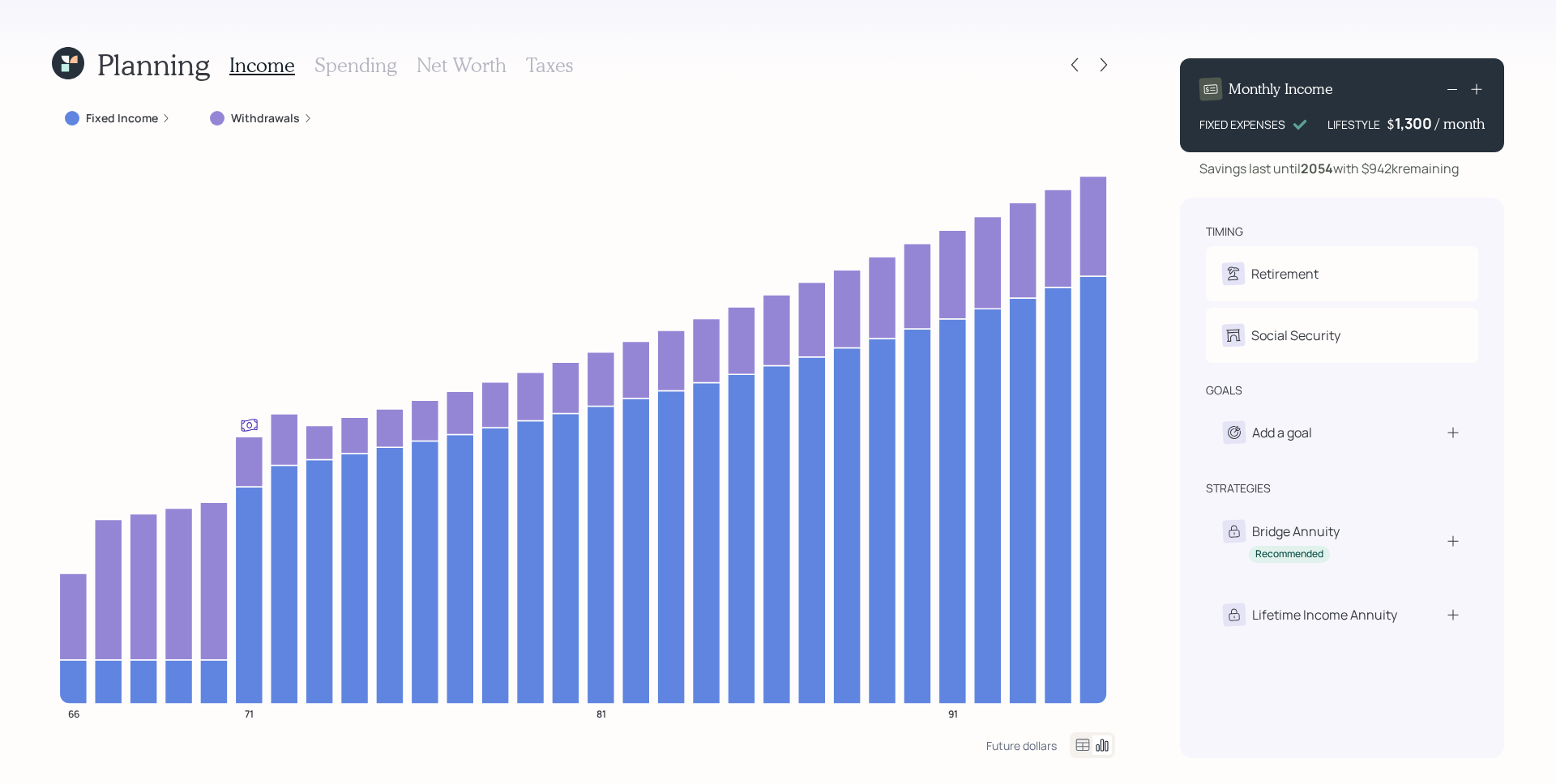
click at [555, 59] on h3 "Taxes" at bounding box center [549, 66] width 47 height 24
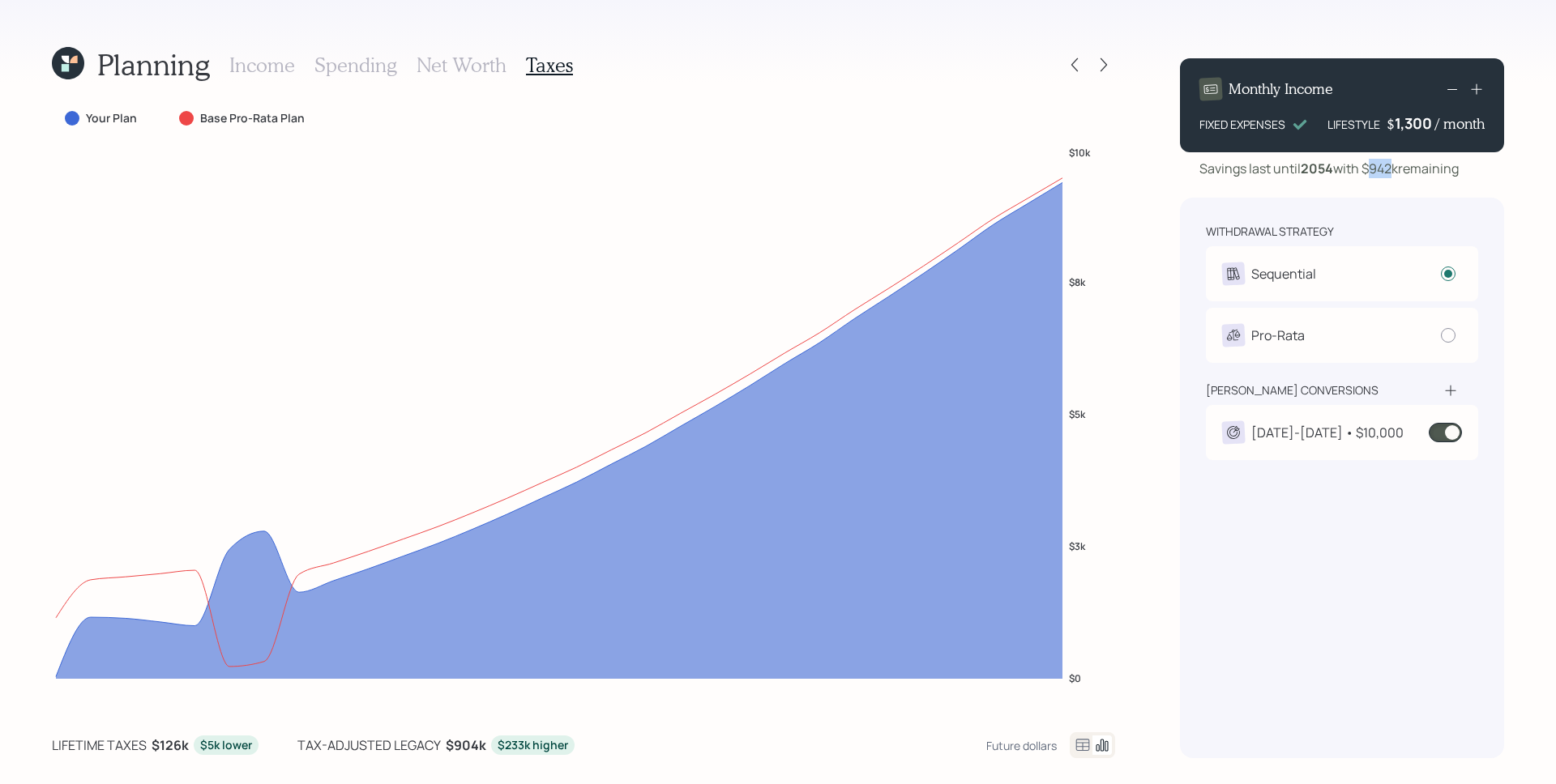
drag, startPoint x: 1373, startPoint y: 171, endPoint x: 1397, endPoint y: 172, distance: 24.0
click at [1397, 172] on div "Savings last until 2054 with $942k remaining" at bounding box center [1329, 168] width 259 height 19
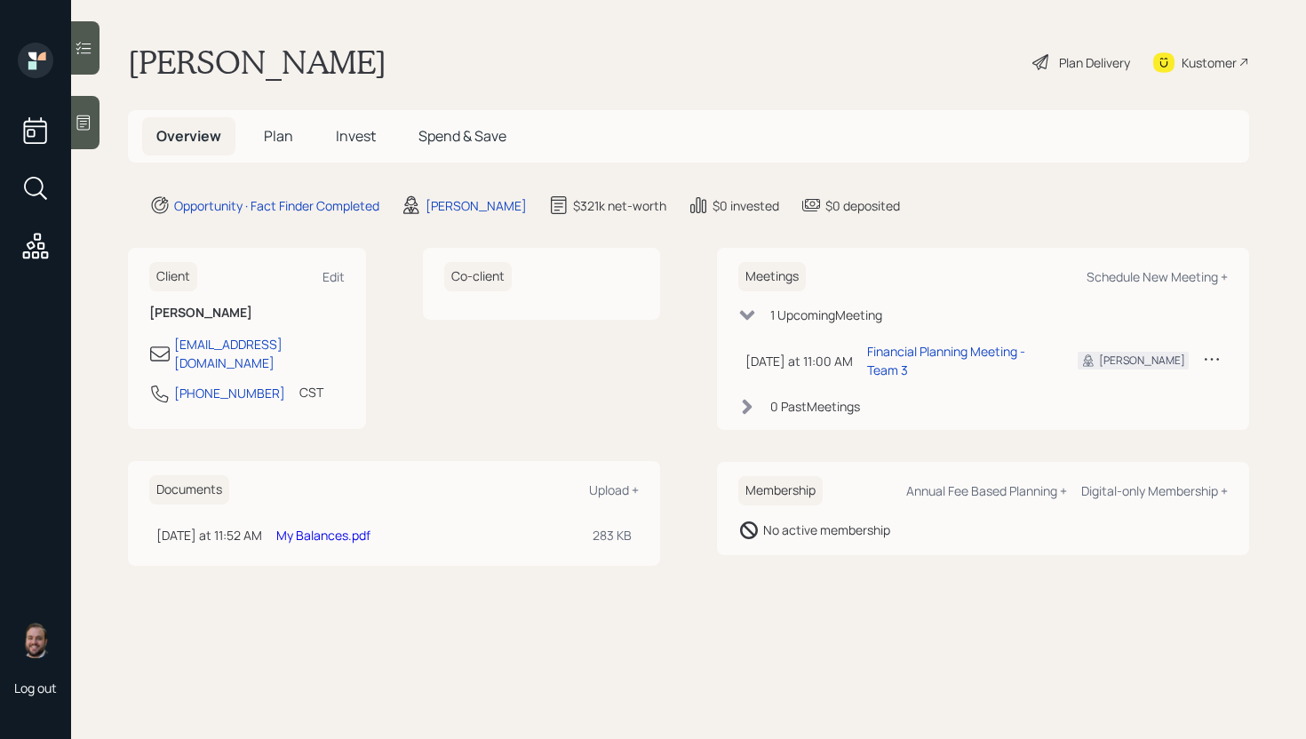
click at [286, 130] on span "Plan" at bounding box center [278, 136] width 29 height 20
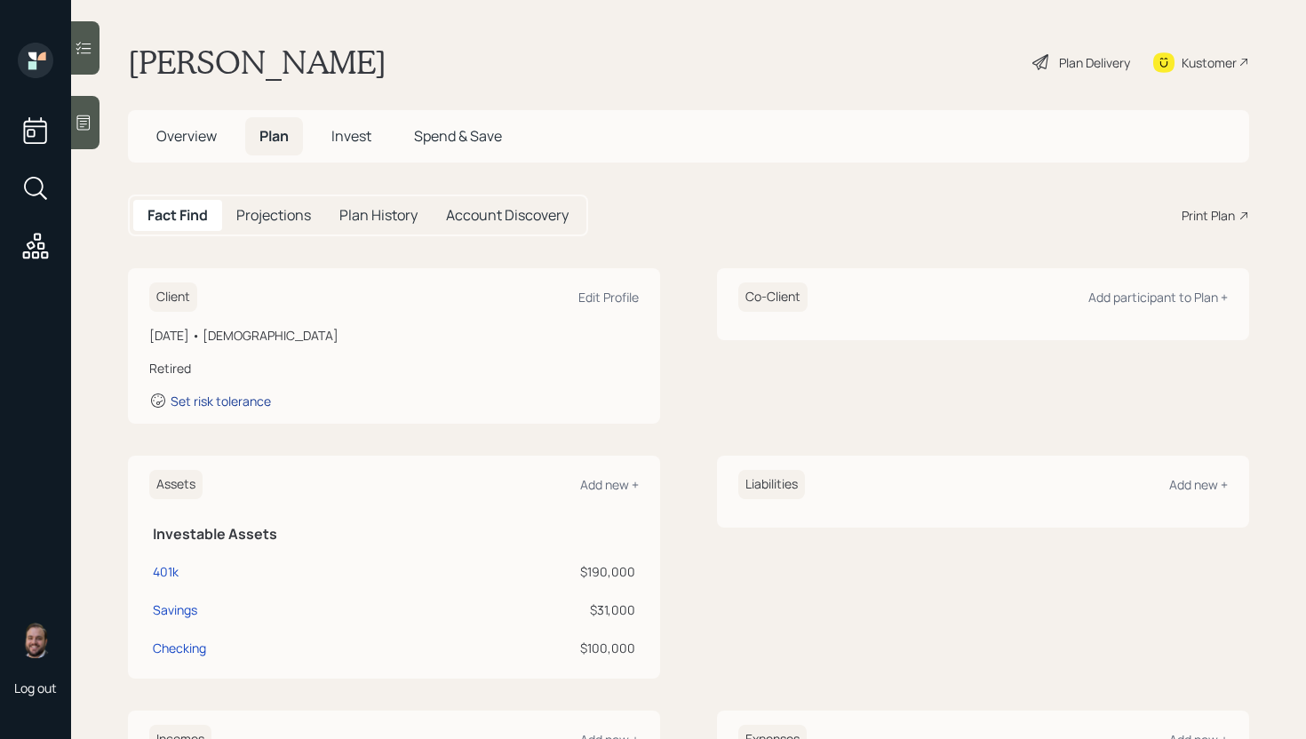
click at [258, 393] on div "Set risk tolerance" at bounding box center [221, 401] width 100 height 17
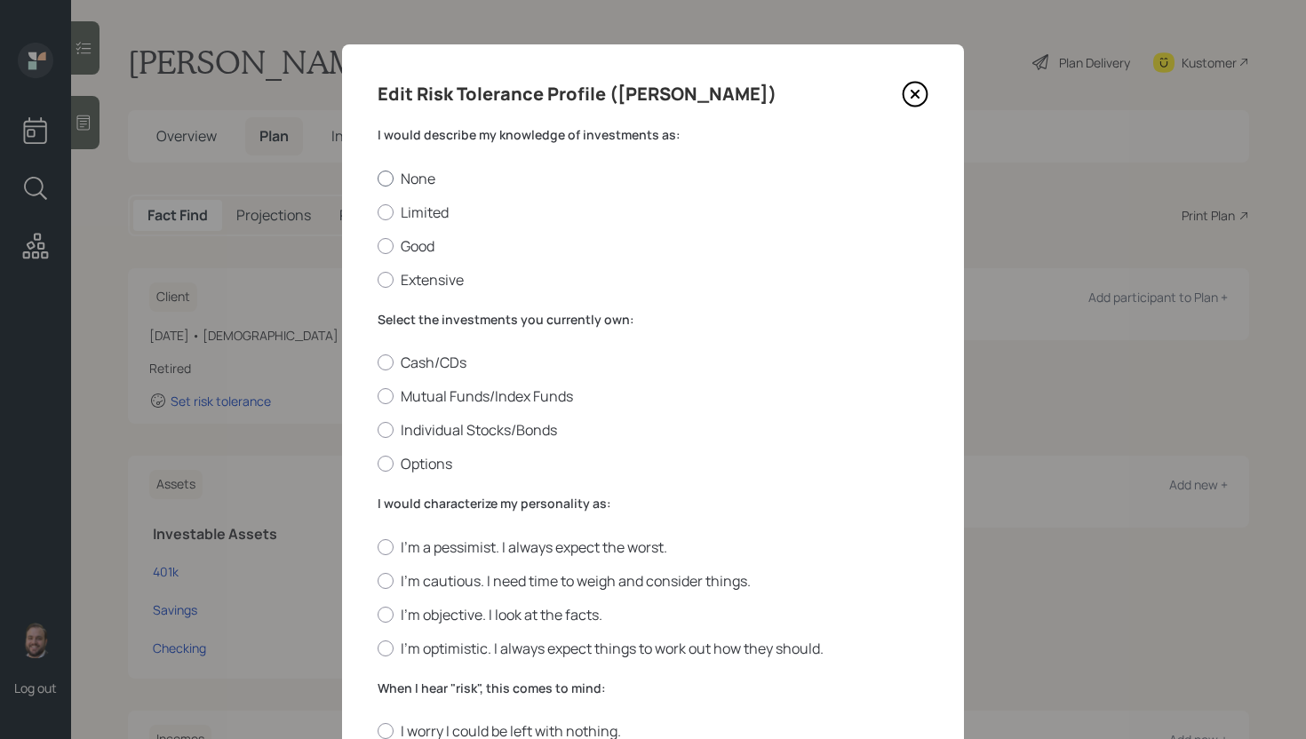
click at [417, 178] on label "None" at bounding box center [653, 179] width 551 height 20
click at [378, 178] on input "None" at bounding box center [377, 178] width 1 height 1
radio input "true"
click at [440, 351] on div "Select the investments you currently own: Cash/CDs Mutual Funds/Index Funds Ind…" at bounding box center [653, 392] width 551 height 163
click at [398, 367] on label "Cash/CDs" at bounding box center [653, 363] width 551 height 20
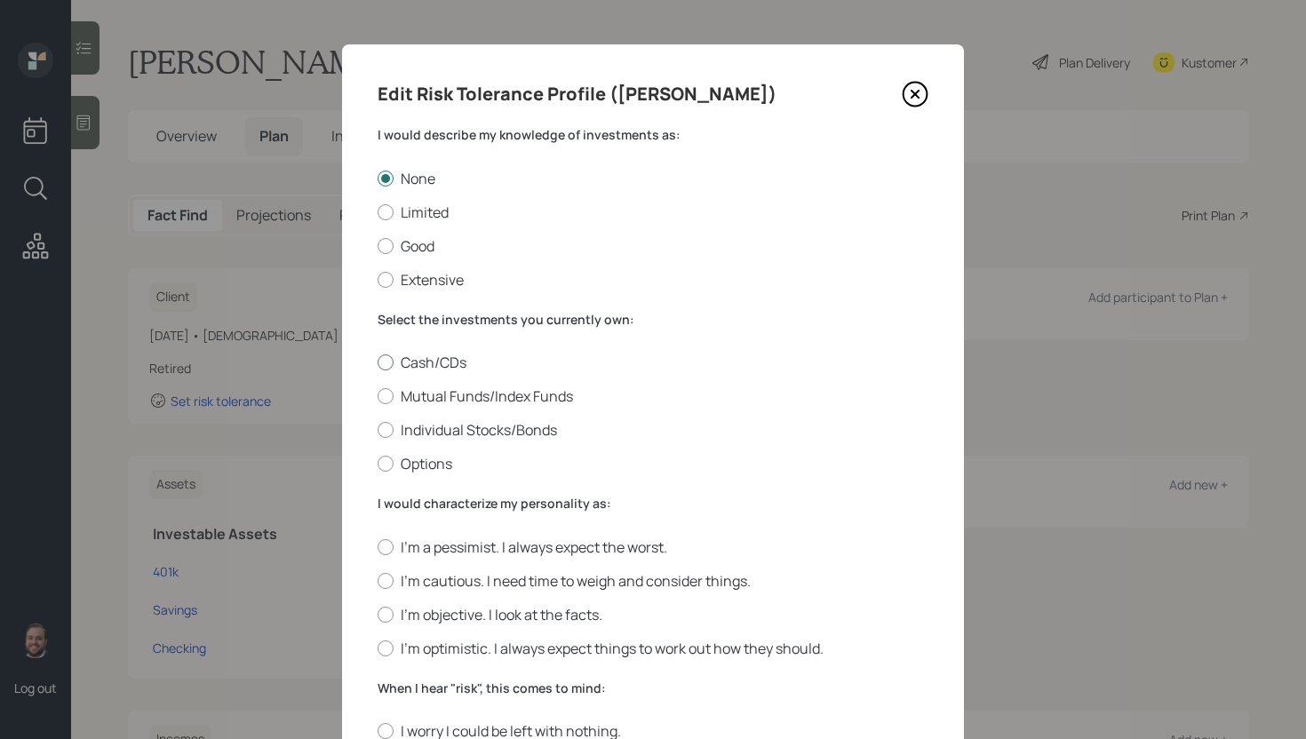
click at [378, 363] on input "Cash/CDs" at bounding box center [377, 362] width 1 height 1
radio input "true"
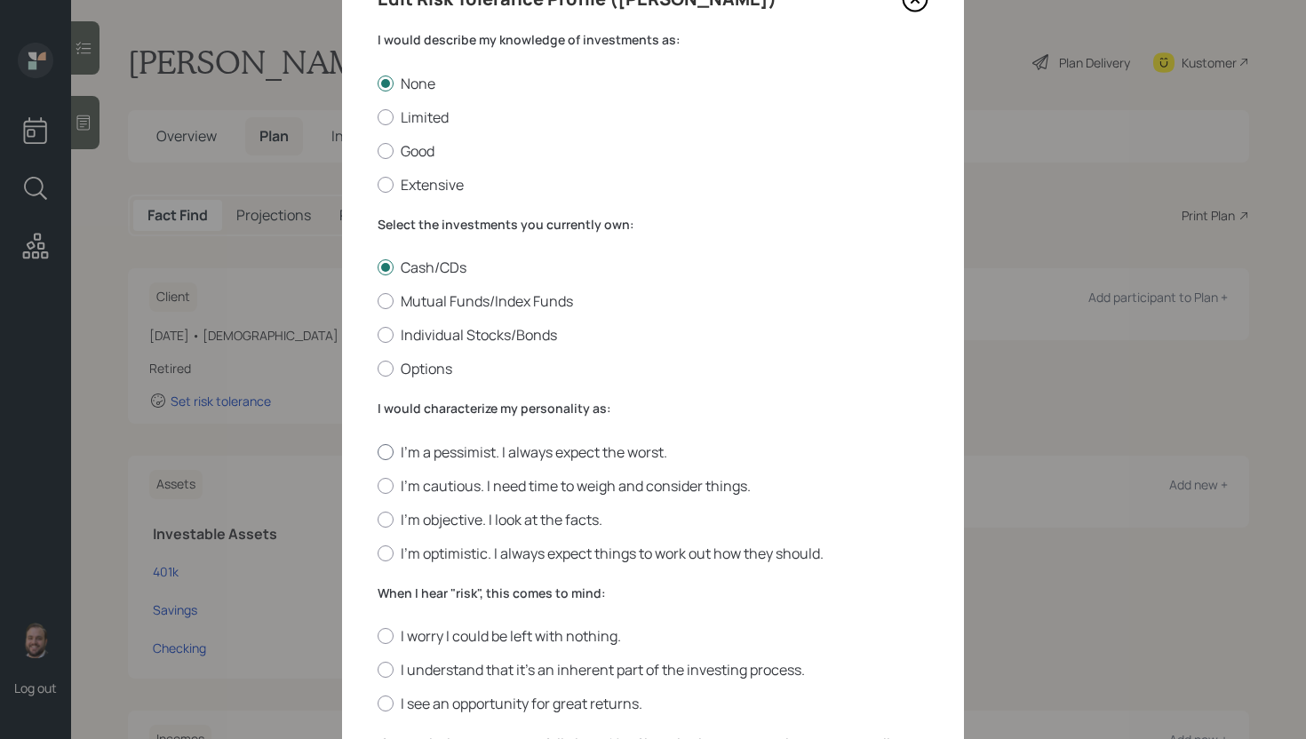
click at [461, 448] on label "I'm a pessimist. I always expect the worst." at bounding box center [653, 452] width 551 height 20
click at [378, 451] on input "I'm a pessimist. I always expect the worst." at bounding box center [377, 451] width 1 height 1
radio input "true"
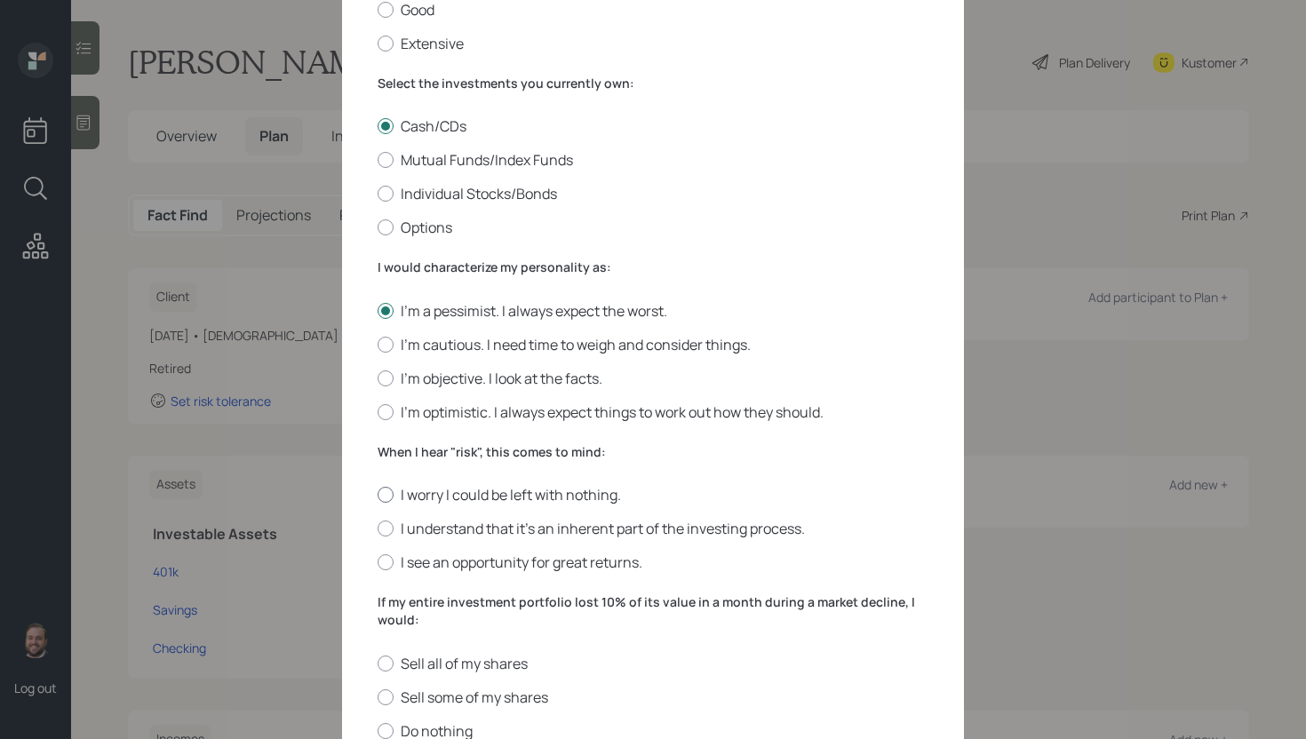
click at [428, 487] on label "I worry I could be left with nothing." at bounding box center [653, 495] width 551 height 20
click at [378, 495] on input "I worry I could be left with nothing." at bounding box center [377, 495] width 1 height 1
radio input "true"
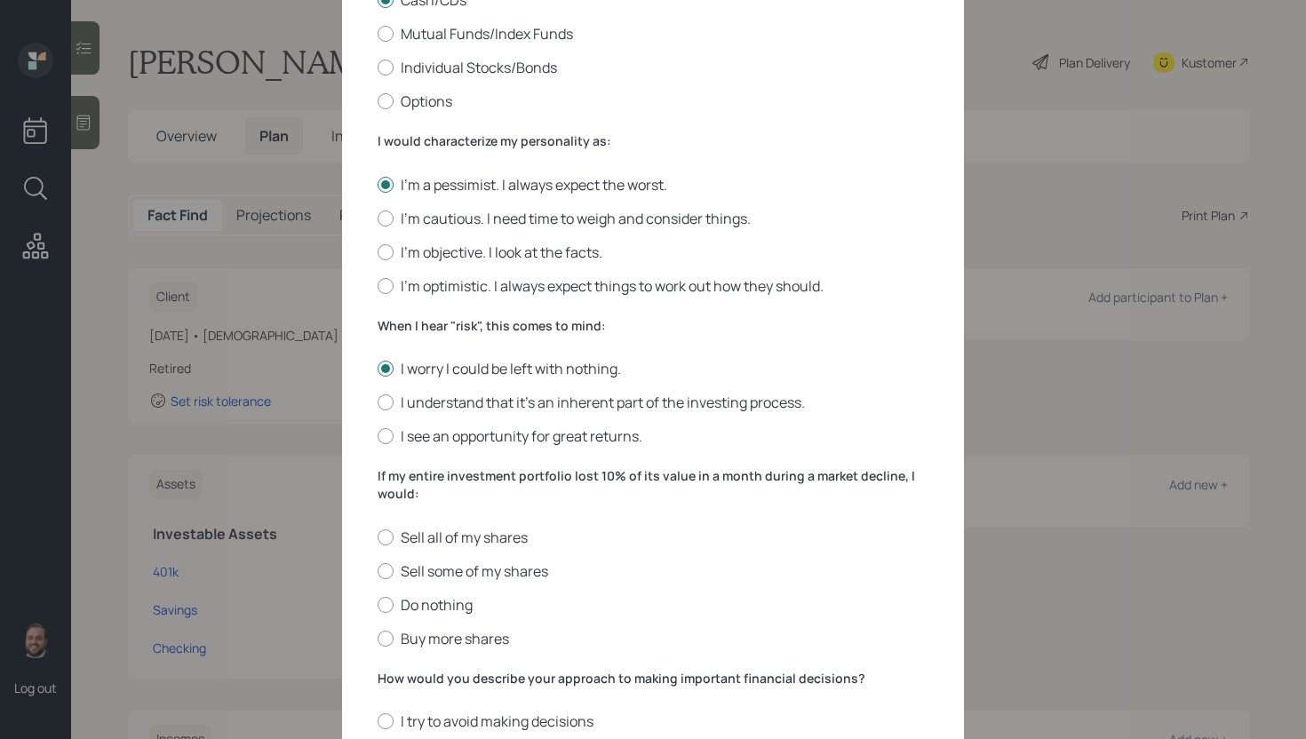
scroll to position [562, 0]
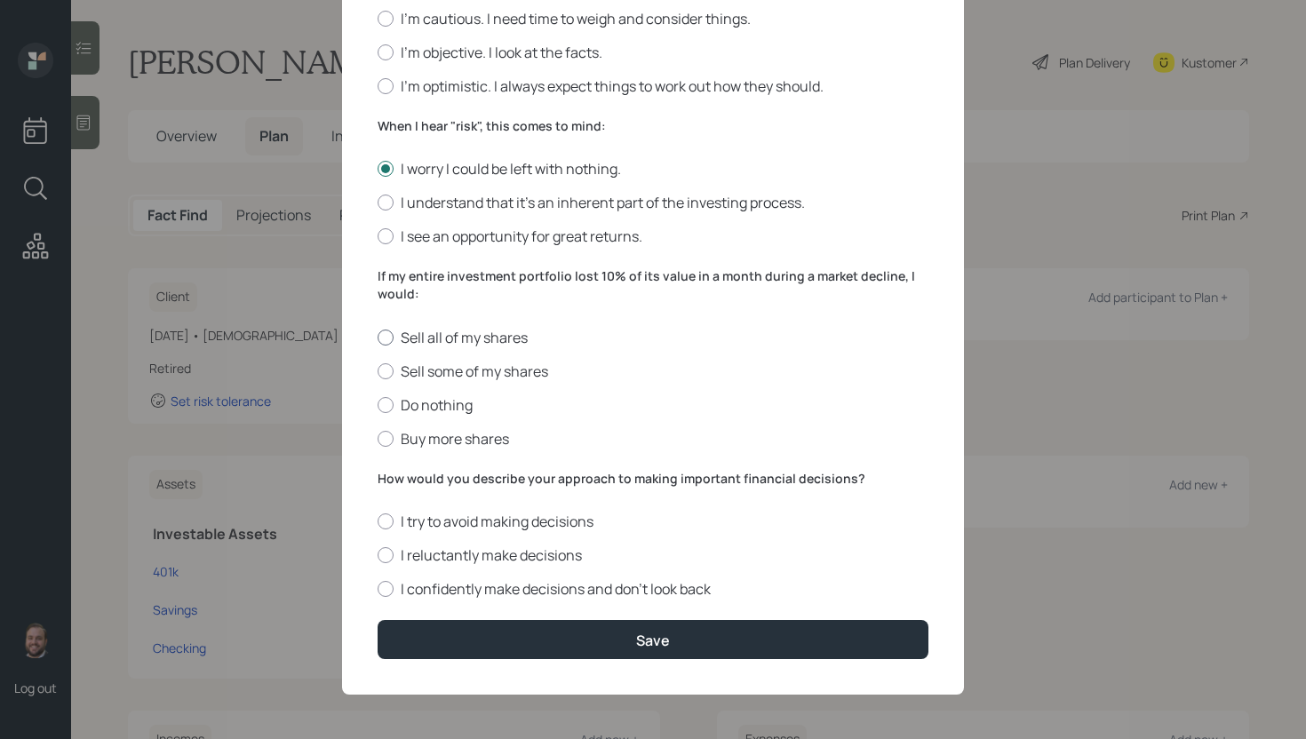
click at [413, 334] on label "Sell all of my shares" at bounding box center [653, 338] width 551 height 20
click at [378, 337] on input "Sell all of my shares" at bounding box center [377, 337] width 1 height 1
radio input "true"
click at [453, 513] on label "I try to avoid making decisions" at bounding box center [653, 522] width 551 height 20
click at [378, 521] on input "I try to avoid making decisions" at bounding box center [377, 521] width 1 height 1
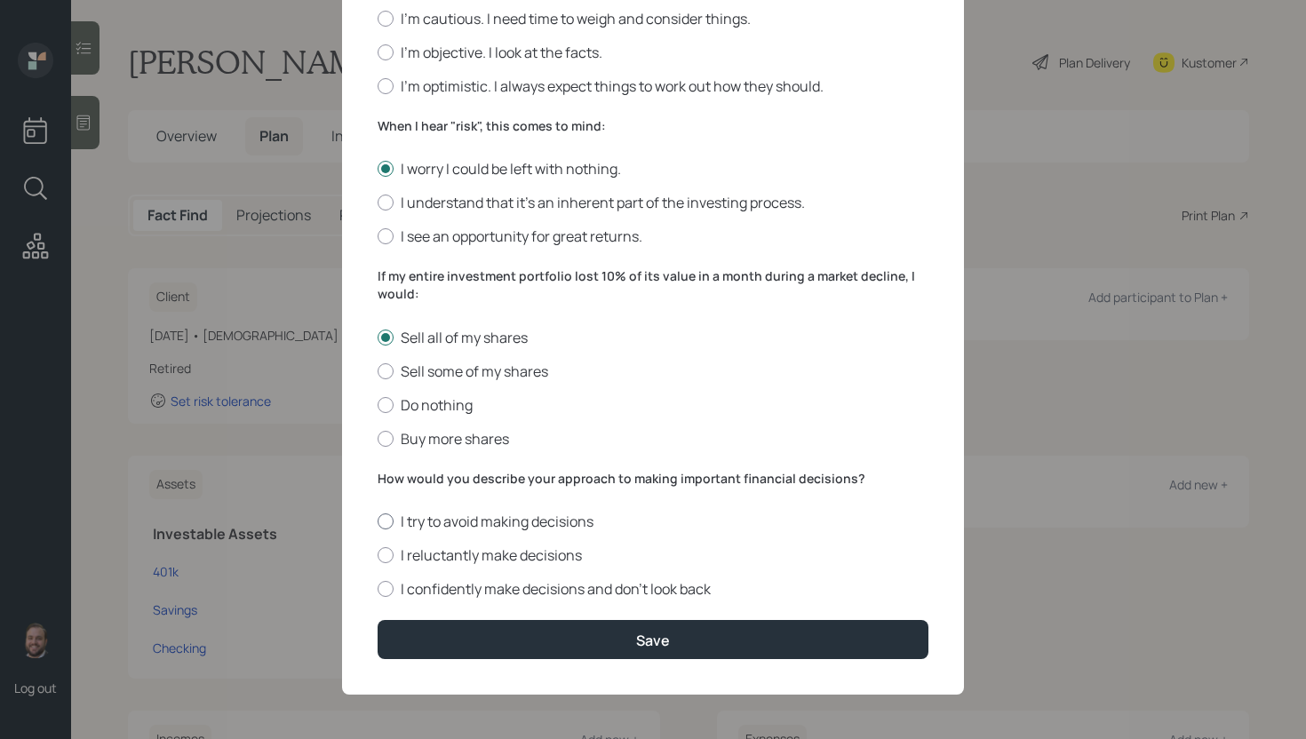
radio input "true"
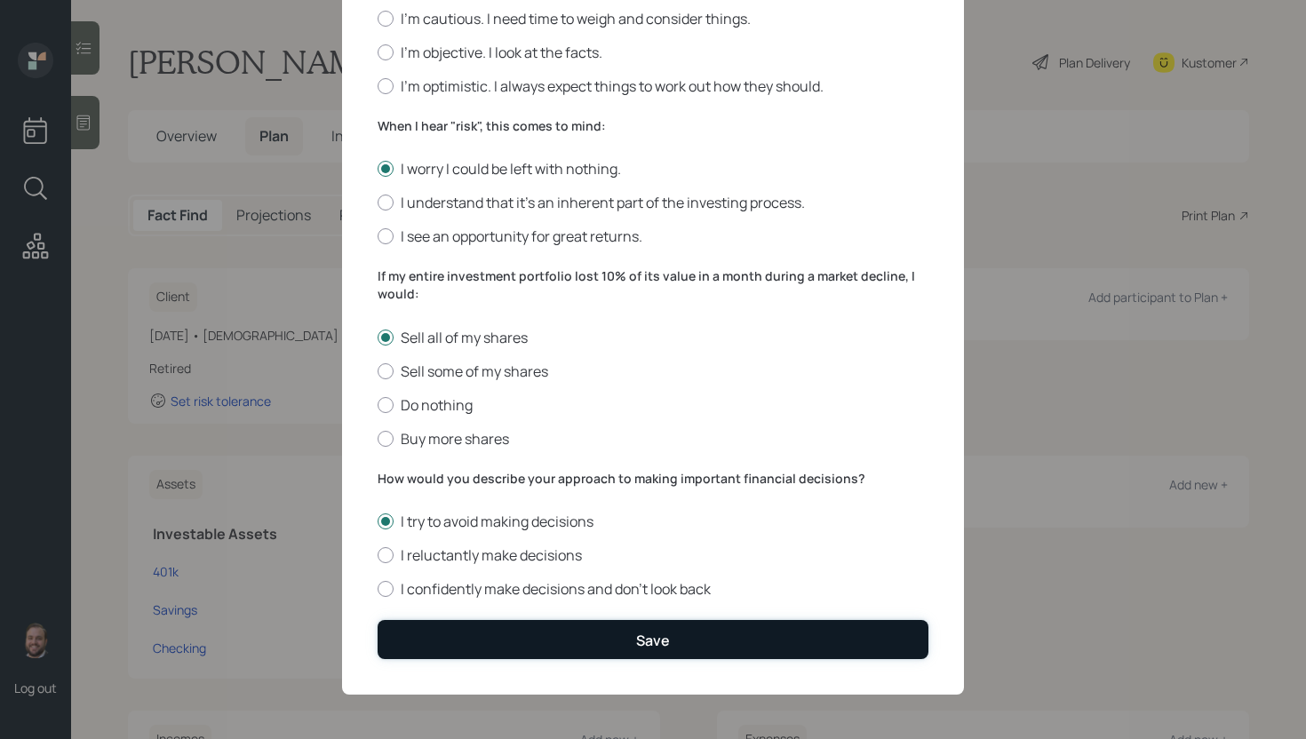
click at [581, 638] on button "Save" at bounding box center [653, 639] width 551 height 38
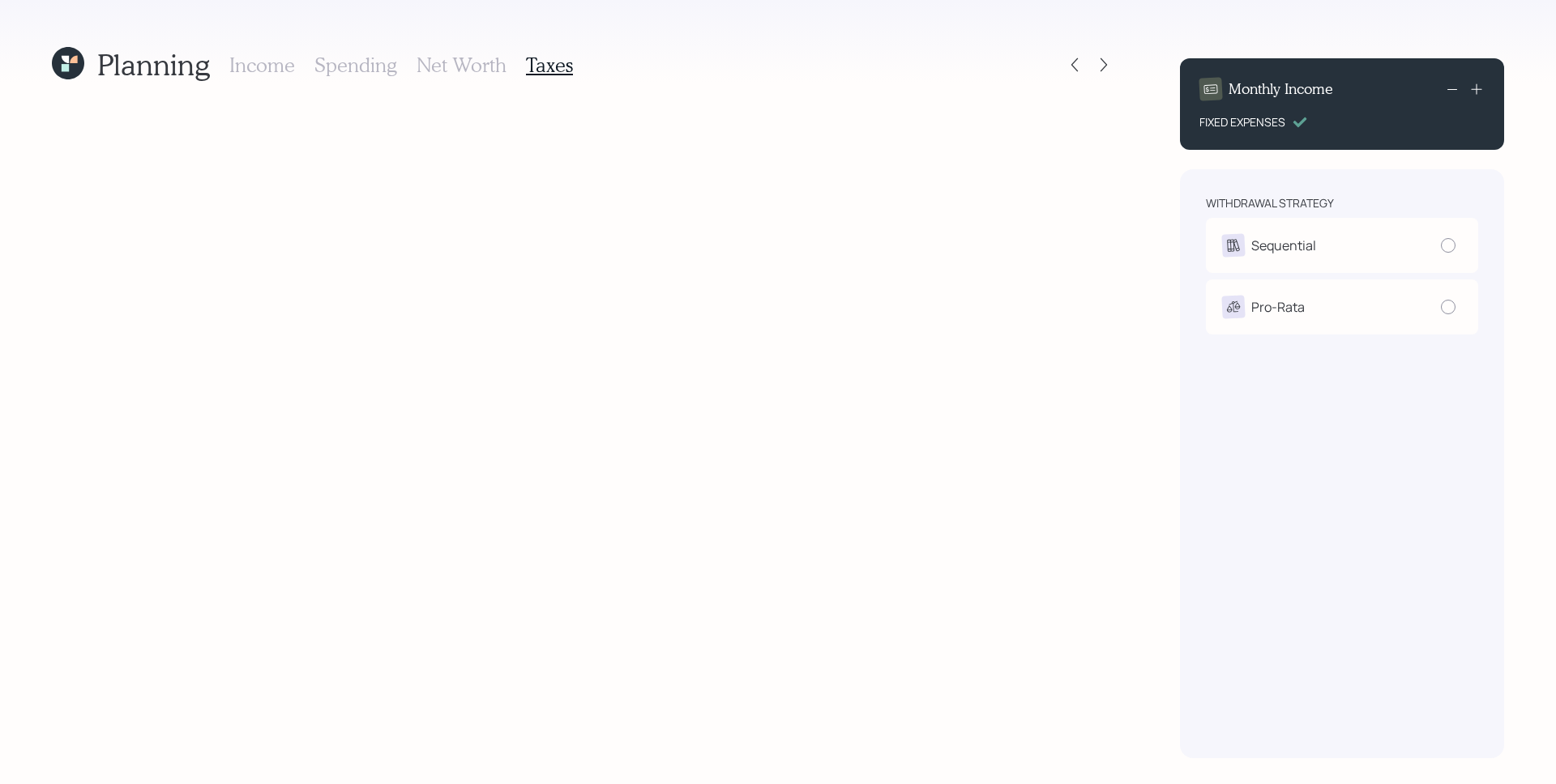
radio input "true"
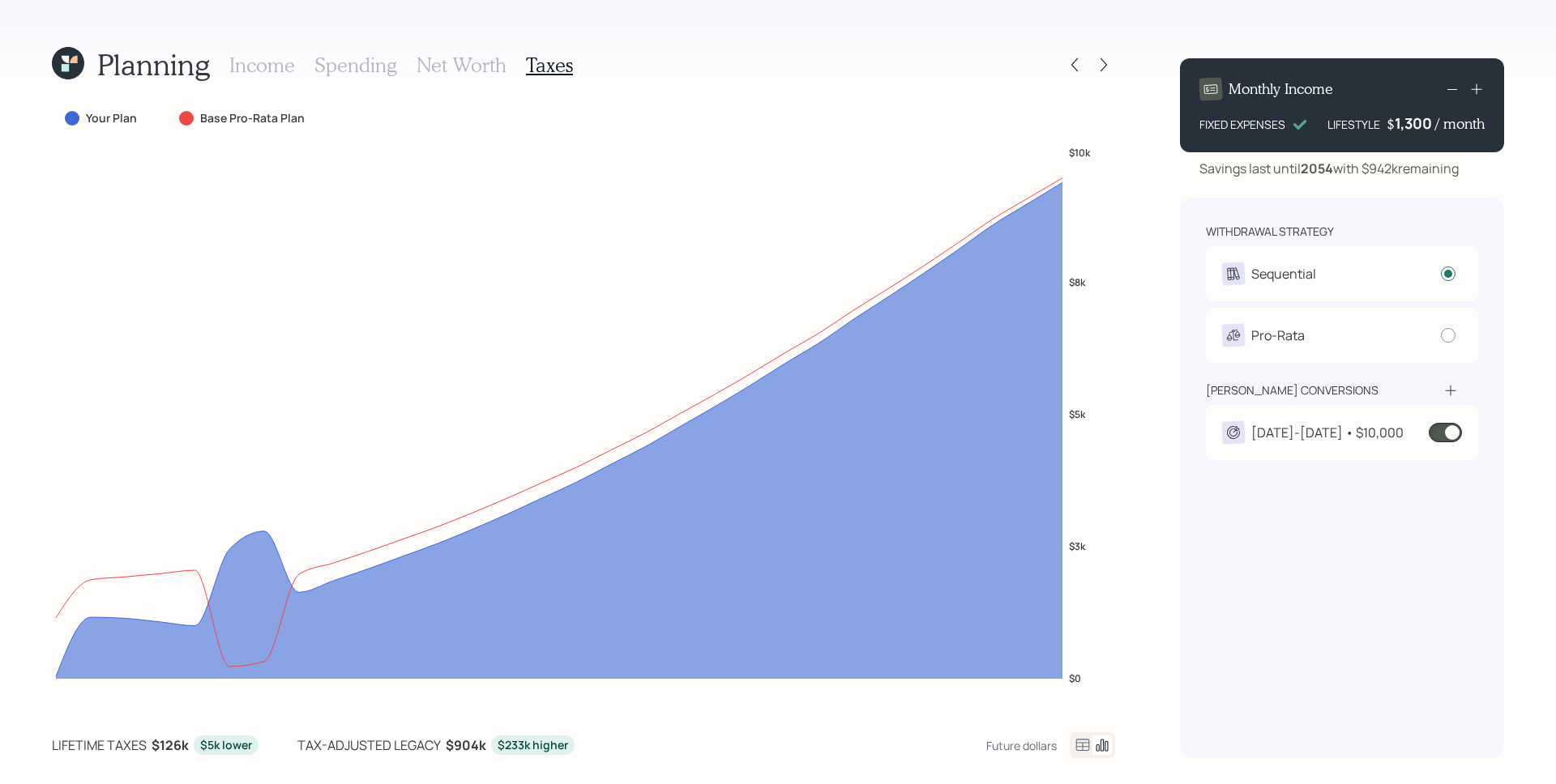
click at [1325, 470] on div "withdrawal strategy Sequential Withdraw from accounts in order: Taxable → Tax-D…" at bounding box center [1341, 478] width 324 height 561
click at [1314, 432] on div "[DATE]-[DATE] • $10,000" at bounding box center [1327, 432] width 152 height 19
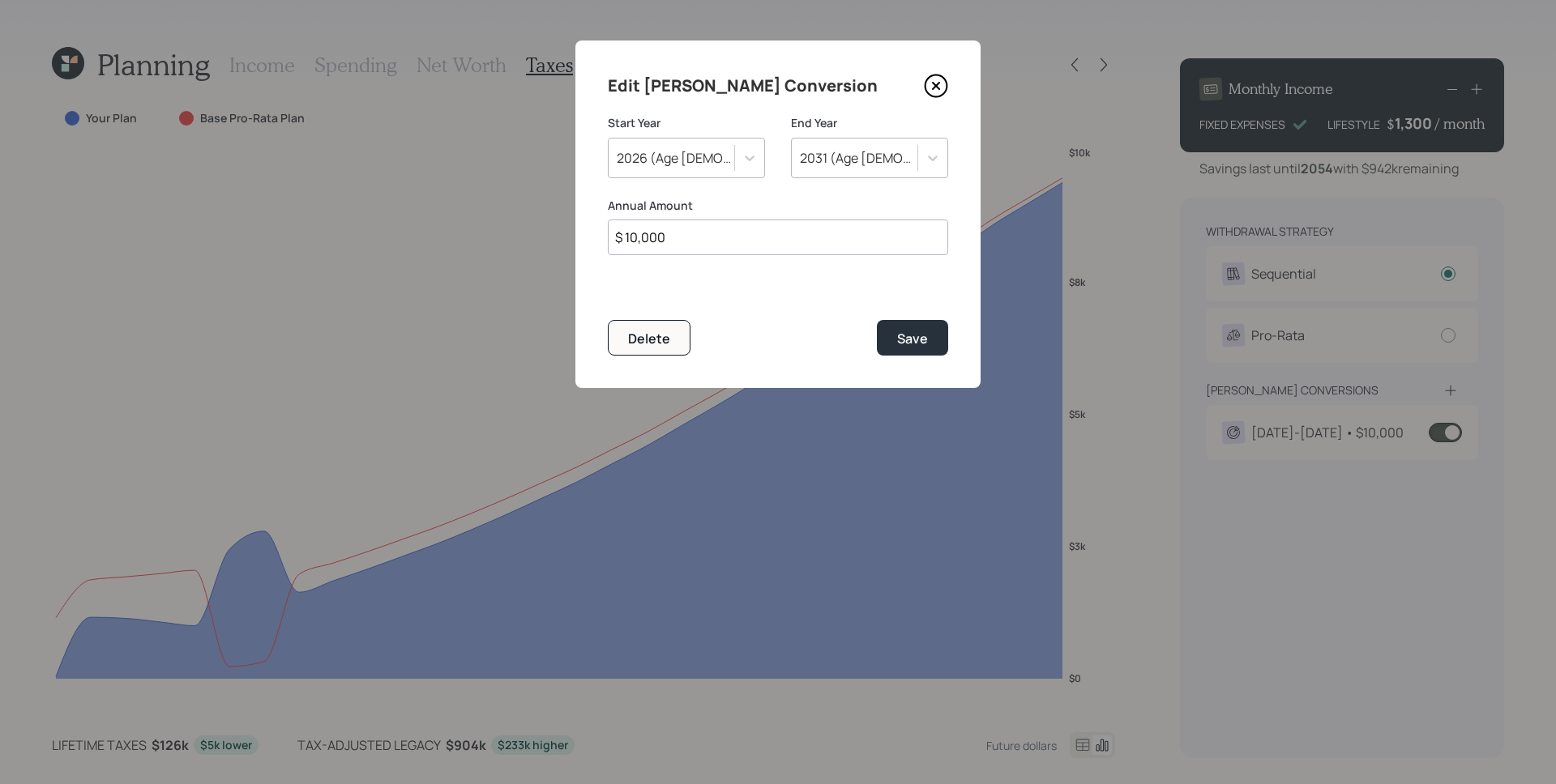
click at [840, 260] on div "Edit Roth Conversion Start Year 2026 (Age 67) End Year 2031 (Age 72) Annual Amo…" at bounding box center [778, 213] width 405 height 347
click at [836, 253] on input "$ 10,000" at bounding box center [777, 237] width 340 height 36
type input "$ 20,000"
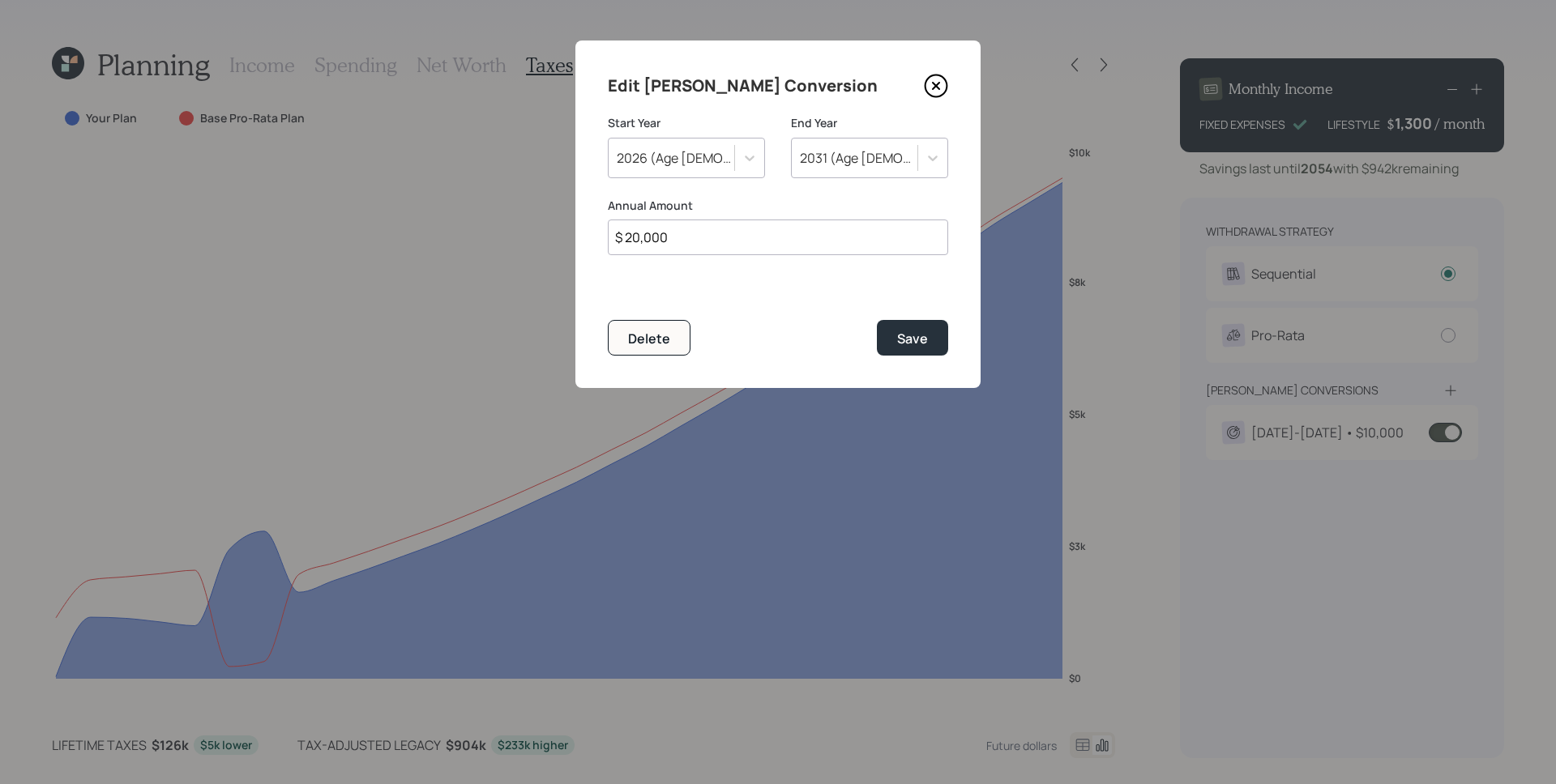
click at [877, 320] on button "Save" at bounding box center [912, 337] width 71 height 35
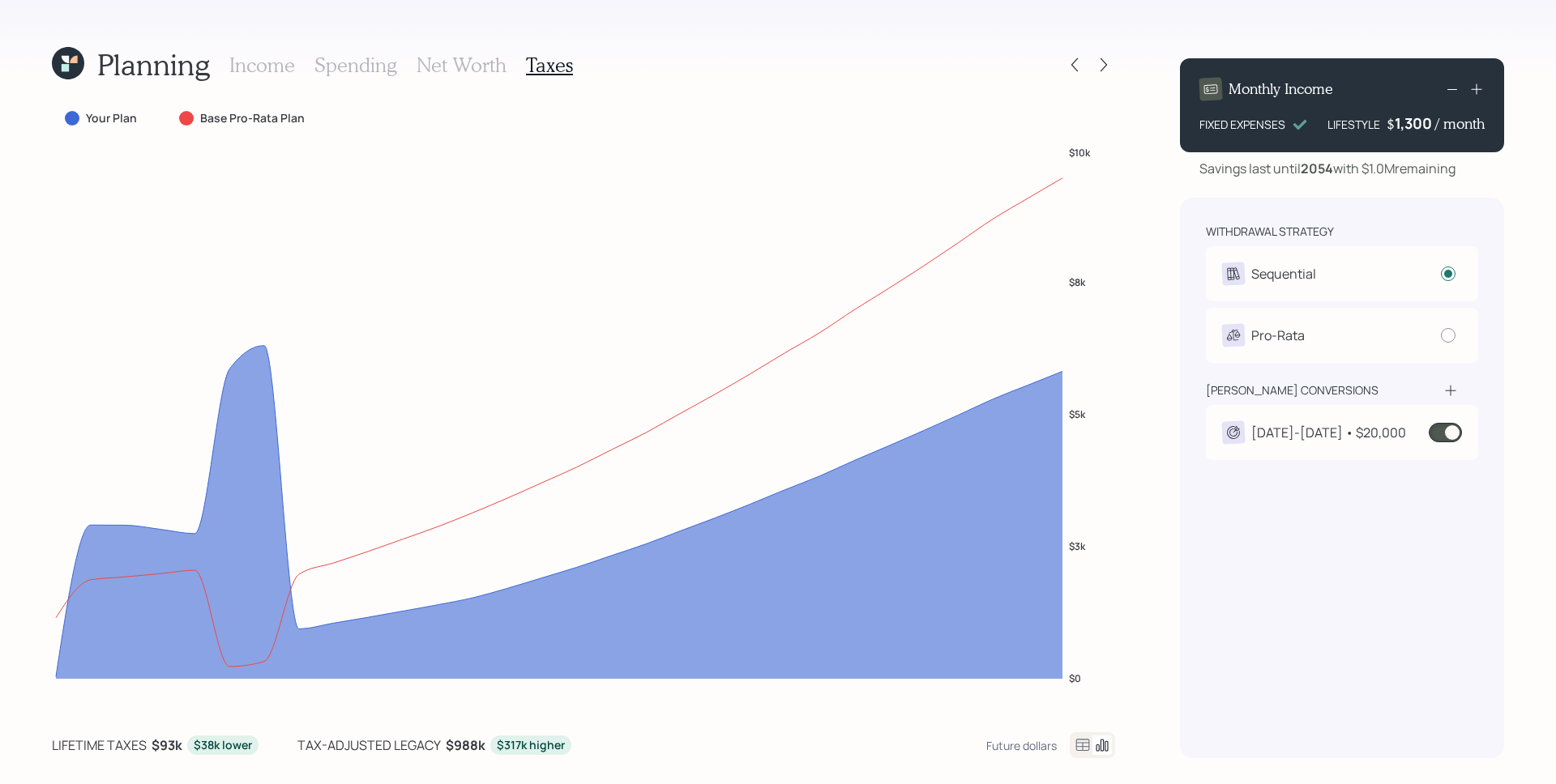
click at [1380, 428] on div "2026-2031 • $20,000" at bounding box center [1342, 432] width 240 height 23
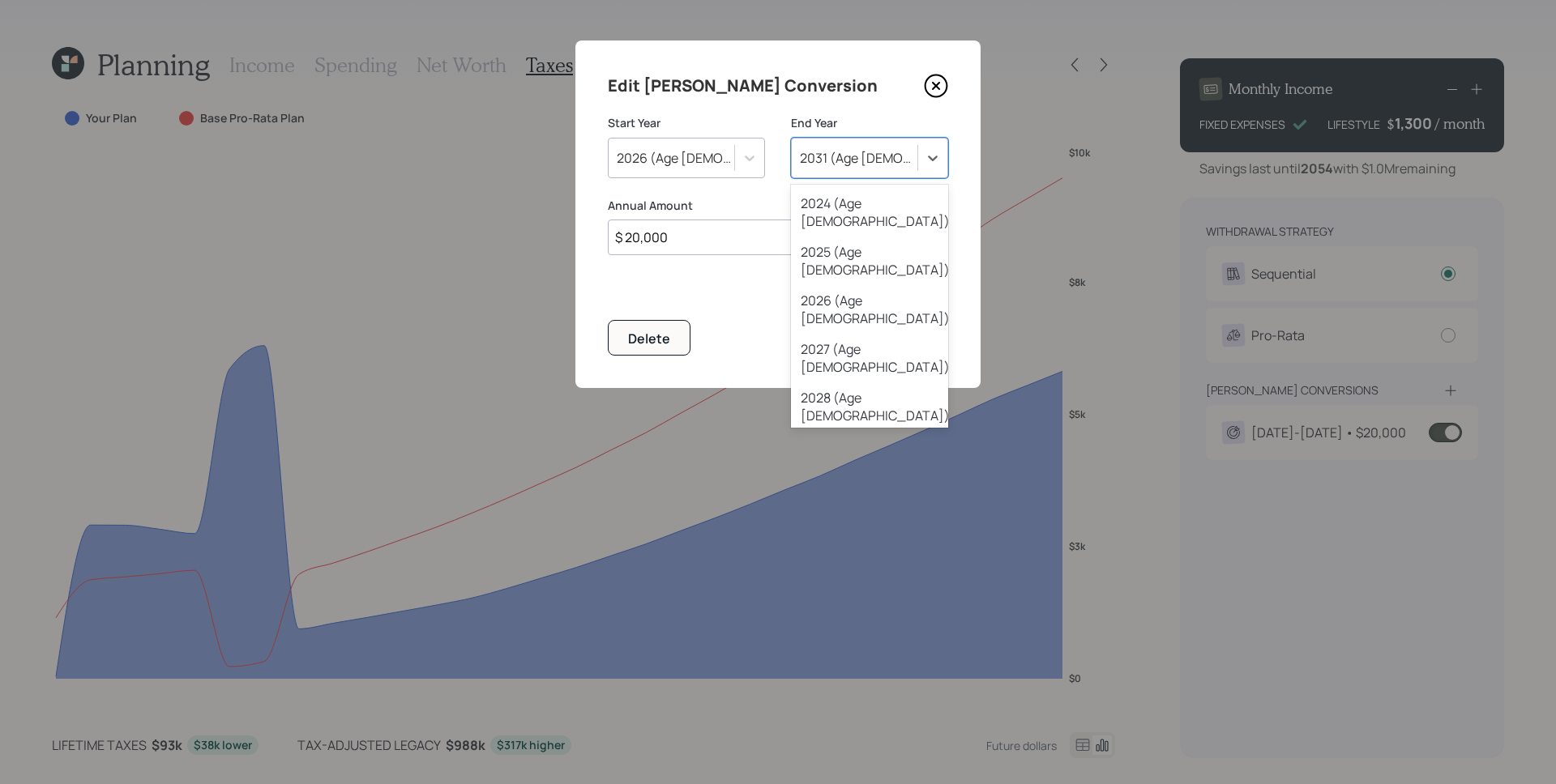
click at [833, 156] on div "2031 (Age 72)" at bounding box center [859, 158] width 119 height 18
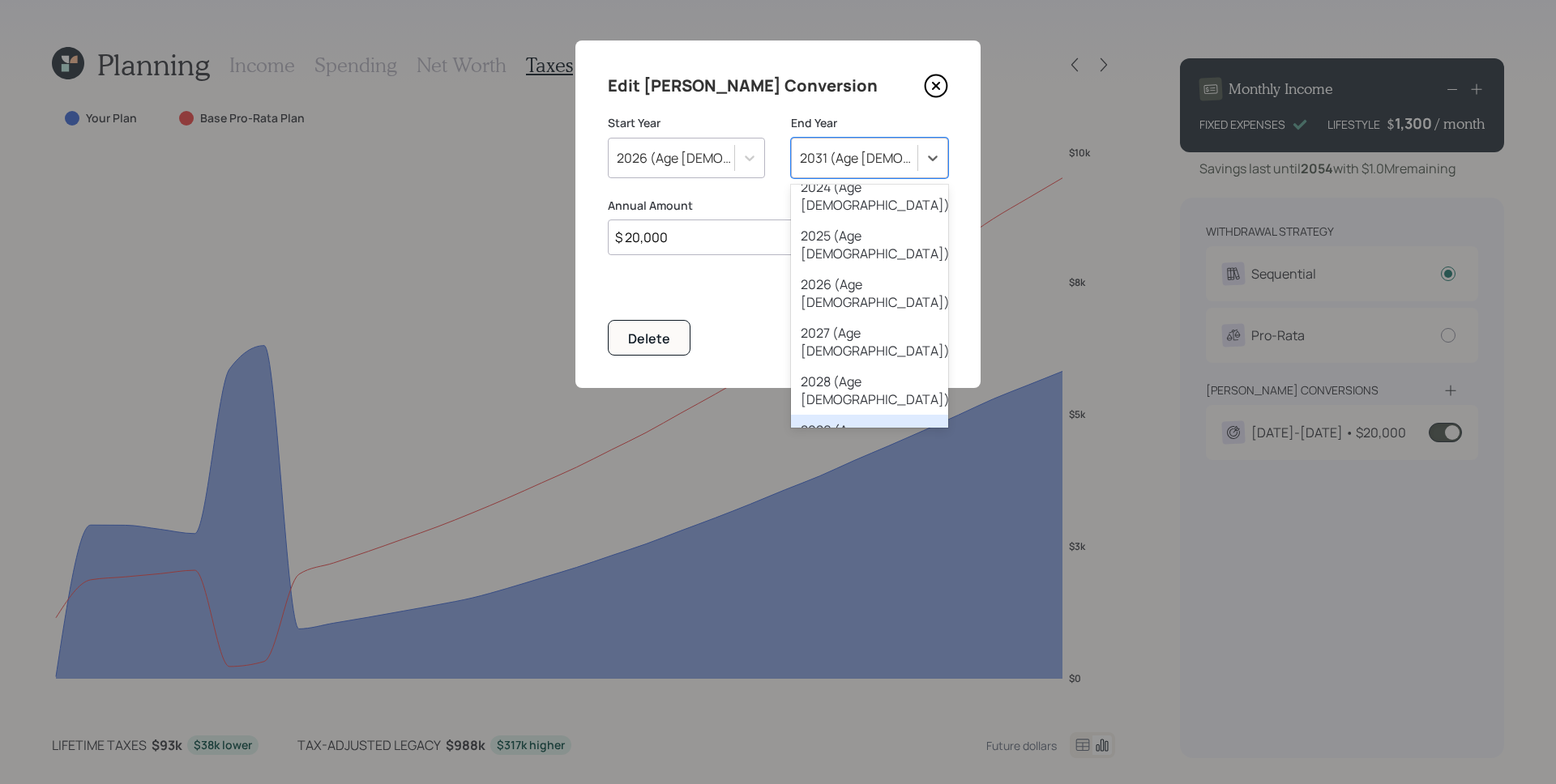
click at [878, 415] on div "2029 (Age 70)" at bounding box center [869, 438] width 157 height 48
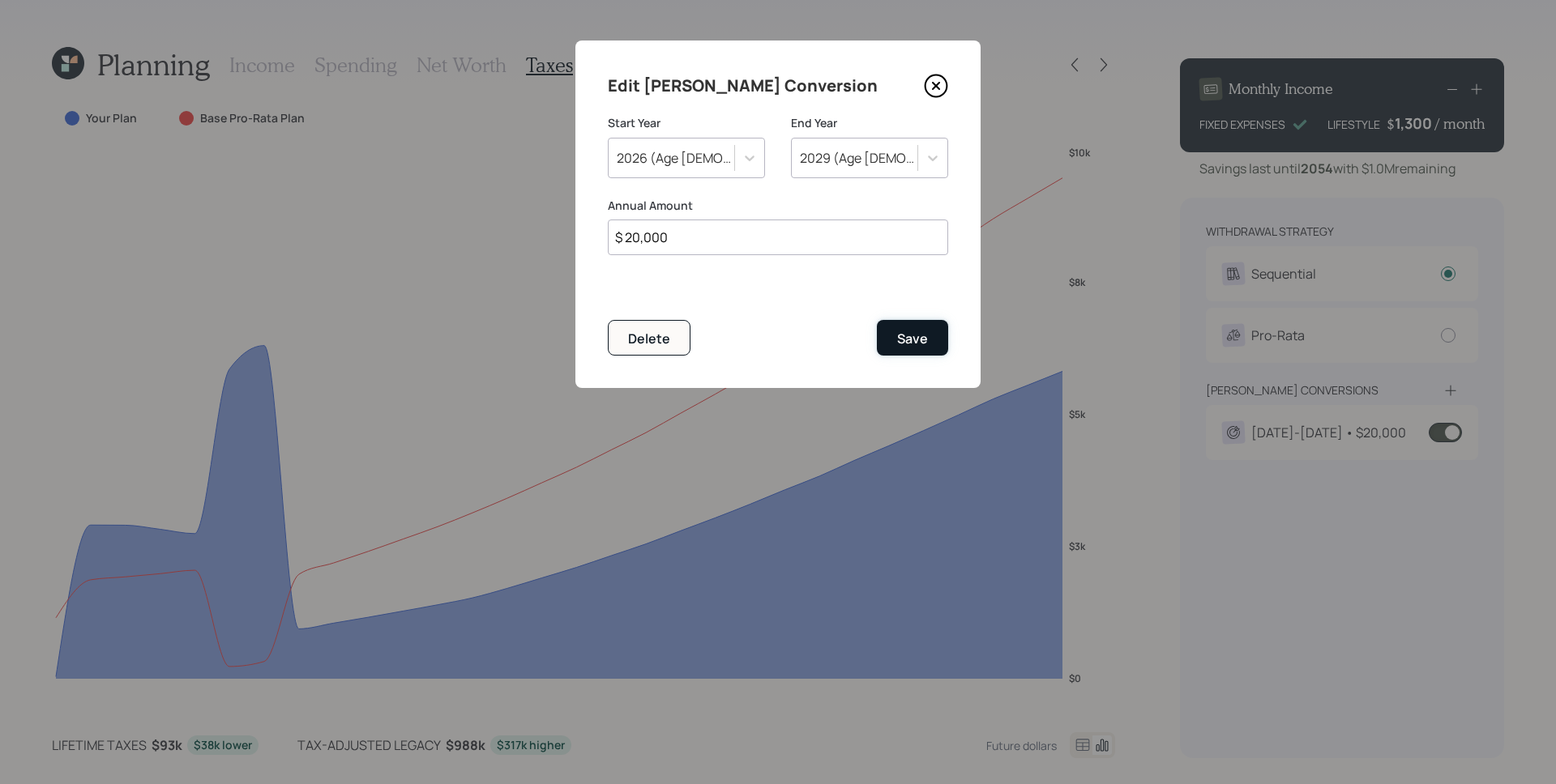
click at [902, 350] on button "Save" at bounding box center [912, 337] width 71 height 35
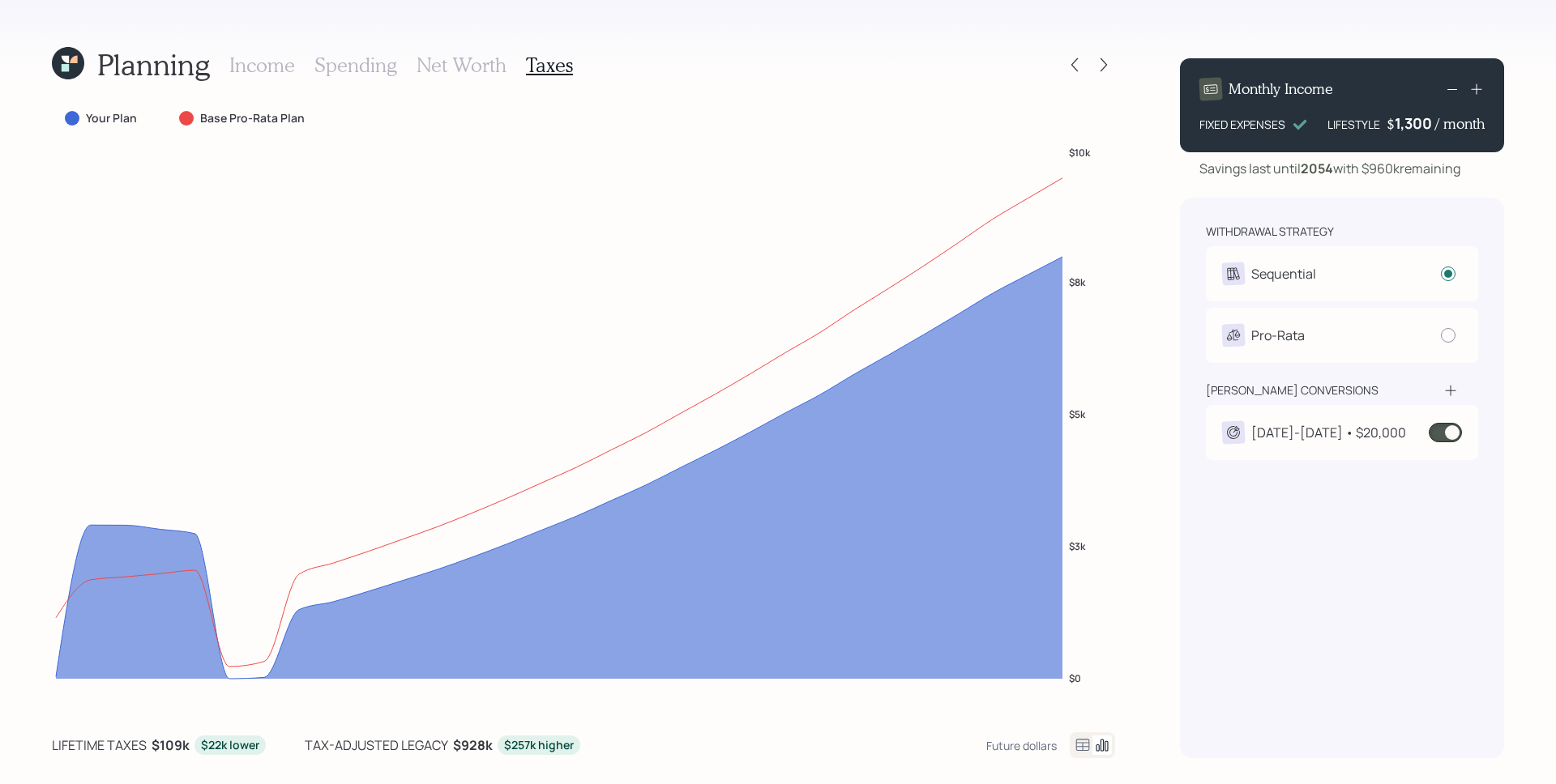
click at [1445, 387] on icon at bounding box center [1450, 390] width 16 height 16
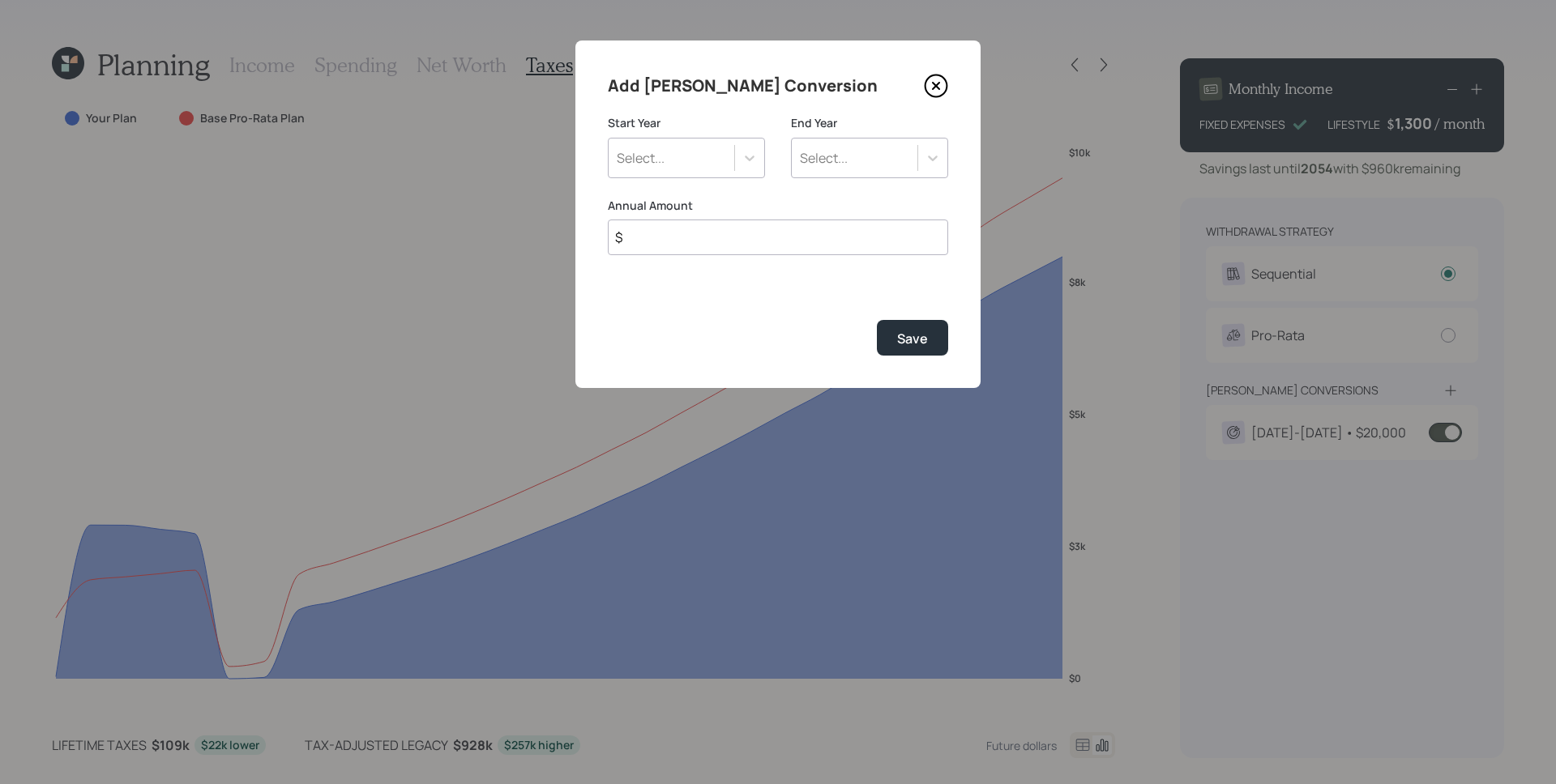
click at [700, 156] on div "Select..." at bounding box center [671, 158] width 126 height 27
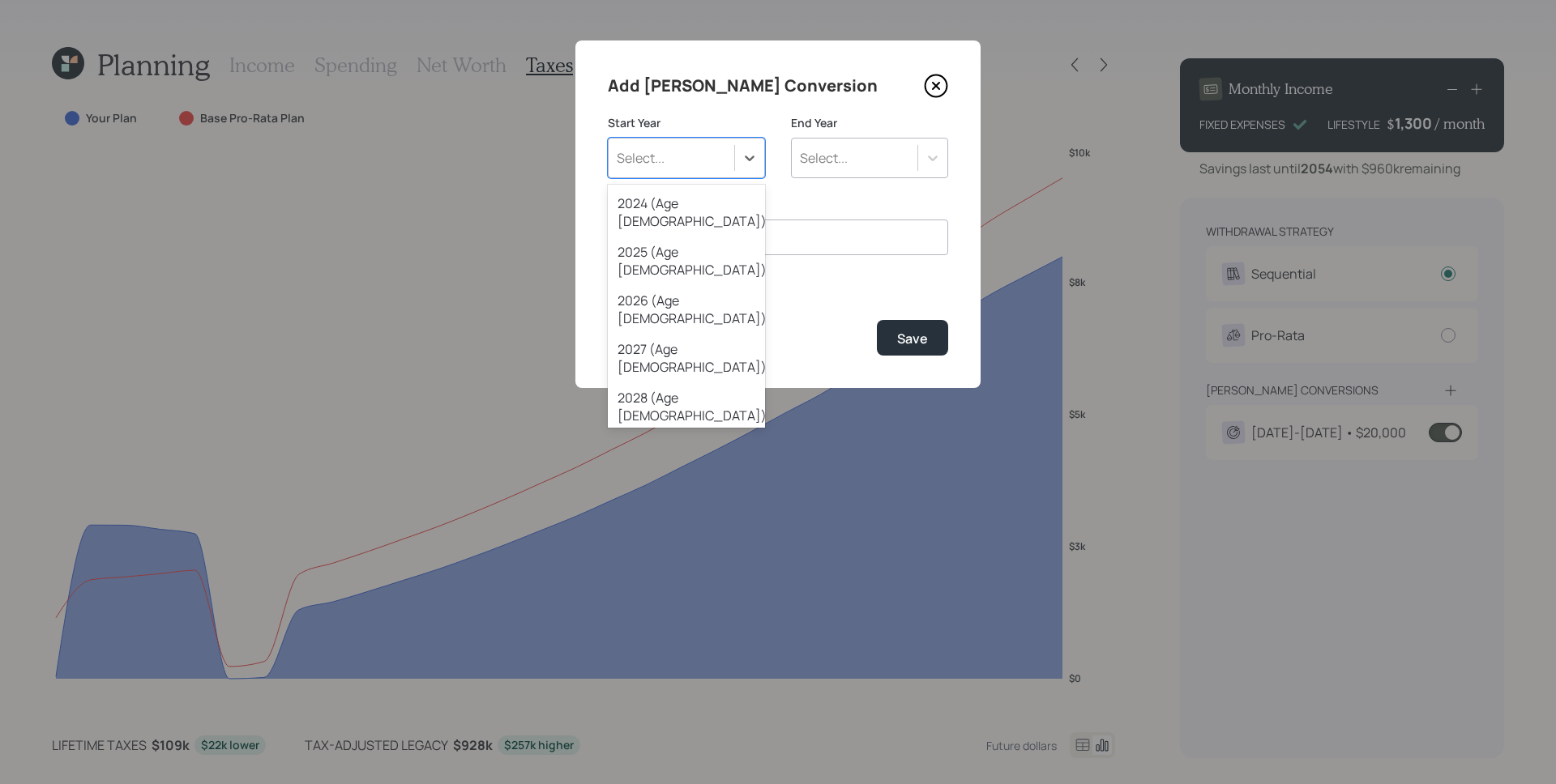
click at [700, 480] on div "2030 (Age 71)" at bounding box center [686, 503] width 157 height 48
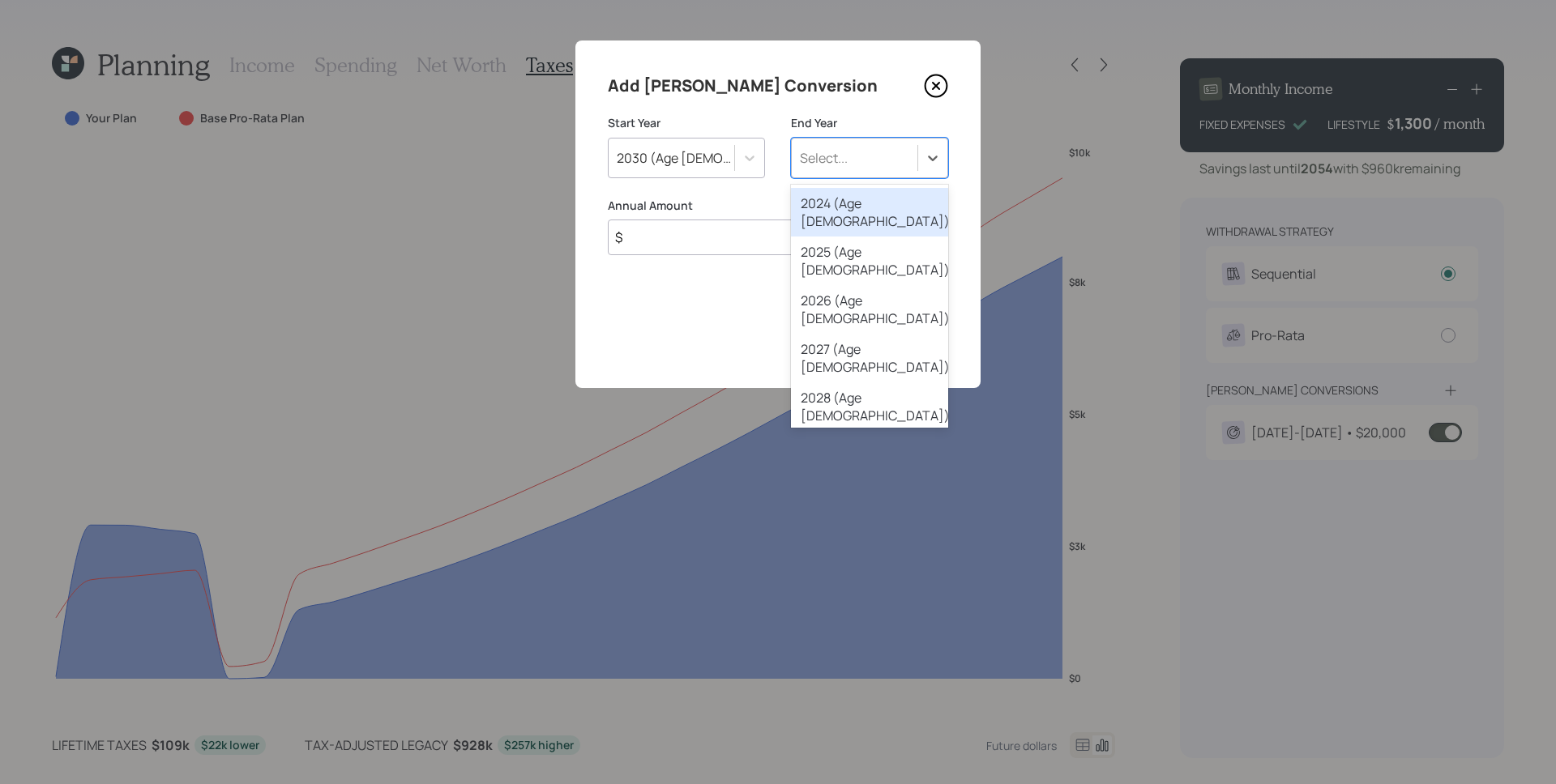
click at [867, 154] on div "Select..." at bounding box center [855, 158] width 126 height 27
click at [852, 528] on div "2031 (Age 72)" at bounding box center [869, 552] width 157 height 48
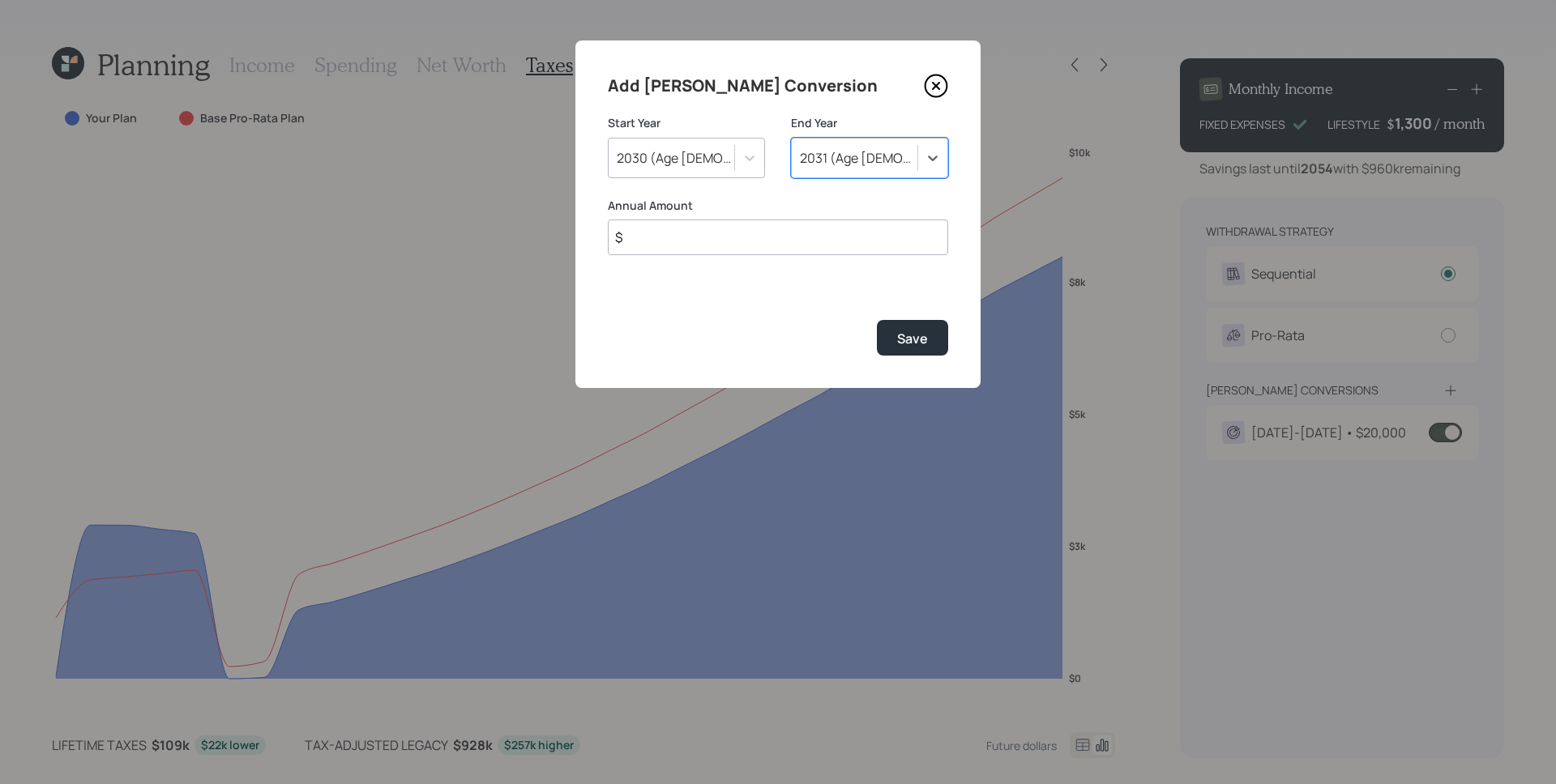
click at [702, 236] on input "$" at bounding box center [777, 237] width 340 height 36
type input "$ 10,000"
click at [891, 325] on button "Save" at bounding box center [912, 337] width 71 height 35
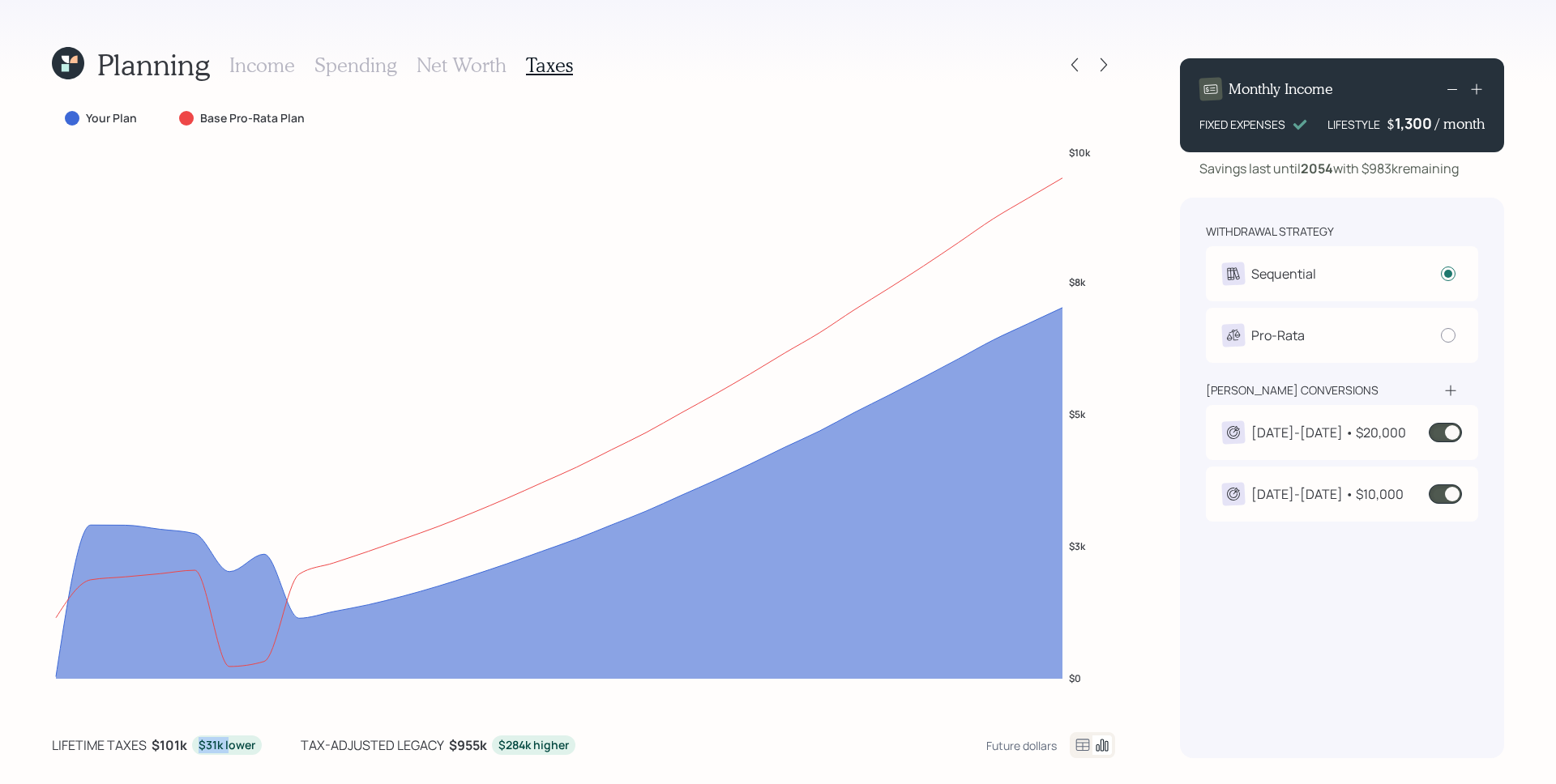
drag, startPoint x: 199, startPoint y: 742, endPoint x: 225, endPoint y: 746, distance: 26.3
click at [225, 746] on div "$31k lower" at bounding box center [227, 745] width 57 height 16
drag, startPoint x: 503, startPoint y: 746, endPoint x: 591, endPoint y: 740, distance: 88.2
click at [591, 740] on div "lifetime taxes $101k $31k lower tax-adjusted legacy $955k $284k higher Future d…" at bounding box center [583, 745] width 1063 height 26
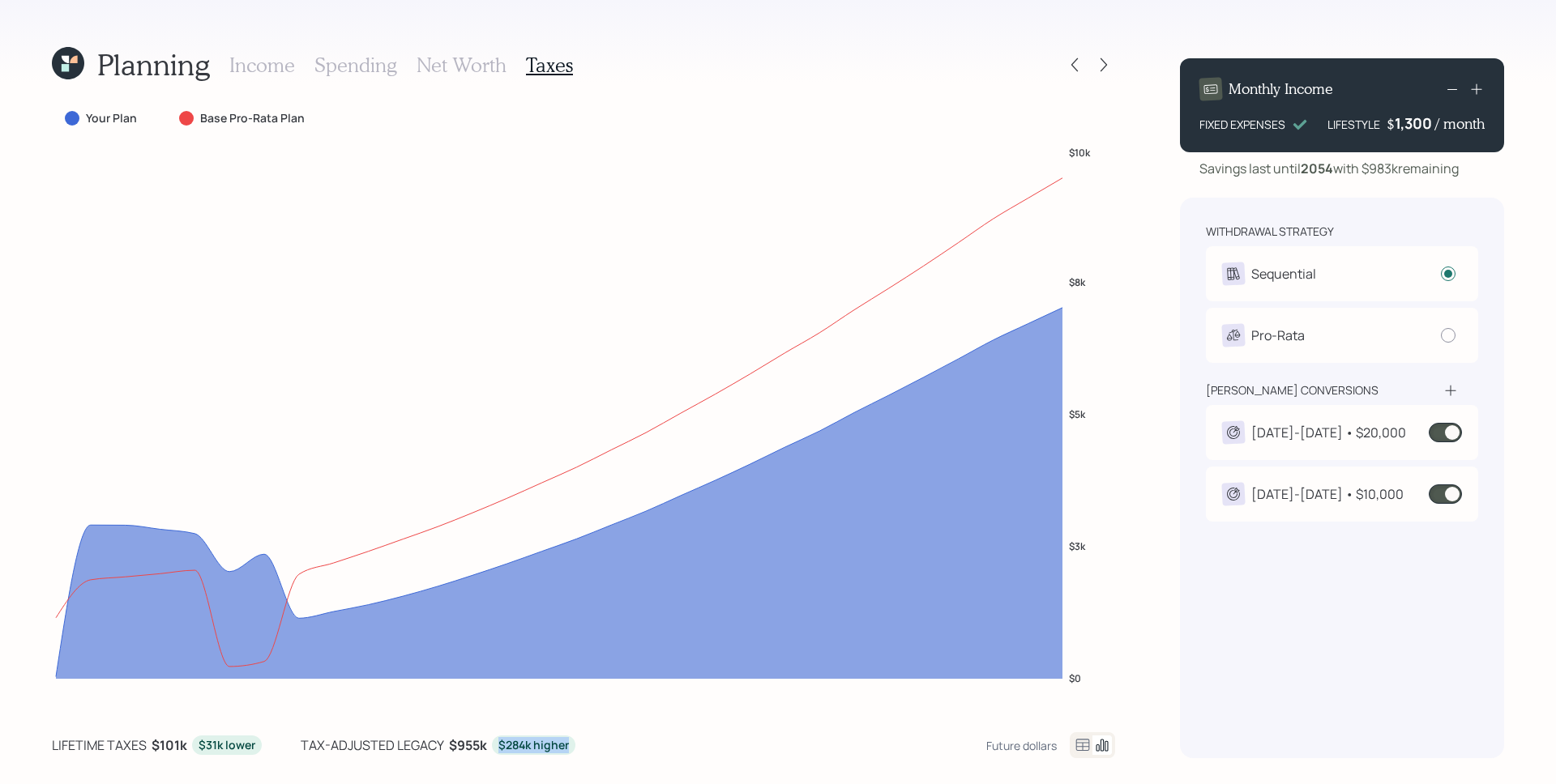
click at [643, 738] on div "lifetime taxes $101k $31k lower tax-adjusted legacy $955k $284k higher Future d…" at bounding box center [583, 745] width 1063 height 26
click at [279, 68] on h3 "Income" at bounding box center [262, 66] width 66 height 24
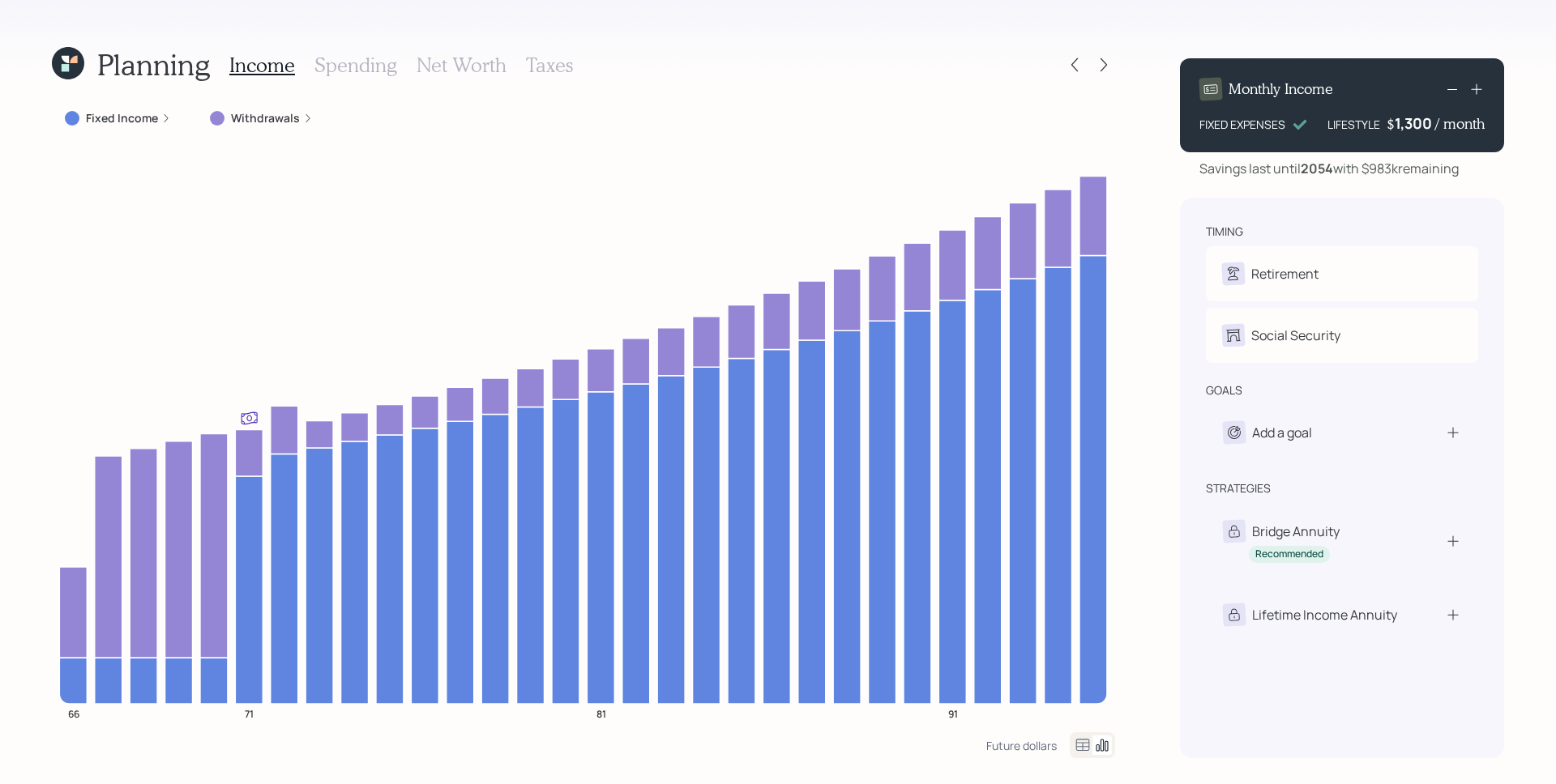
click at [252, 111] on label "Withdrawals" at bounding box center [265, 119] width 69 height 16
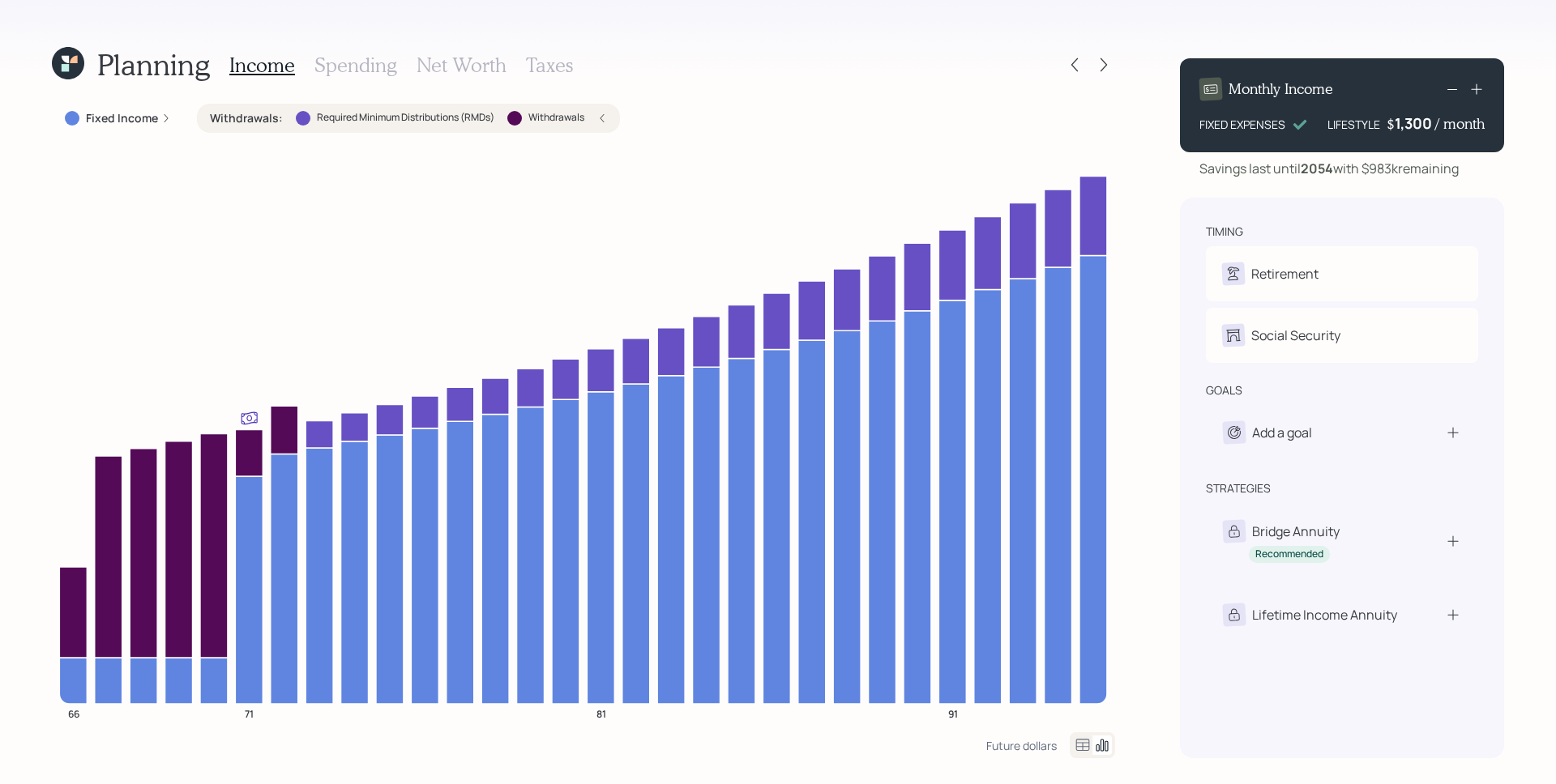
click at [254, 110] on label "Withdrawals :" at bounding box center [246, 119] width 73 height 16
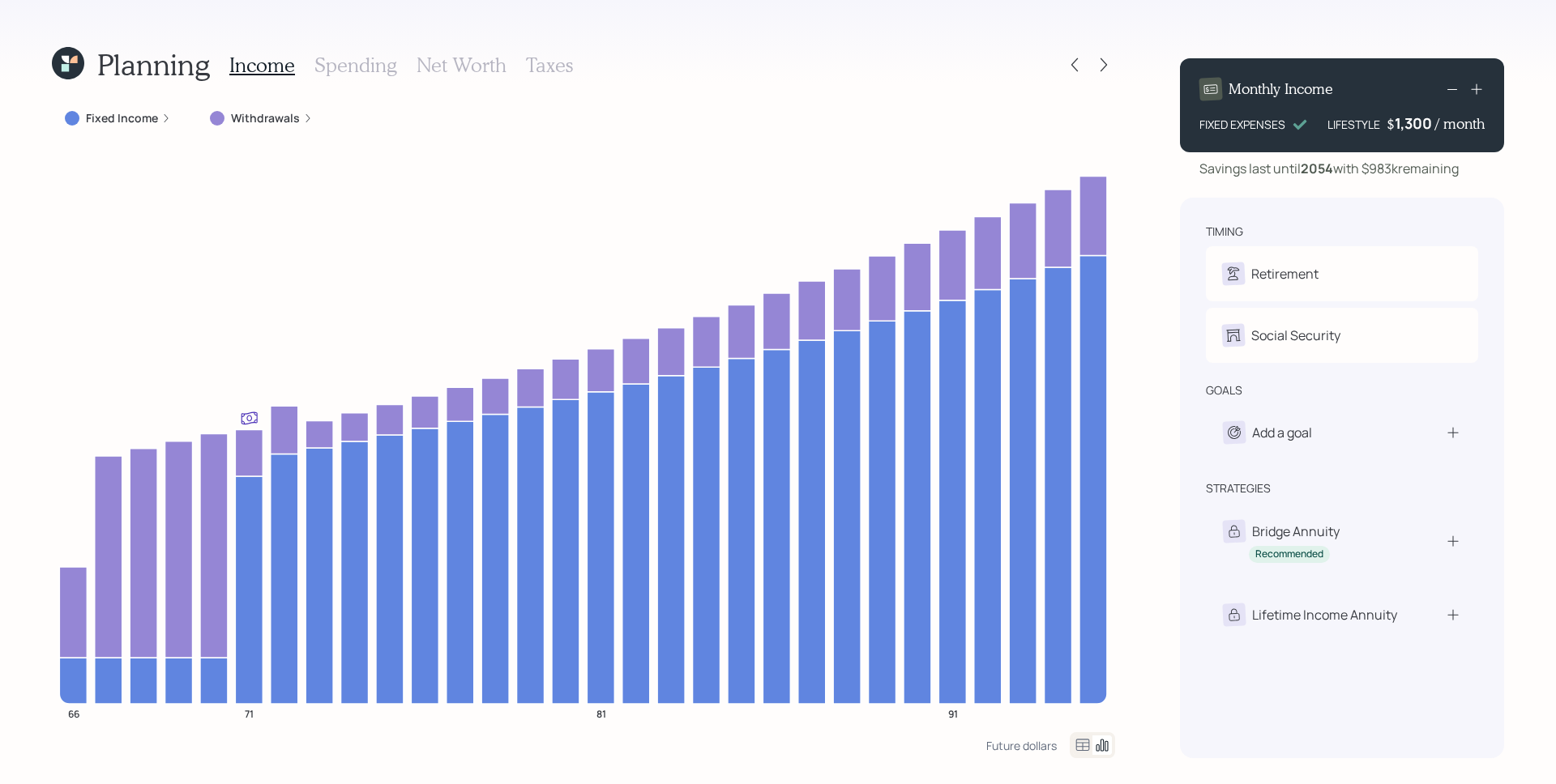
click at [545, 65] on h3 "Taxes" at bounding box center [549, 66] width 47 height 24
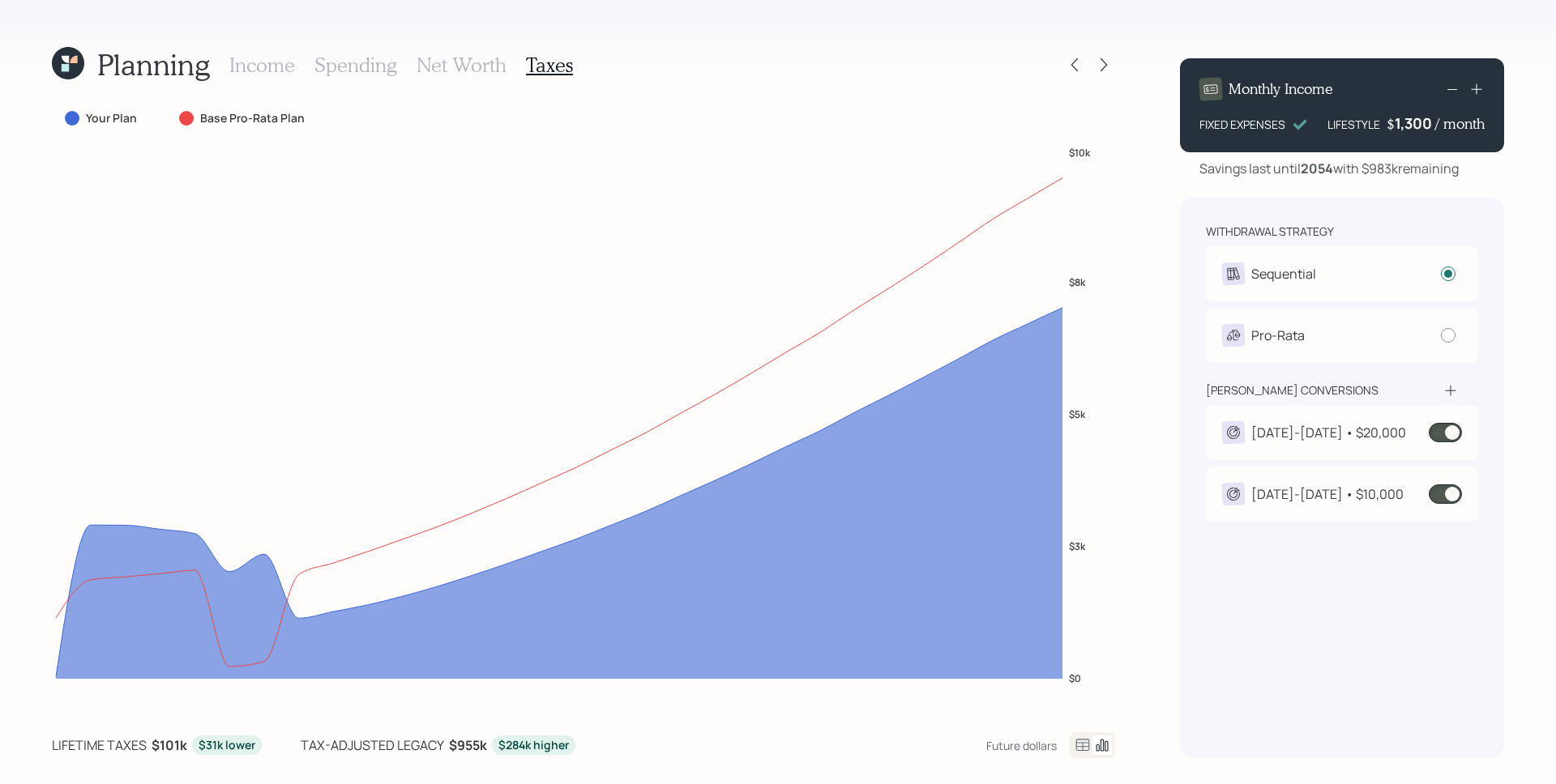
click at [1080, 743] on icon at bounding box center [1082, 745] width 19 height 19
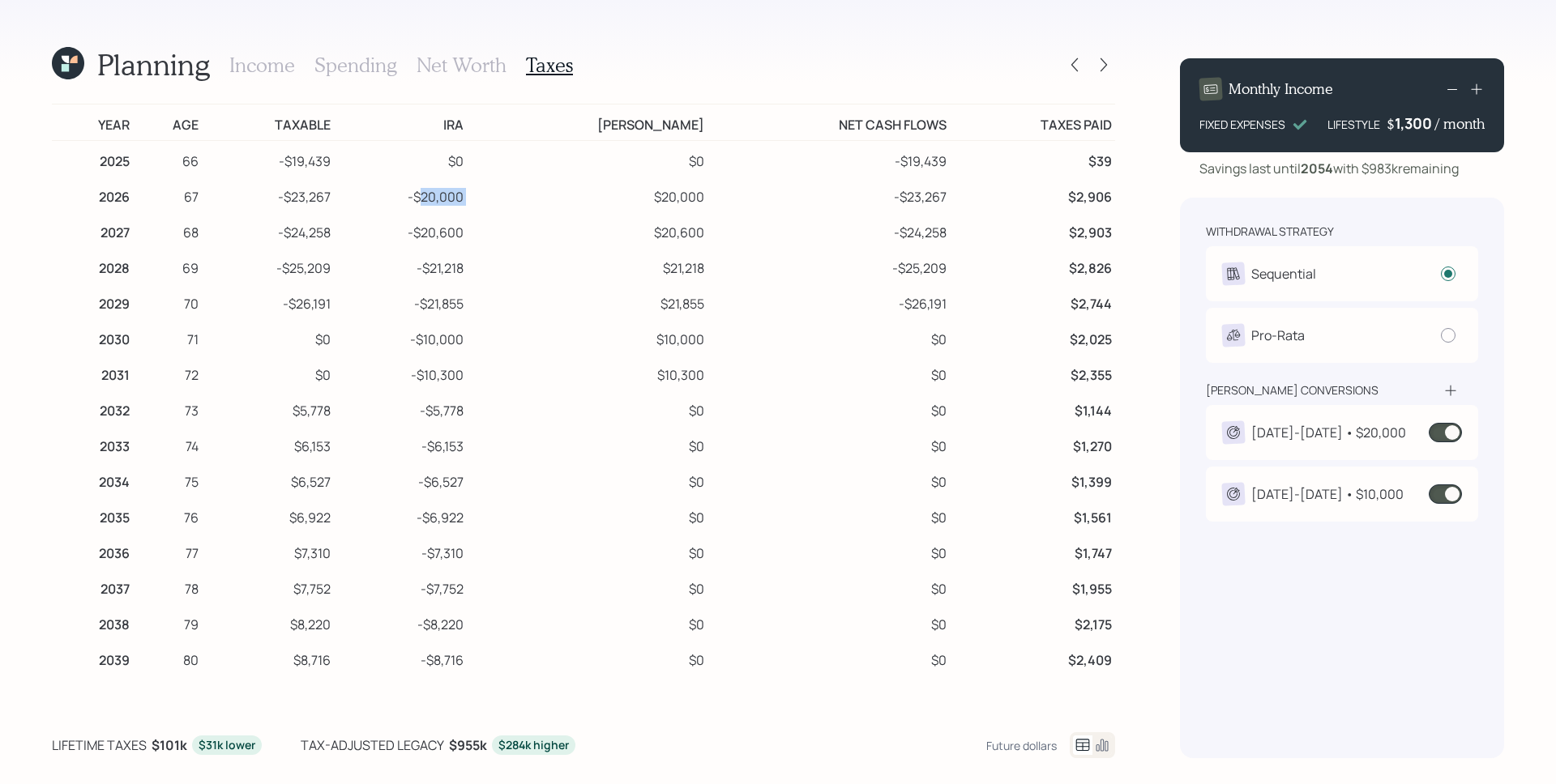
drag, startPoint x: 461, startPoint y: 200, endPoint x: 534, endPoint y: 200, distance: 73.0
click at [534, 200] on tr "2026 67 -$23,267 -$20,000 $20,000 -$23,267 $2,906" at bounding box center [583, 194] width 1063 height 36
drag, startPoint x: 482, startPoint y: 233, endPoint x: 510, endPoint y: 238, distance: 28.4
click at [510, 238] on tr "2027 68 -$24,258 -$20,600 $20,600 -$24,258 $2,903" at bounding box center [583, 230] width 1063 height 36
drag, startPoint x: 466, startPoint y: 271, endPoint x: 483, endPoint y: 288, distance: 24.0
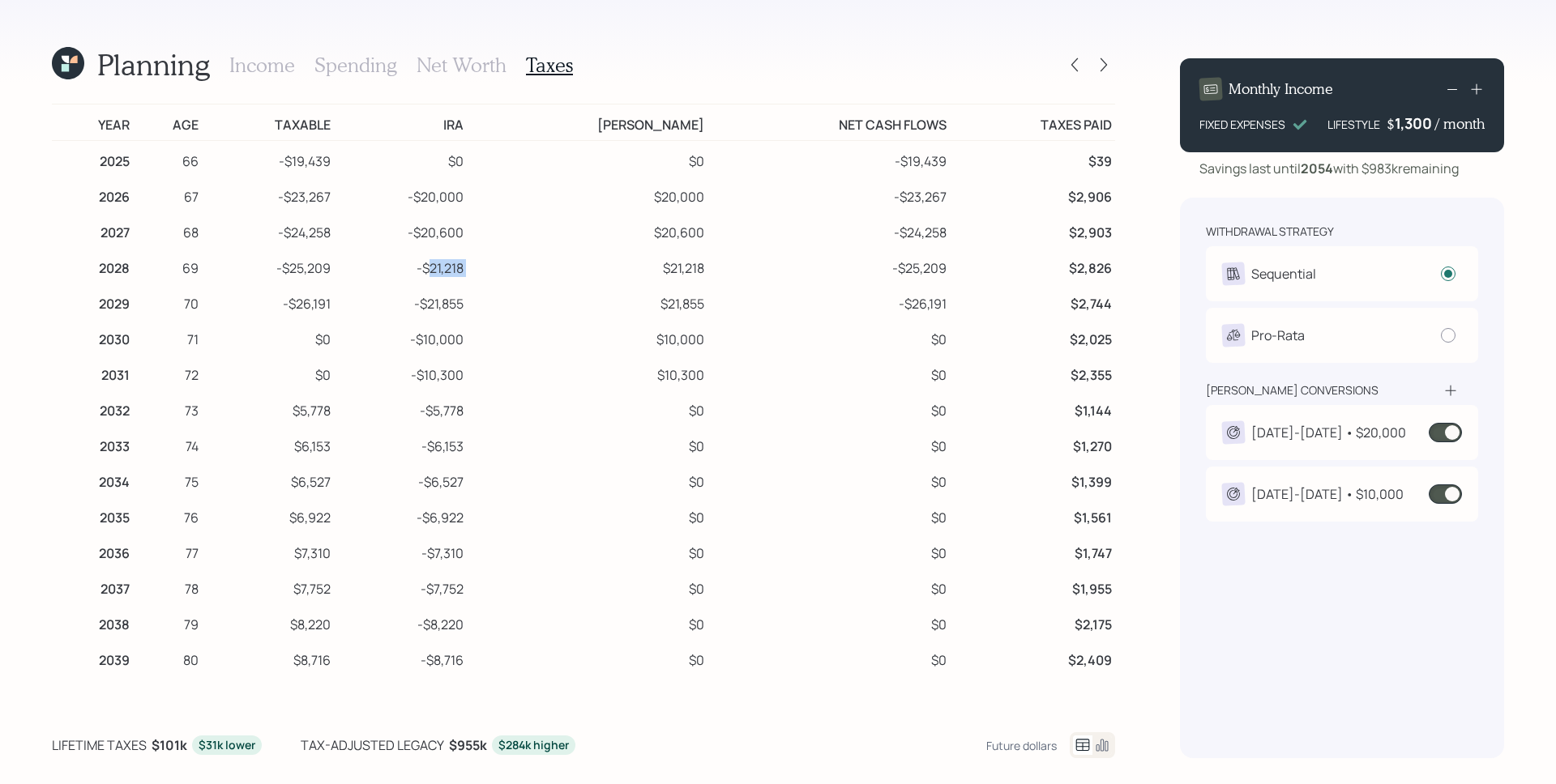
click at [520, 272] on tr "2028 69 -$25,209 -$21,218 $21,218 -$25,209 $2,826" at bounding box center [583, 265] width 1063 height 36
drag, startPoint x: 459, startPoint y: 304, endPoint x: 512, endPoint y: 308, distance: 53.2
click at [512, 308] on tr "2029 70 -$26,191 -$21,855 $21,855 -$26,191 $2,744" at bounding box center [583, 301] width 1063 height 36
click at [642, 266] on td "$21,218" at bounding box center [587, 265] width 241 height 36
drag, startPoint x: 316, startPoint y: 158, endPoint x: 388, endPoint y: 161, distance: 72.1
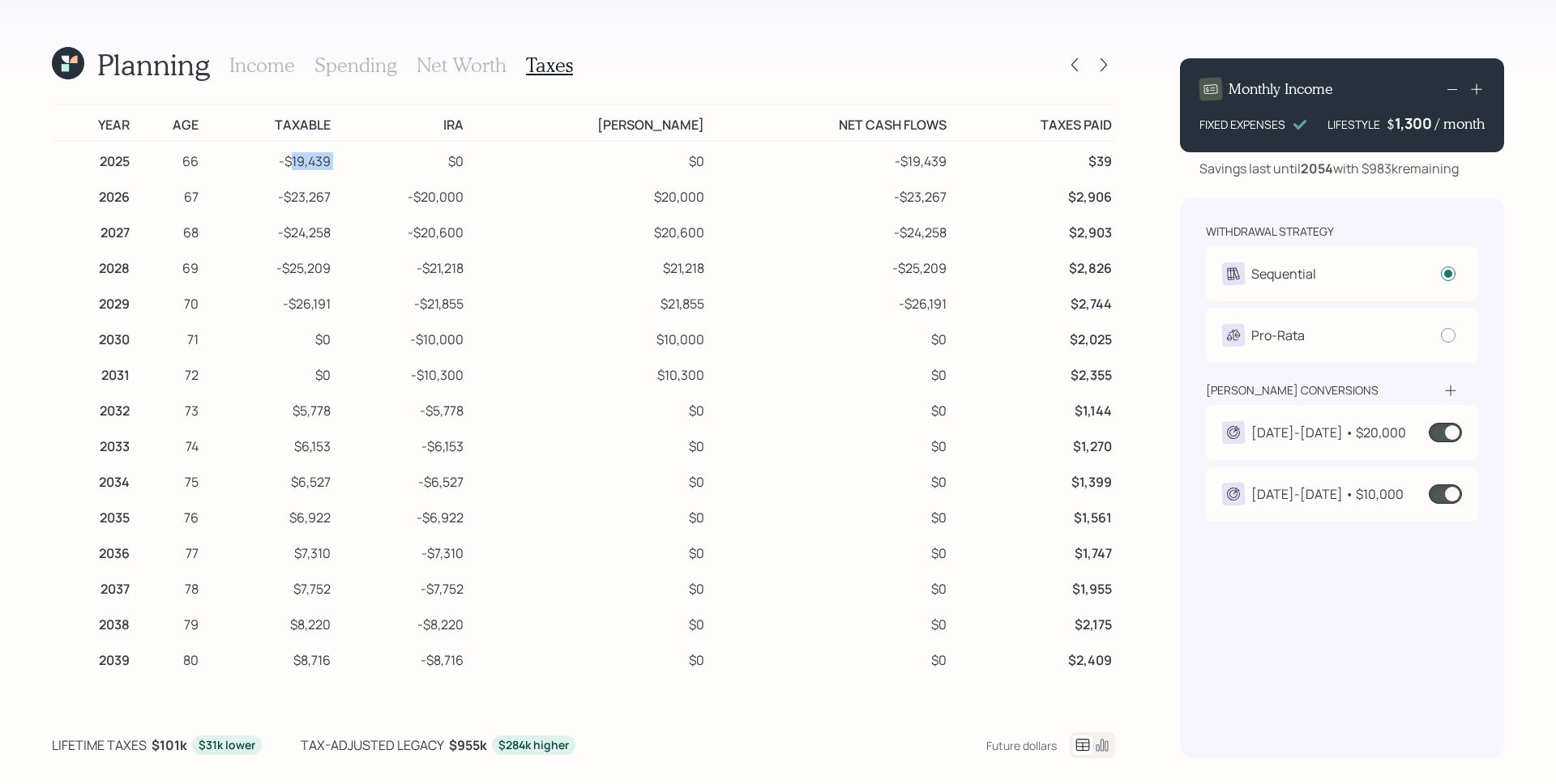
click at [388, 161] on tr "2025 66 -$19,439 $0 $0 -$19,439 $39" at bounding box center [583, 160] width 1063 height 36
drag, startPoint x: 316, startPoint y: 196, endPoint x: 381, endPoint y: 203, distance: 65.4
click at [381, 203] on tr "2026 67 -$23,267 -$20,000 $20,000 -$23,267 $2,906" at bounding box center [583, 194] width 1063 height 36
drag, startPoint x: 320, startPoint y: 239, endPoint x: 362, endPoint y: 234, distance: 42.3
click at [362, 234] on tr "2027 68 -$24,258 -$20,600 $20,600 -$24,258 $2,903" at bounding box center [583, 230] width 1063 height 36
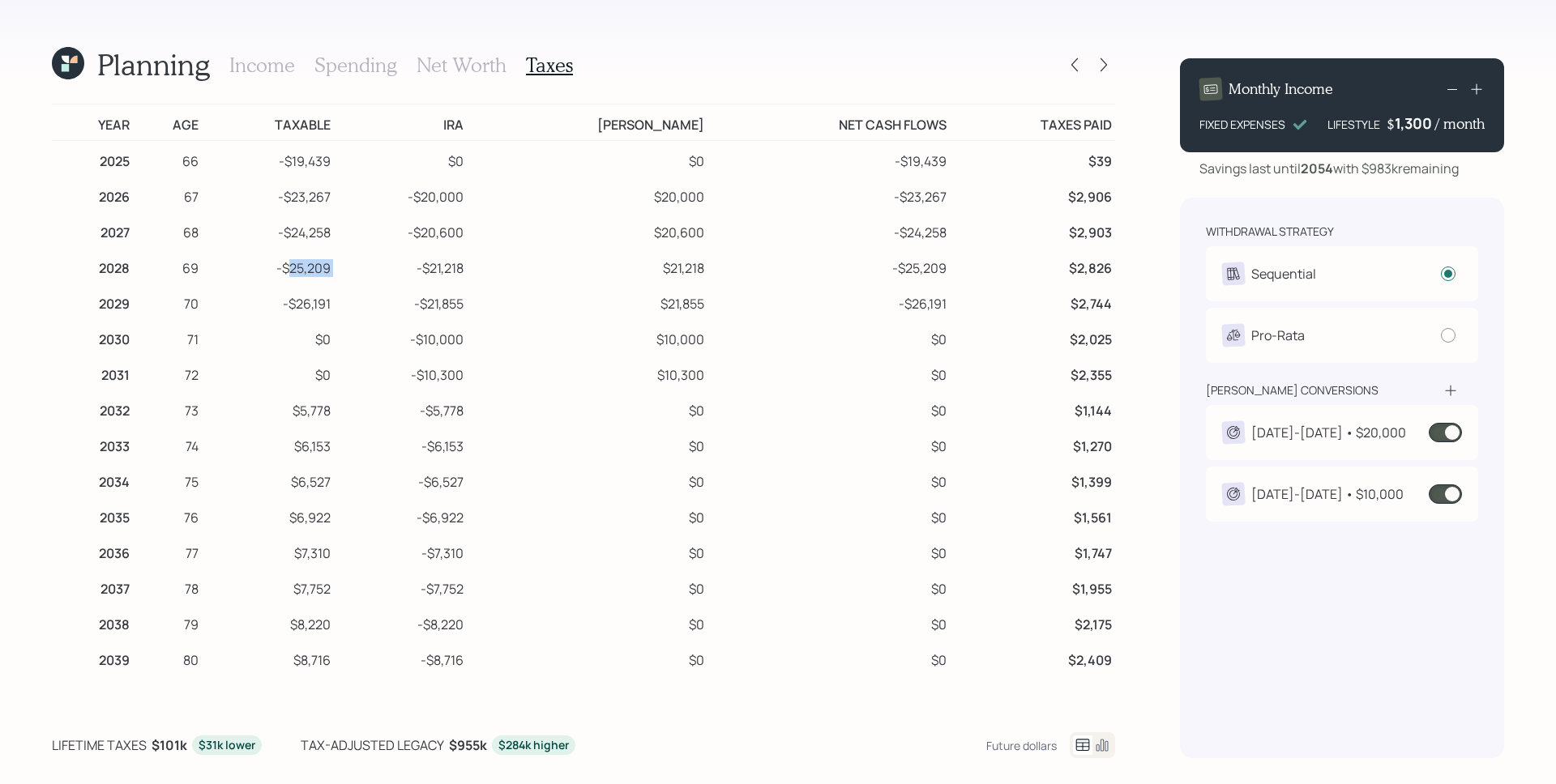
drag, startPoint x: 317, startPoint y: 272, endPoint x: 375, endPoint y: 272, distance: 58.0
click at [375, 272] on tr "2028 69 -$25,209 -$21,218 $21,218 -$25,209 $2,826" at bounding box center [583, 265] width 1063 height 36
drag, startPoint x: 319, startPoint y: 304, endPoint x: 368, endPoint y: 303, distance: 49.0
click at [368, 303] on tr "2029 70 -$26,191 -$21,855 $21,855 -$26,191 $2,744" at bounding box center [583, 301] width 1063 height 36
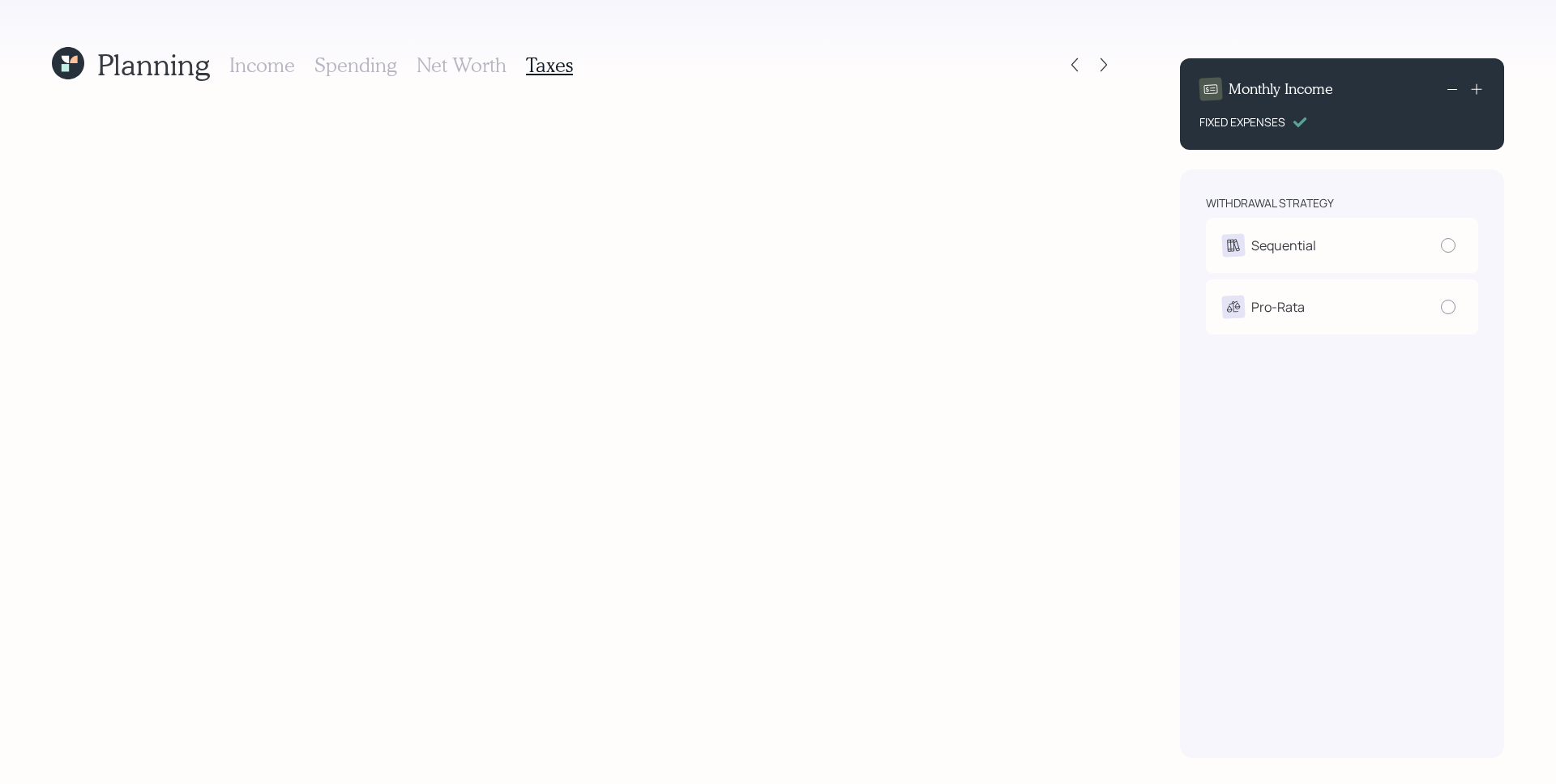
radio input "true"
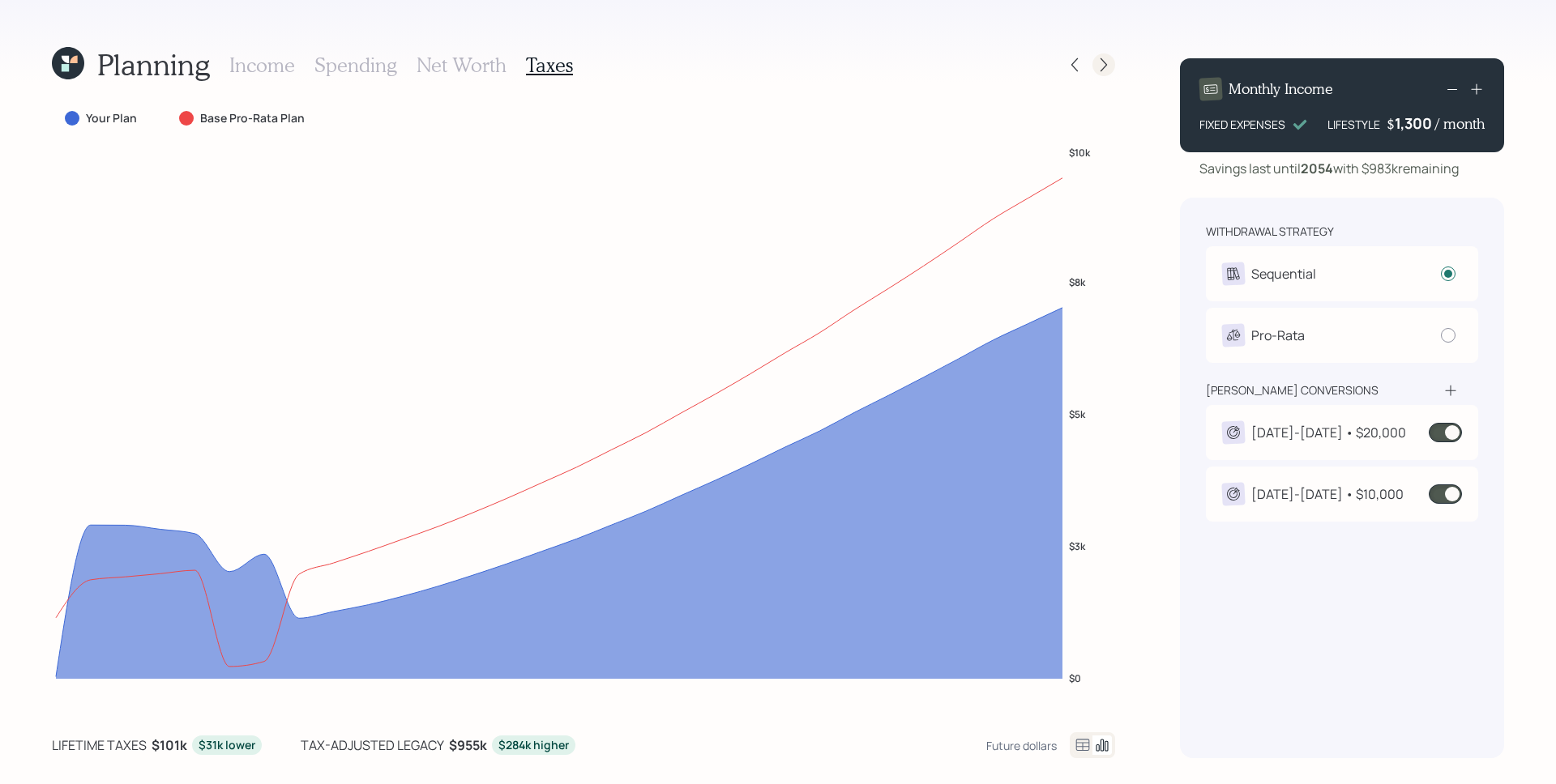
click at [1111, 69] on icon at bounding box center [1104, 65] width 16 height 16
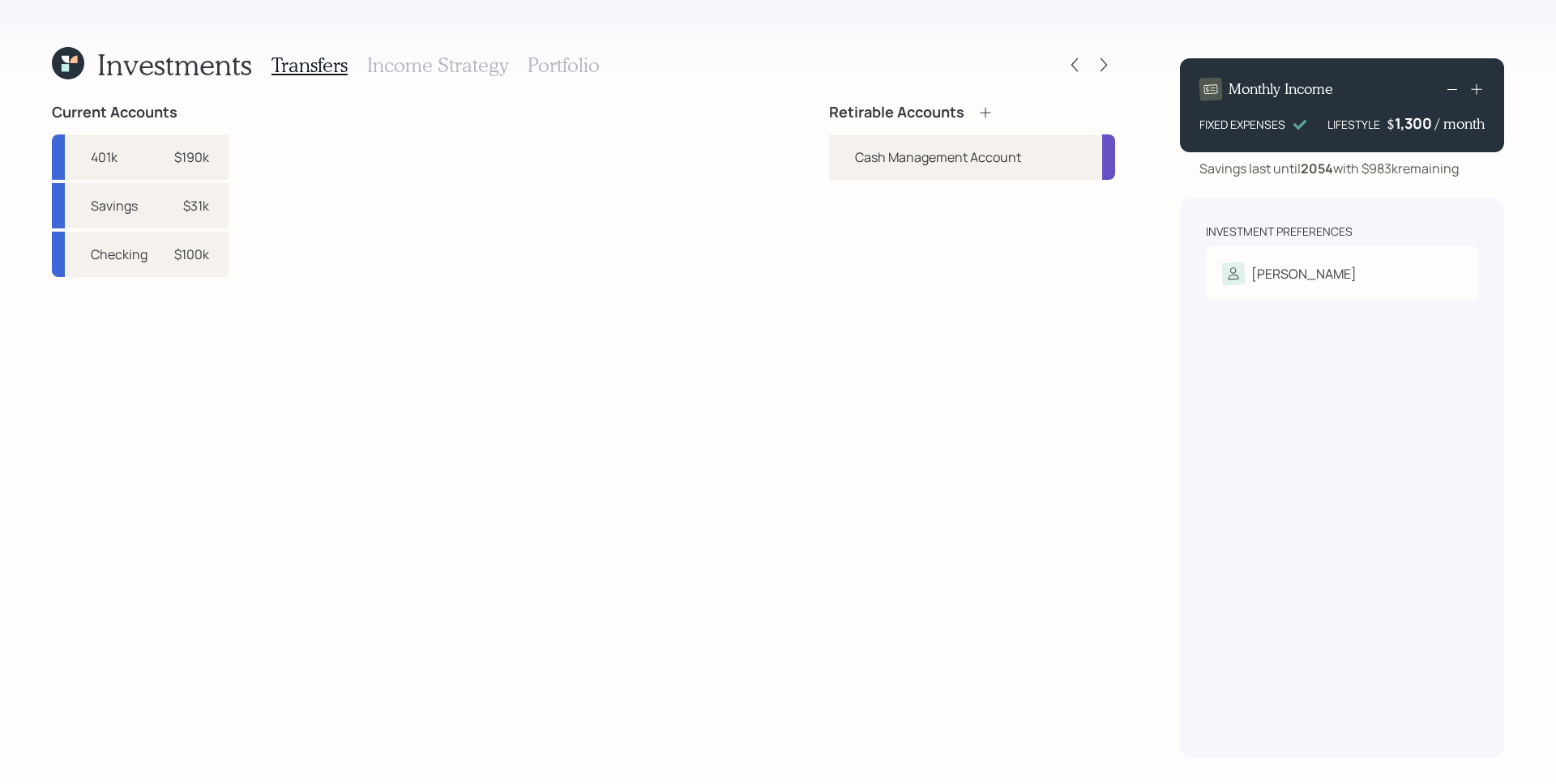
click at [990, 112] on icon at bounding box center [985, 112] width 11 height 11
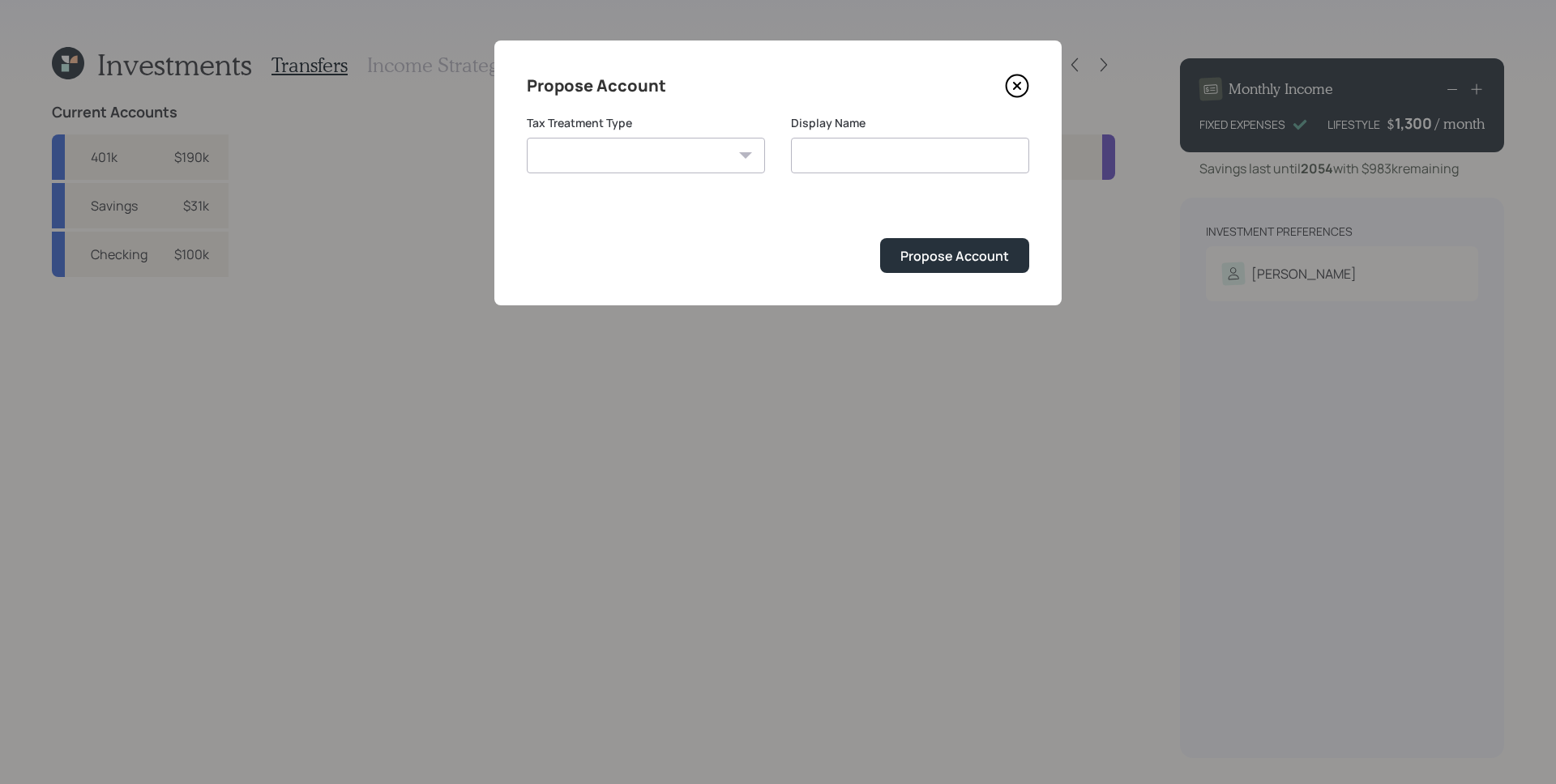
click at [751, 156] on div "[PERSON_NAME] Taxable Traditional" at bounding box center [645, 155] width 238 height 36
click at [628, 157] on select "[PERSON_NAME] Taxable Traditional" at bounding box center [645, 155] width 238 height 36
select select "traditional"
click at [526, 138] on select "[PERSON_NAME] Taxable Traditional" at bounding box center [645, 155] width 238 height 36
click at [902, 153] on input "Traditional" at bounding box center [909, 155] width 238 height 36
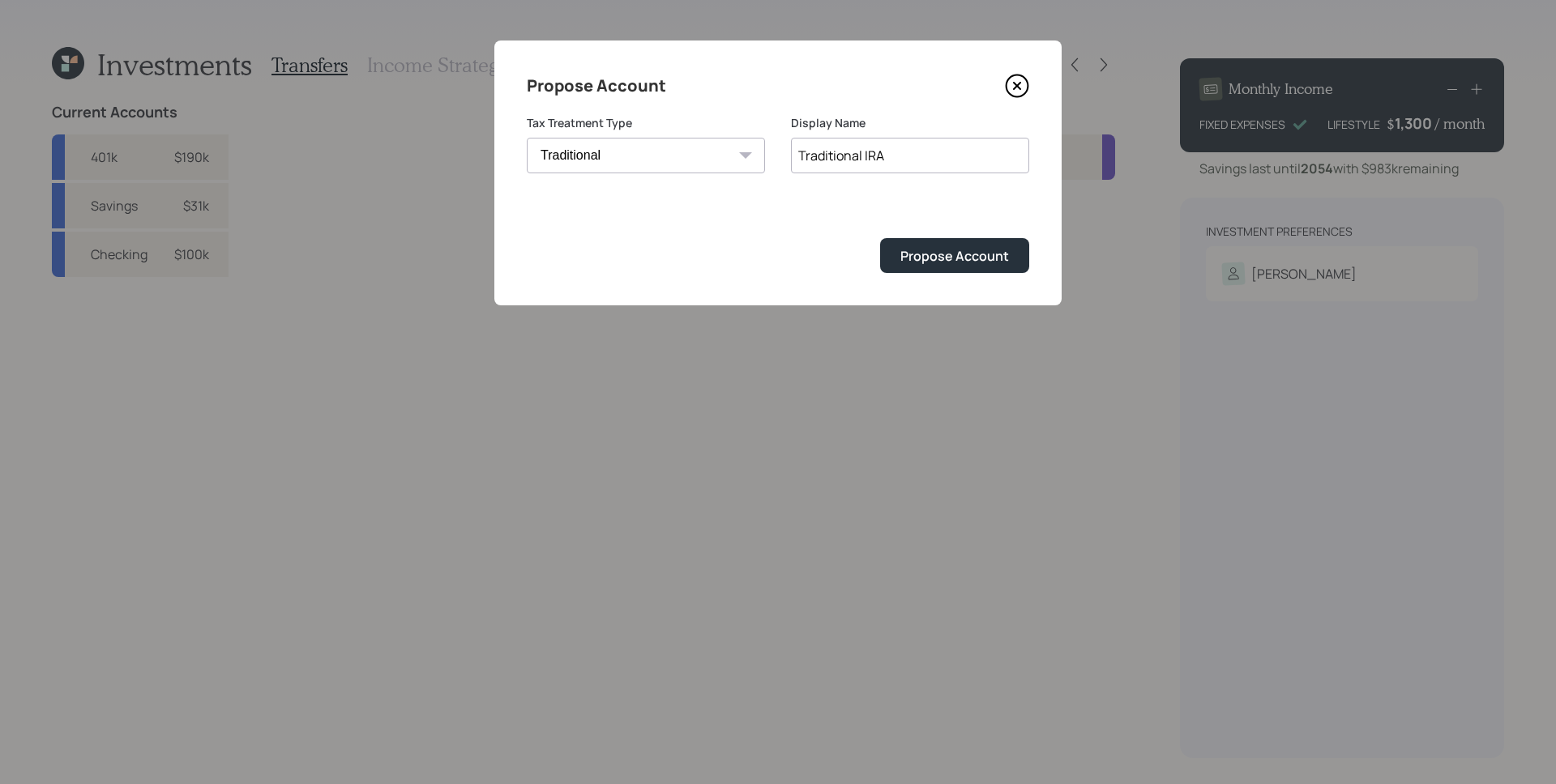
type input "Traditional IRA"
click at [880, 238] on button "Propose Account" at bounding box center [954, 255] width 149 height 35
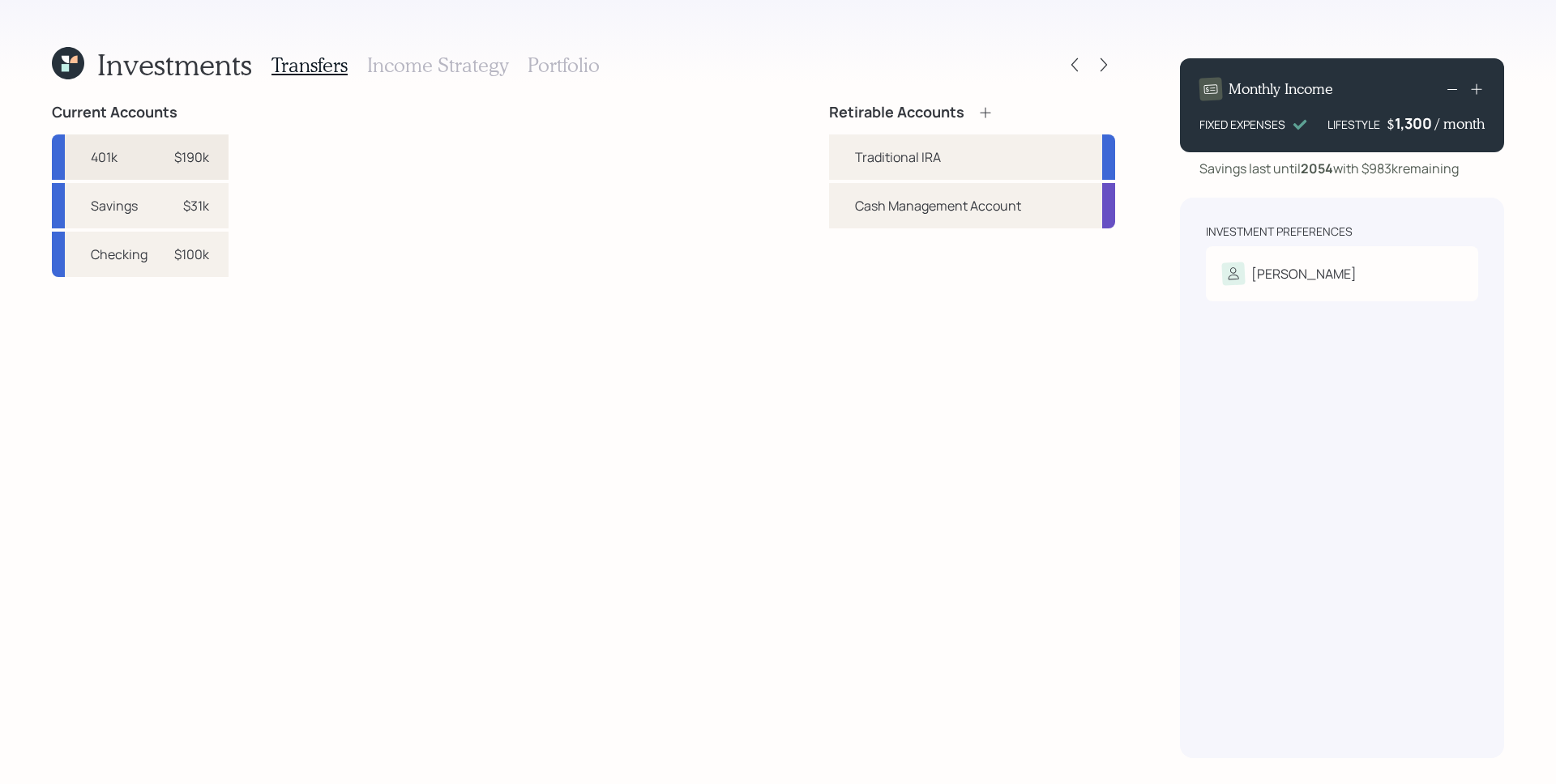
click at [182, 159] on div "$190k" at bounding box center [192, 157] width 35 height 19
click at [867, 159] on div "Traditional IRA" at bounding box center [897, 157] width 86 height 19
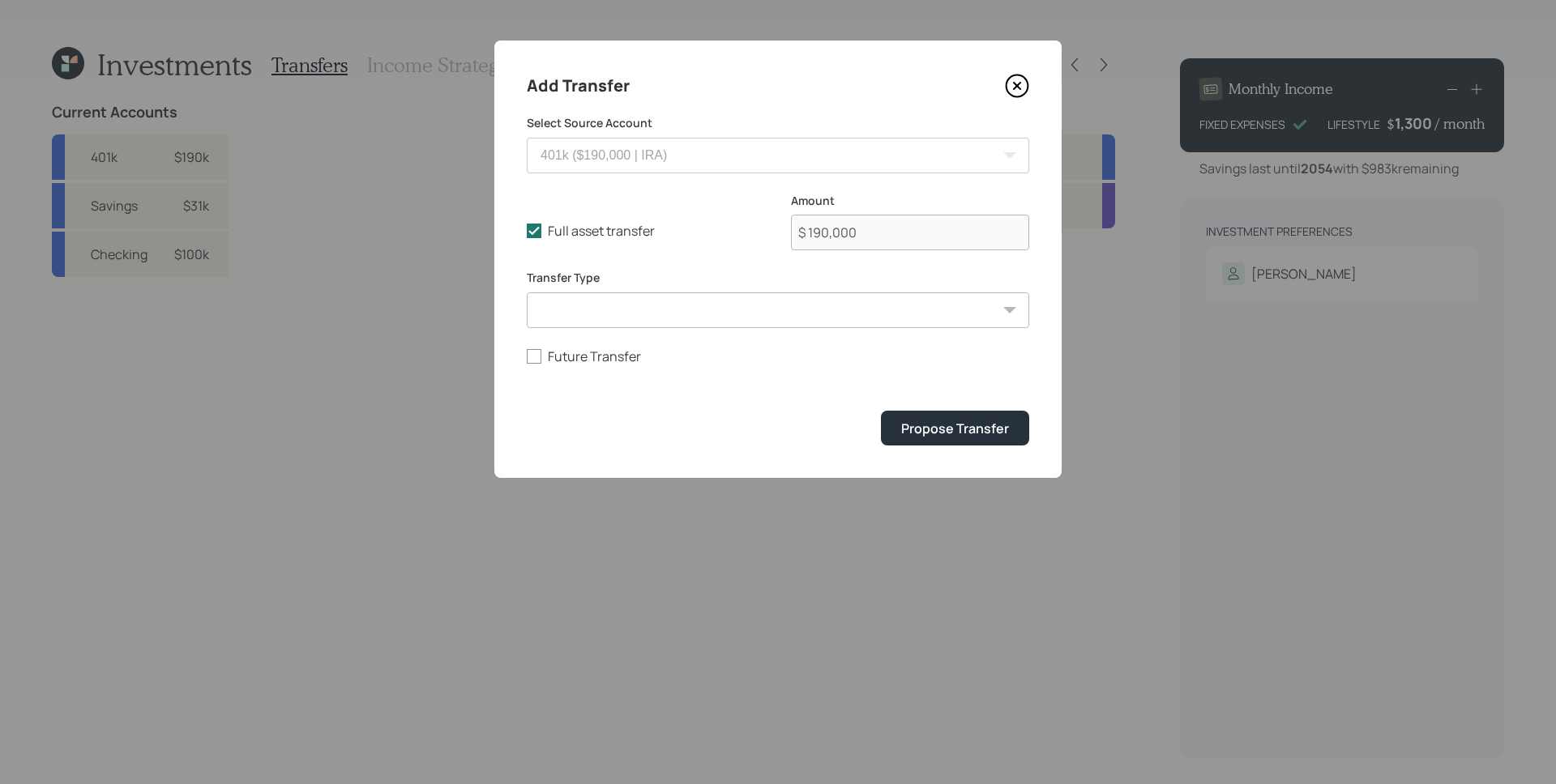
click at [705, 306] on select "ACAT Transfer Non ACAT Transfer Capitalize Rollover Rollover Deposit" at bounding box center [777, 310] width 503 height 36
select select "rollover"
click at [526, 293] on select "ACAT Transfer Non ACAT Transfer Capitalize Rollover Rollover Deposit" at bounding box center [777, 310] width 503 height 36
click at [615, 402] on form "Select Source Account 401k ($190,000 | IRA) Savings ($31,000 | Taxable Investme…" at bounding box center [777, 280] width 503 height 330
click at [939, 434] on div "Propose Transfer" at bounding box center [955, 428] width 108 height 18
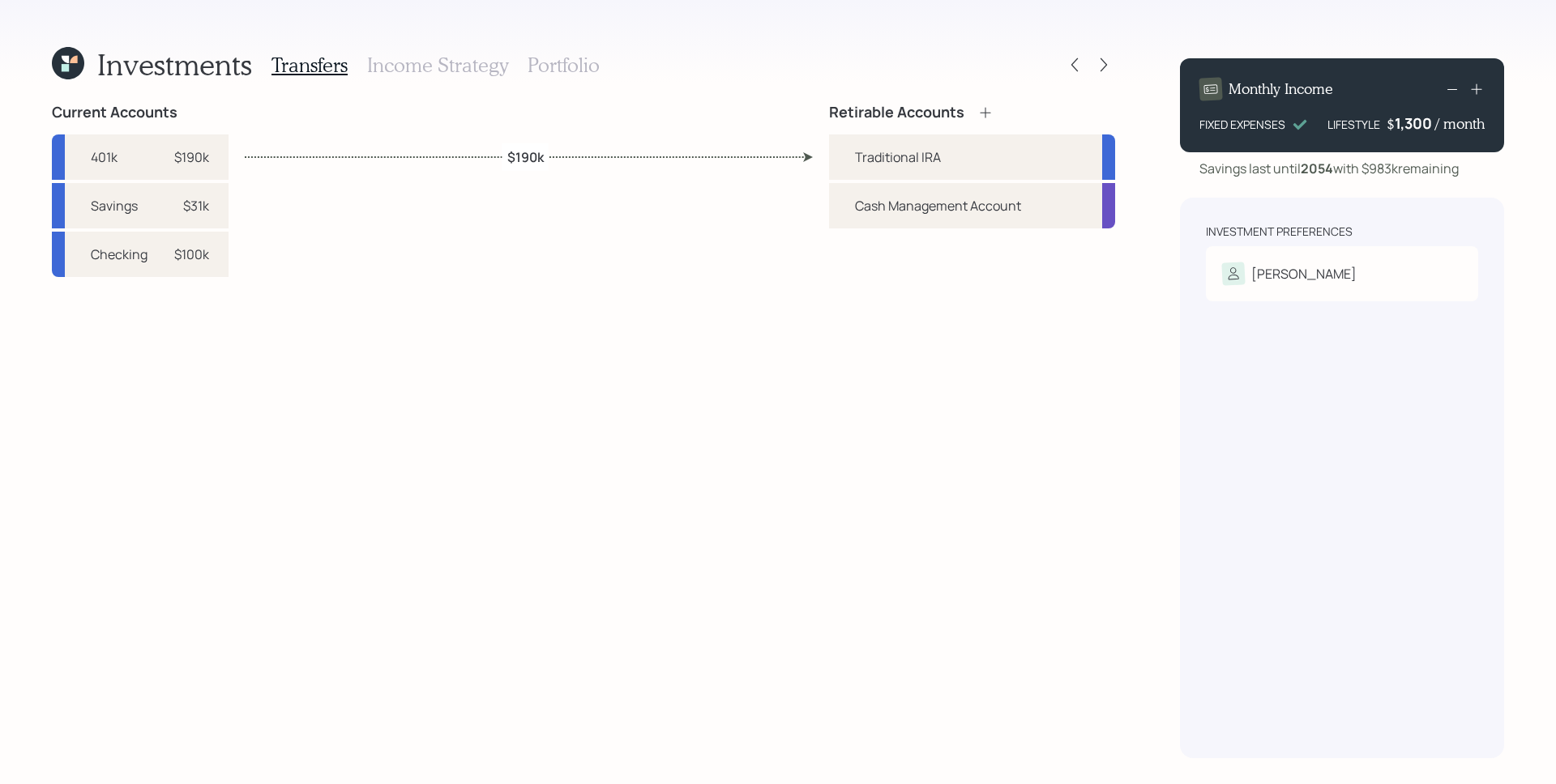
click at [445, 66] on h3 "Income Strategy" at bounding box center [437, 66] width 141 height 24
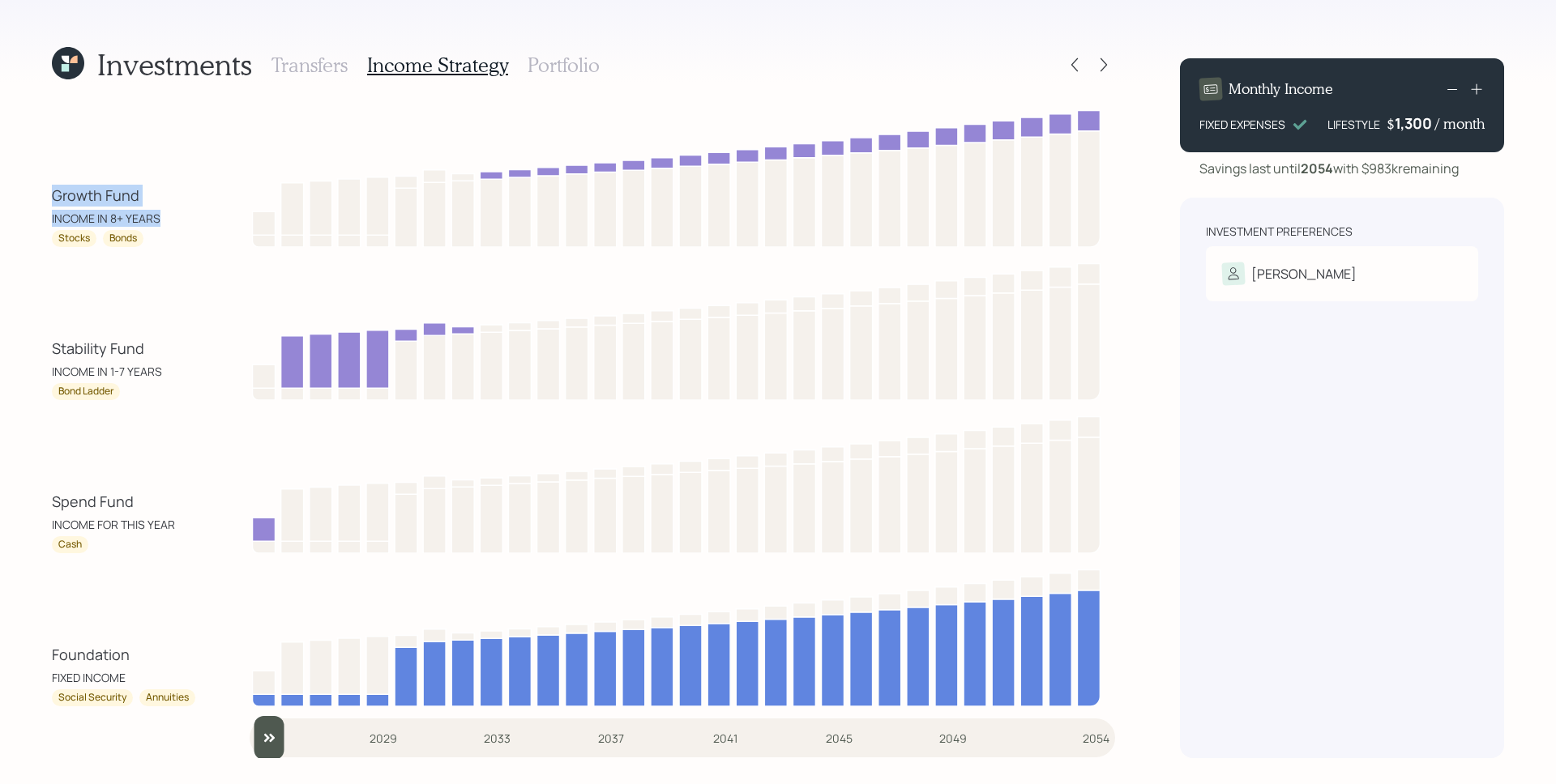
drag, startPoint x: 55, startPoint y: 193, endPoint x: 173, endPoint y: 224, distance: 122.0
click at [174, 224] on div "Growth Fund INCOME IN 8+ YEARS" at bounding box center [125, 206] width 146 height 42
click at [173, 224] on div "Growth Fund INCOME IN 8+ YEARS" at bounding box center [125, 206] width 146 height 42
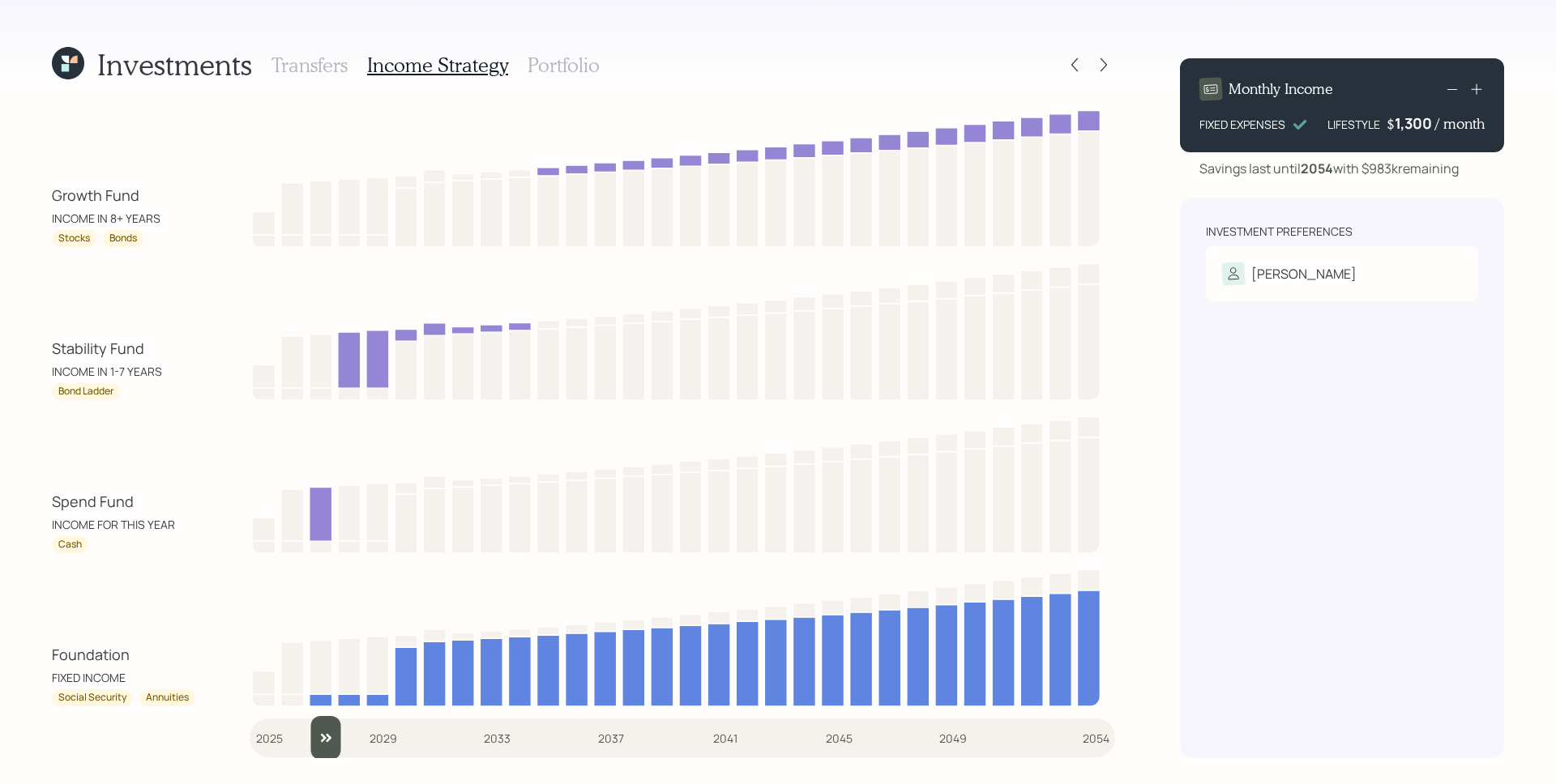
drag, startPoint x: 274, startPoint y: 740, endPoint x: 316, endPoint y: 748, distance: 42.8
type input "2027"
click at [316, 748] on input "slider" at bounding box center [682, 738] width 866 height 44
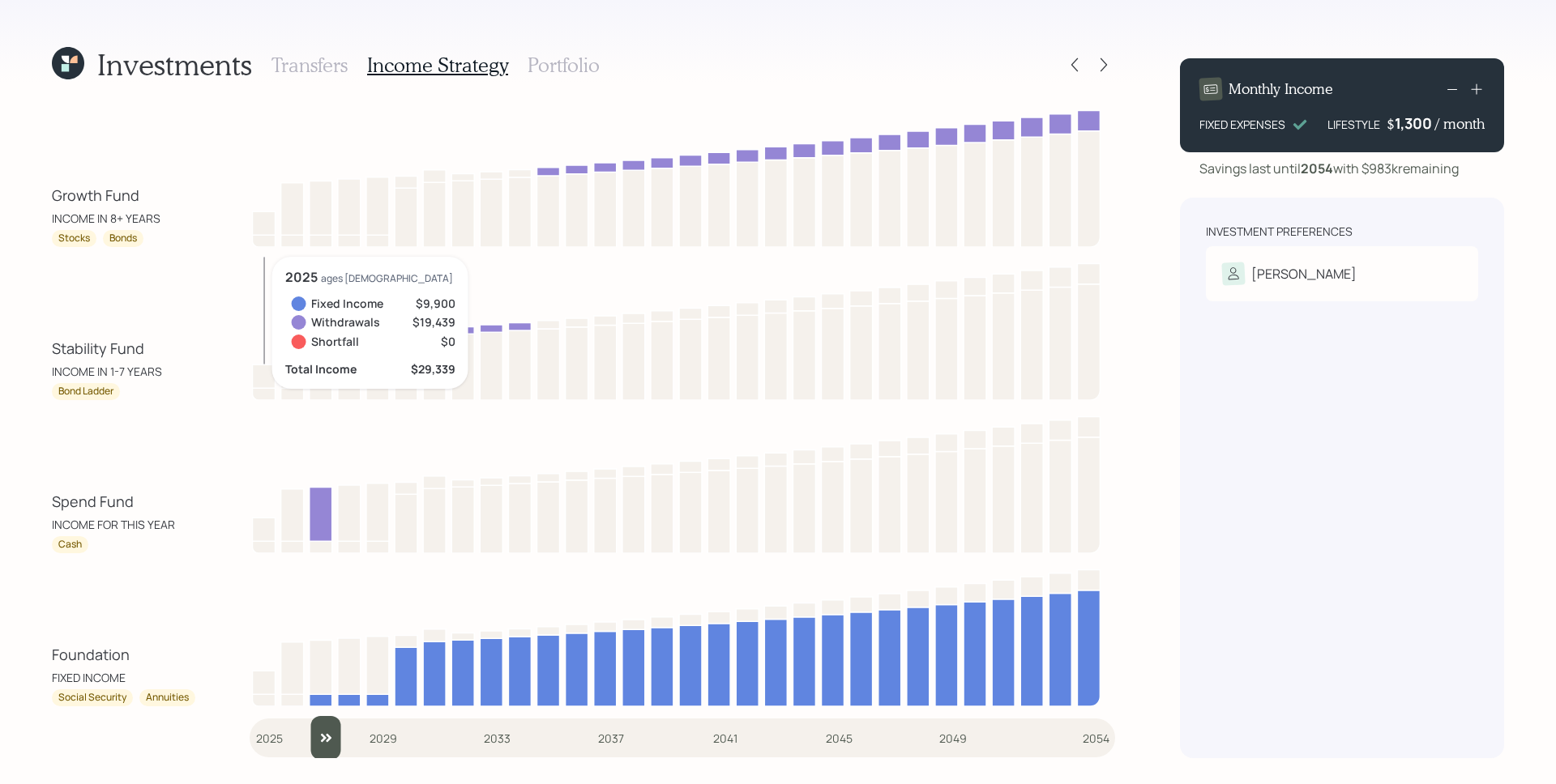
click at [254, 289] on icon at bounding box center [676, 328] width 853 height 143
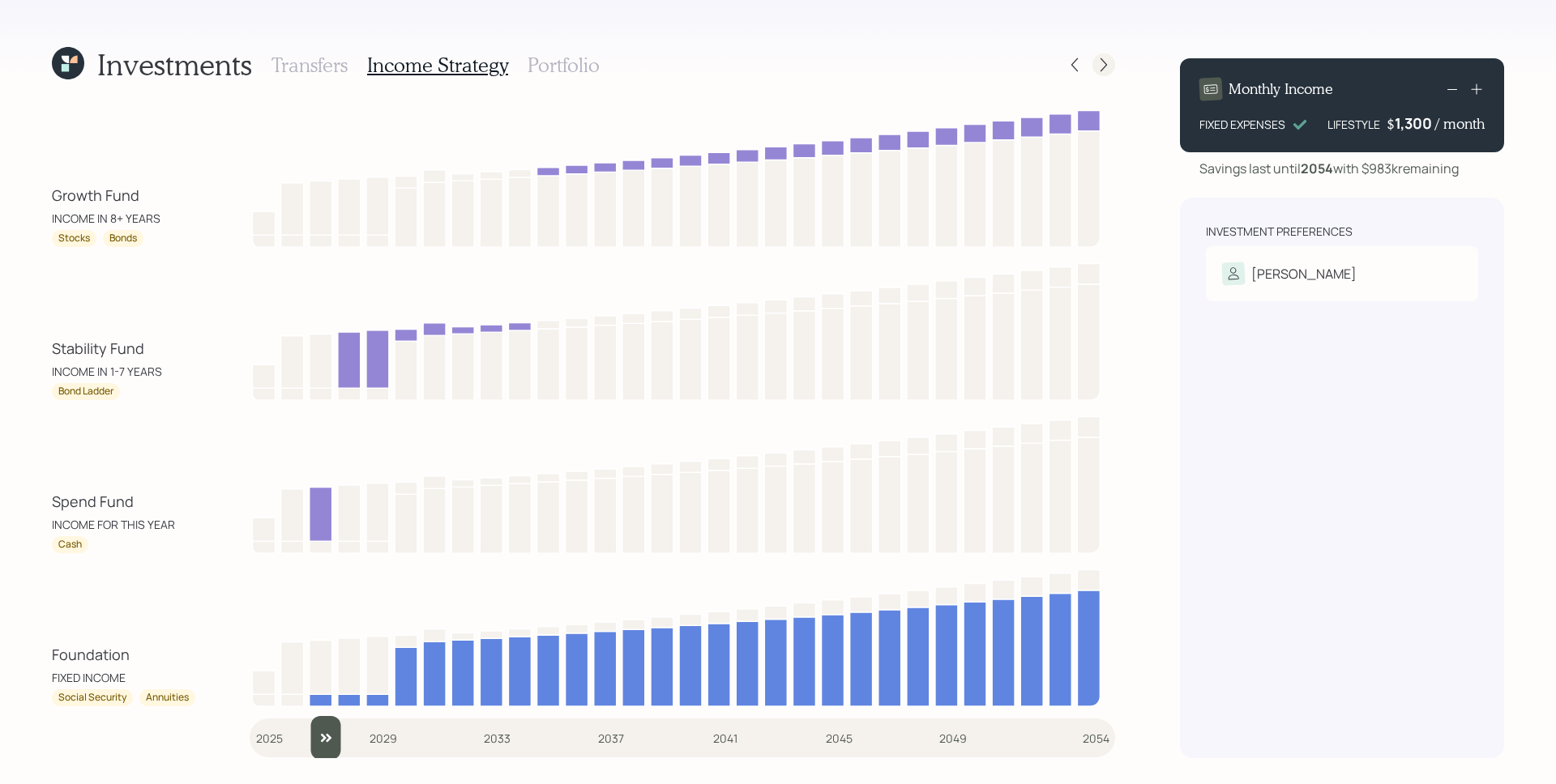
click at [1106, 59] on icon at bounding box center [1104, 65] width 16 height 16
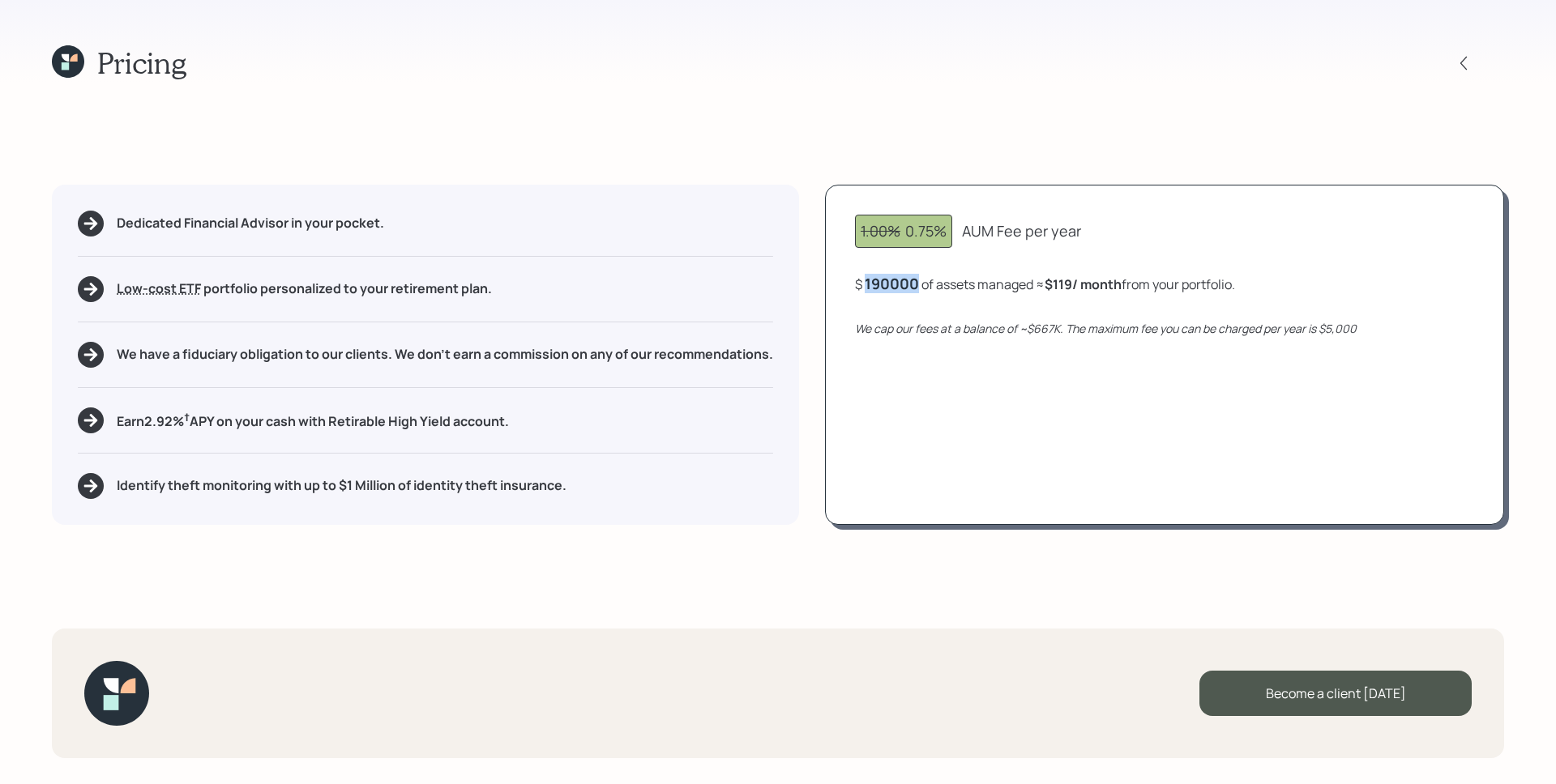
drag, startPoint x: 866, startPoint y: 285, endPoint x: 918, endPoint y: 286, distance: 52.0
click at [918, 286] on div "190000" at bounding box center [892, 283] width 55 height 19
click at [923, 325] on icon "We cap our fees at a balance of ~$667K. The maximum fee you can be charged per …" at bounding box center [1105, 328] width 502 height 15
drag, startPoint x: 1063, startPoint y: 283, endPoint x: 1081, endPoint y: 286, distance: 18.2
click at [1081, 286] on b "$119 / month" at bounding box center [1086, 284] width 77 height 18
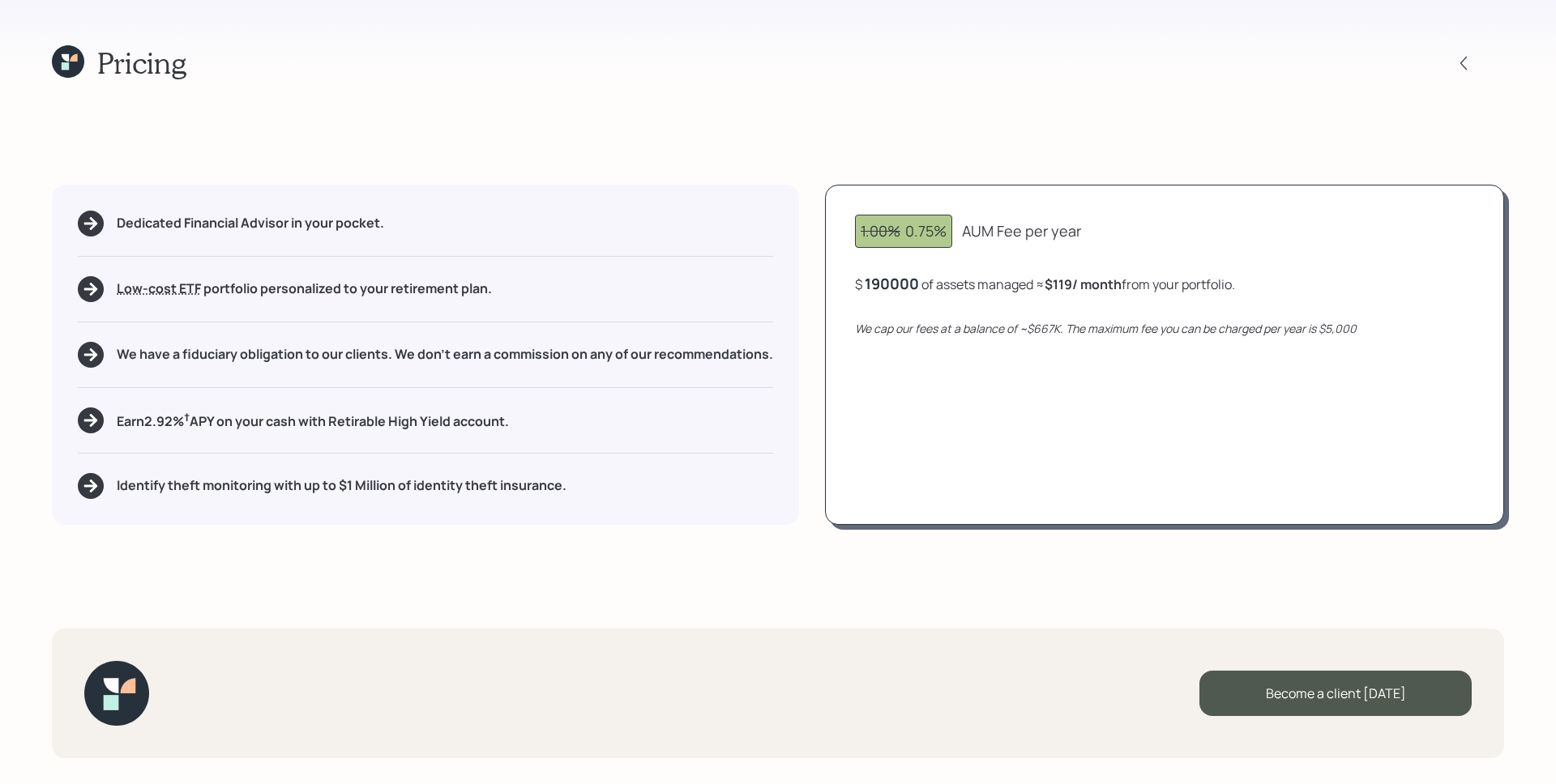
click at [917, 289] on div "190000" at bounding box center [892, 283] width 55 height 19
click at [1083, 377] on div "1.00% 0.75% AUM Fee per year $ 250000 of assets managed ≈ $119 / month from you…" at bounding box center [1164, 355] width 679 height 340
click at [907, 281] on div "250,000" at bounding box center [895, 283] width 61 height 19
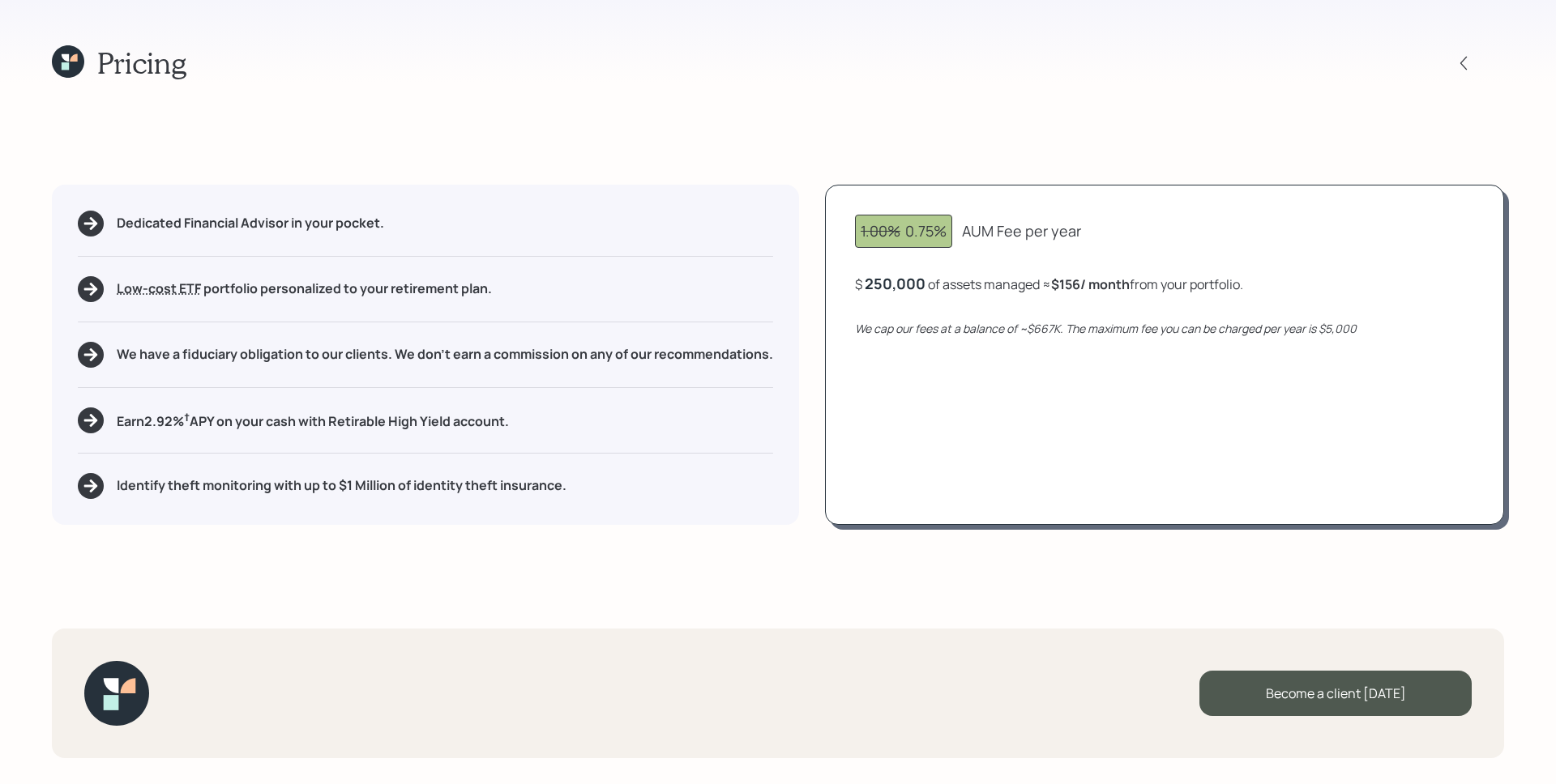
click at [907, 281] on div "250,000" at bounding box center [895, 283] width 61 height 19
click at [907, 281] on div "250000" at bounding box center [893, 283] width 57 height 19
click at [1161, 405] on div "1.00% 0.75% AUM Fee per year $ 175,000 of assets managed ≈ $109 / month from yo…" at bounding box center [1164, 355] width 679 height 340
click at [910, 279] on div "175,000" at bounding box center [893, 283] width 57 height 19
click at [910, 279] on div "175000" at bounding box center [891, 283] width 53 height 19
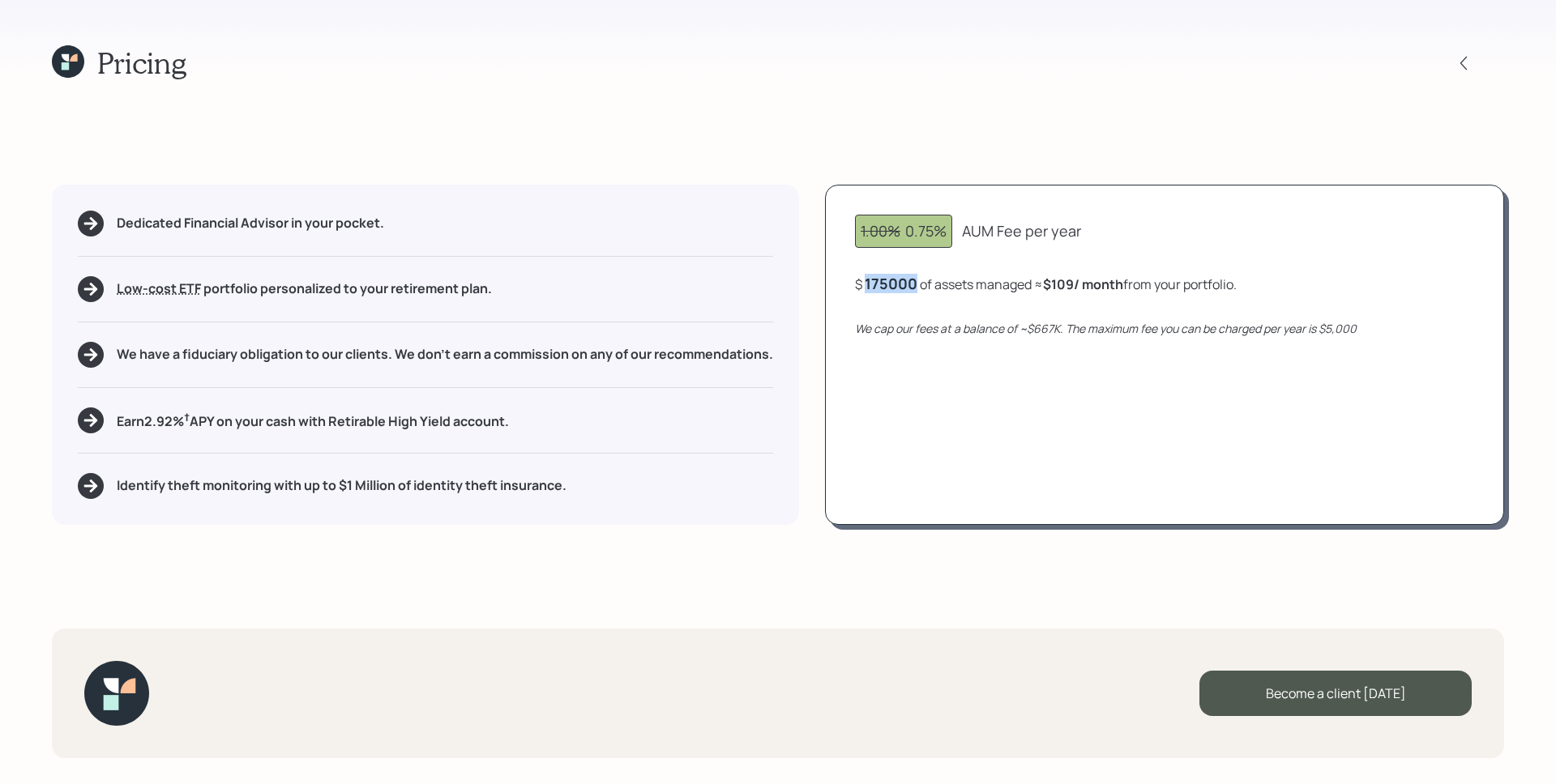
click at [910, 279] on div "175000" at bounding box center [891, 283] width 53 height 19
click at [1033, 377] on div "1.00% 0.75% AUM Fee per year $ 190,000 of assets managed ≈ $119 / month from yo…" at bounding box center [1164, 355] width 679 height 340
click at [1431, 84] on div "Pricing Dedicated Financial Advisor in your pocket. Low-cost ETF Retirable uses…" at bounding box center [778, 392] width 1556 height 784
click at [1459, 63] on icon at bounding box center [1463, 63] width 16 height 16
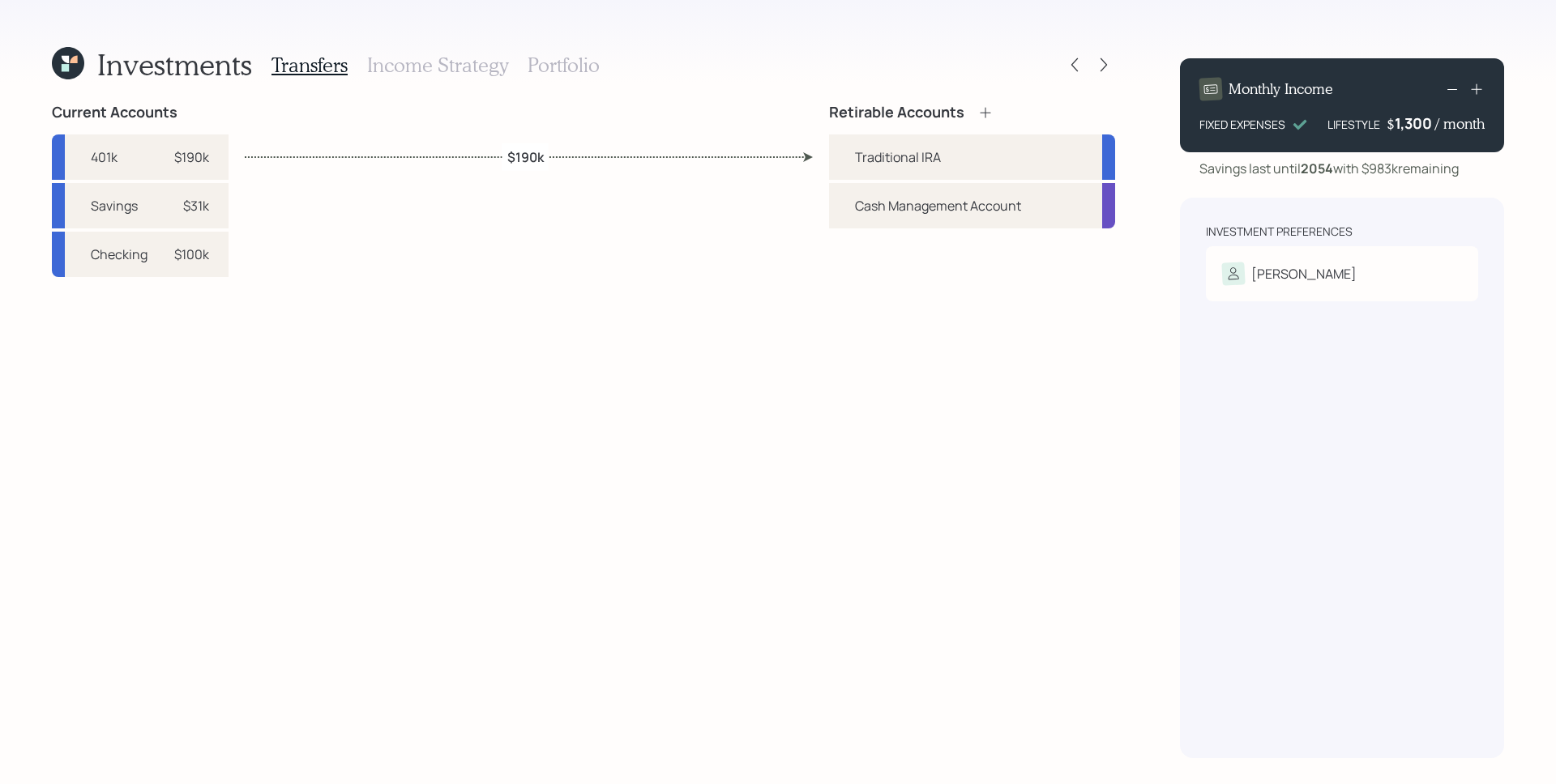
click at [547, 70] on h3 "Portfolio" at bounding box center [563, 66] width 72 height 24
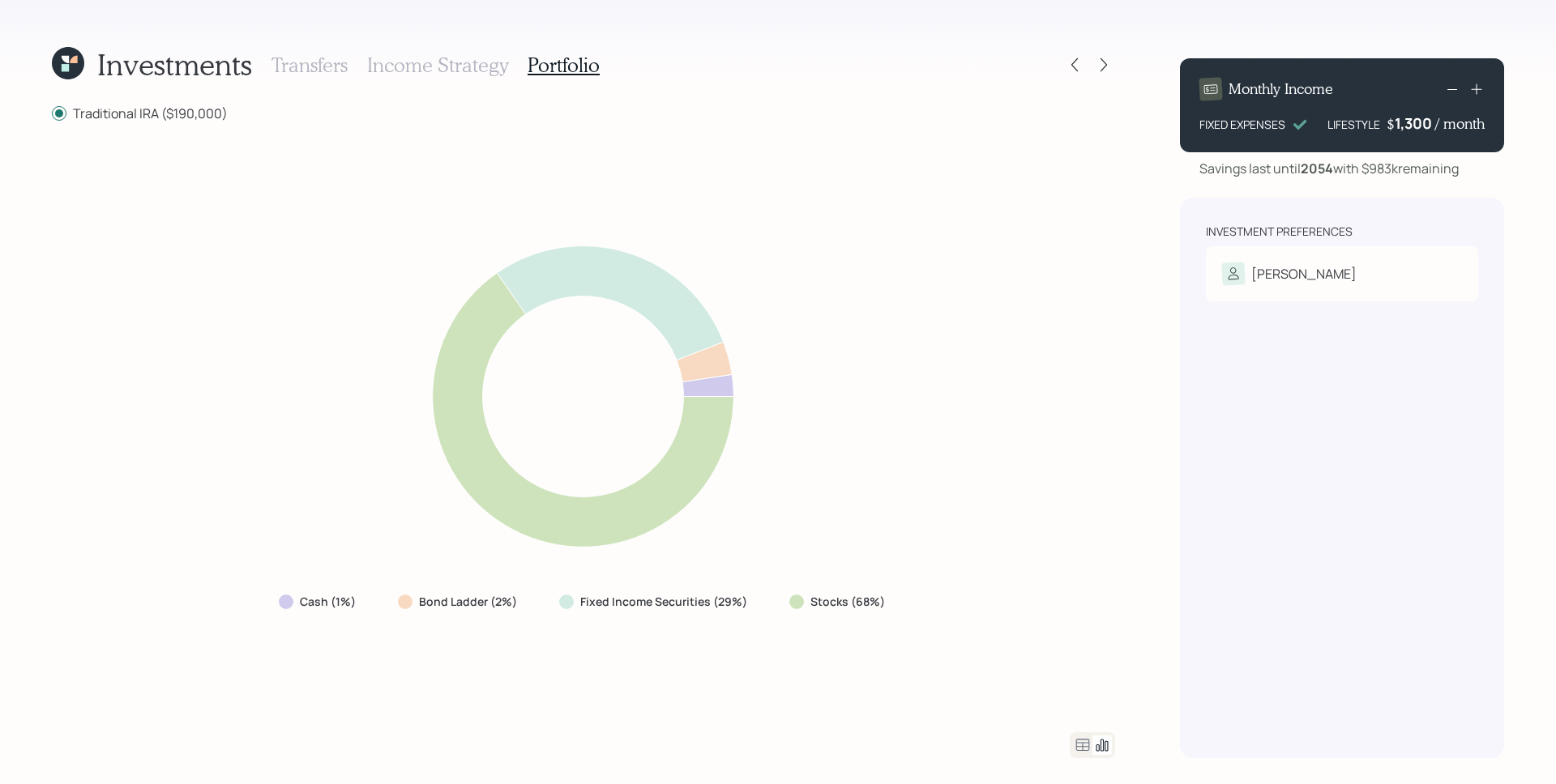
click at [1078, 741] on icon at bounding box center [1082, 745] width 19 height 19
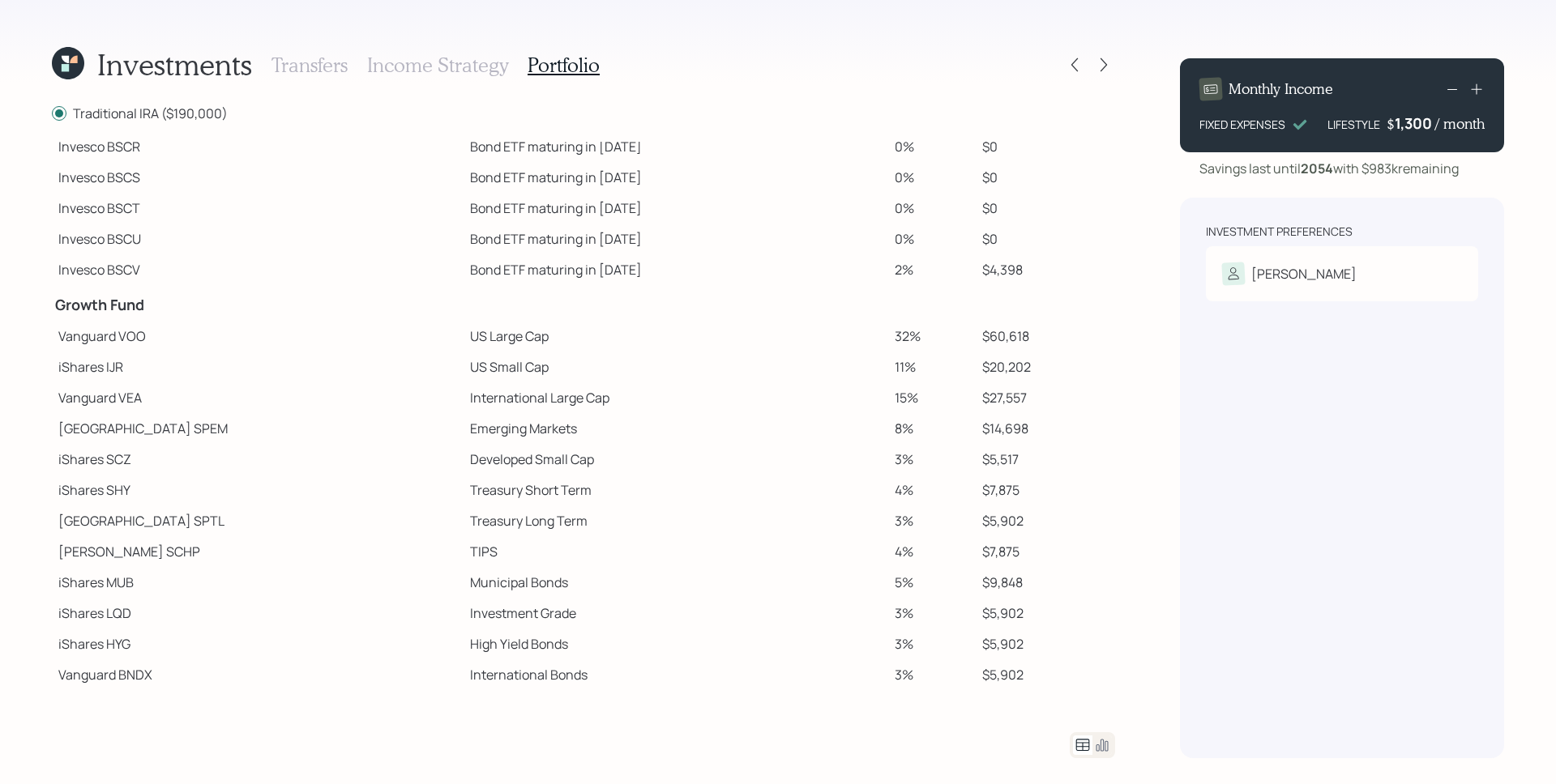
scroll to position [207, 0]
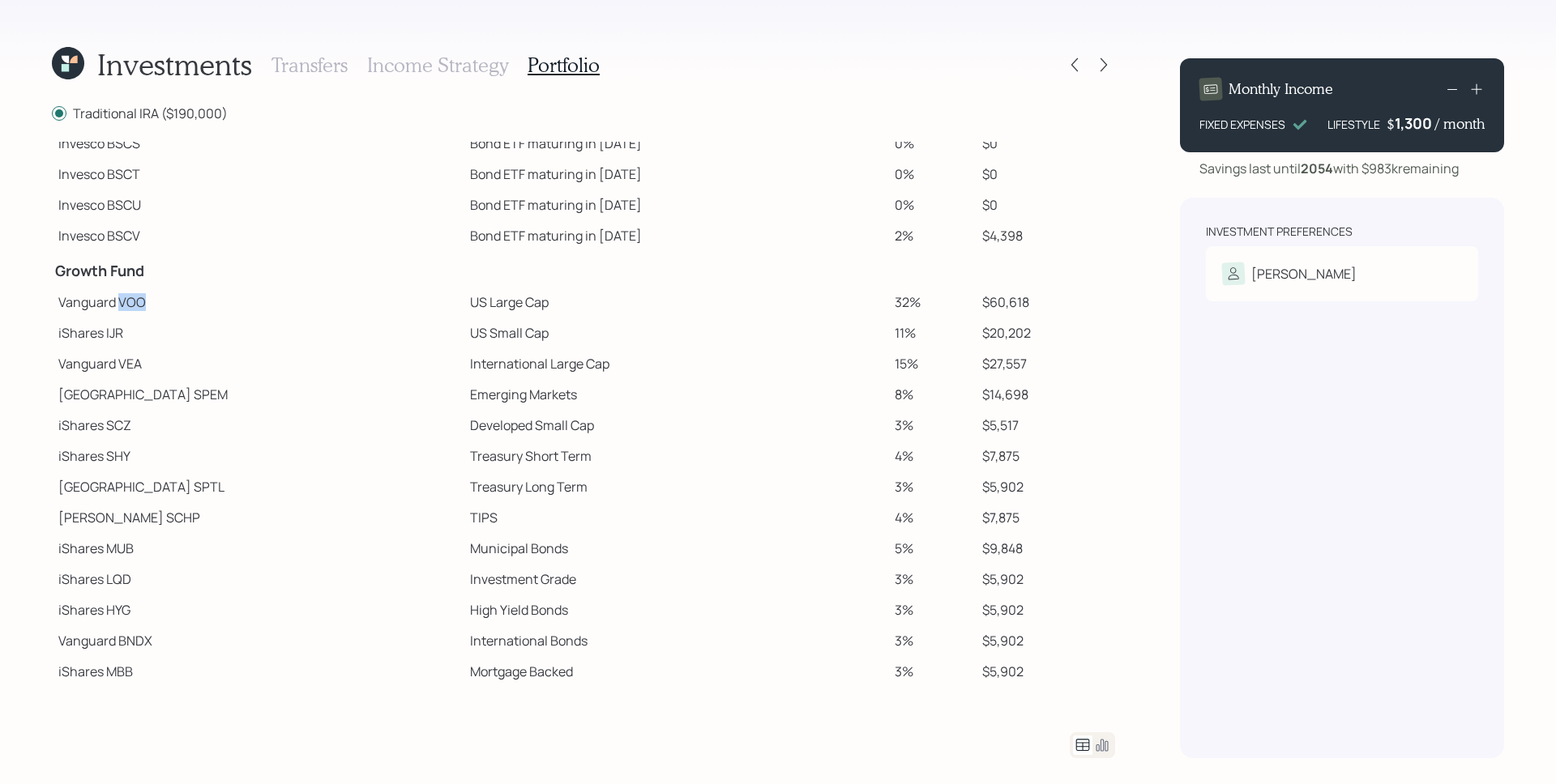
drag, startPoint x: 119, startPoint y: 307, endPoint x: 140, endPoint y: 307, distance: 21.0
click at [140, 307] on td "Vanguard VOO" at bounding box center [257, 302] width 411 height 31
copy td "VOO"
click at [1072, 65] on icon at bounding box center [1074, 65] width 16 height 16
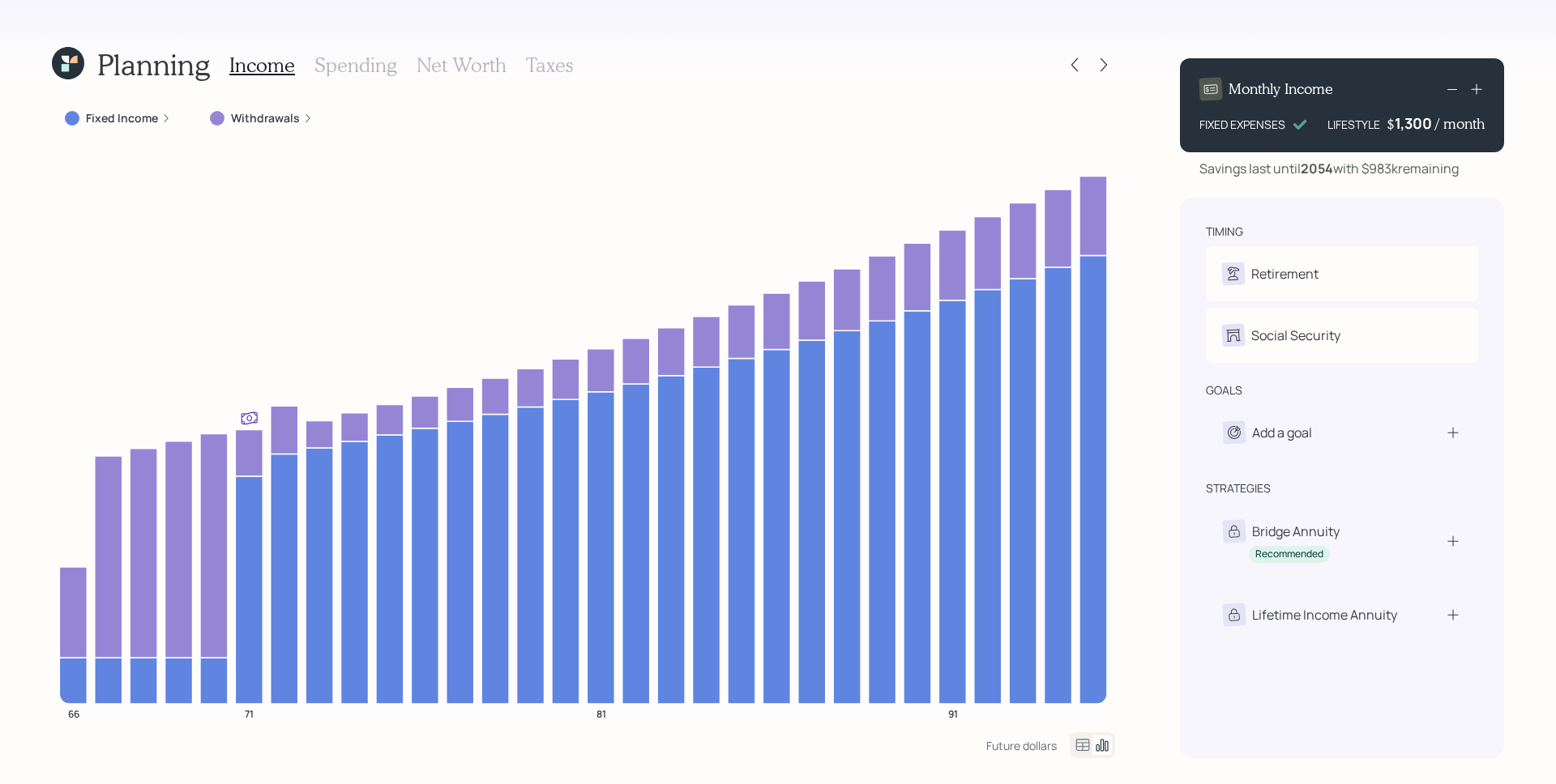
click at [60, 66] on icon at bounding box center [68, 64] width 33 height 33
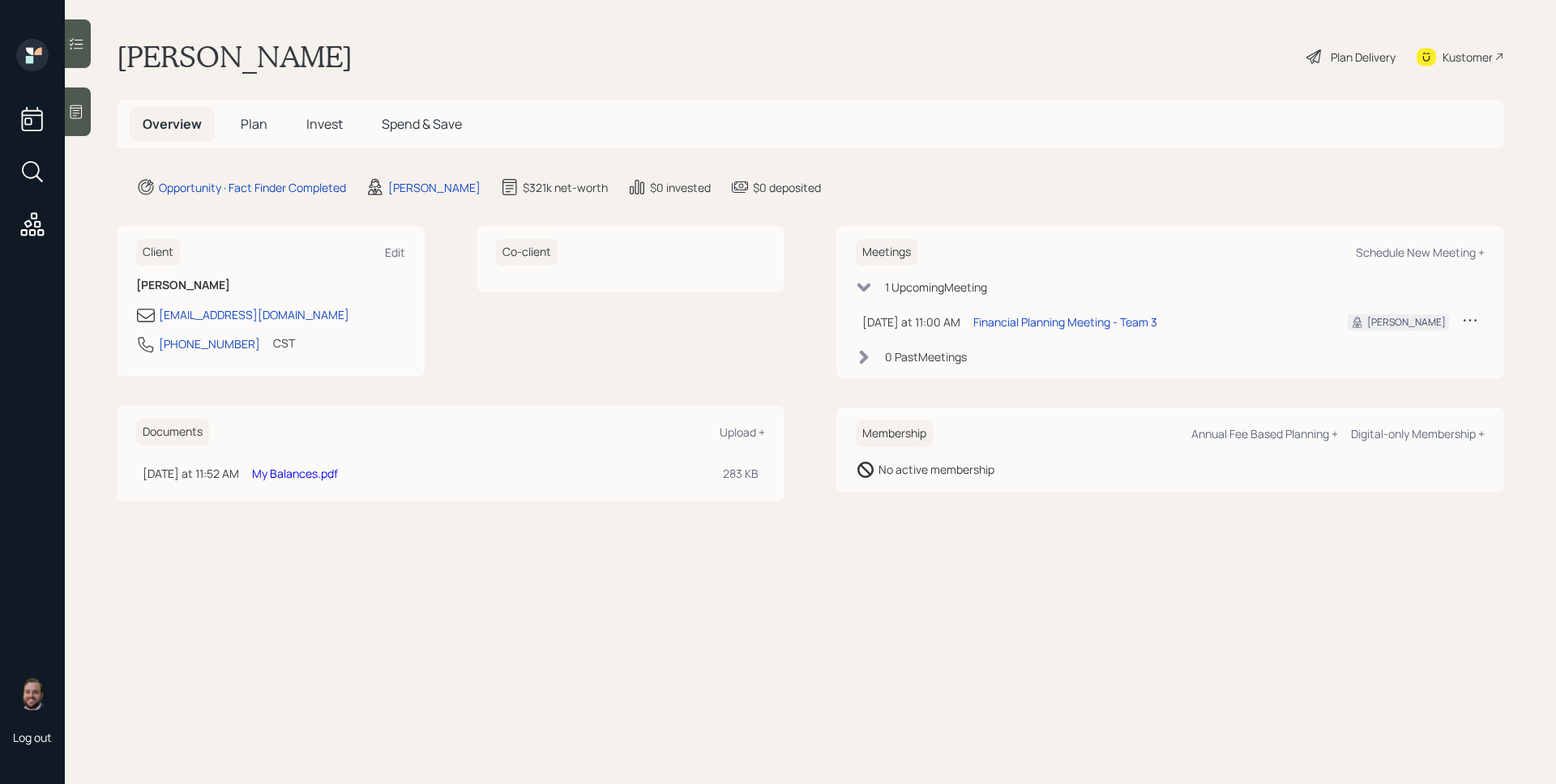
click at [1405, 176] on main "Carla Manning Plan Delivery Kustomer Overview Plan Invest Spend & Save Opportun…" at bounding box center [810, 392] width 1490 height 784
click at [1424, 254] on div "Schedule New Meeting +" at bounding box center [1419, 252] width 129 height 15
select select "d946c976-65aa-4529-ac9d-02c4f1114fc0"
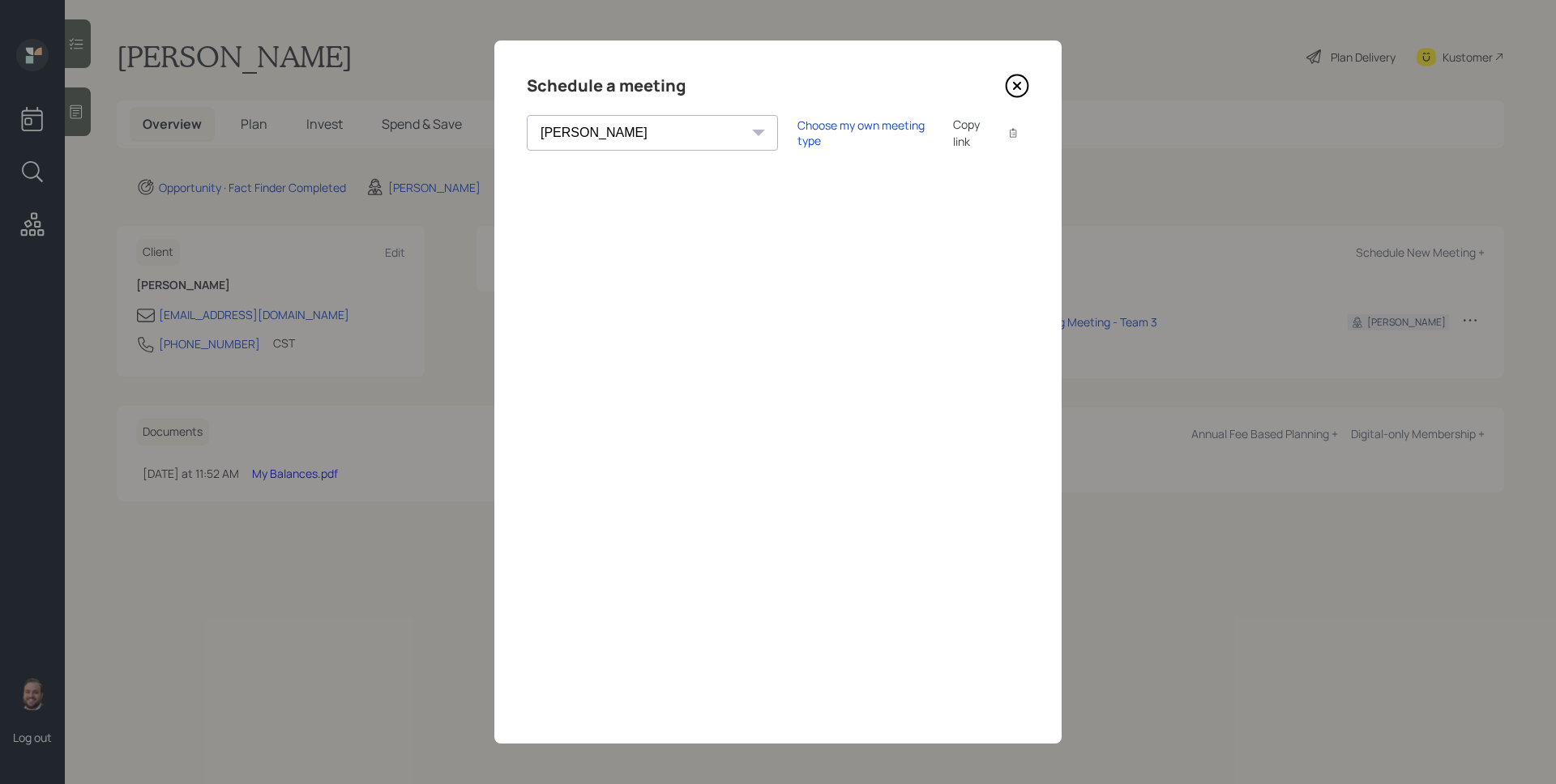
click at [1017, 83] on icon at bounding box center [1016, 86] width 25 height 25
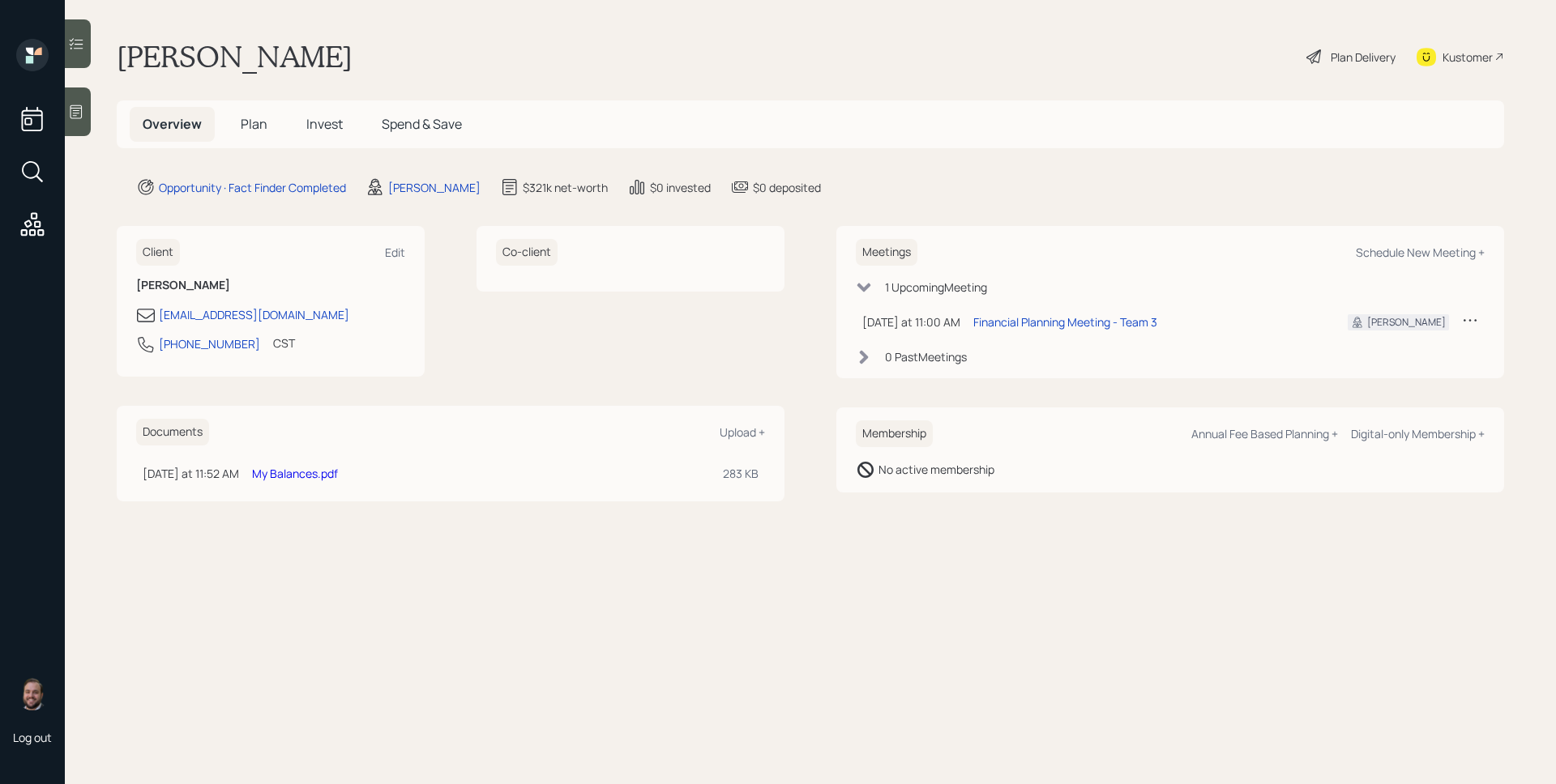
click at [1033, 63] on div "Carla Manning Plan Delivery Kustomer" at bounding box center [810, 57] width 1387 height 36
click at [257, 130] on span "Plan" at bounding box center [254, 124] width 26 height 18
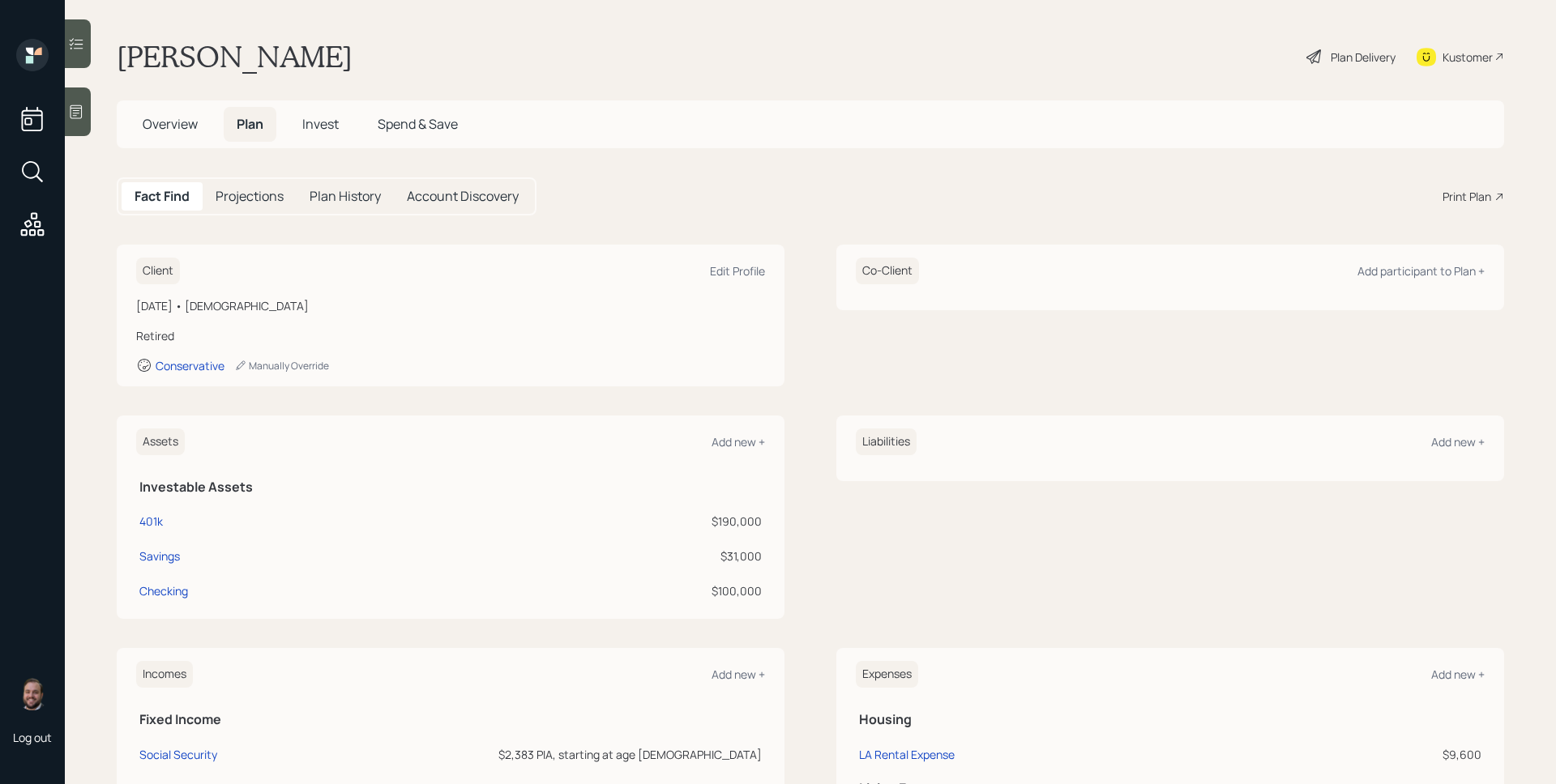
click at [1464, 196] on div "Print Plan" at bounding box center [1466, 196] width 48 height 17
